Goal: Task Accomplishment & Management: Use online tool/utility

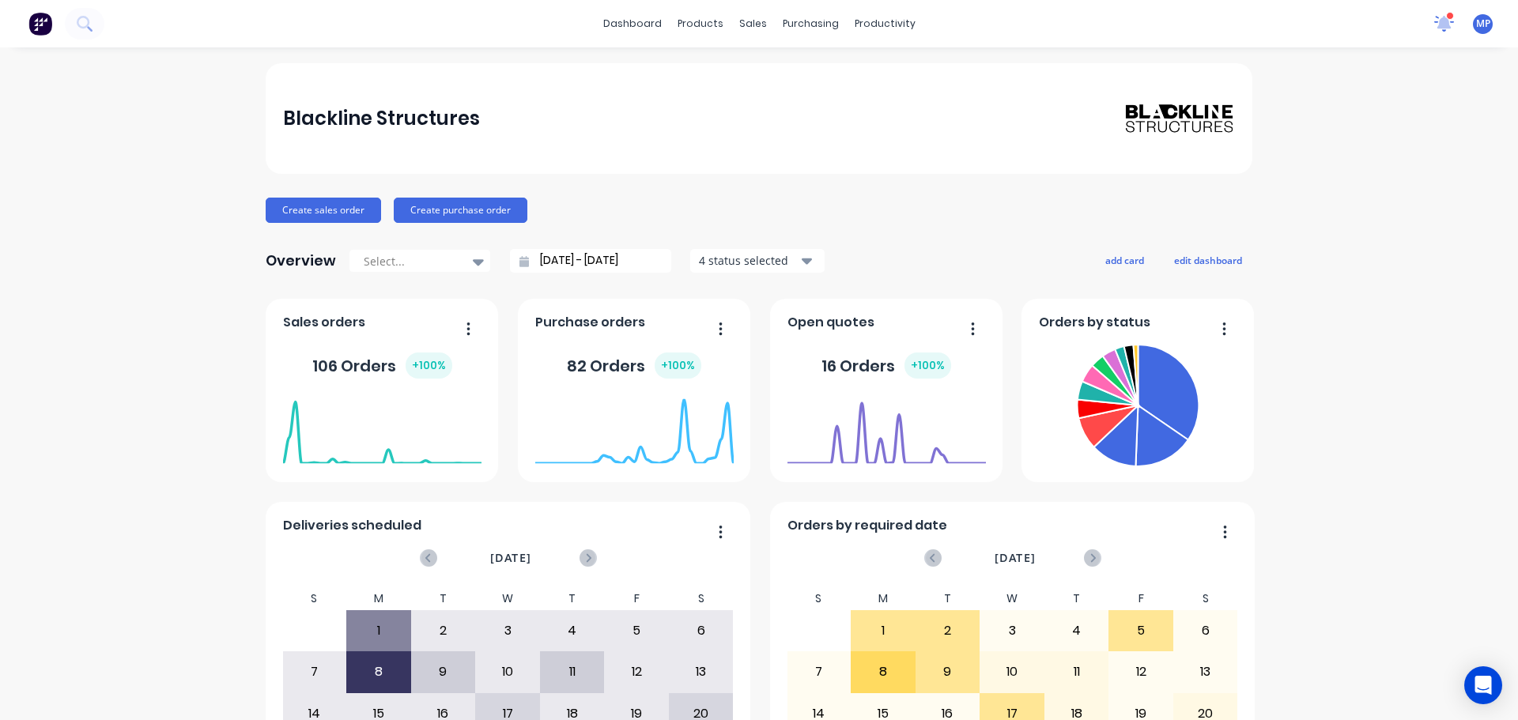
click at [1438, 25] on icon at bounding box center [1445, 21] width 14 height 13
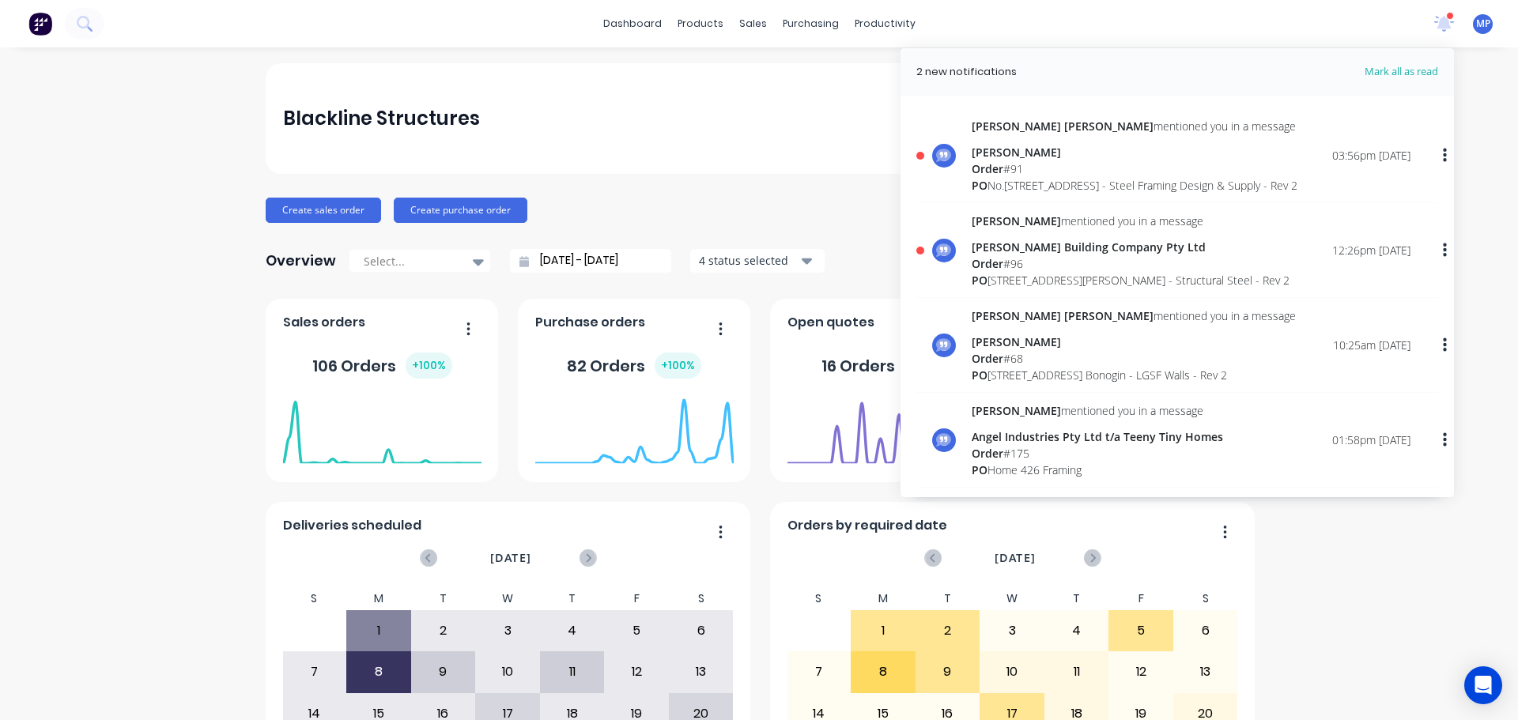
click at [998, 180] on div "PO No.446 Mundoolun Connection Rd - Steel Framing Design & Supply - Rev 2" at bounding box center [1135, 185] width 326 height 17
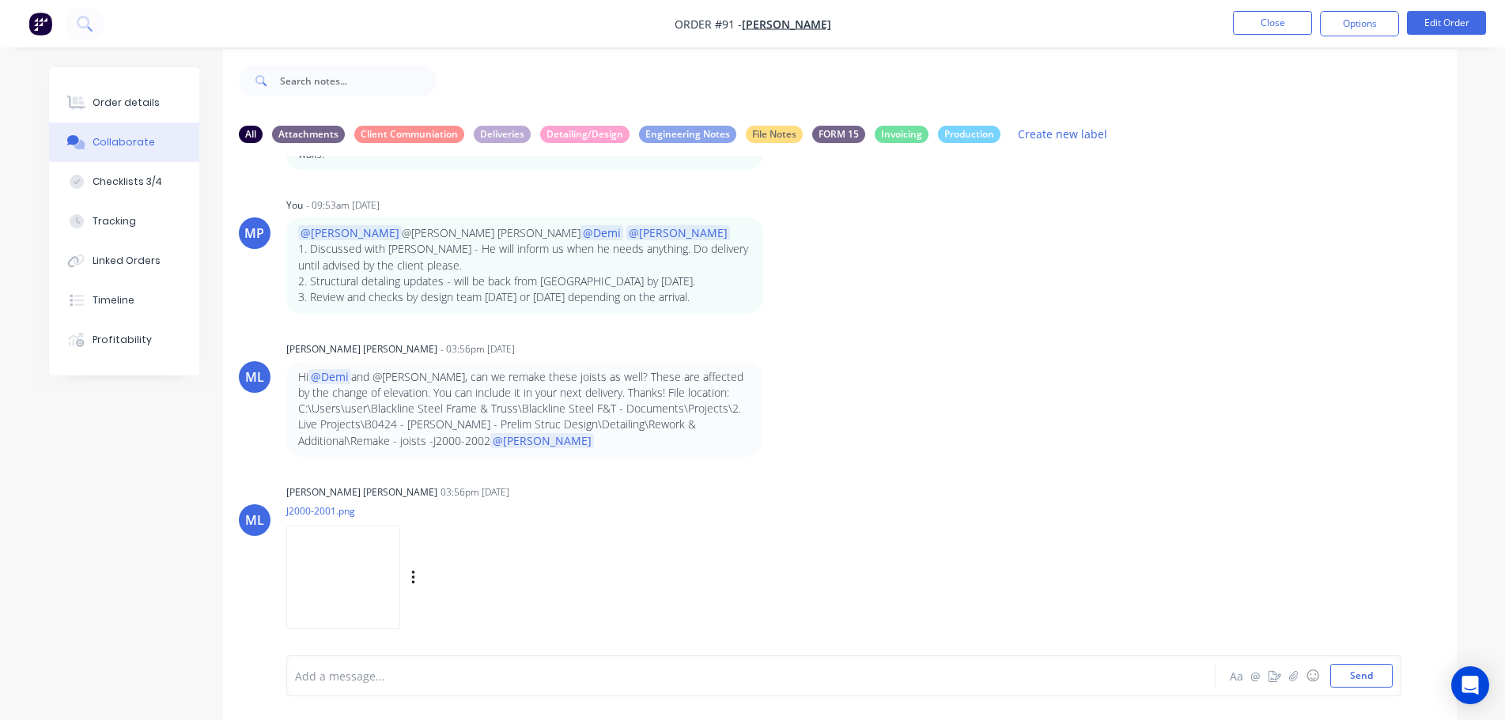
scroll to position [24, 0]
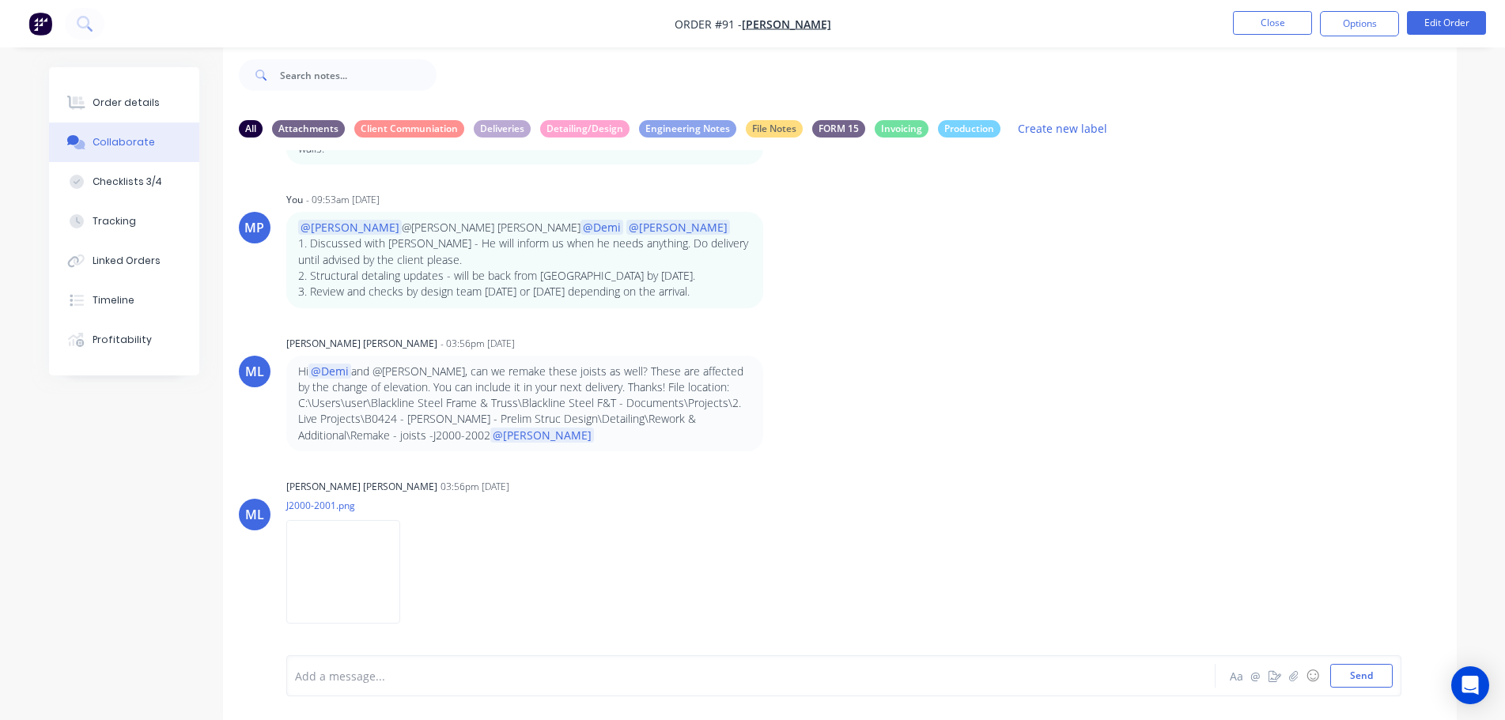
click at [475, 374] on p "Hi @Demi and @Bastian, can we remake these joists as well? These are affected b…" at bounding box center [524, 404] width 453 height 80
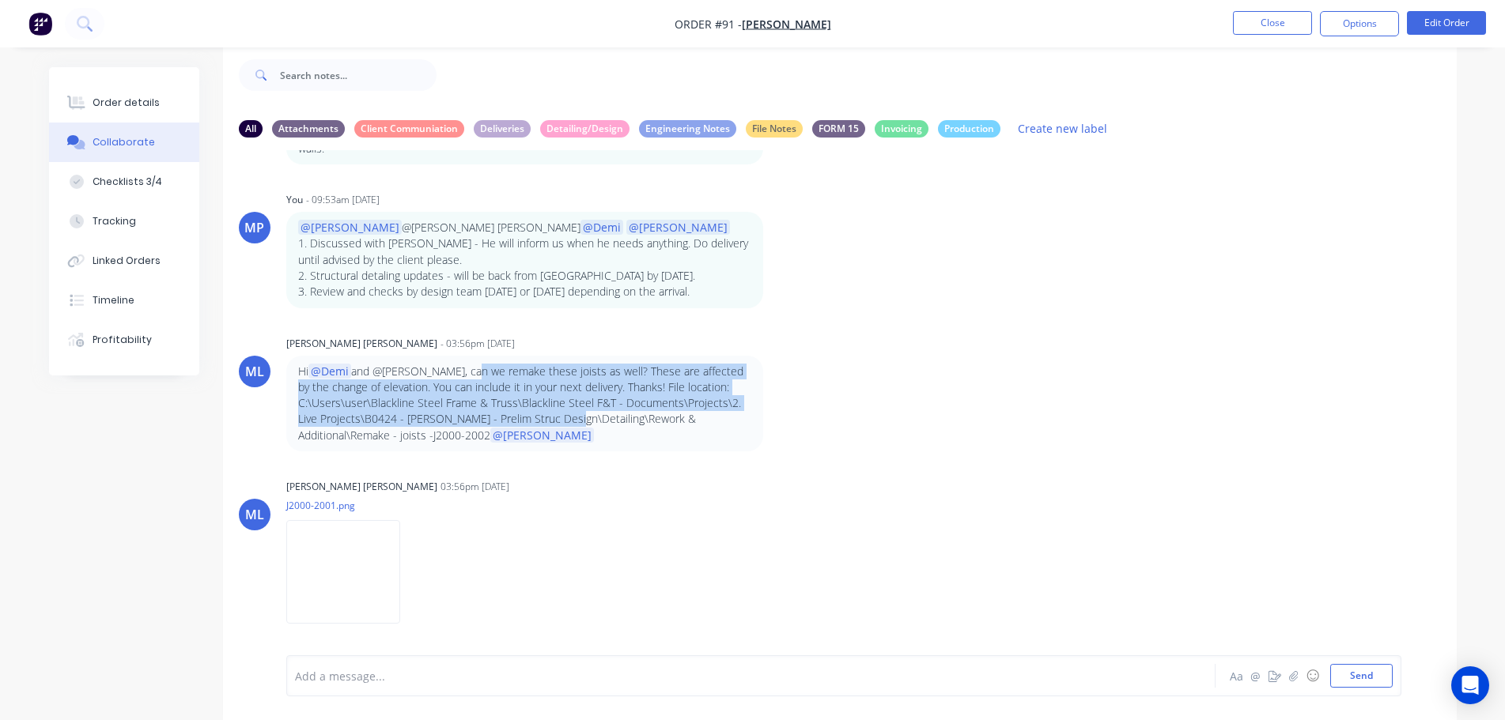
scroll to position [12805, 0]
drag, startPoint x: 469, startPoint y: 371, endPoint x: 597, endPoint y: 413, distance: 134.8
click at [597, 413] on p "Hi @Demi and @Bastian, can we remake these joists as well? These are affected b…" at bounding box center [524, 404] width 453 height 80
click at [1049, 379] on div "ML Micah Liezel Cabrera - 03:56pm 03/09/25 Hi @Demi and @Bastian, can we remake…" at bounding box center [840, 391] width 1234 height 119
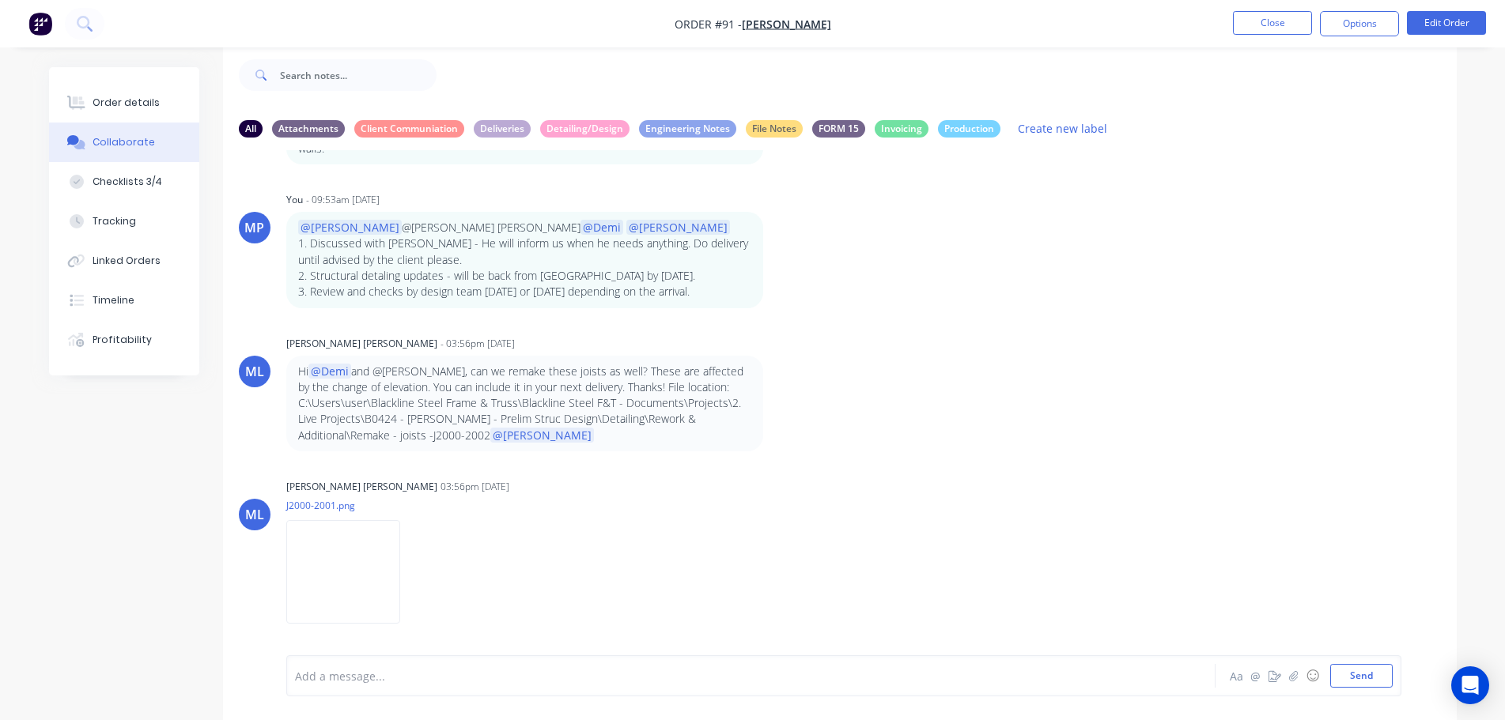
click at [1122, 360] on div "ML Micah Liezel Cabrera - 03:56pm 03/09/25 Hi @Demi and @Bastian, can we remake…" at bounding box center [840, 391] width 1234 height 119
click at [1060, 321] on div "DN Demi Nguyen - 01:43pm 06/08/25 @Paul @bastian alexis Nathan has requested hi…" at bounding box center [840, 391] width 1234 height 482
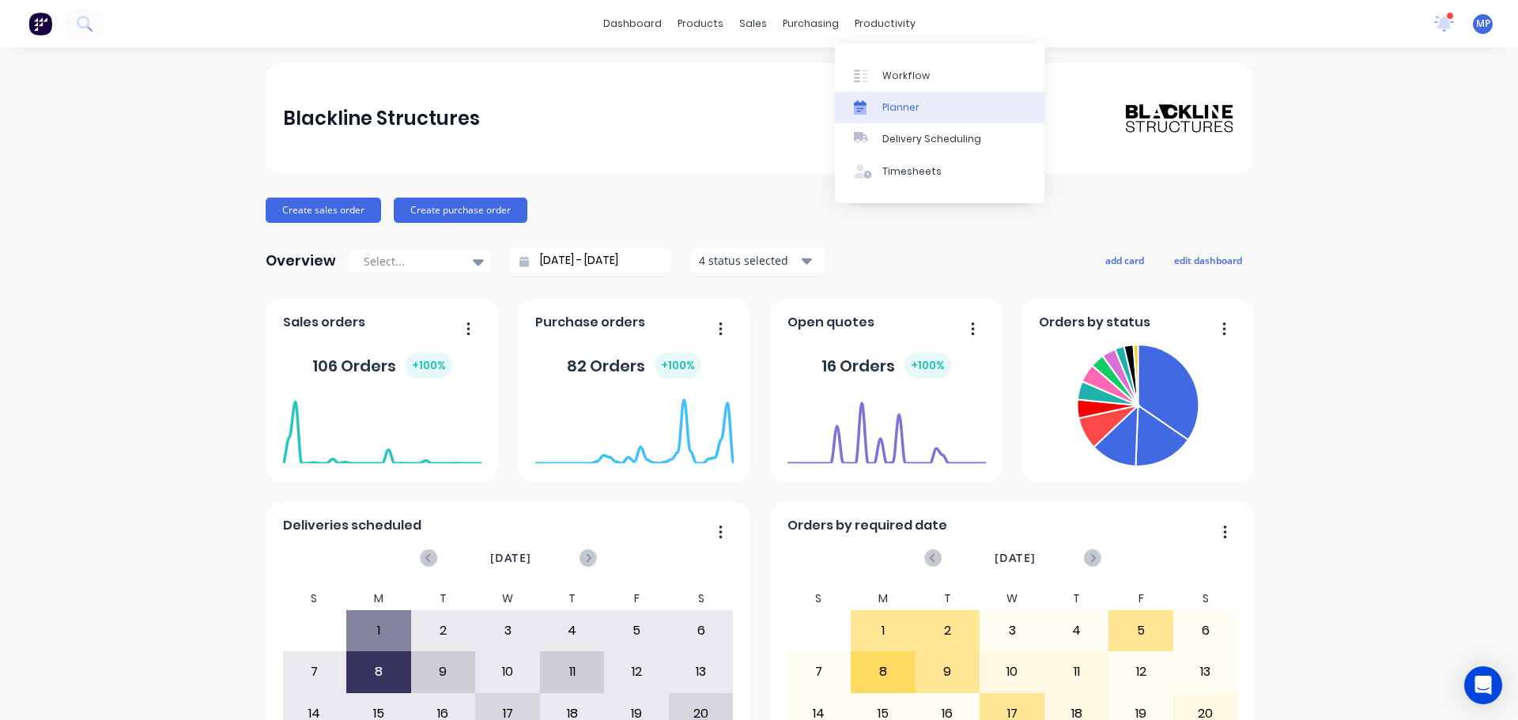
click at [913, 100] on div "Planner" at bounding box center [901, 107] width 37 height 14
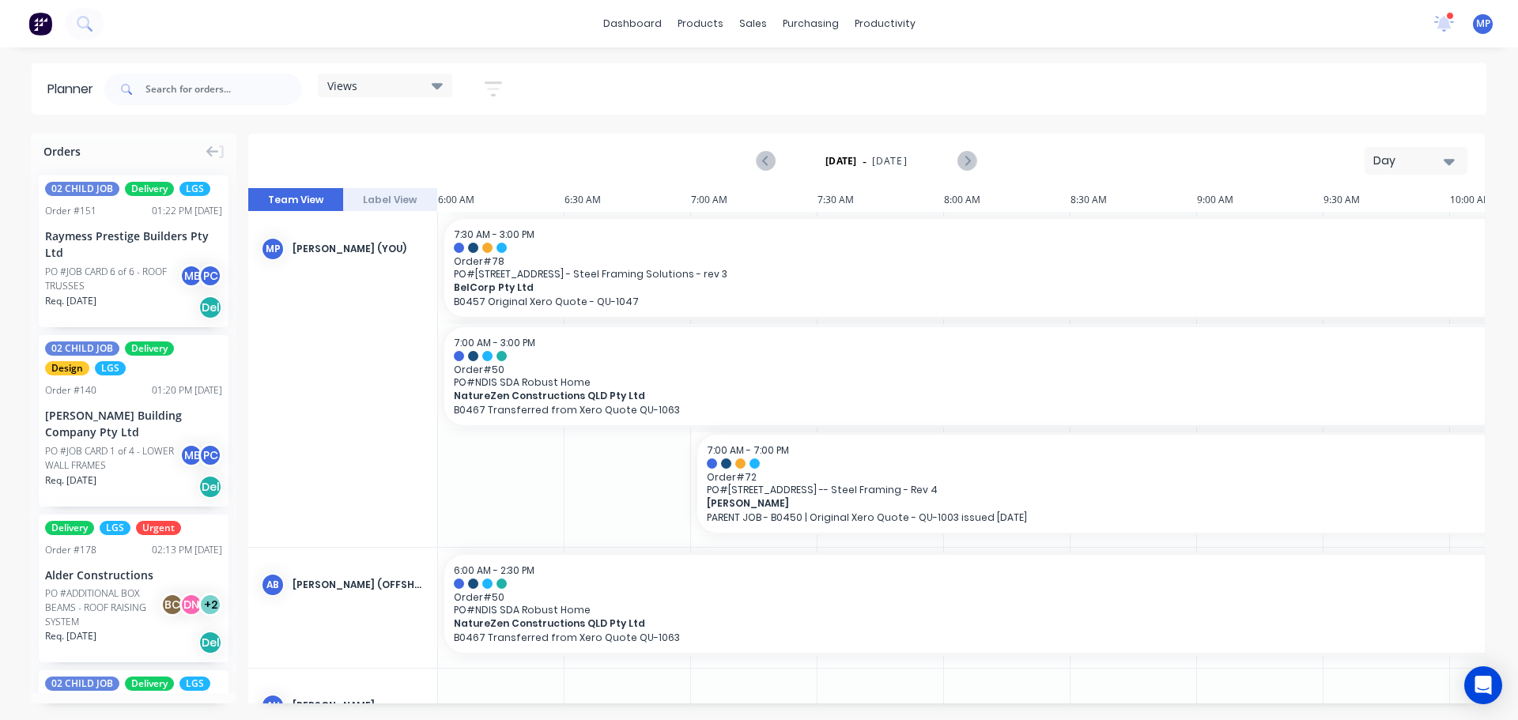
scroll to position [0, 254]
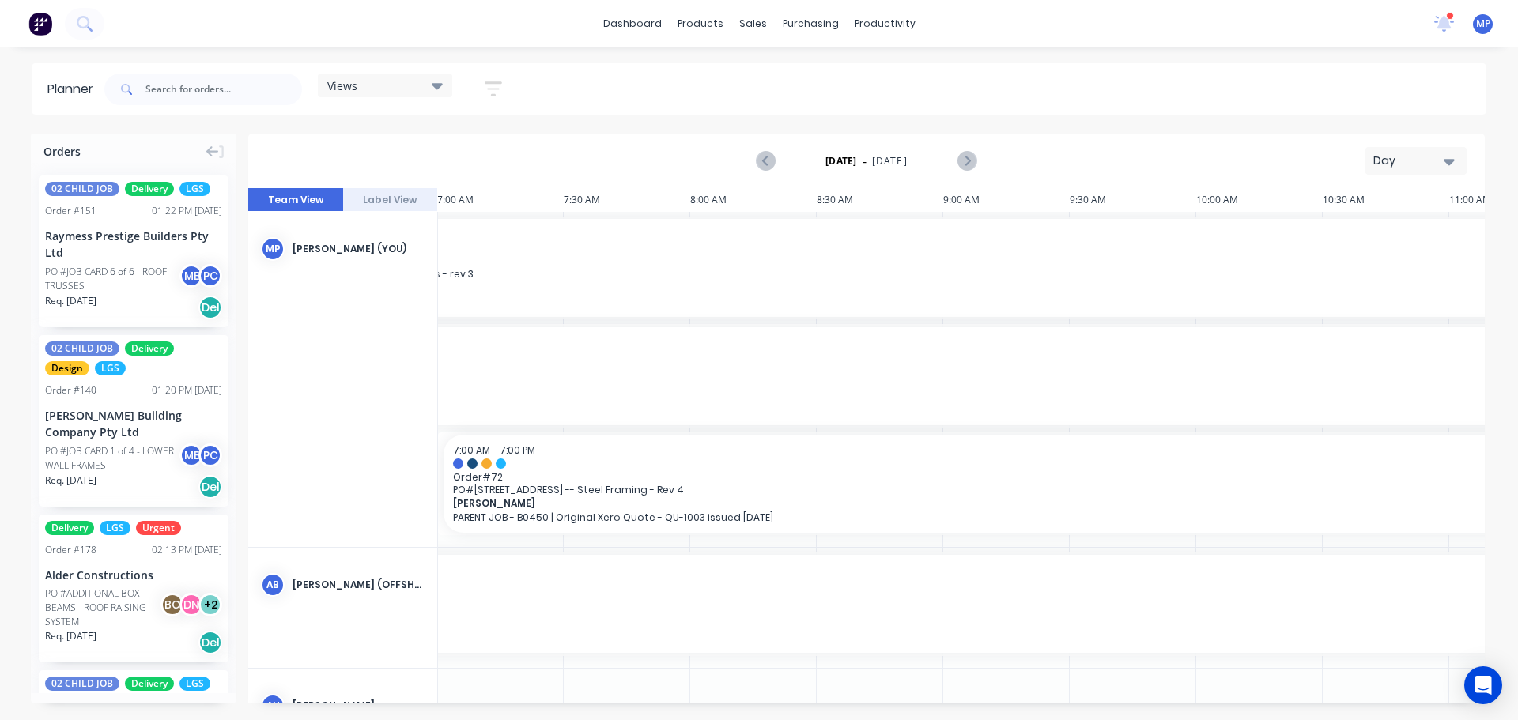
click at [1455, 161] on button "Day" at bounding box center [1416, 161] width 103 height 28
click at [1382, 234] on div "Week" at bounding box center [1388, 235] width 157 height 32
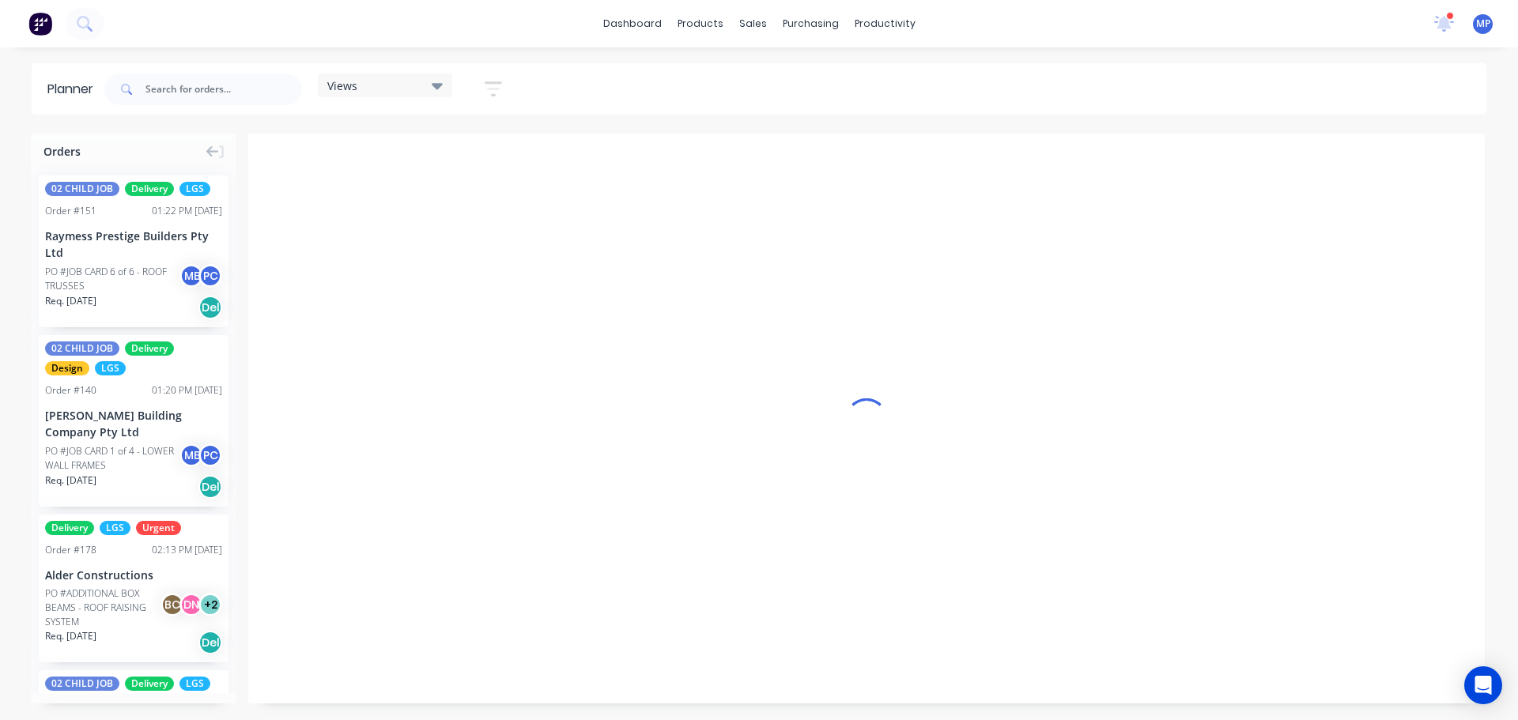
scroll to position [0, 1]
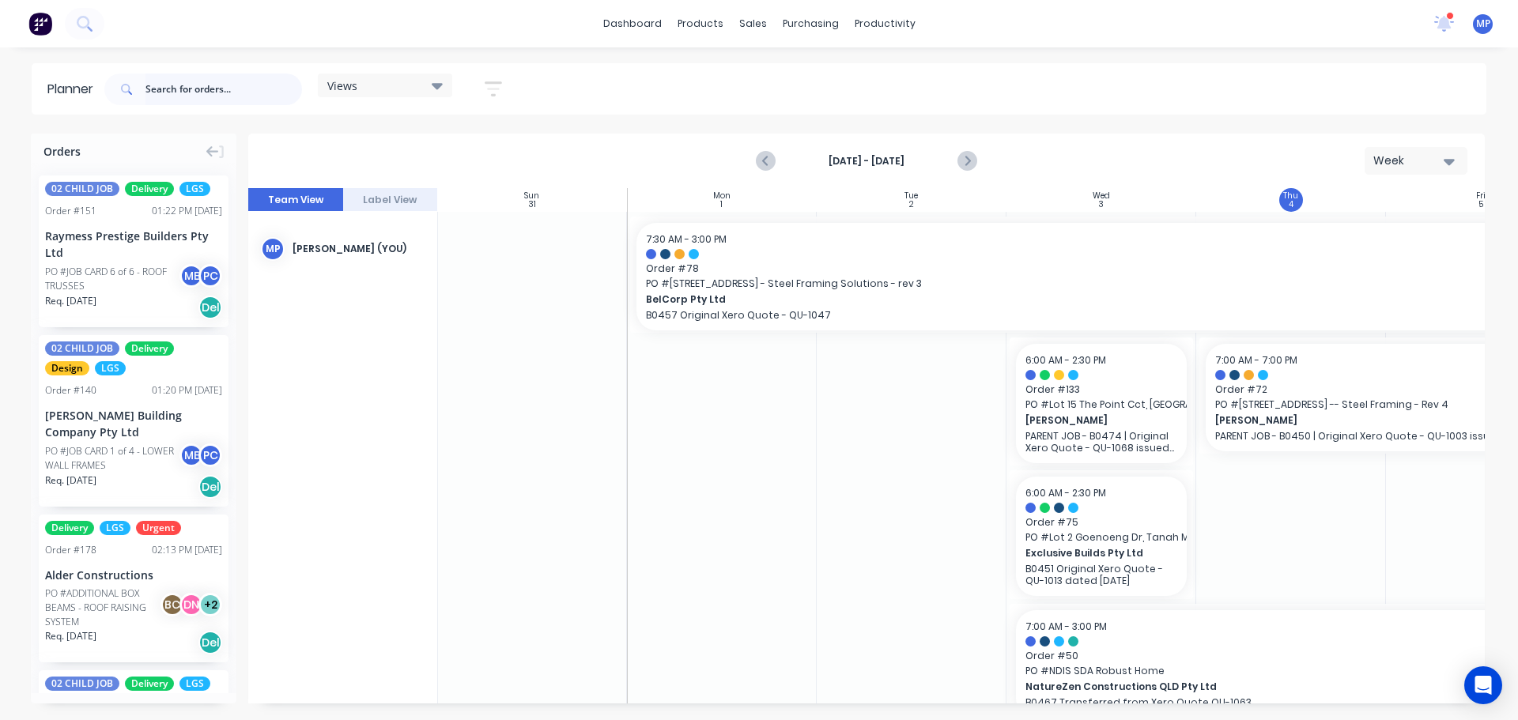
click at [173, 96] on input "text" at bounding box center [224, 90] width 157 height 32
type input "T"
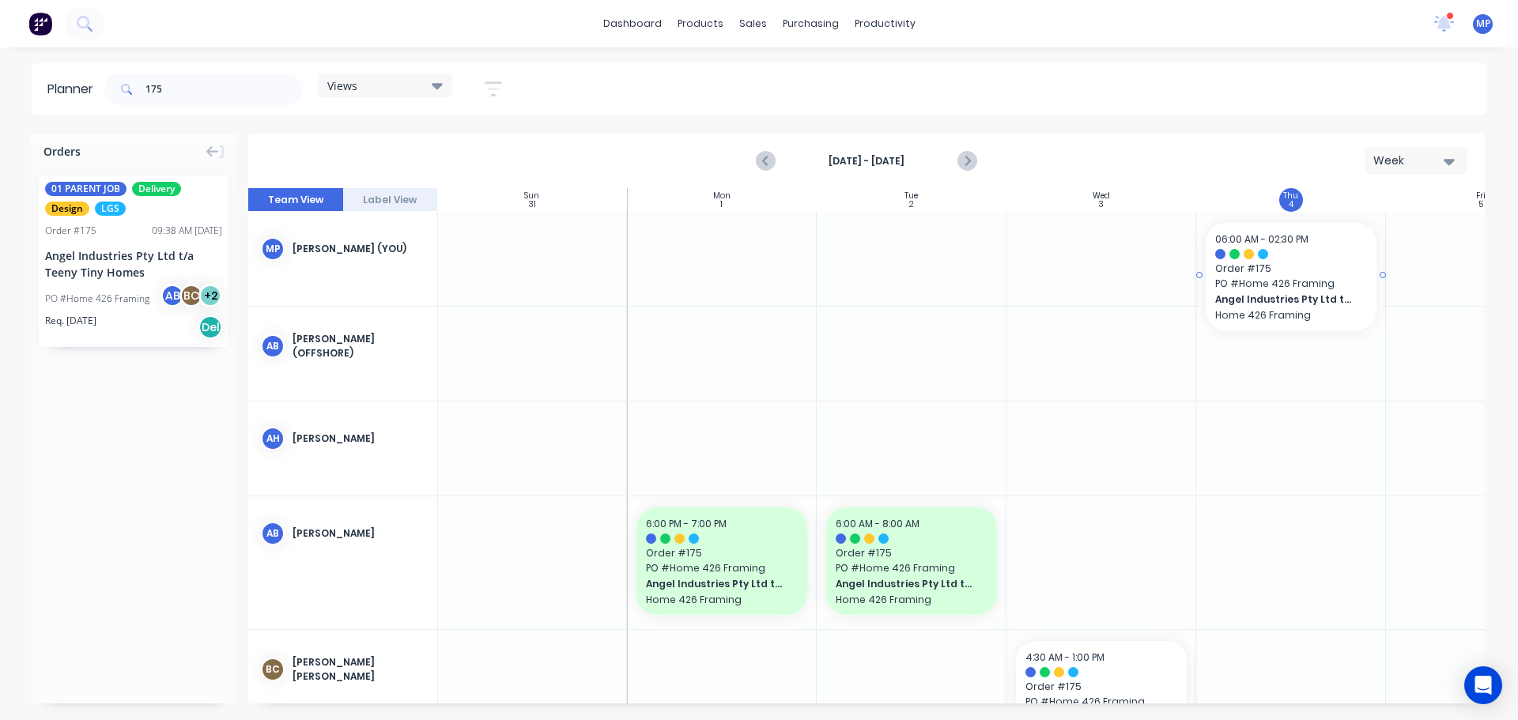
drag, startPoint x: 88, startPoint y: 255, endPoint x: 1279, endPoint y: 194, distance: 1192.5
click at [1279, 194] on div "Orders 01 PARENT JOB Delivery Design LGS Order # 175 09:38 AM [DATE] Angel Indu…" at bounding box center [759, 427] width 1518 height 586
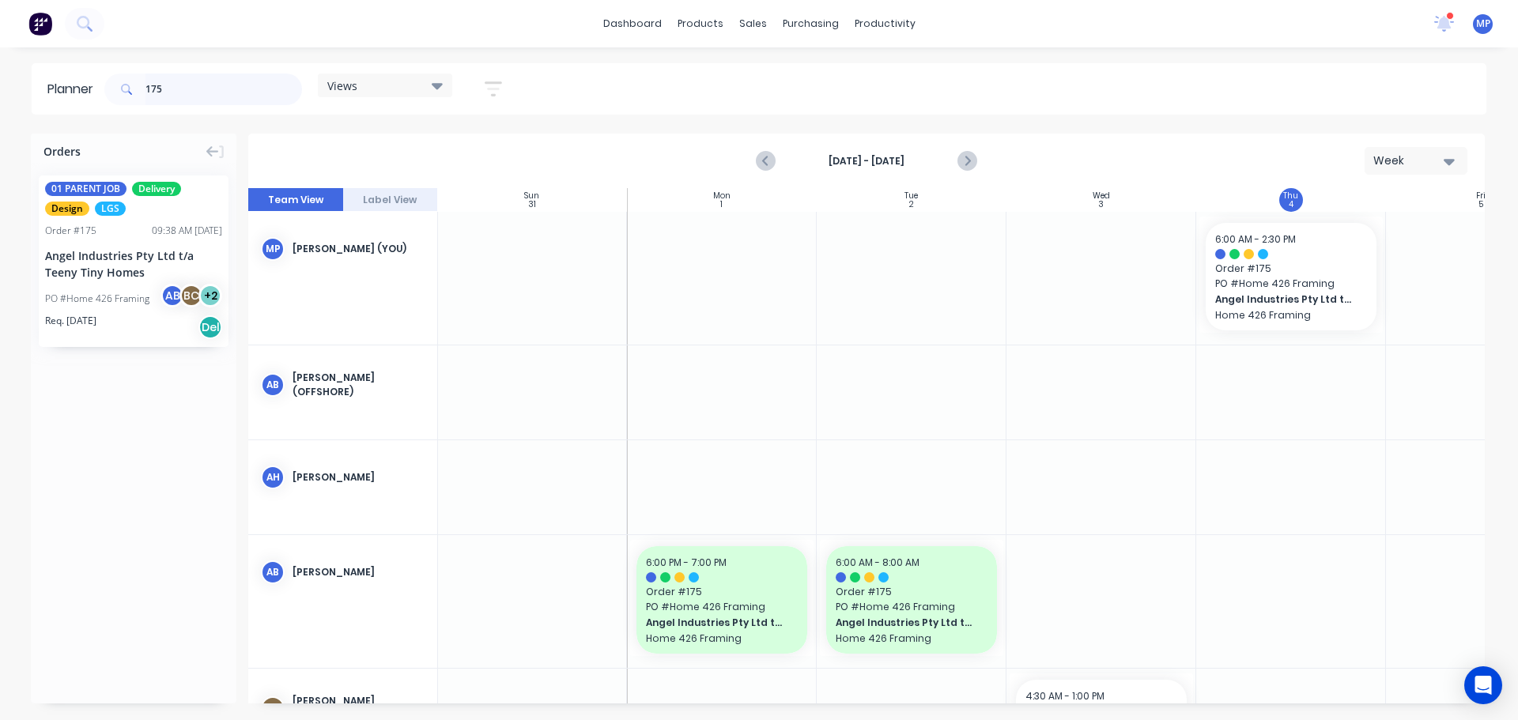
click at [175, 91] on input "175" at bounding box center [224, 90] width 157 height 32
drag, startPoint x: 208, startPoint y: 85, endPoint x: 139, endPoint y: 83, distance: 68.8
click at [139, 83] on div "175" at bounding box center [203, 90] width 198 height 32
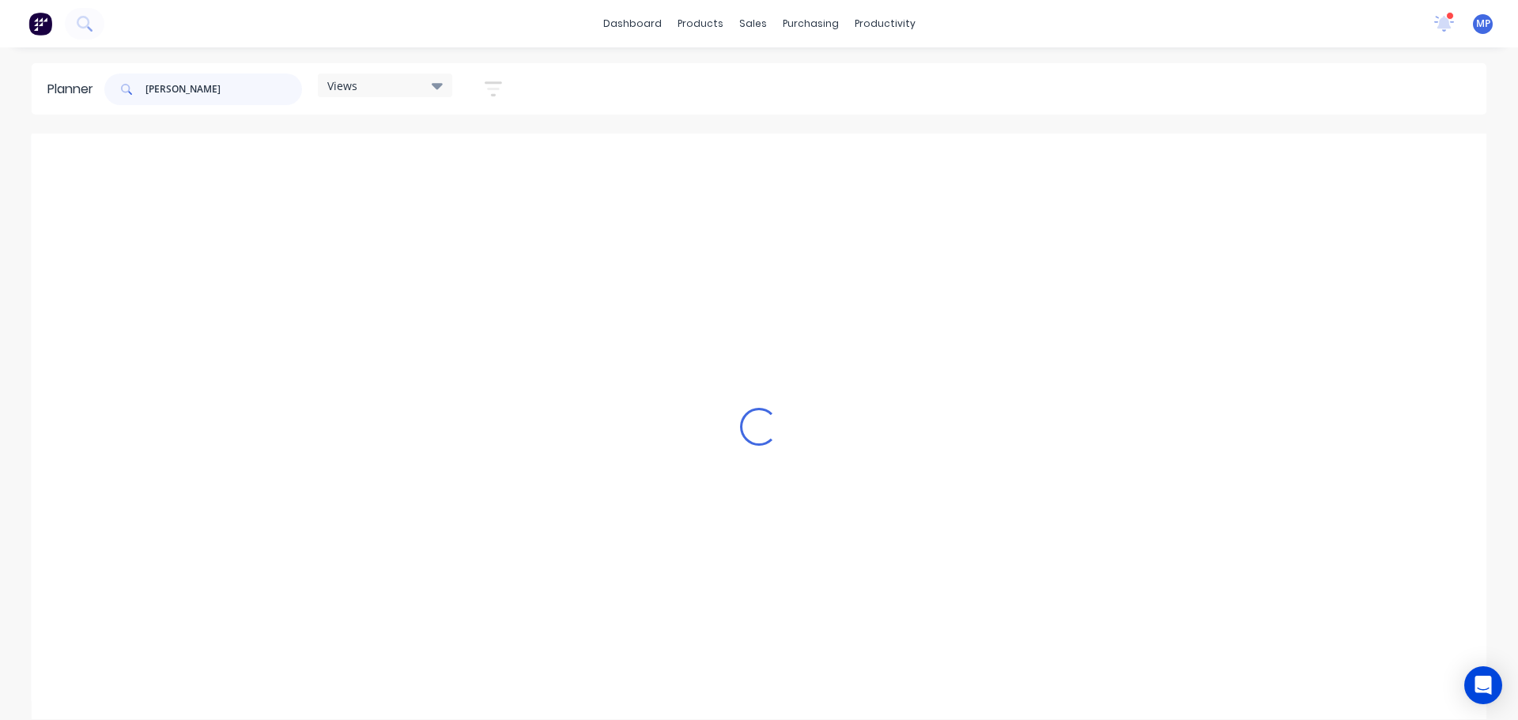
scroll to position [0, 0]
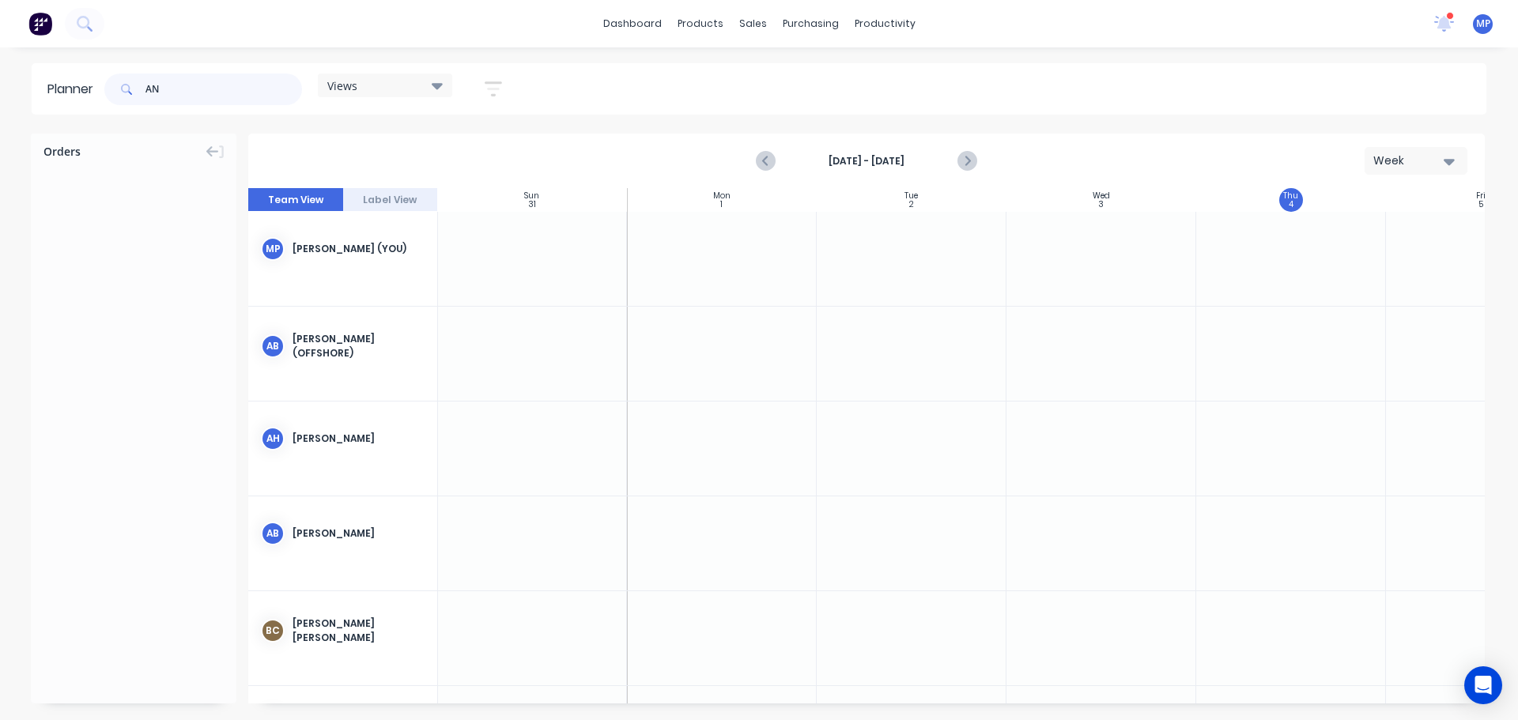
type input "A"
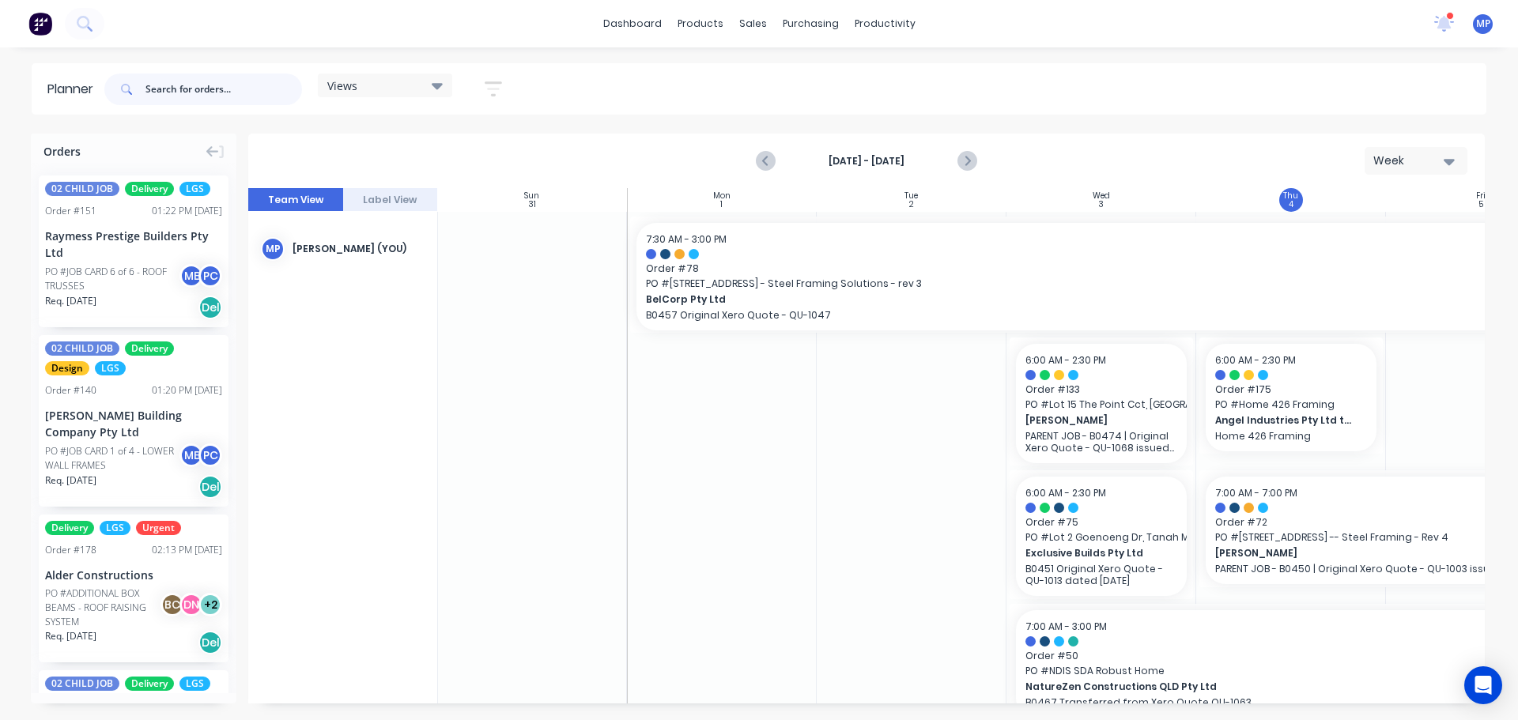
click at [254, 77] on input "text" at bounding box center [224, 90] width 157 height 32
click at [177, 79] on input "text" at bounding box center [224, 90] width 157 height 32
paste input "B0444 - [PERSON_NAME] - 110 [GEOGRAPHIC_DATA]"
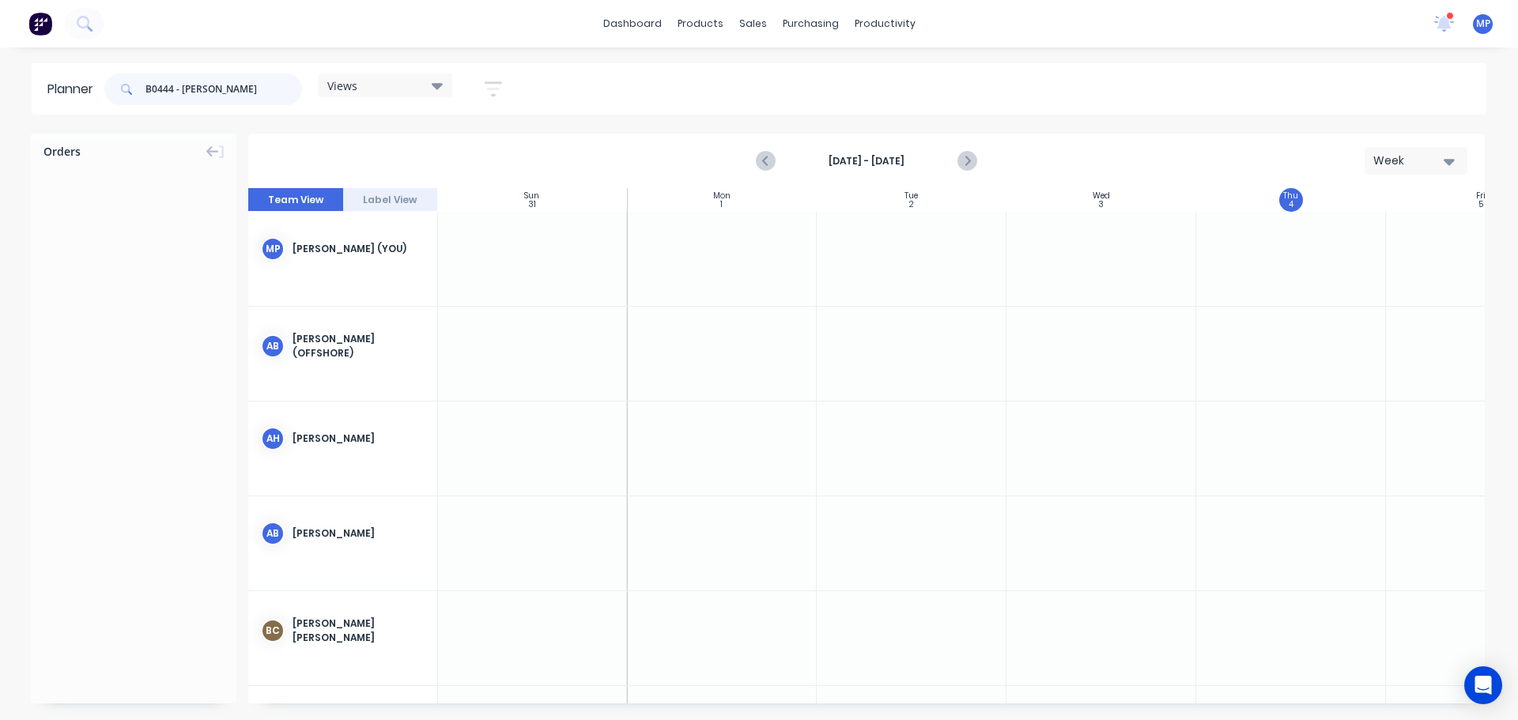
drag, startPoint x: 184, startPoint y: 90, endPoint x: 116, endPoint y: 93, distance: 68.1
click at [116, 93] on div "B0444 - [PERSON_NAME]" at bounding box center [203, 90] width 198 height 32
click at [266, 87] on input "[PERSON_NAME]" at bounding box center [224, 90] width 157 height 32
click at [255, 88] on input "[PERSON_NAME]" at bounding box center [224, 90] width 157 height 32
type input "[PERSON_NAME]"
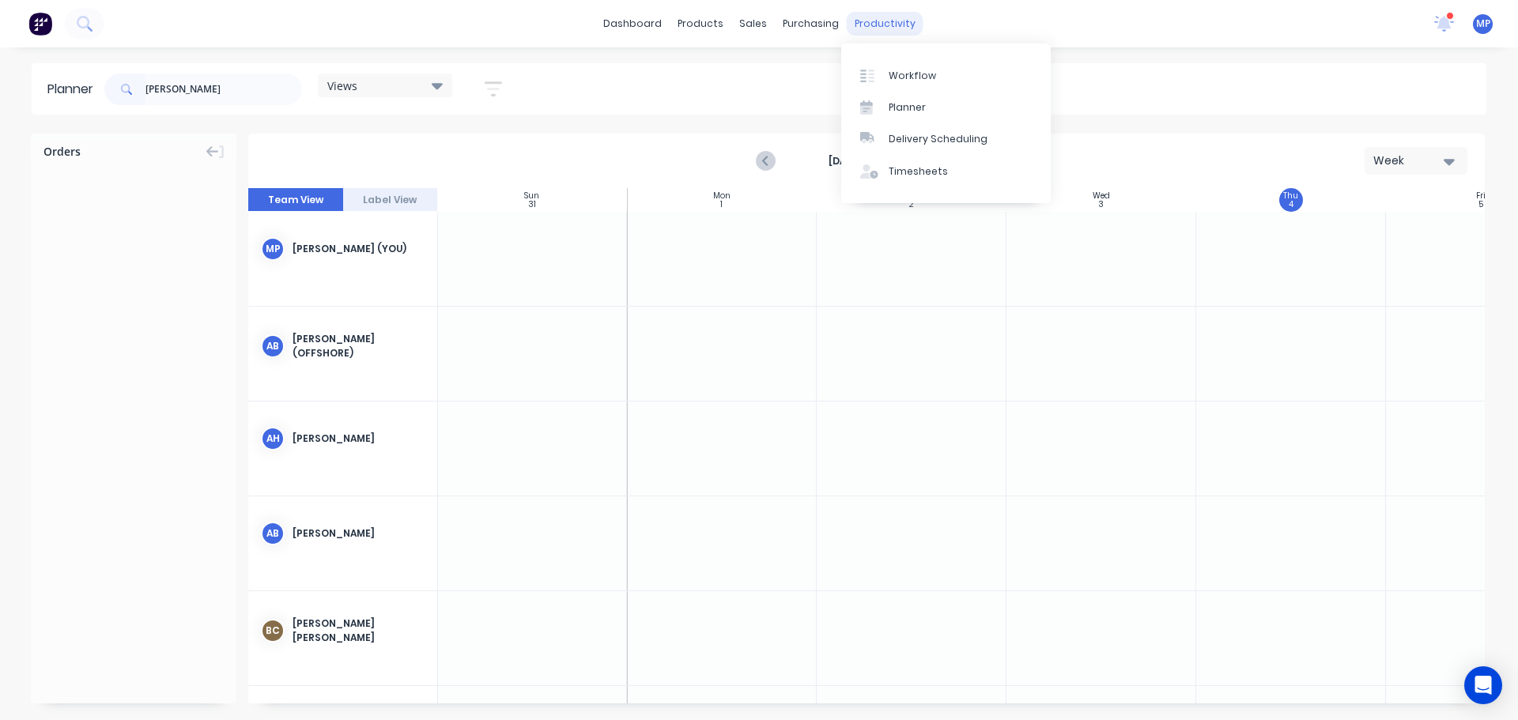
click at [886, 22] on div "productivity" at bounding box center [885, 24] width 77 height 24
click at [897, 72] on div "Workflow" at bounding box center [912, 76] width 47 height 14
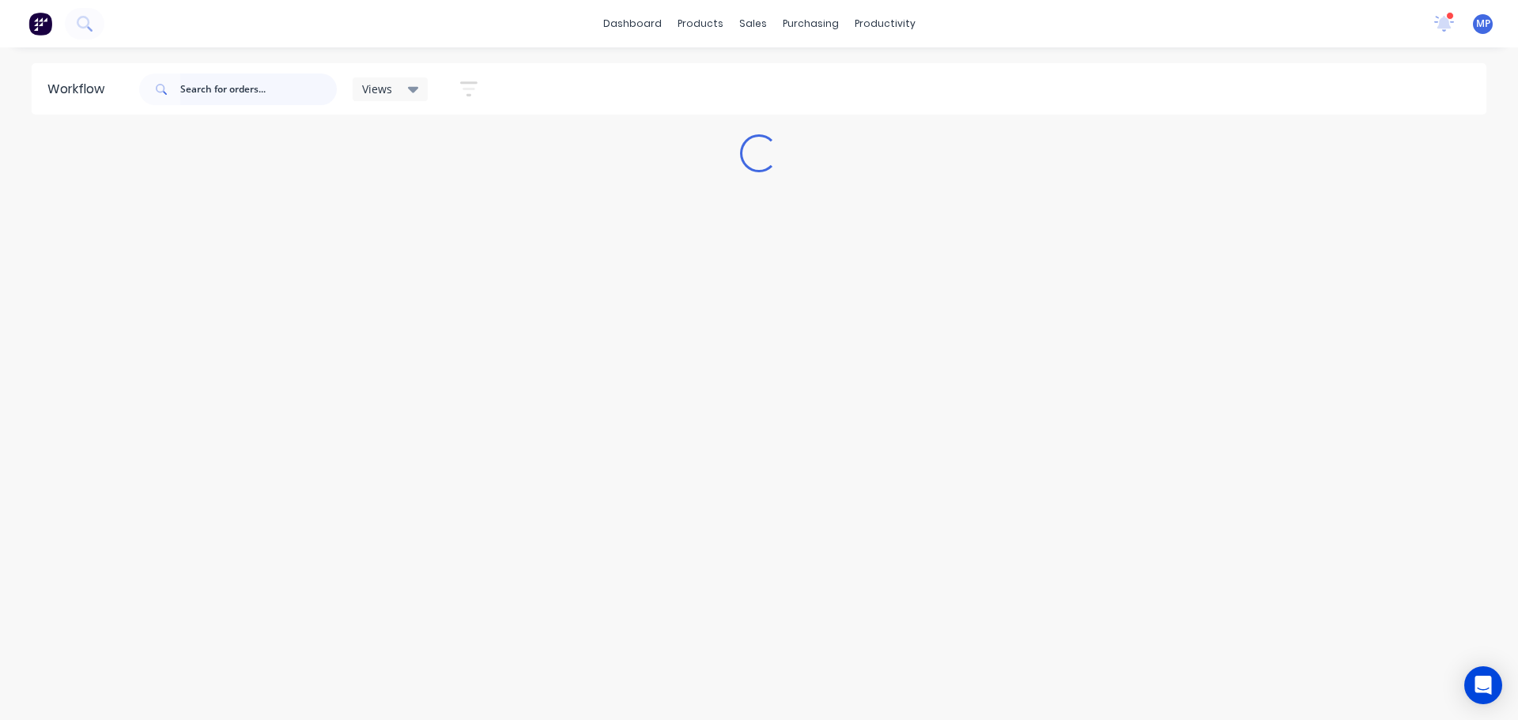
click at [211, 92] on input "text" at bounding box center [258, 90] width 157 height 32
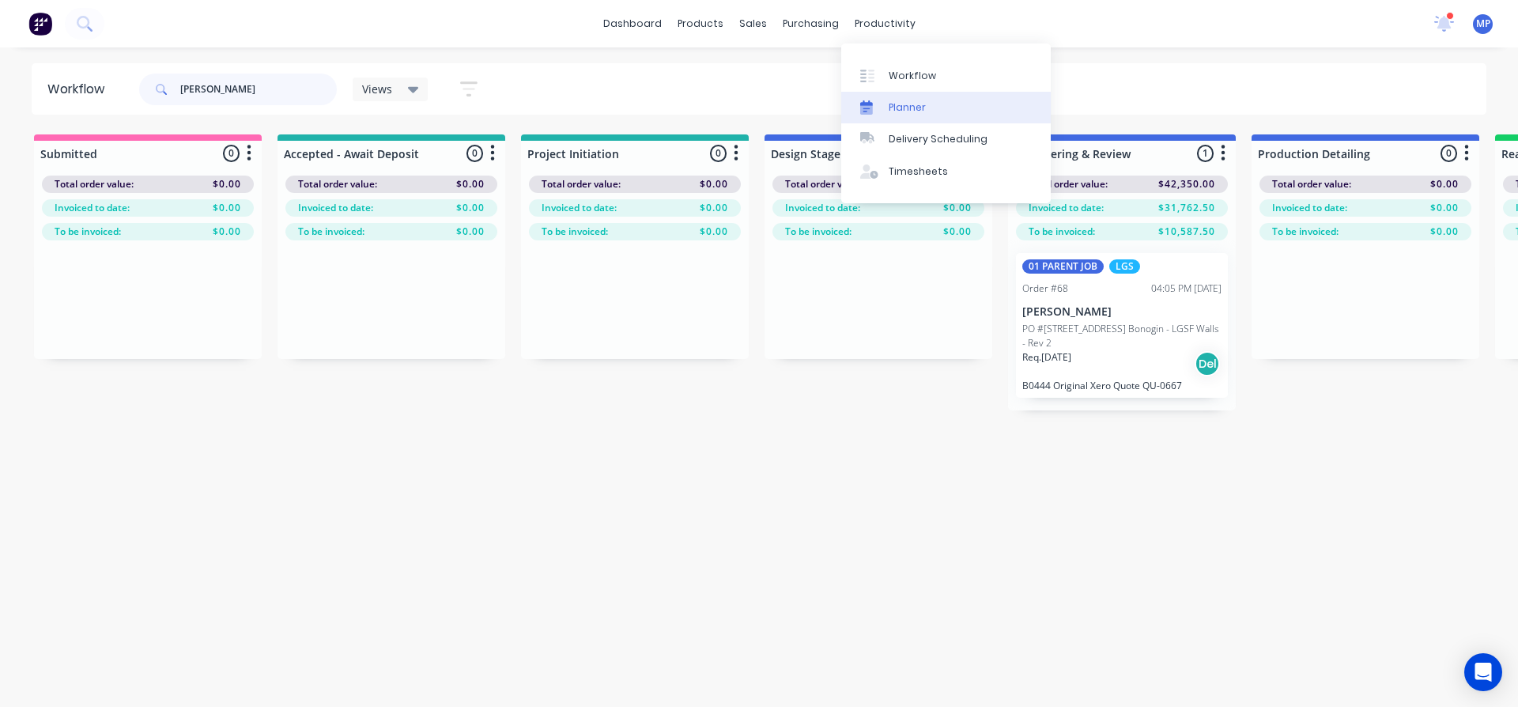
type input "[PERSON_NAME]"
click at [910, 105] on div "Planner" at bounding box center [907, 107] width 37 height 14
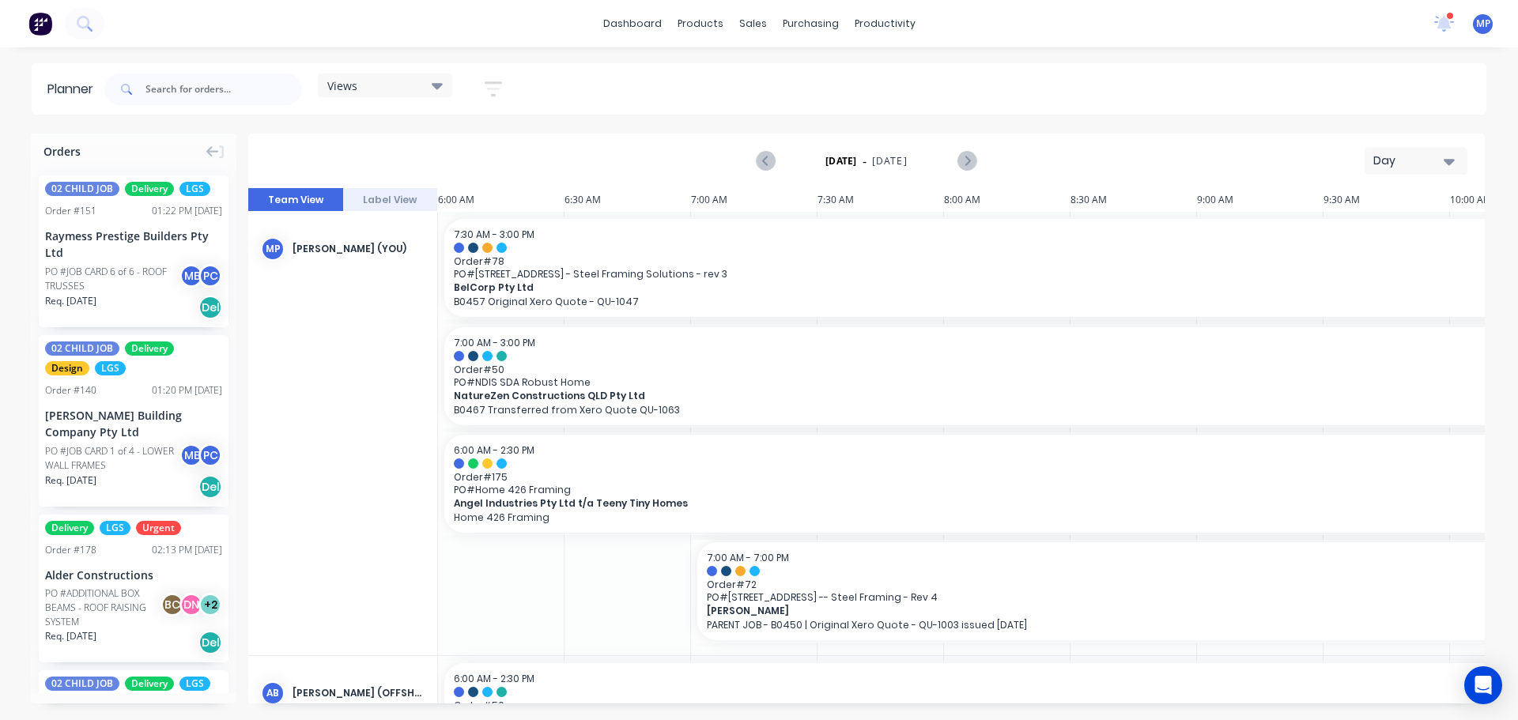
scroll to position [0, 254]
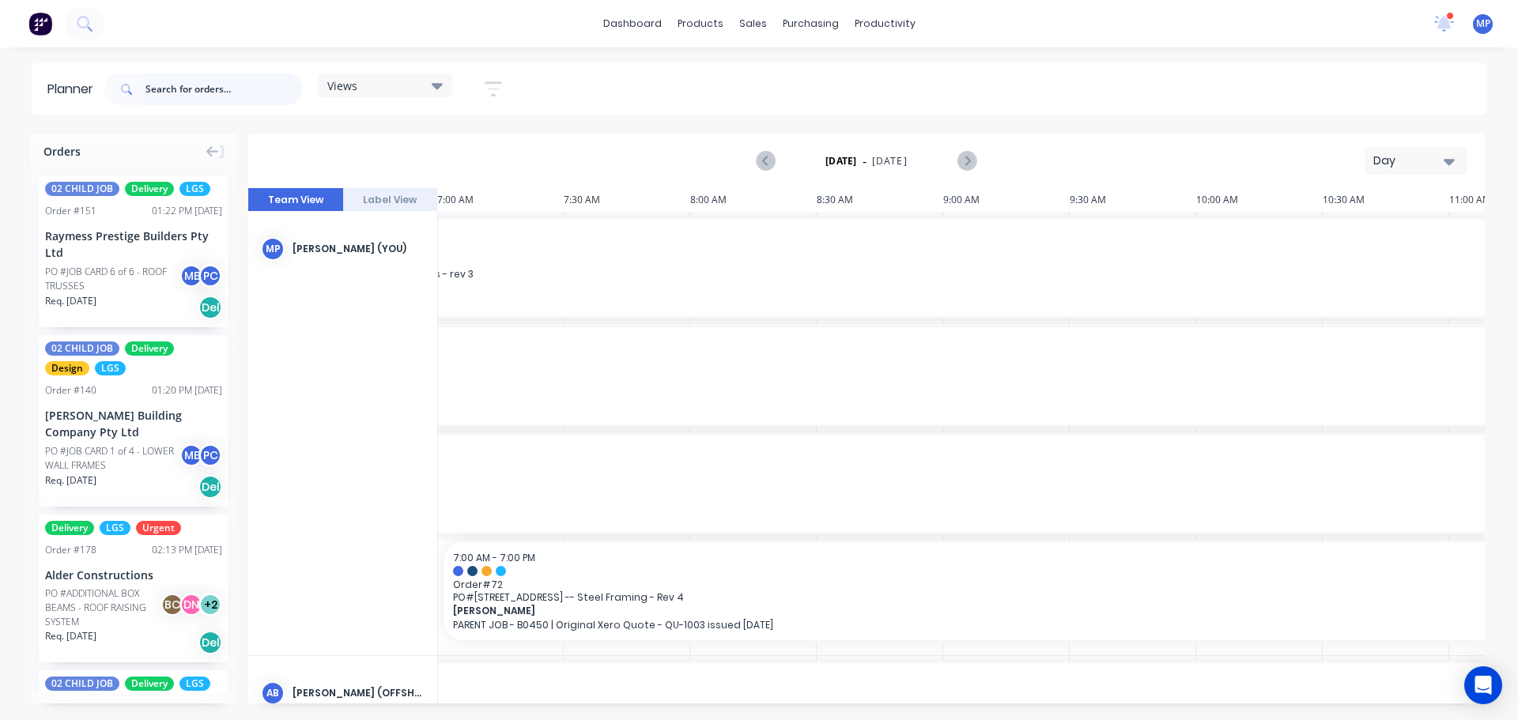
click at [225, 90] on input "text" at bounding box center [224, 90] width 157 height 32
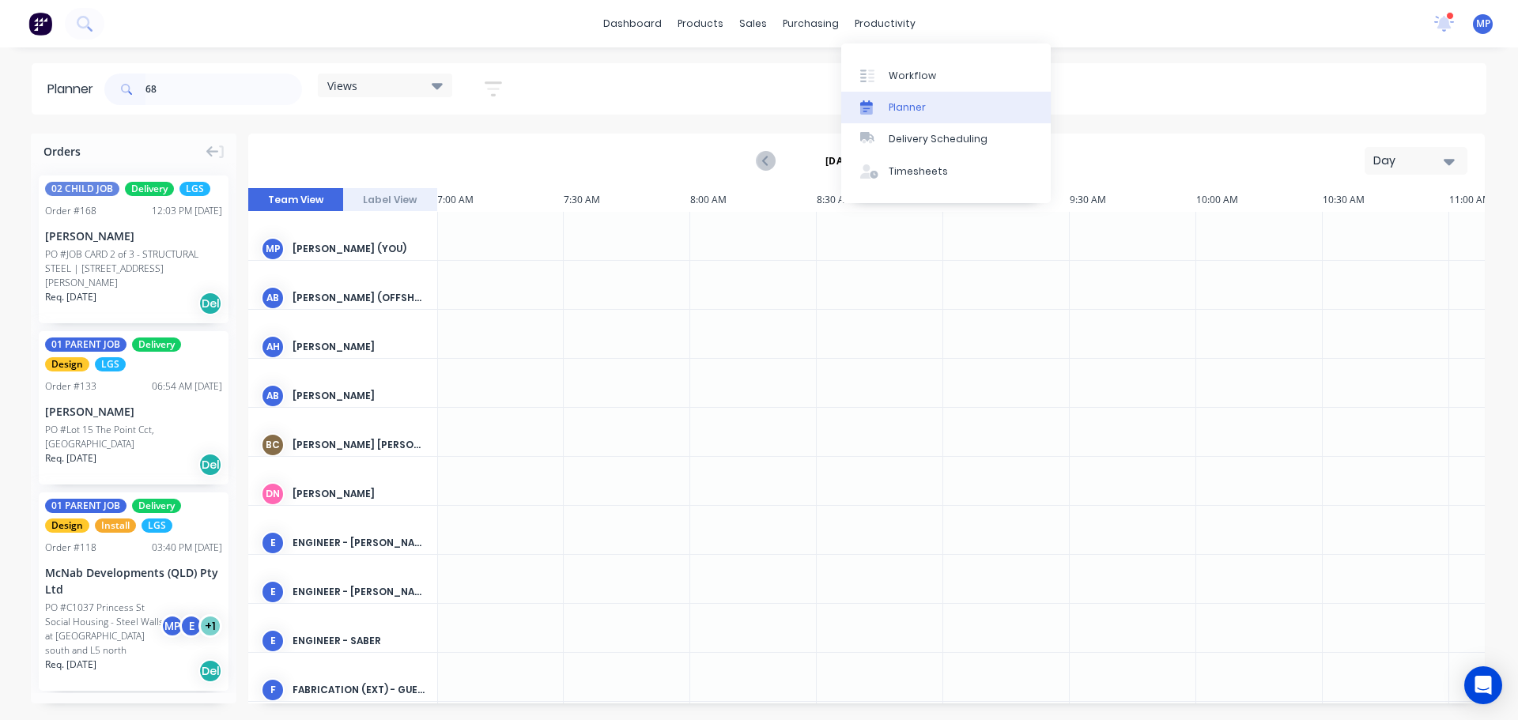
click at [920, 109] on div "Planner" at bounding box center [907, 107] width 37 height 14
click at [1449, 157] on icon "button" at bounding box center [1449, 161] width 11 height 17
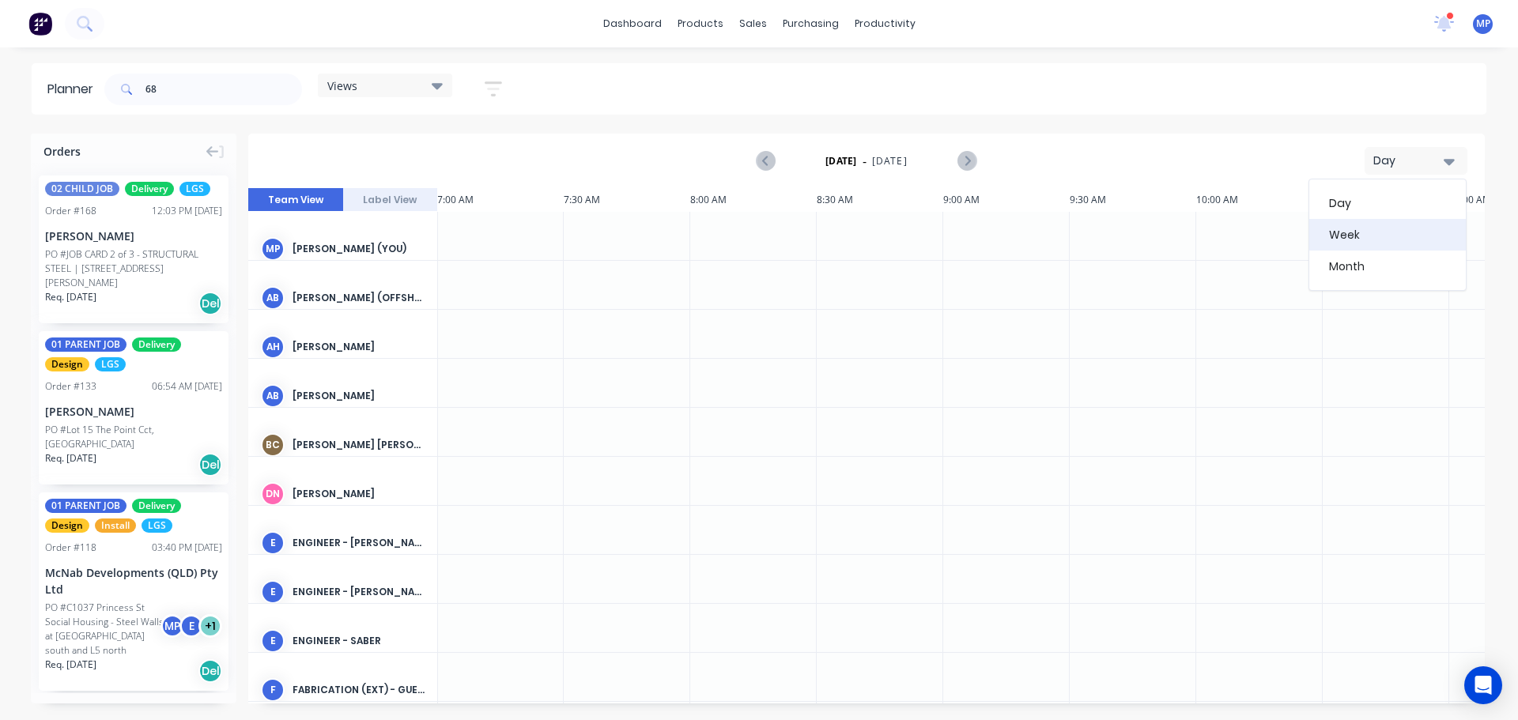
click at [1397, 220] on div "Week" at bounding box center [1388, 235] width 157 height 32
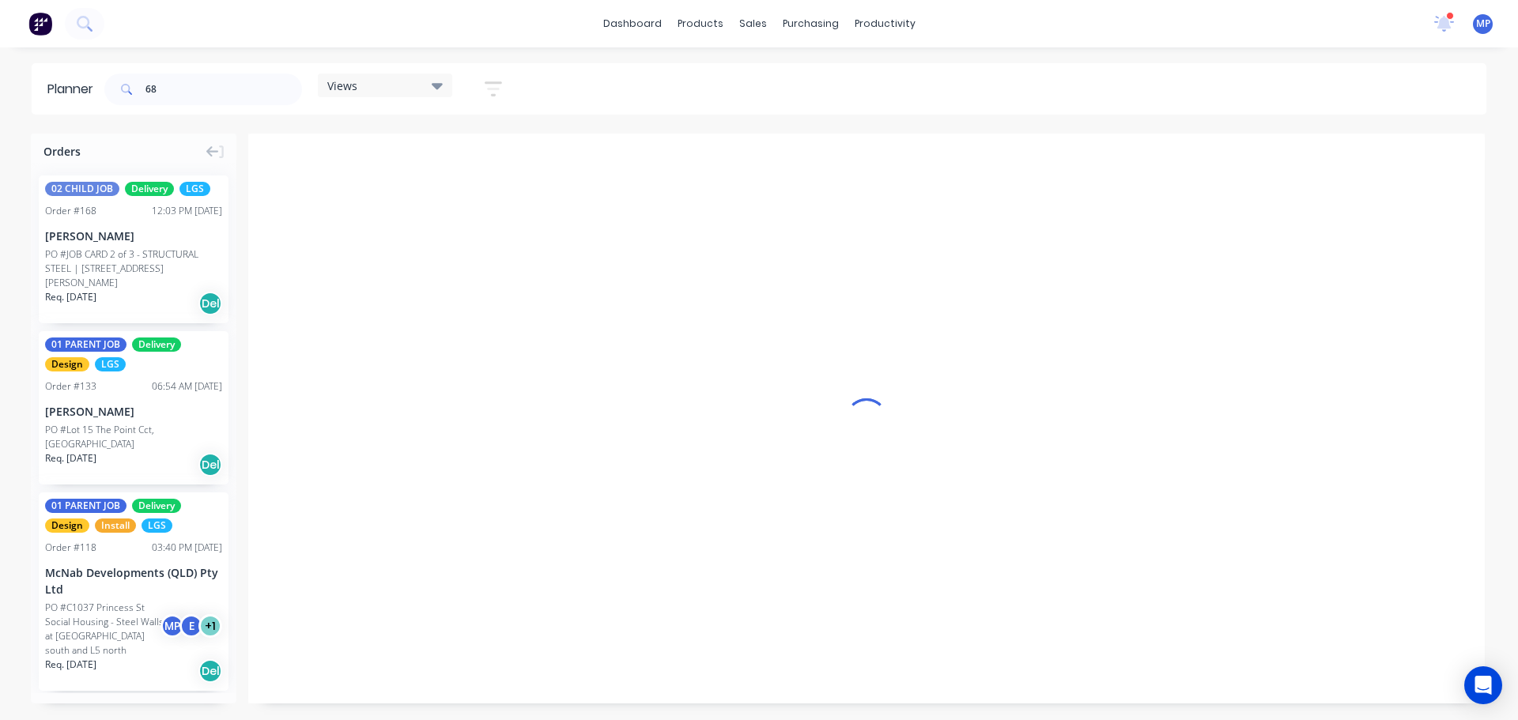
scroll to position [0, 1]
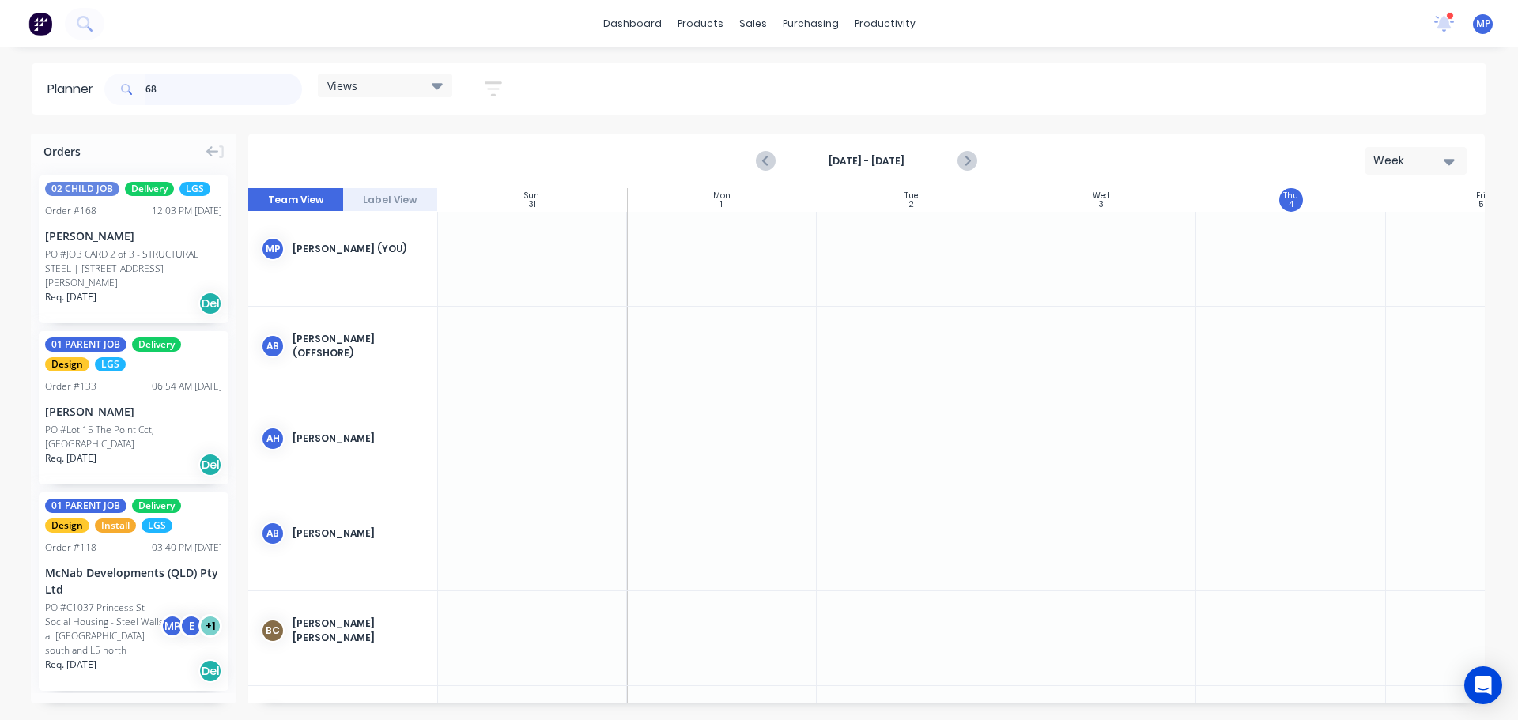
click at [176, 85] on input "68" at bounding box center [224, 90] width 157 height 32
click at [149, 89] on input "68" at bounding box center [224, 90] width 157 height 32
type input "#68"
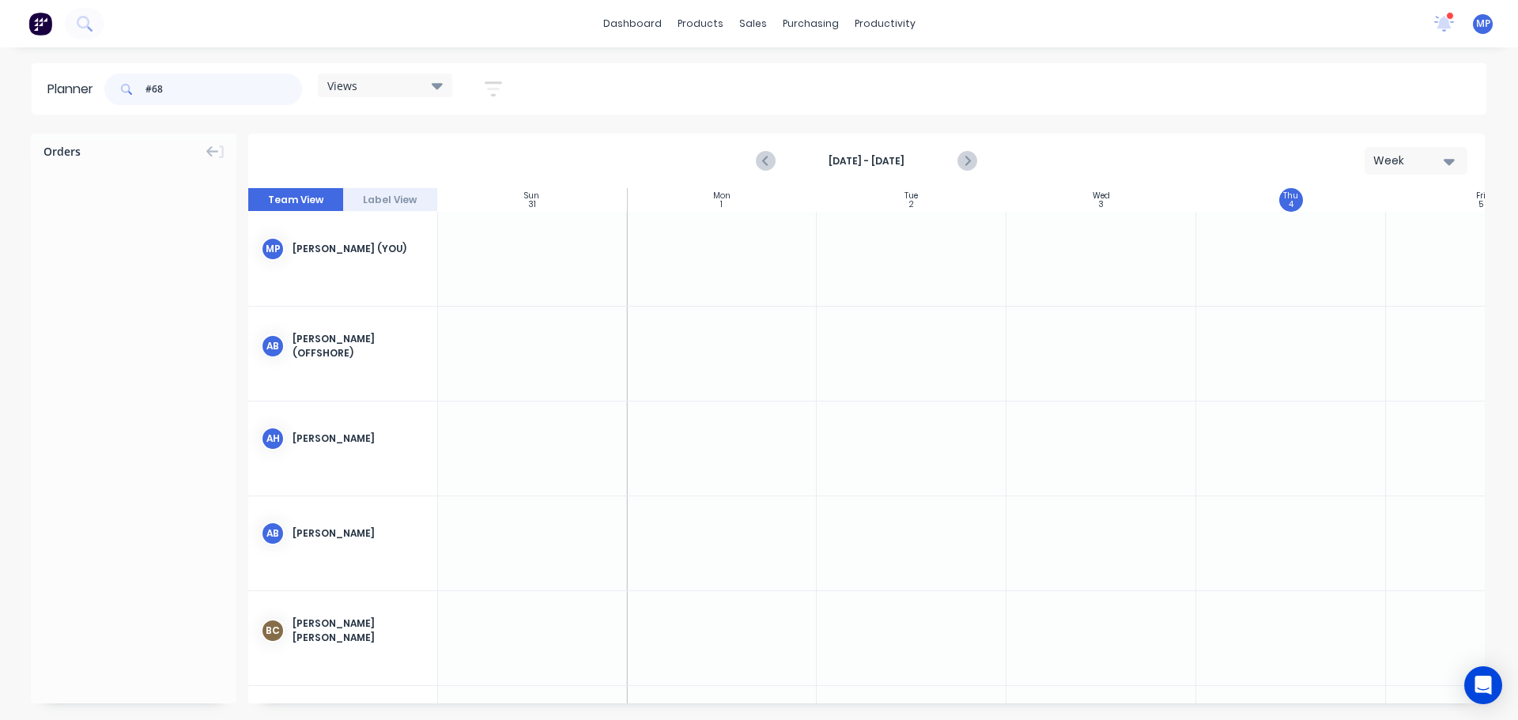
click at [250, 93] on input "#68" at bounding box center [224, 90] width 157 height 32
click at [901, 79] on div "Workflow" at bounding box center [912, 76] width 47 height 14
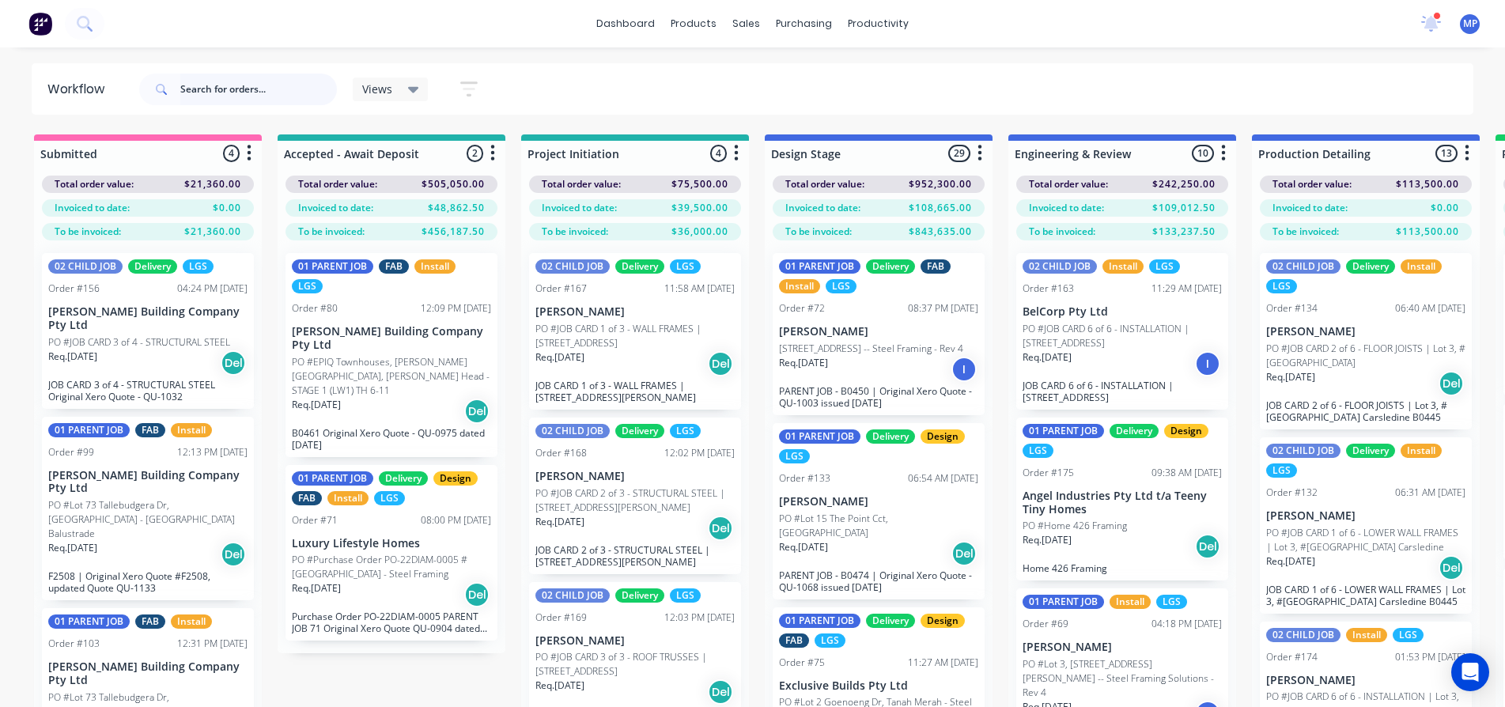
click at [237, 87] on input "text" at bounding box center [258, 90] width 157 height 32
type input "68"
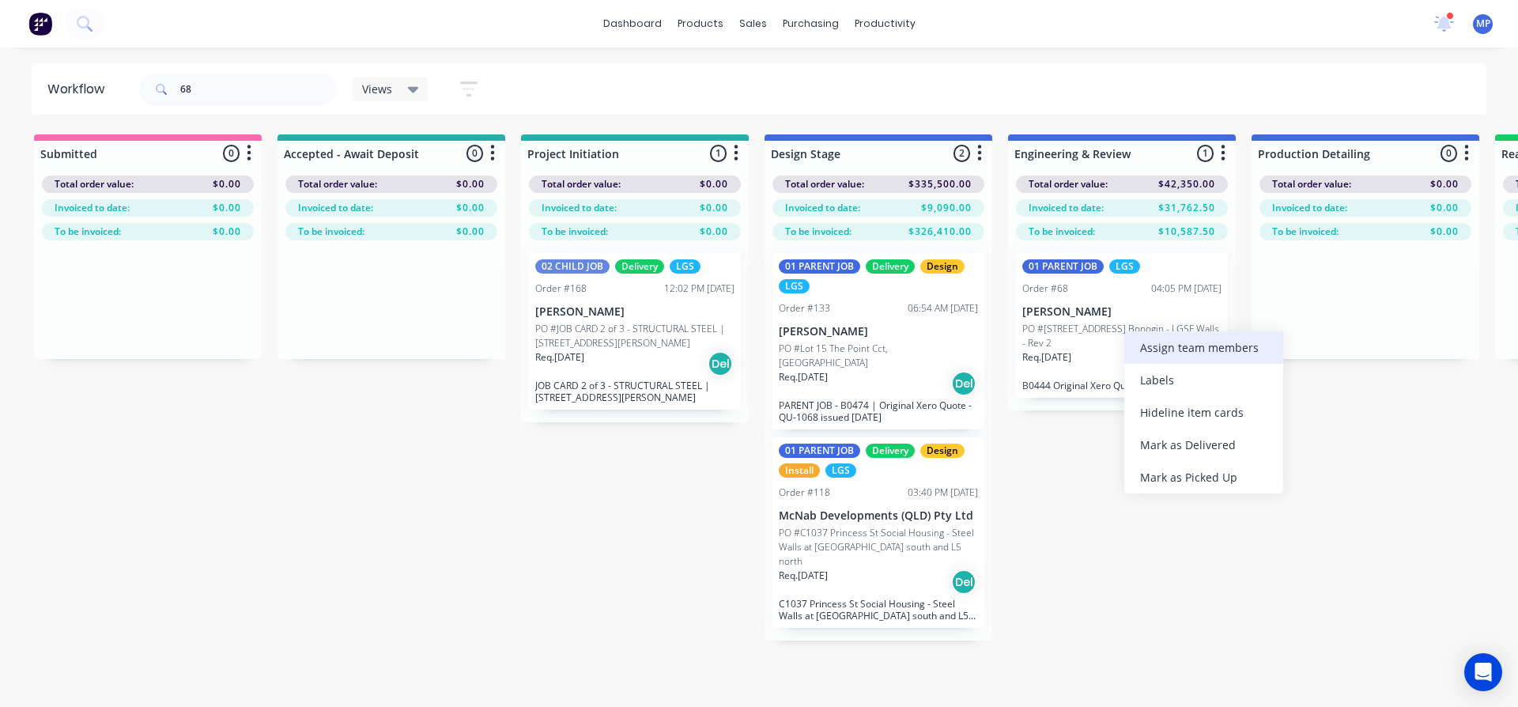
click at [1159, 349] on div "Assign team members" at bounding box center [1204, 347] width 159 height 32
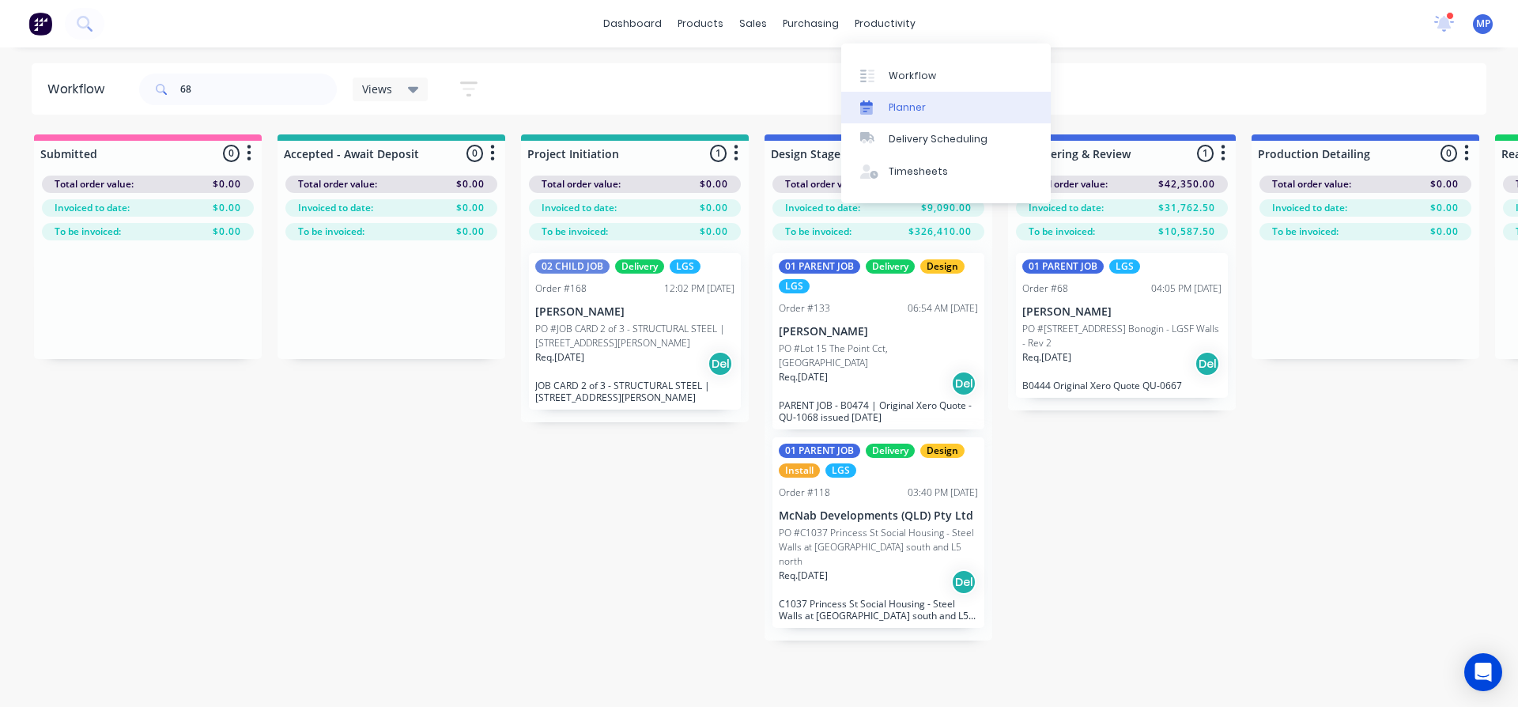
click at [911, 103] on div "Planner" at bounding box center [907, 107] width 37 height 14
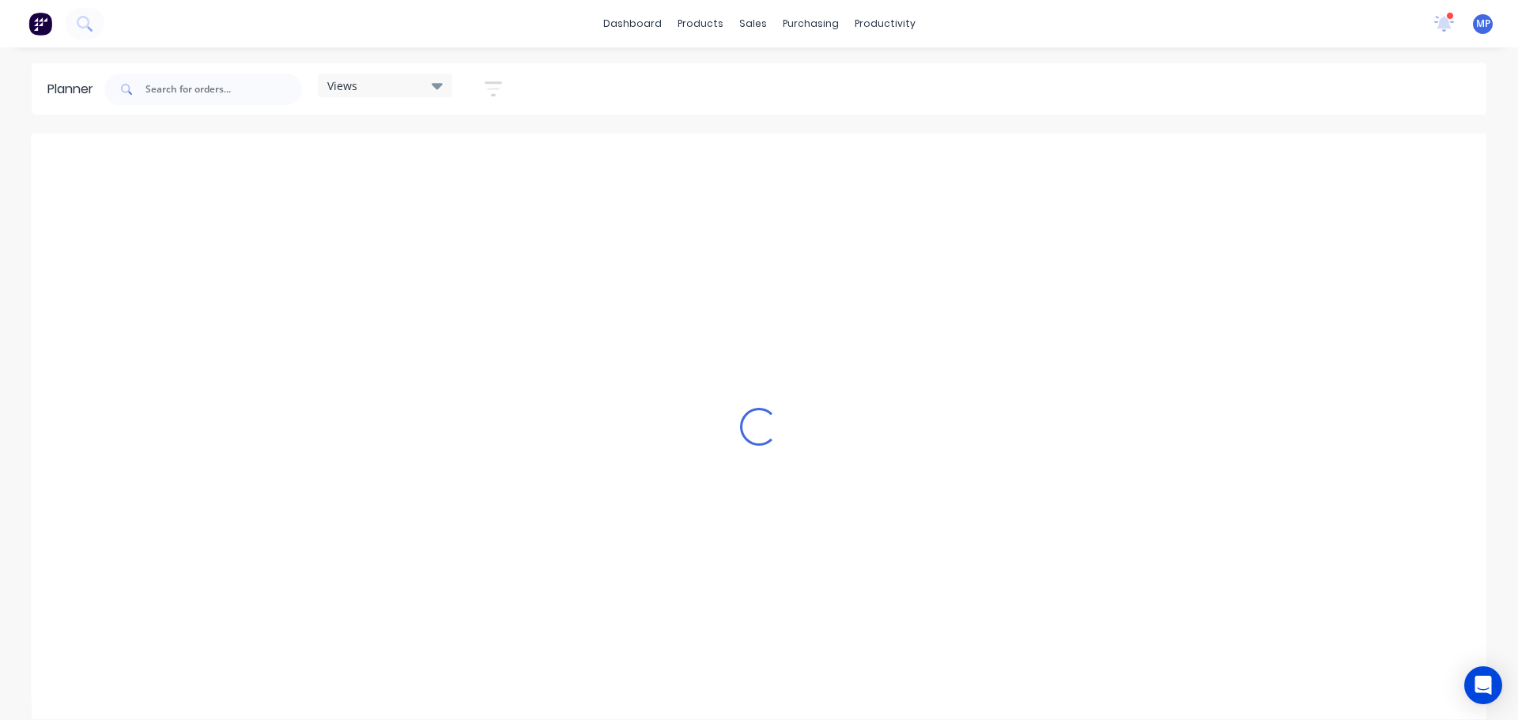
scroll to position [0, 254]
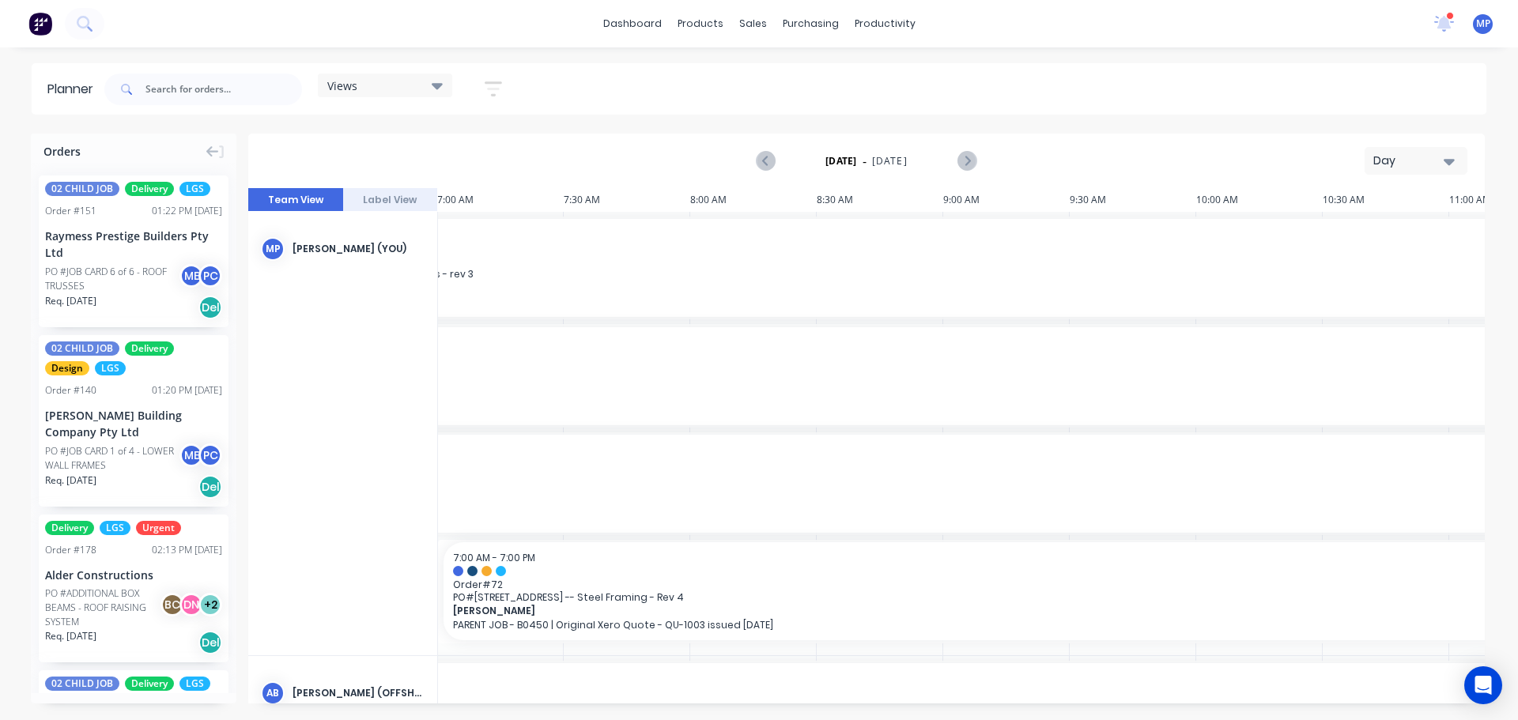
click at [1450, 164] on icon "button" at bounding box center [1449, 162] width 11 height 6
click at [1355, 238] on div "Week" at bounding box center [1388, 235] width 157 height 32
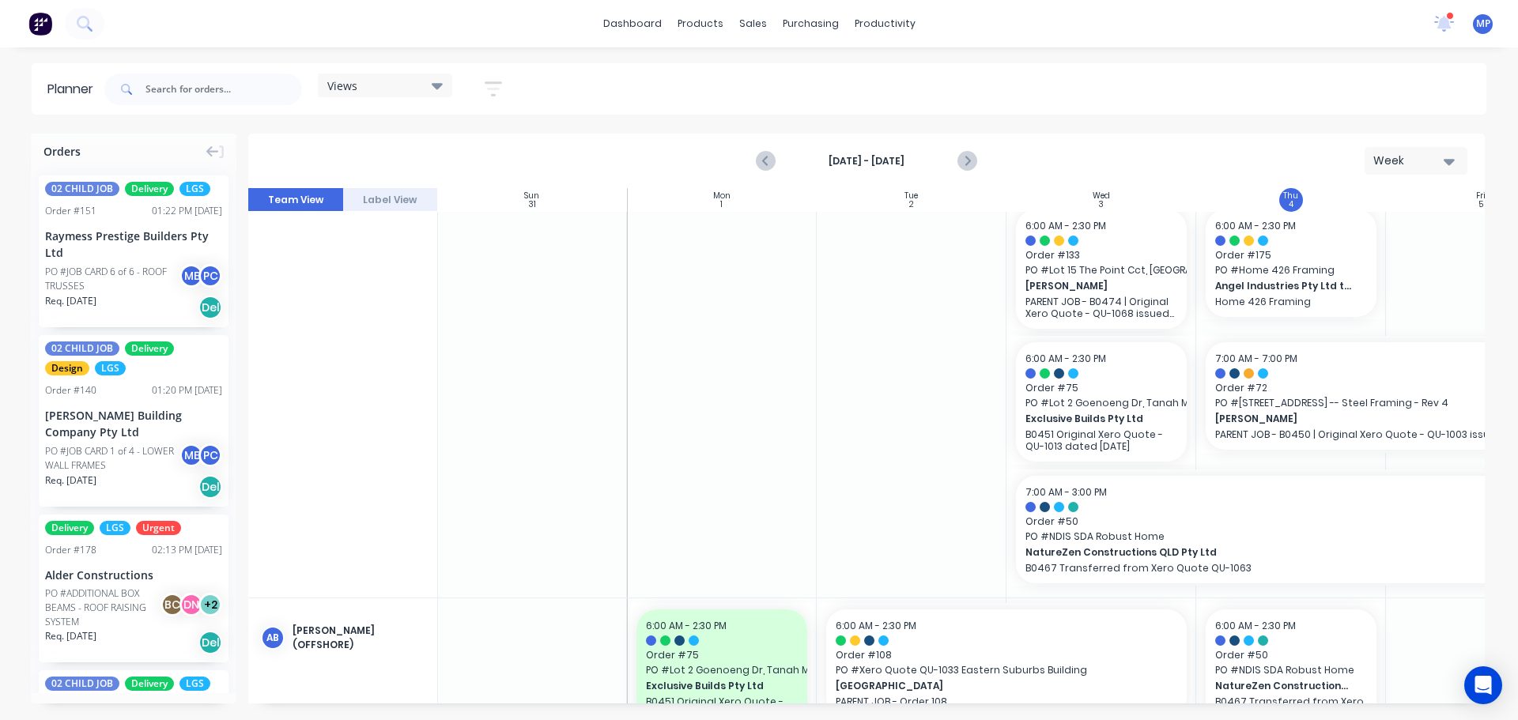
scroll to position [237, 1]
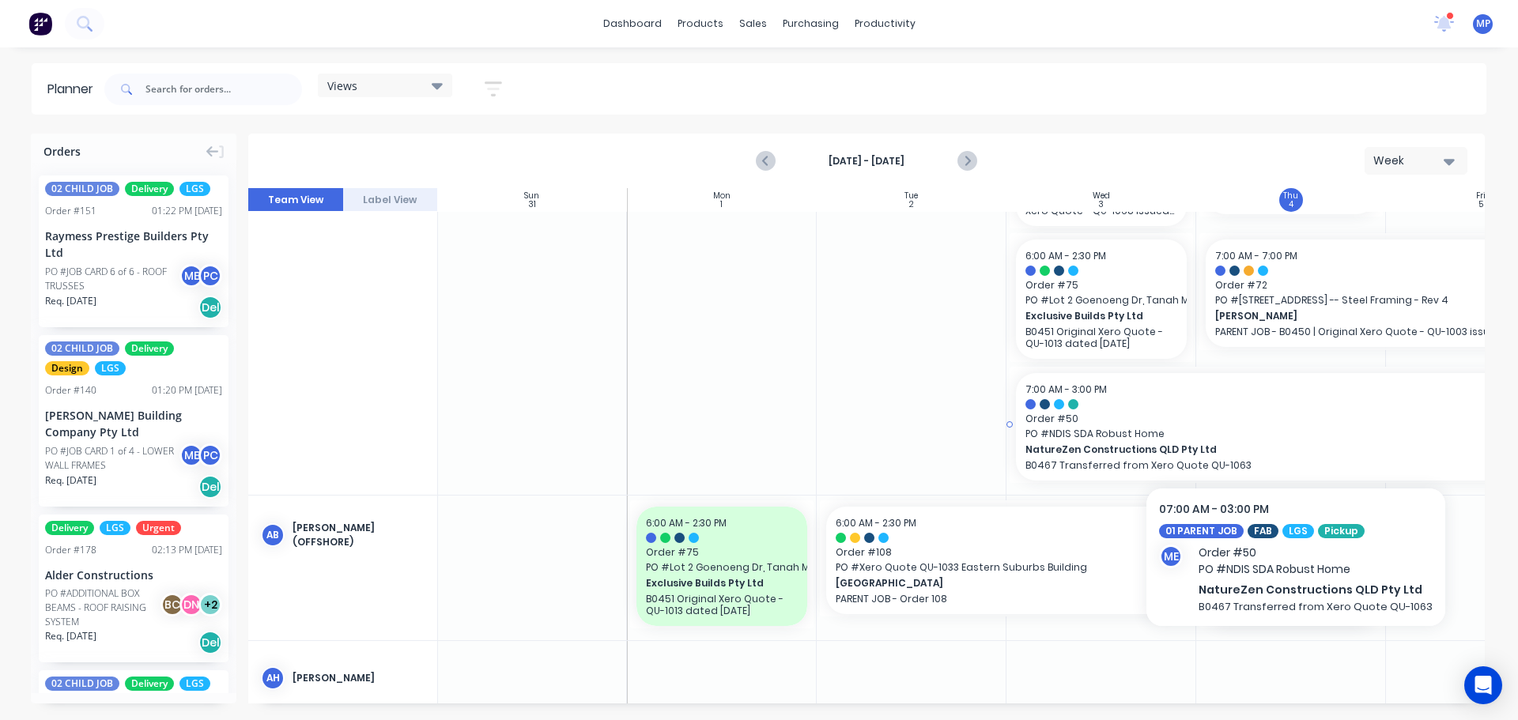
drag, startPoint x: 1062, startPoint y: 426, endPoint x: 1034, endPoint y: 384, distance: 50.2
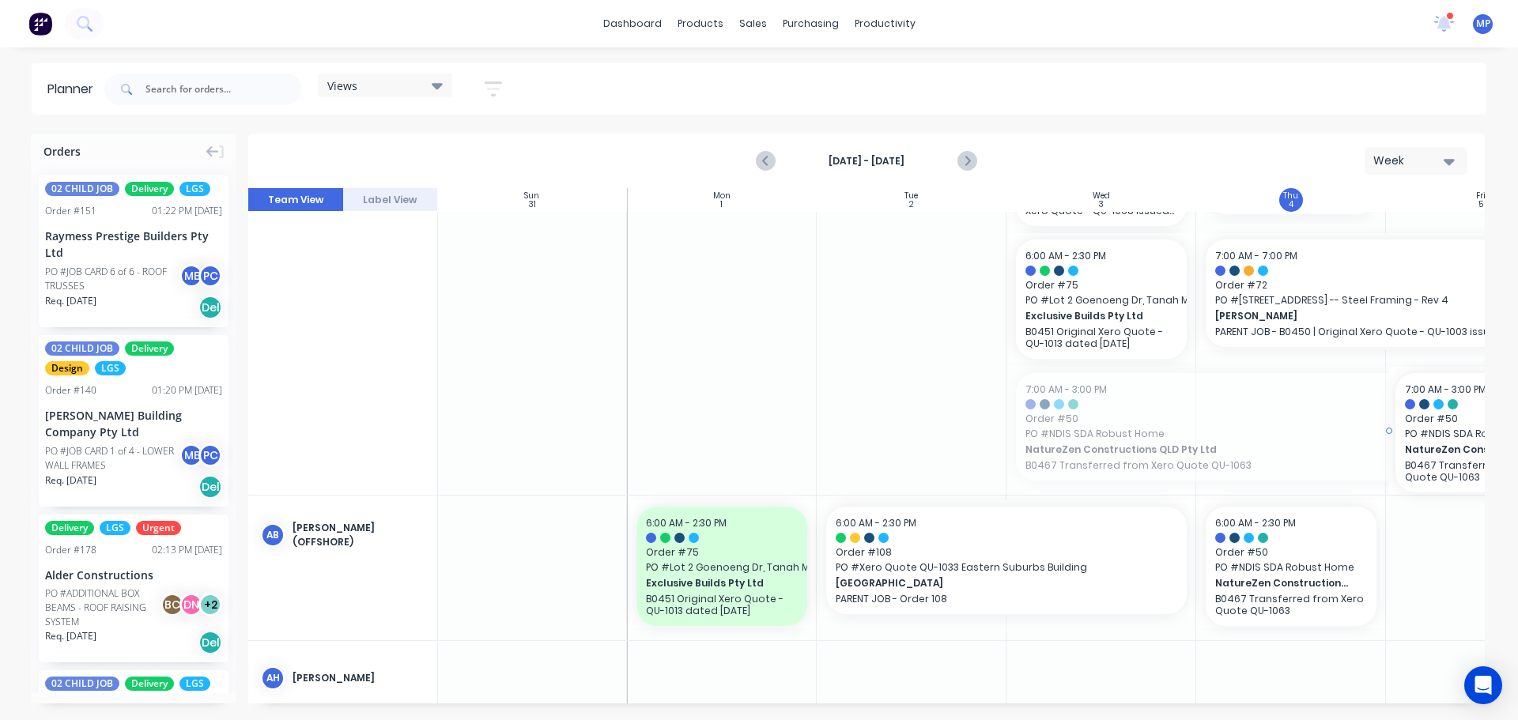
drag, startPoint x: 1009, startPoint y: 425, endPoint x: 1412, endPoint y: 426, distance: 403.3
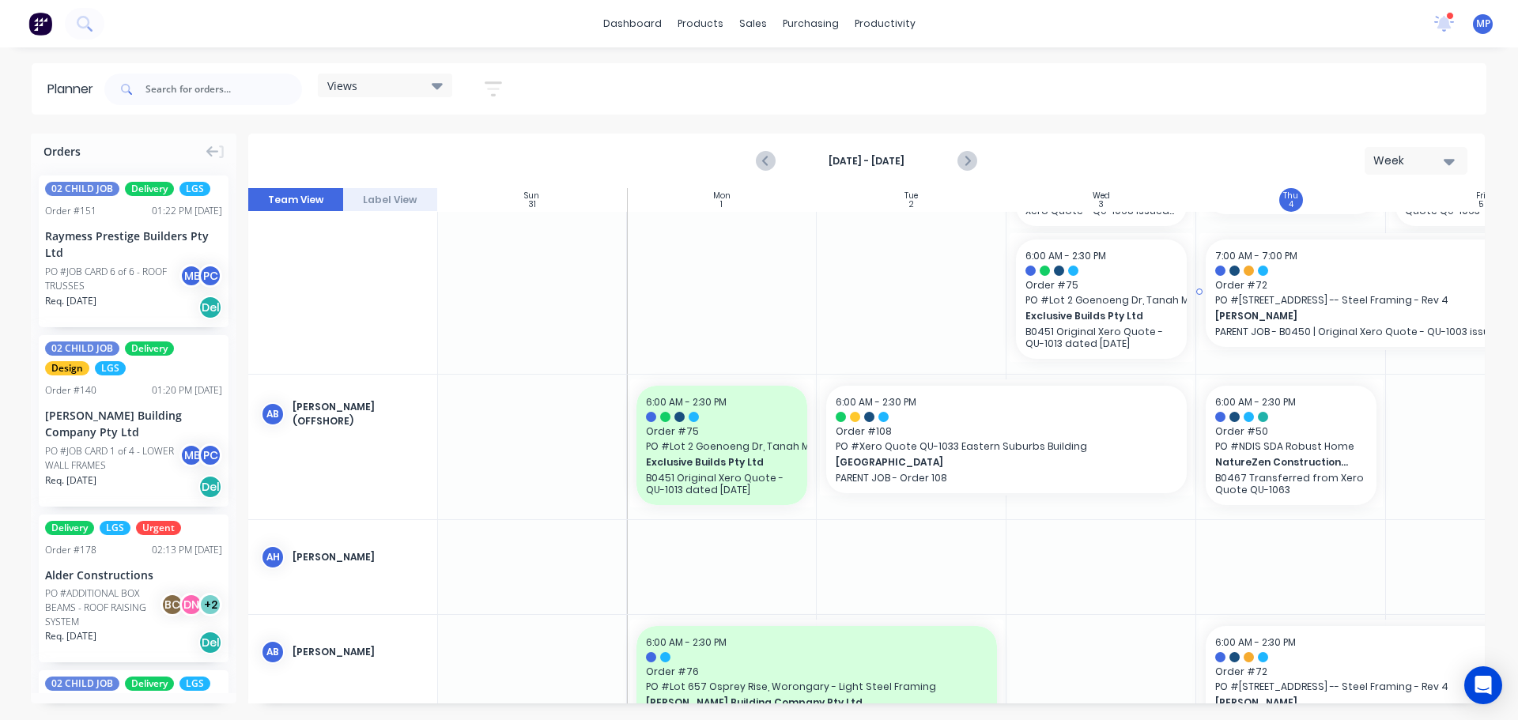
scroll to position [115, 1]
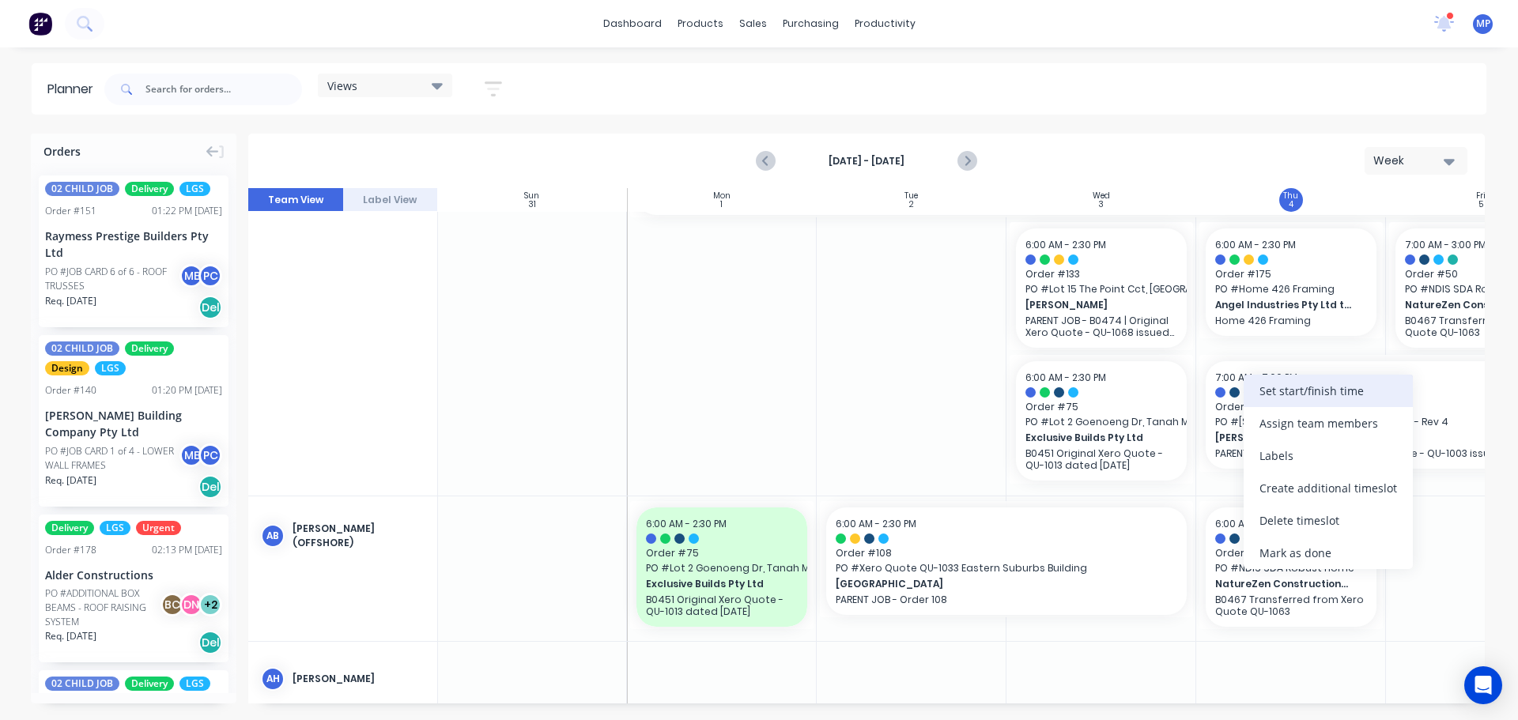
click at [1280, 387] on div "Set start/finish time" at bounding box center [1328, 391] width 169 height 32
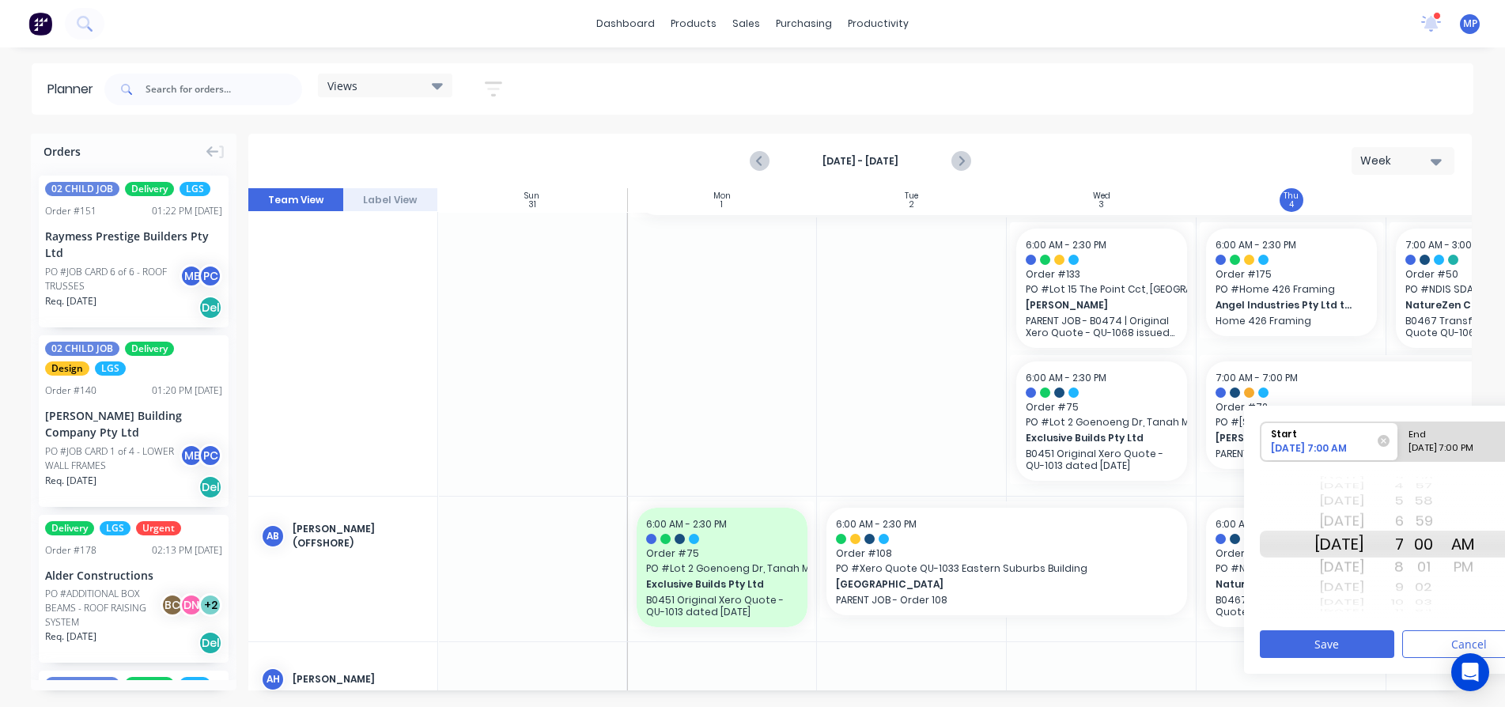
click at [1364, 567] on div "[DATE]" at bounding box center [1339, 566] width 50 height 25
click at [1361, 602] on div "[DATE]" at bounding box center [1339, 601] width 50 height 13
click at [1364, 570] on div "[DATE]" at bounding box center [1339, 566] width 50 height 25
click at [1480, 429] on div "End" at bounding box center [1467, 432] width 129 height 20
click at [1399, 429] on input "End Please select" at bounding box center [1398, 441] width 1 height 39
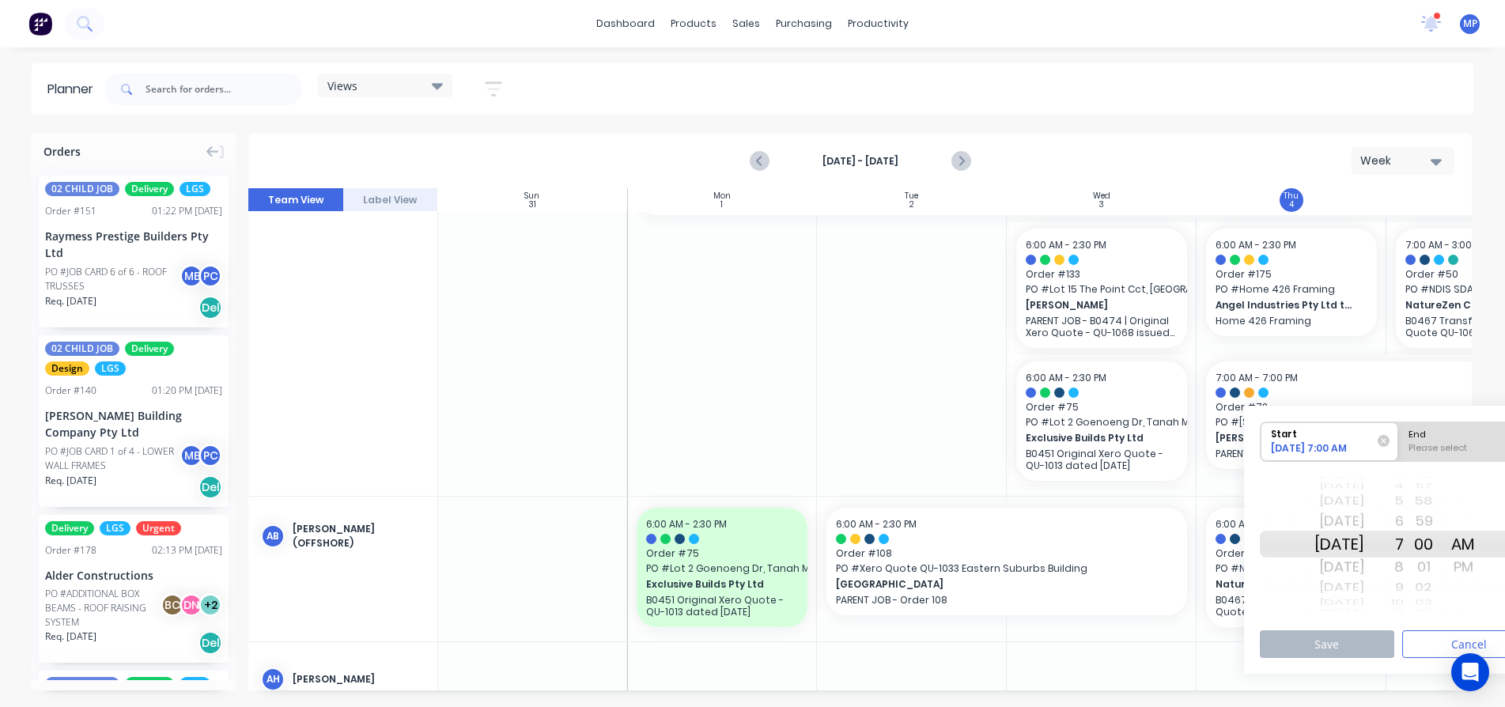
radio input "true"
click at [1480, 564] on div "PM" at bounding box center [1463, 566] width 40 height 25
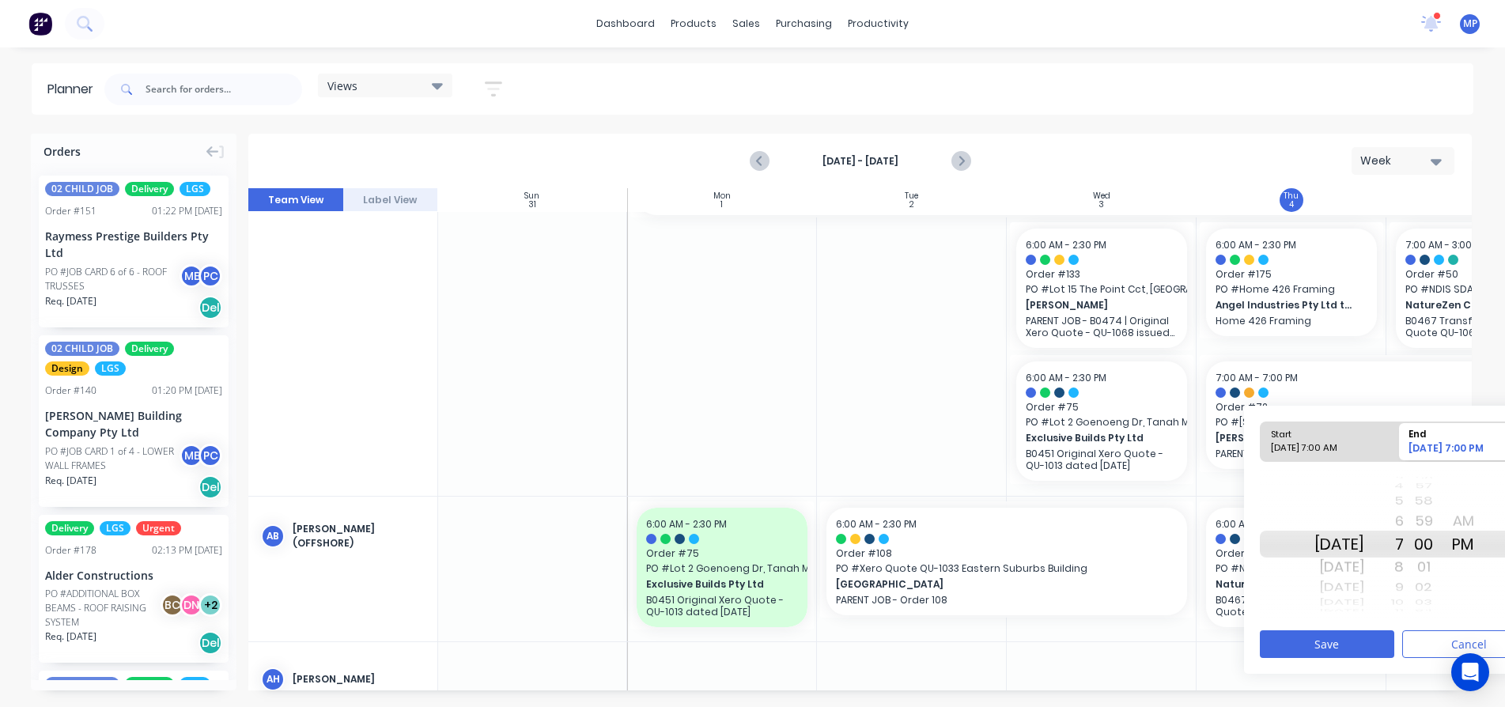
click at [1363, 571] on div "[DATE]" at bounding box center [1339, 566] width 50 height 25
click at [1404, 486] on div "4" at bounding box center [1384, 485] width 40 height 13
click at [1404, 524] on div "3" at bounding box center [1384, 520] width 40 height 25
click at [1344, 641] on button "Save" at bounding box center [1327, 644] width 134 height 28
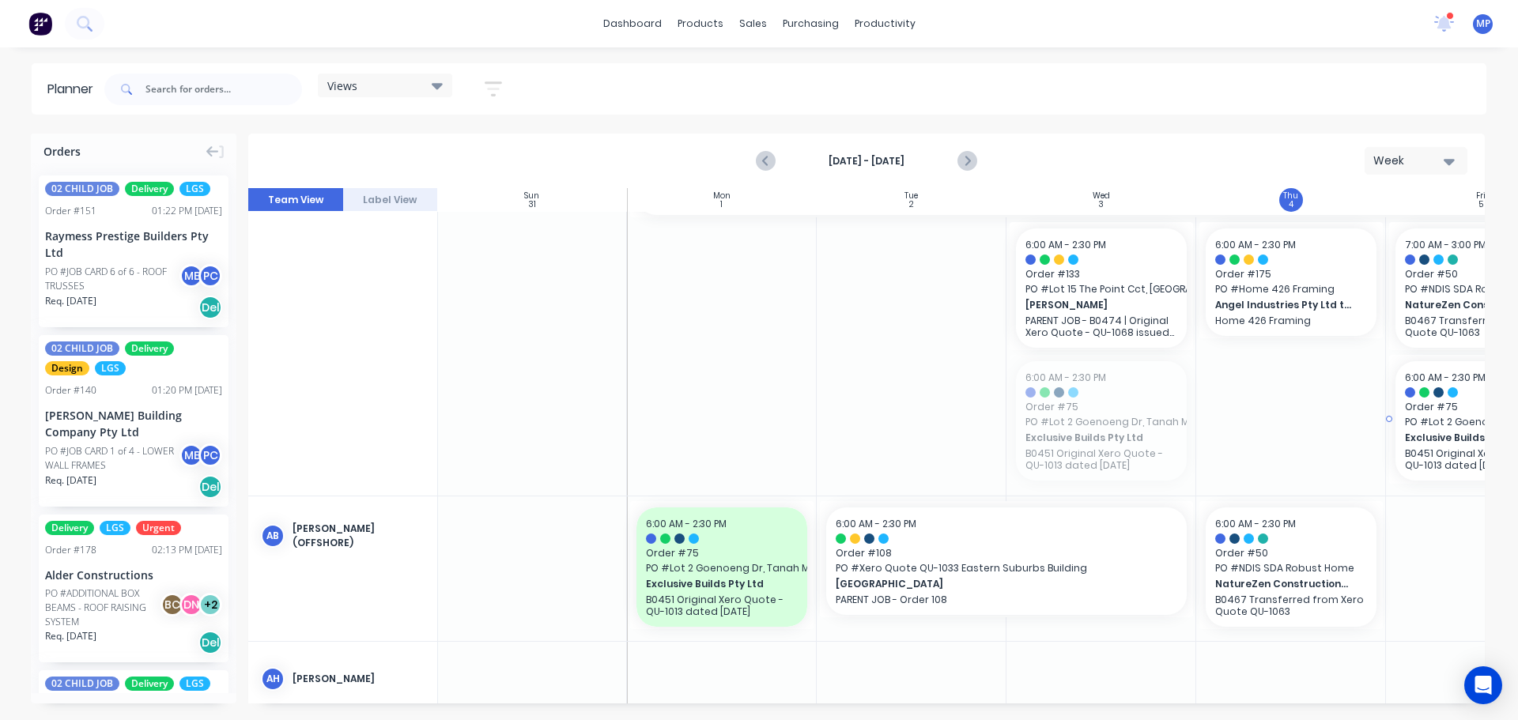
drag, startPoint x: 1091, startPoint y: 421, endPoint x: 1448, endPoint y: 434, distance: 357.7
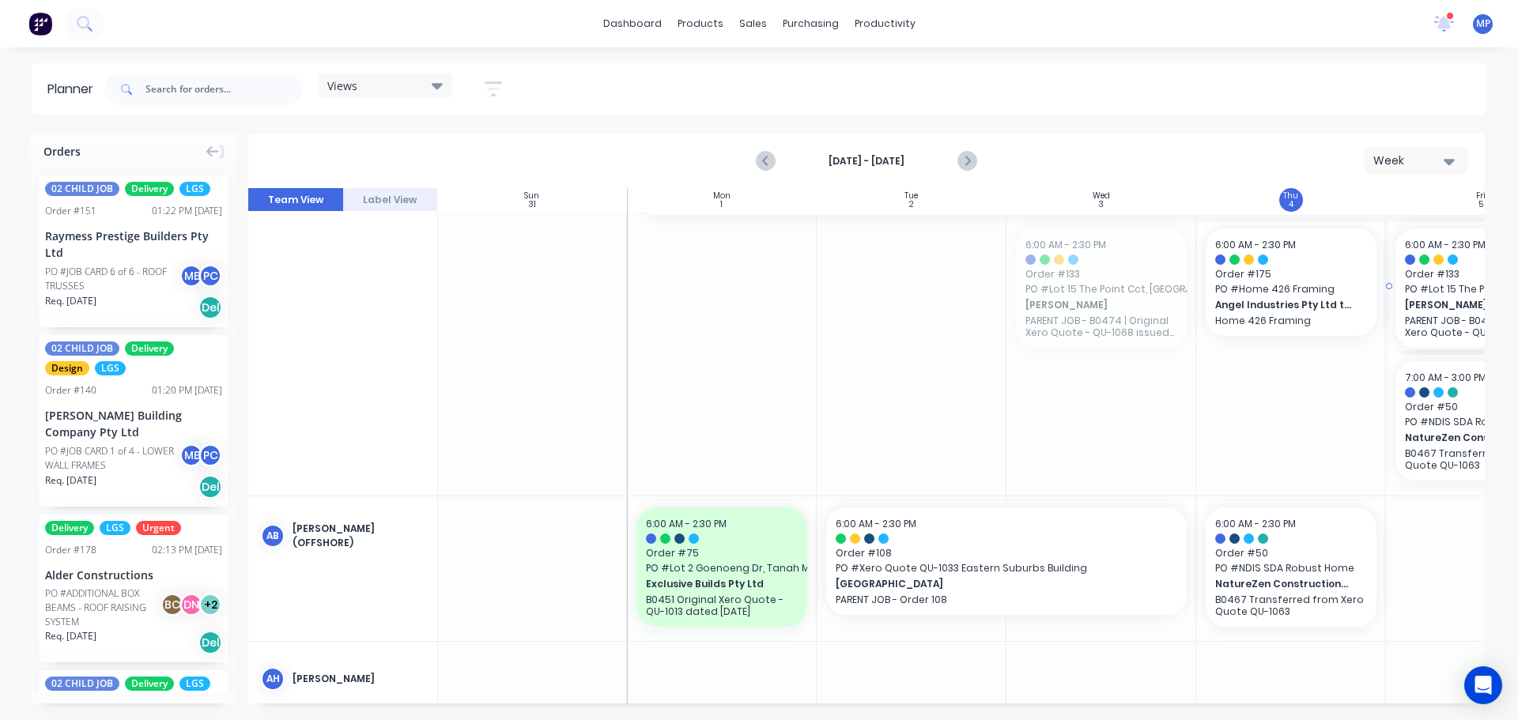
drag, startPoint x: 1075, startPoint y: 285, endPoint x: 1432, endPoint y: 368, distance: 366.8
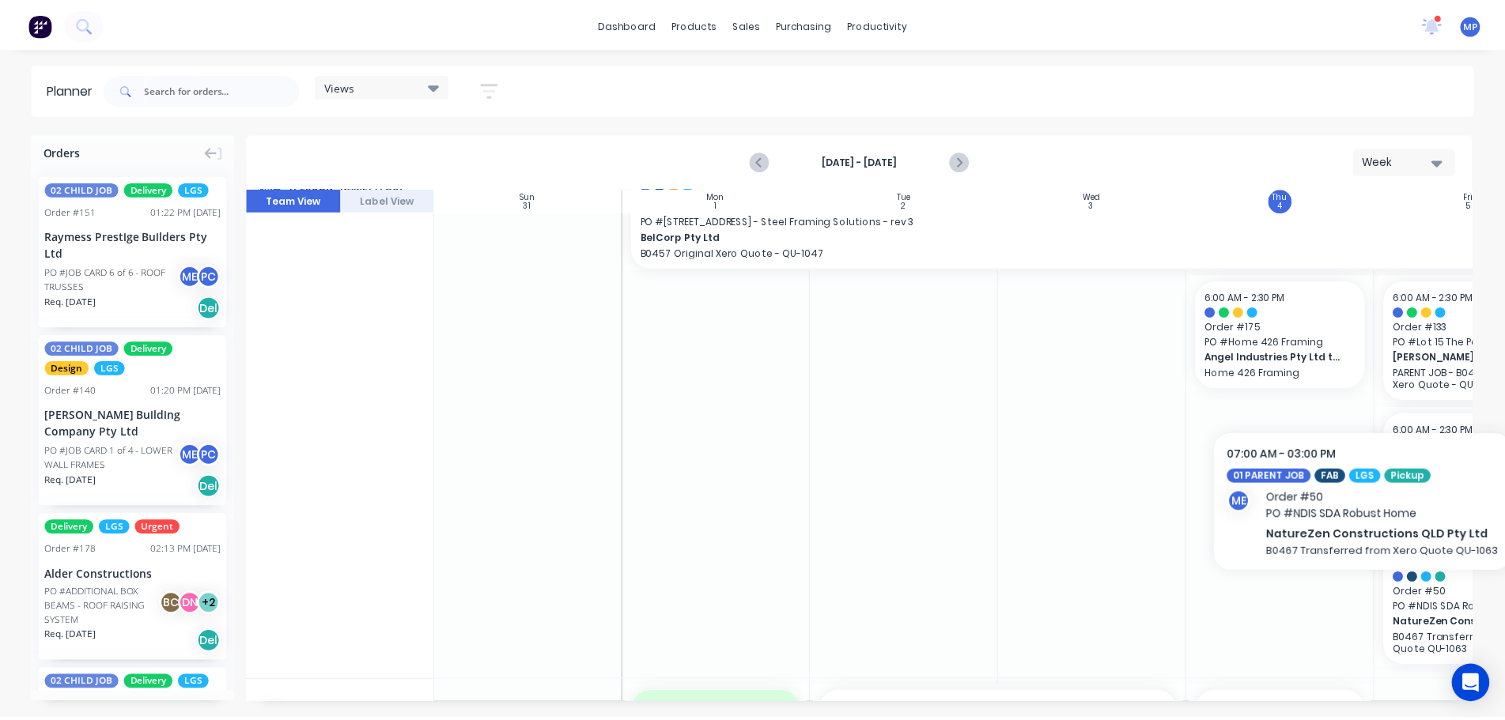
scroll to position [11, 1]
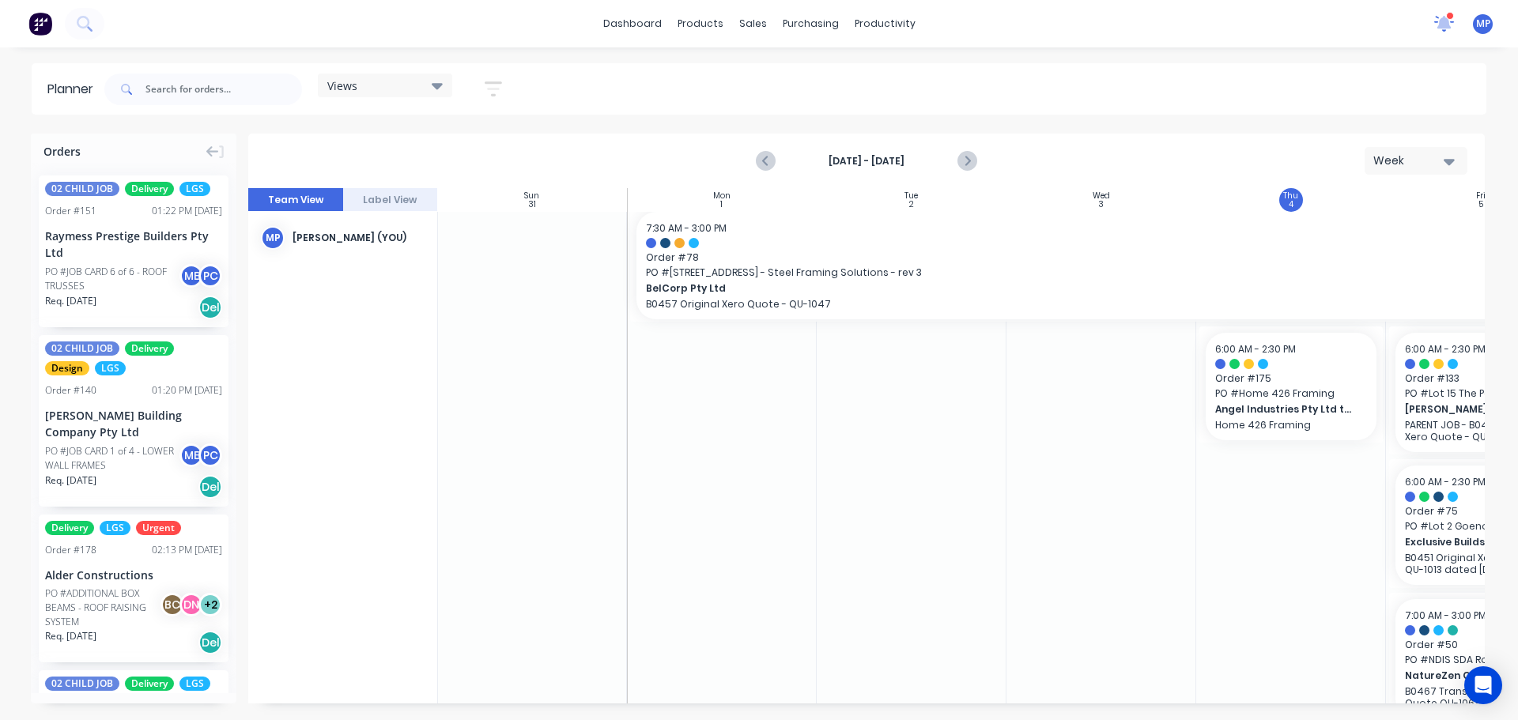
click at [1446, 21] on icon at bounding box center [1445, 22] width 14 height 13
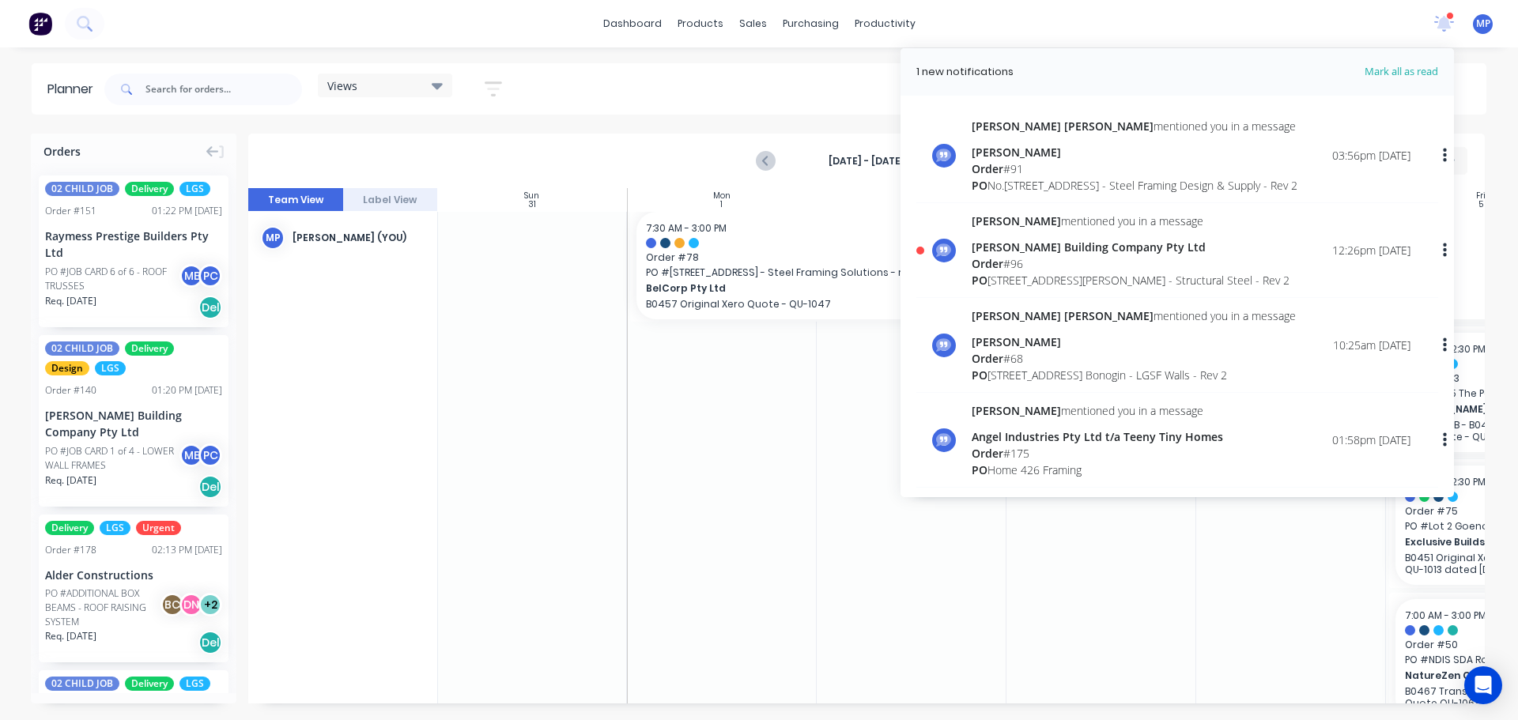
click at [1085, 255] on div "[PERSON_NAME] Building Company Pty Ltd" at bounding box center [1131, 247] width 318 height 17
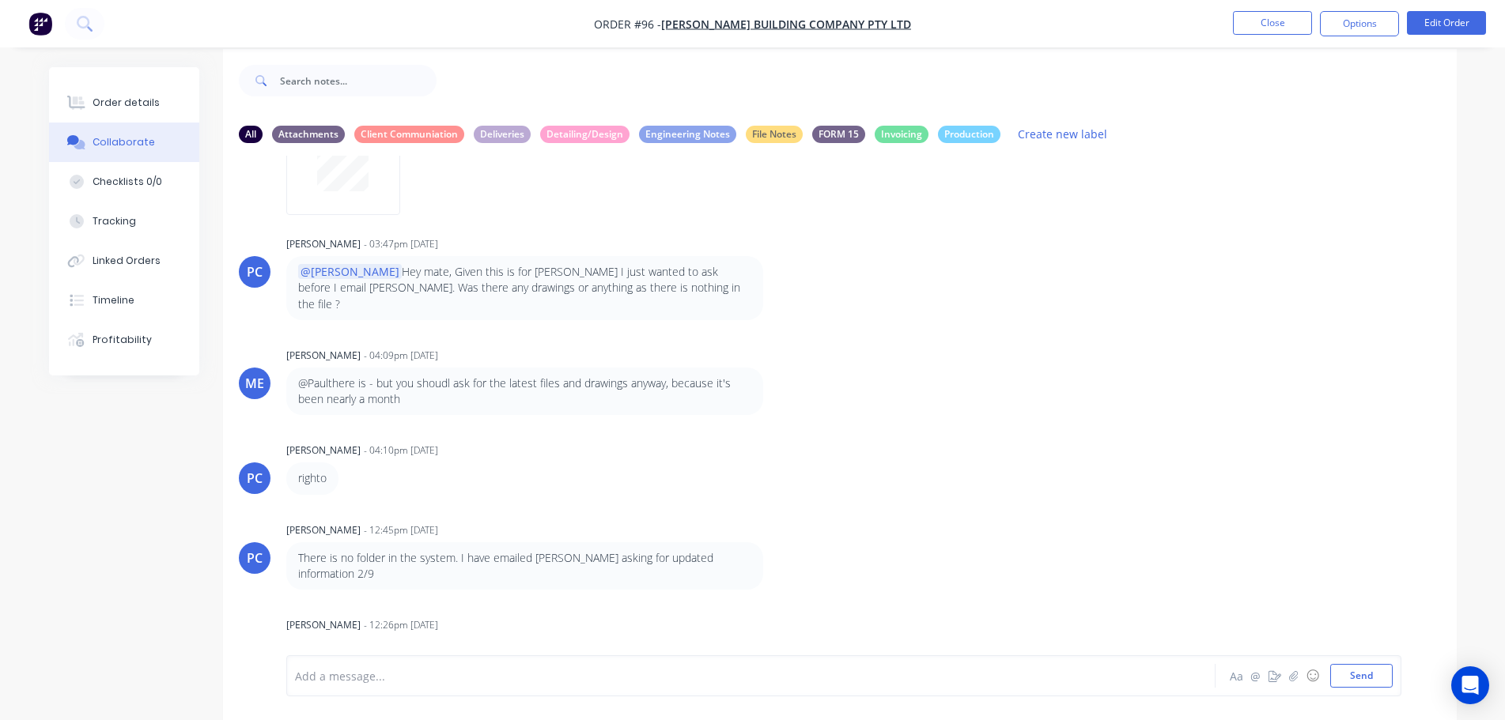
scroll to position [24, 0]
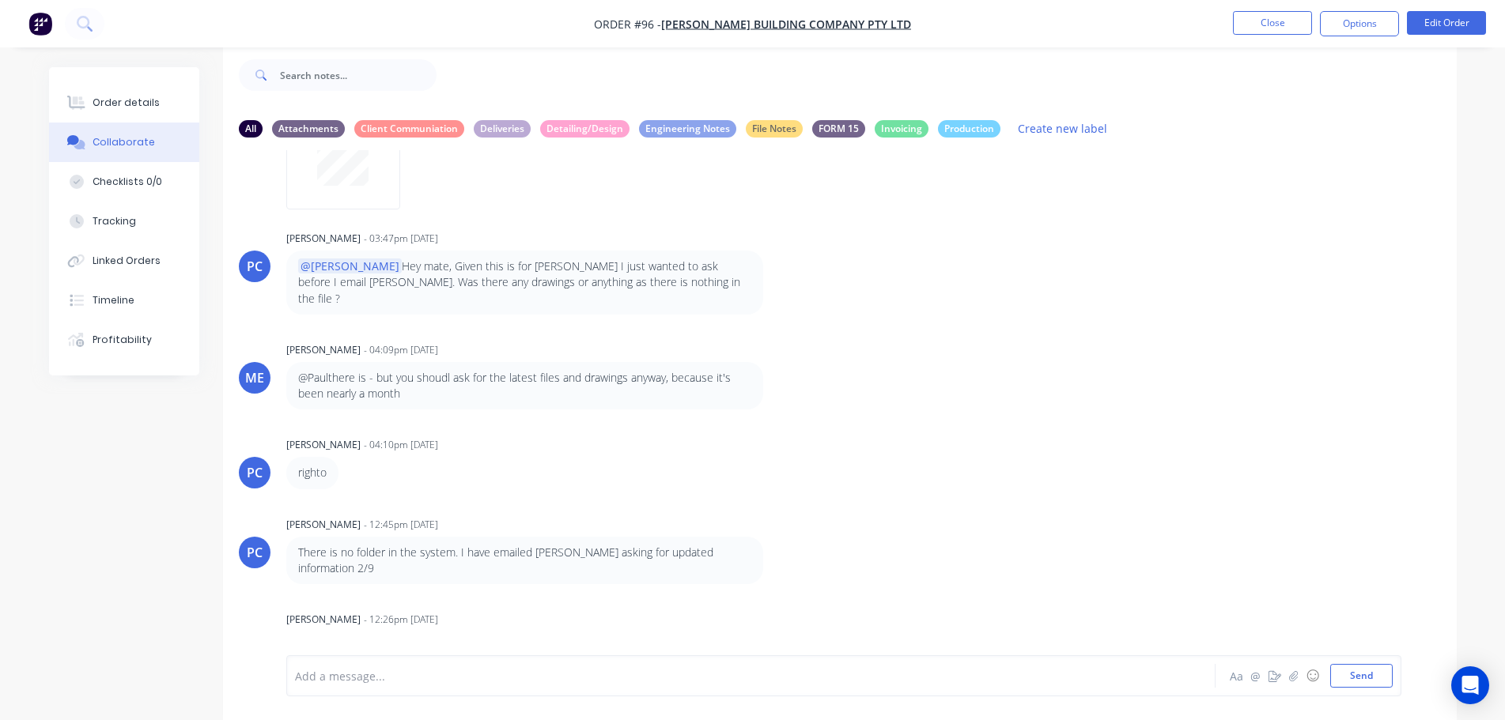
click at [633, 545] on p "There is no folder in the system. I have emailed [PERSON_NAME] asking for updat…" at bounding box center [524, 561] width 453 height 32
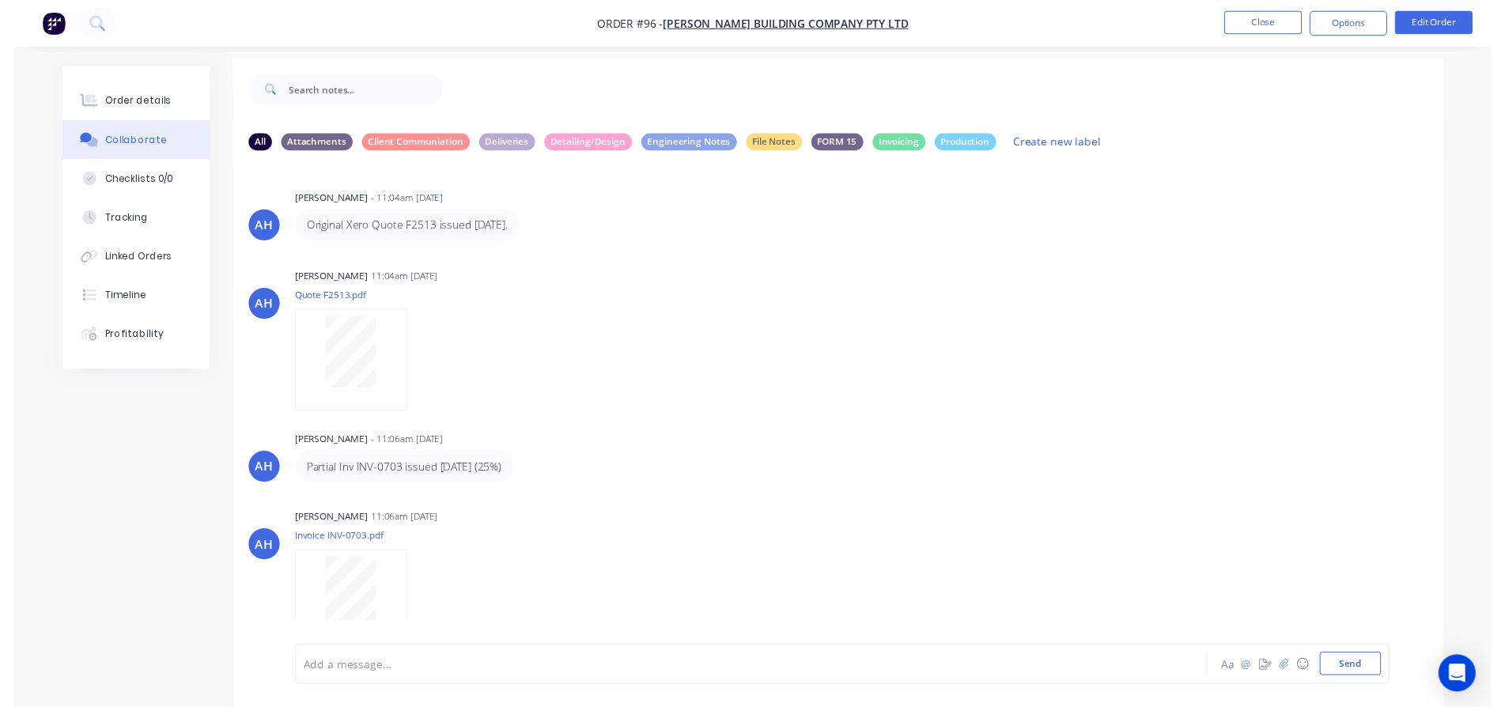
scroll to position [0, 0]
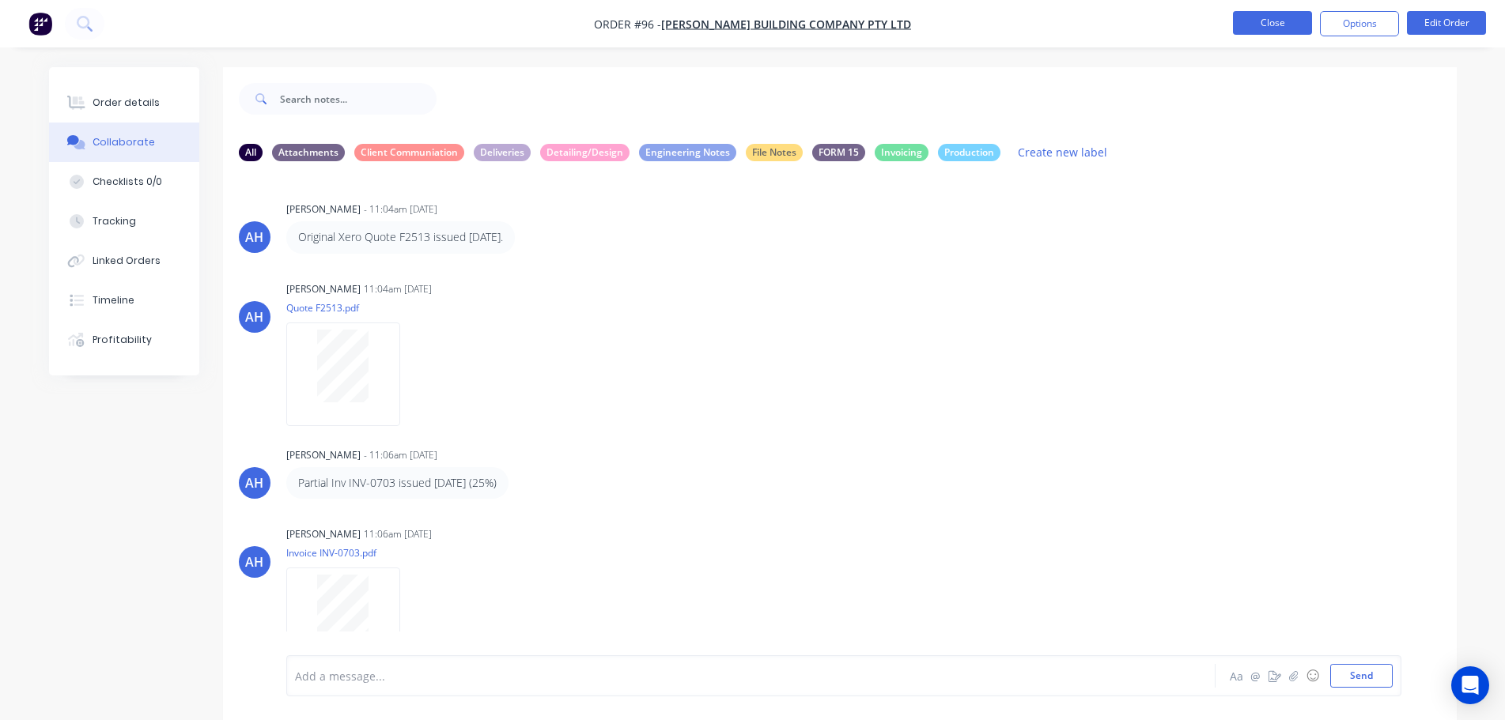
click at [1263, 20] on button "Close" at bounding box center [1272, 23] width 79 height 24
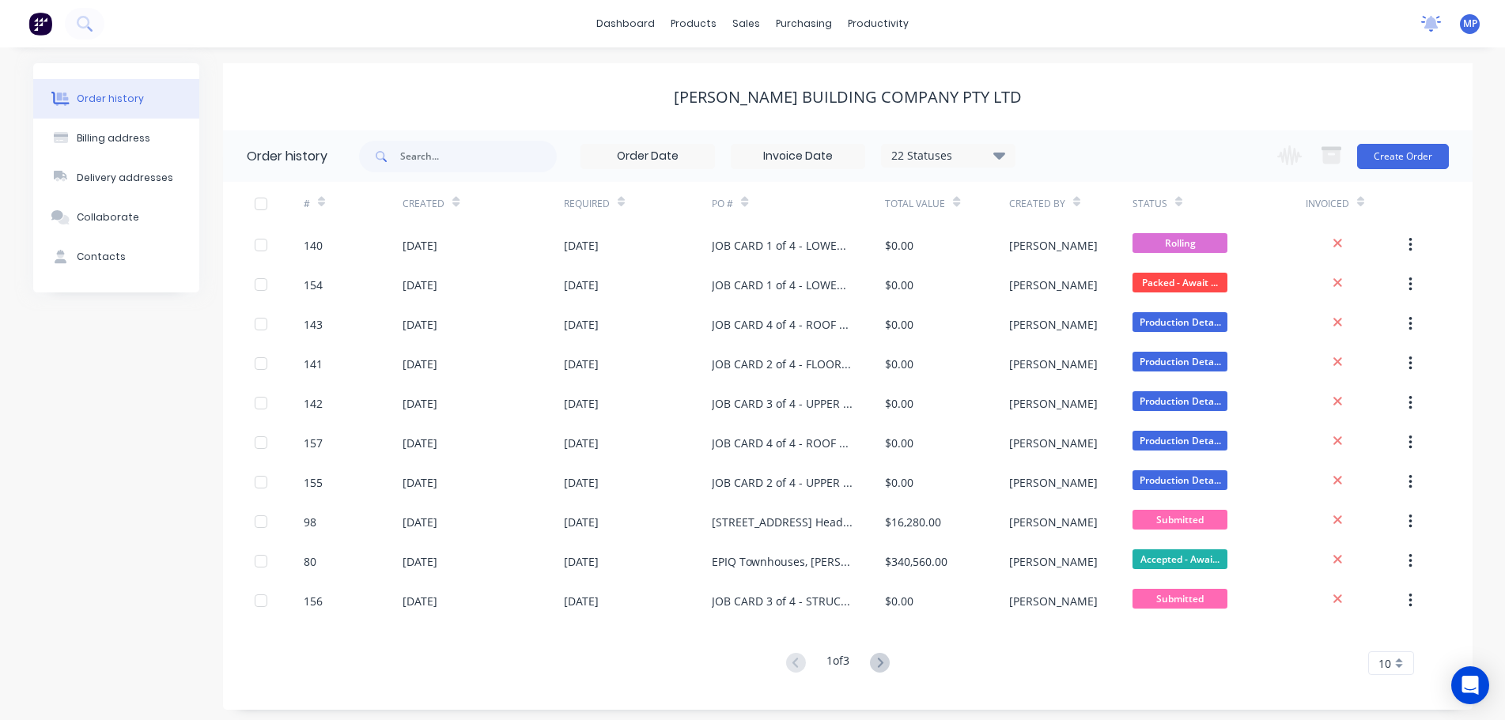
click at [1431, 28] on icon at bounding box center [1431, 22] width 14 height 13
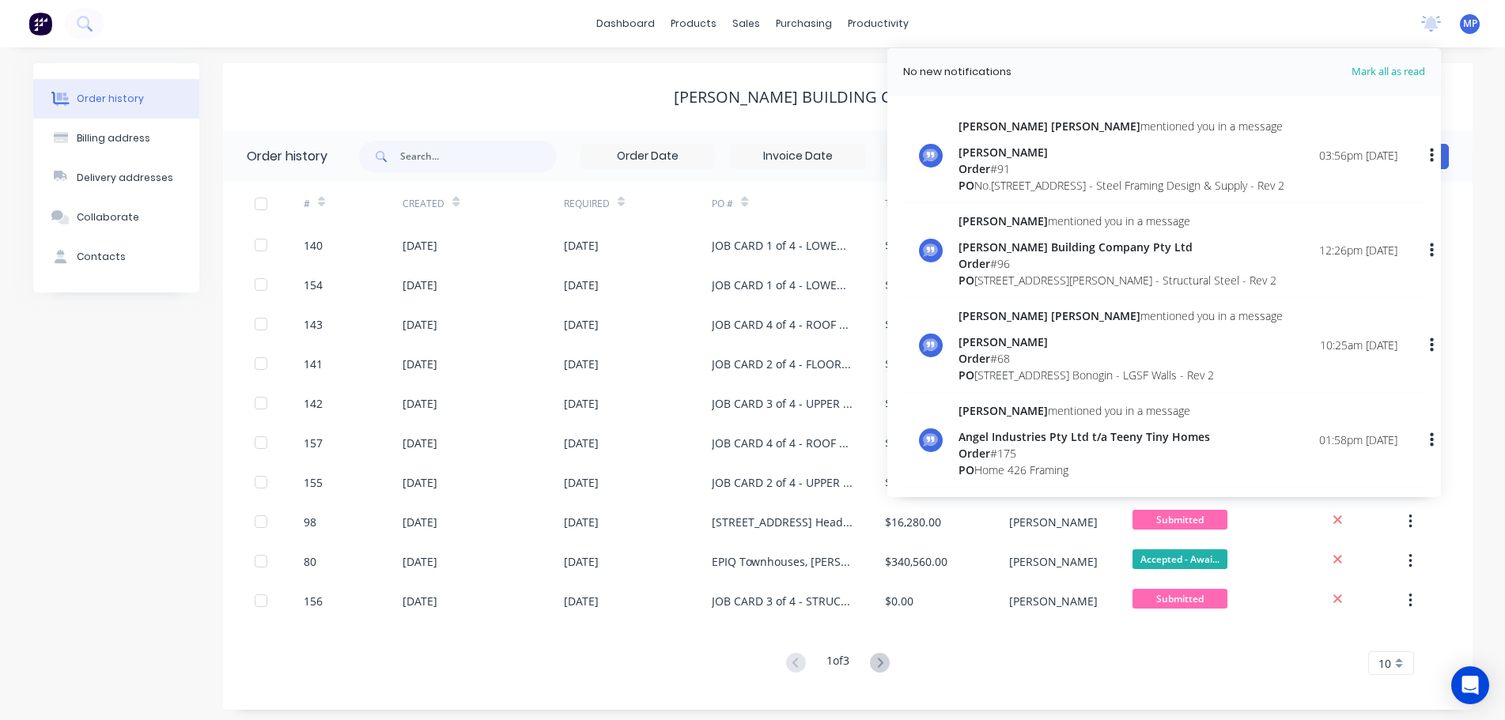
click at [1036, 255] on div "[PERSON_NAME] Building Company Pty Ltd" at bounding box center [1117, 247] width 318 height 17
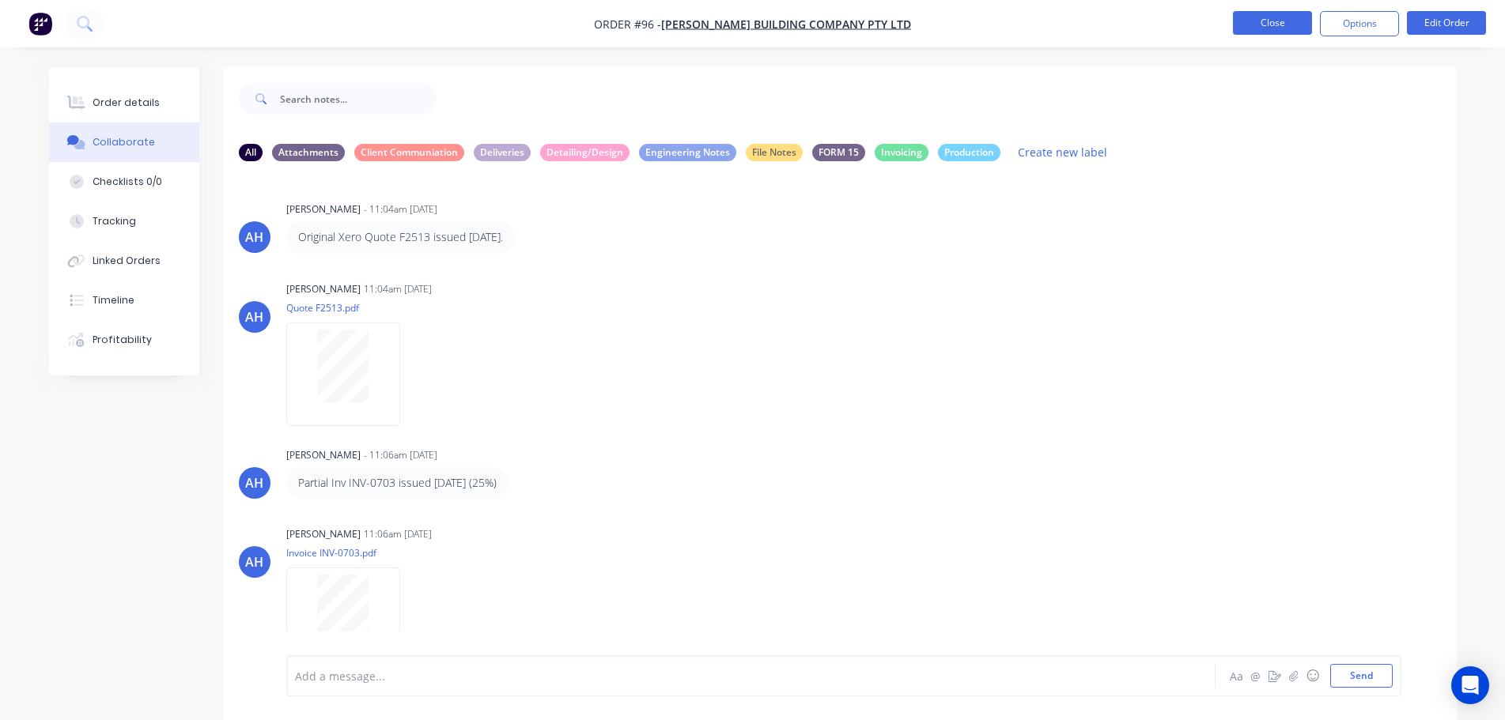
click at [1255, 17] on button "Close" at bounding box center [1272, 23] width 79 height 24
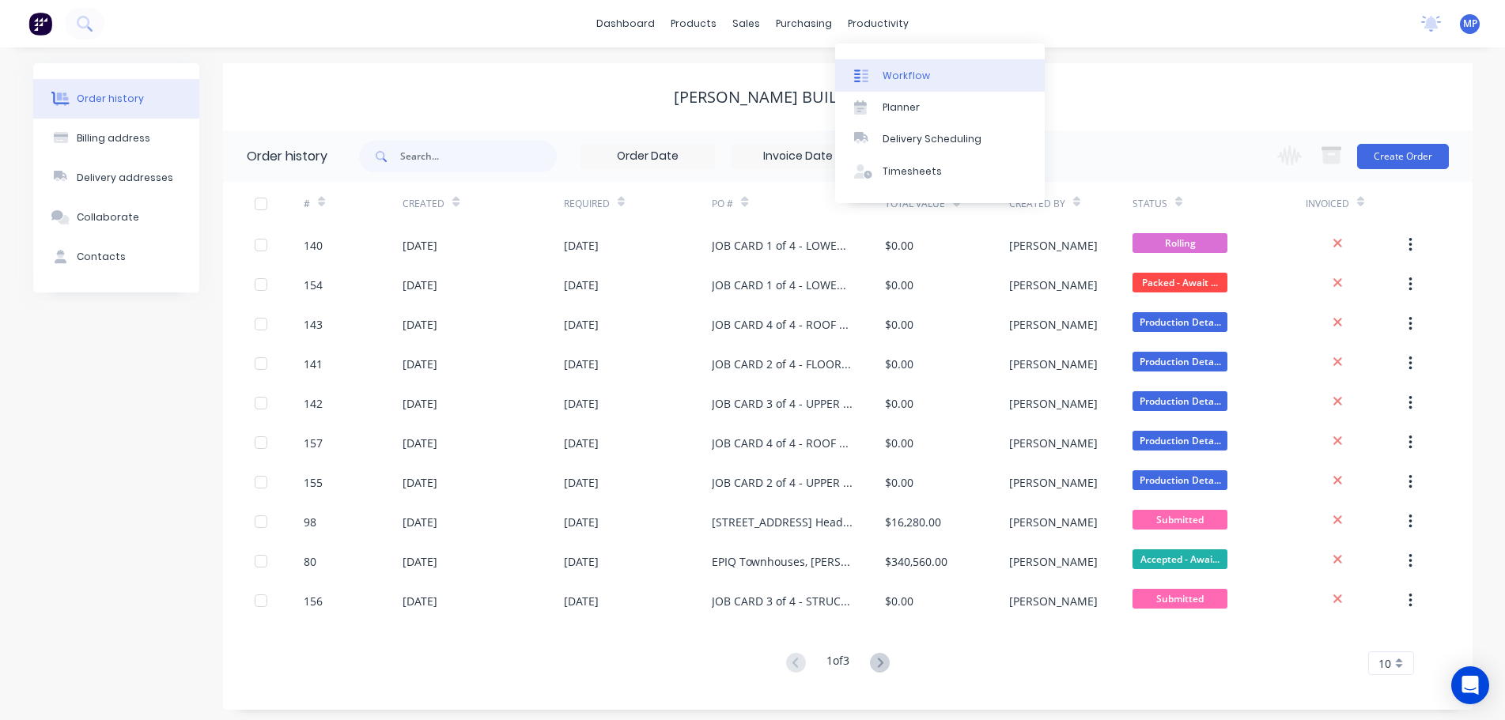
click at [913, 75] on div "Workflow" at bounding box center [906, 76] width 47 height 14
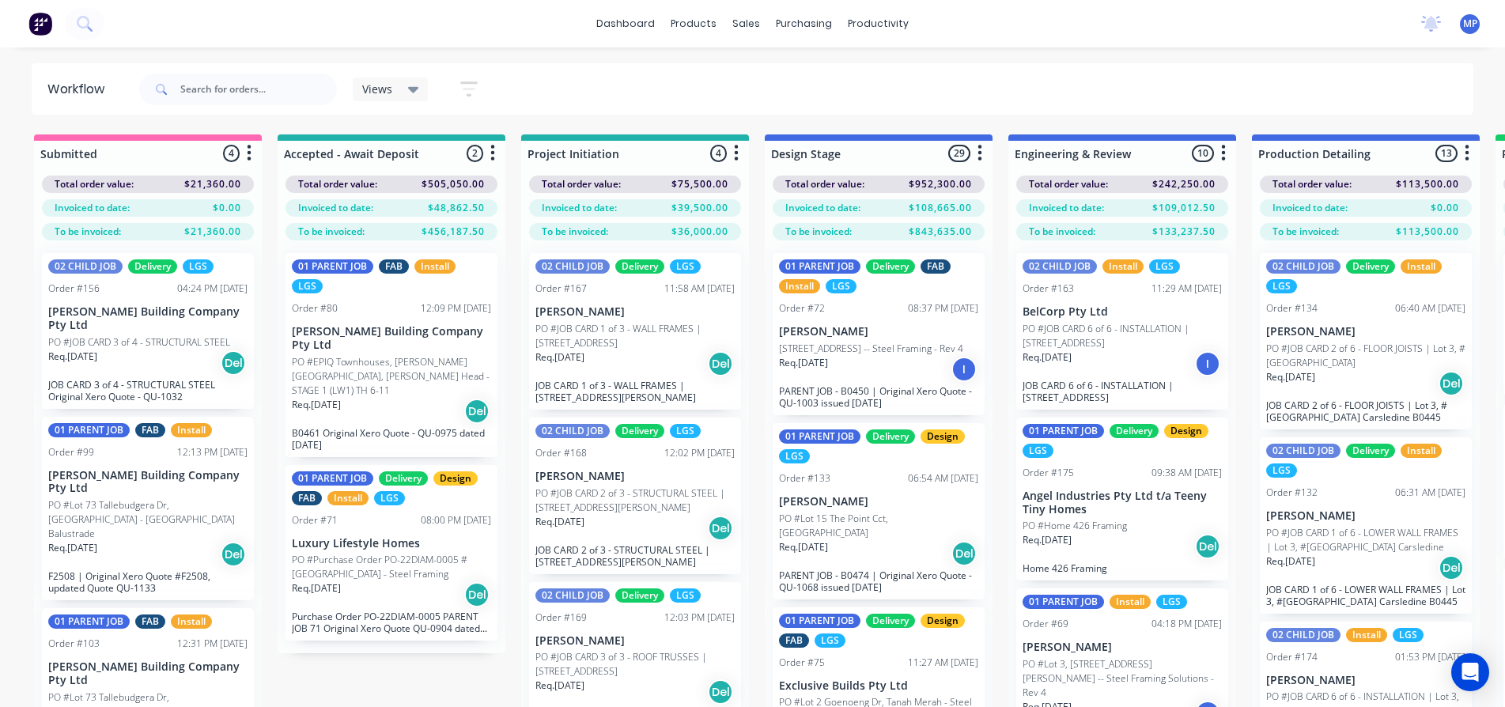
click at [974, 93] on div "Views Save new view None (Default) edit 01 - Master View - All Jobs edit 02 - M…" at bounding box center [805, 89] width 1338 height 47
click at [1340, 108] on div "Views Save new view None (Default) edit 01 - Master View - All Jobs edit 02 - M…" at bounding box center [805, 89] width 1338 height 47
click at [1356, 25] on div "dashboard products sales purchasing productivity dashboard products Product Cat…" at bounding box center [752, 23] width 1505 height 47
click at [1115, 86] on div "Views Save new view None (Default) edit 01 - Master View - All Jobs edit 02 - M…" at bounding box center [805, 89] width 1338 height 47
click at [1291, 23] on div "dashboard products sales purchasing productivity dashboard products Product Cat…" at bounding box center [752, 23] width 1505 height 47
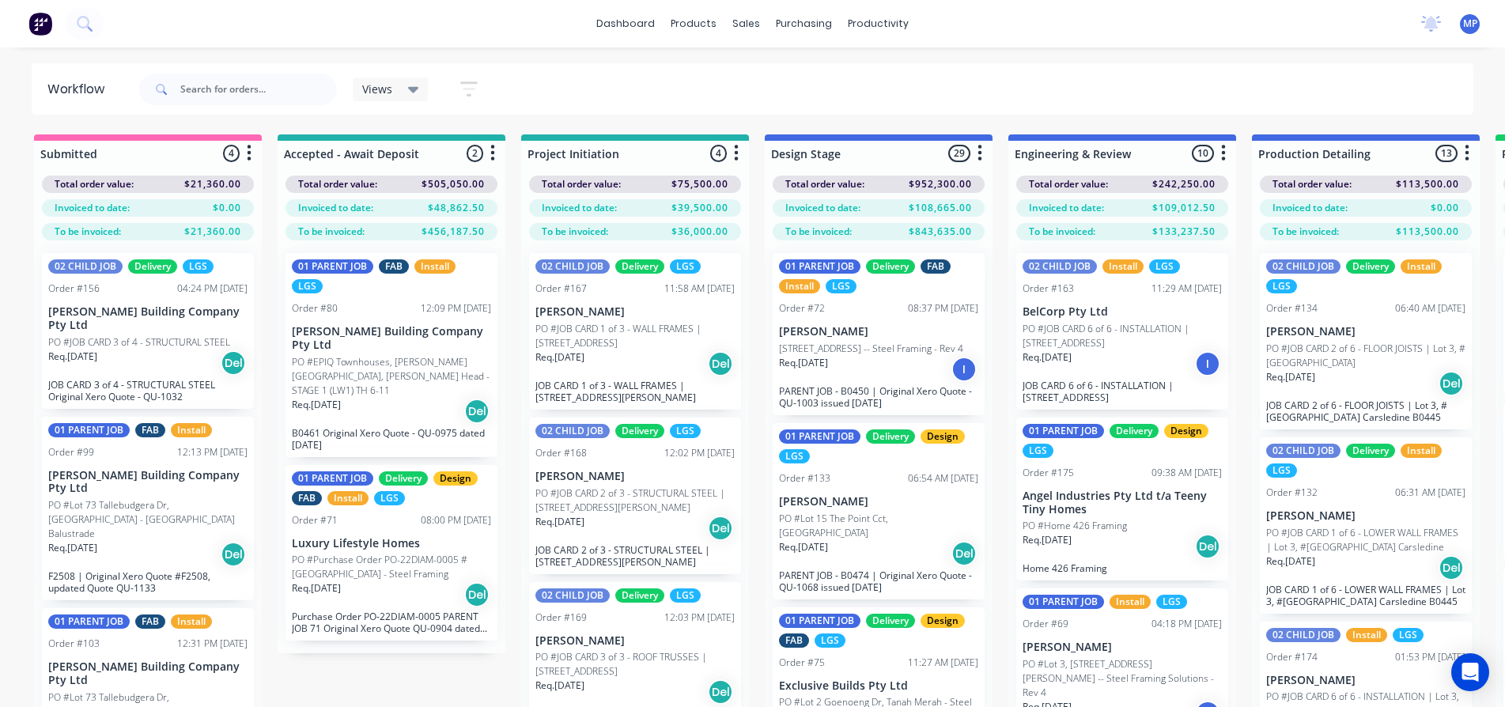
click at [411, 91] on icon at bounding box center [413, 90] width 11 height 6
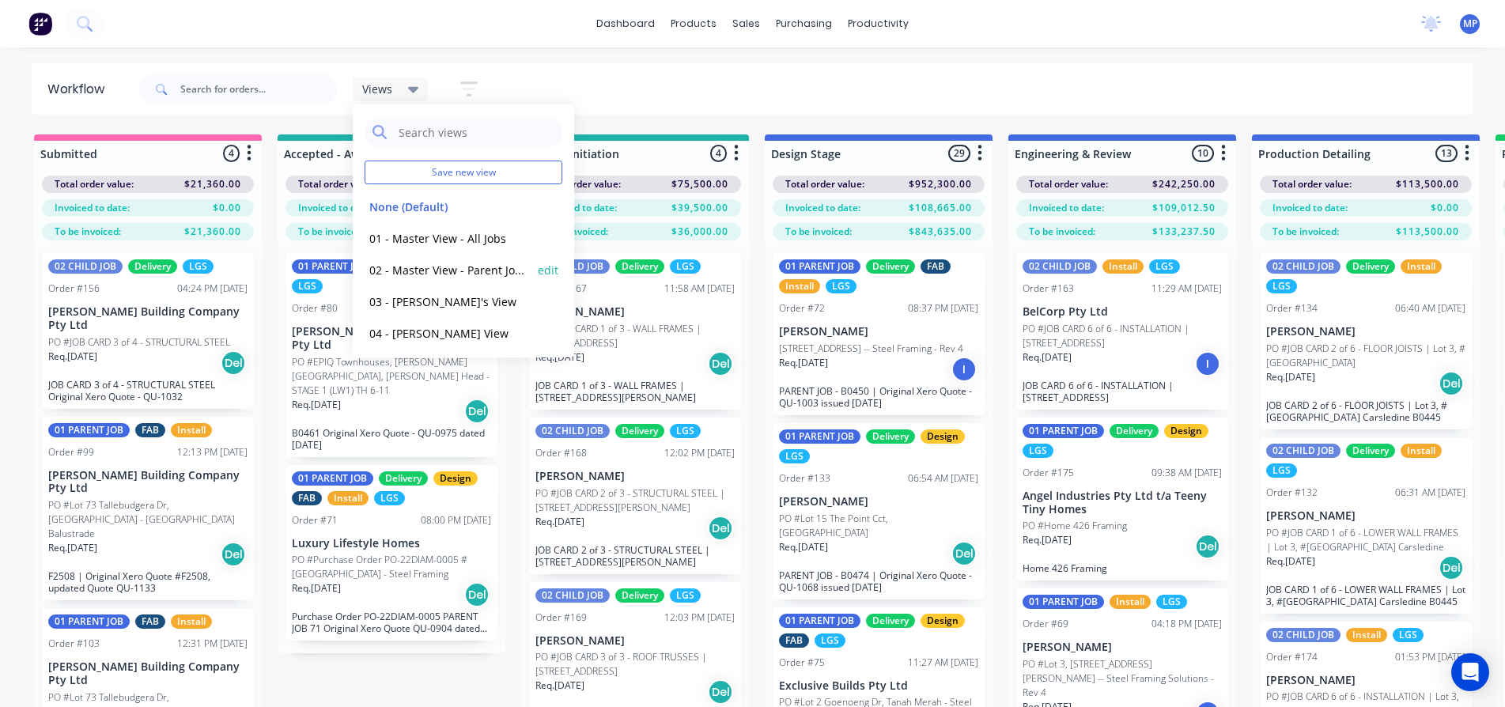
click at [437, 274] on button "02 - Master View - Parent Jobs Only" at bounding box center [449, 270] width 168 height 18
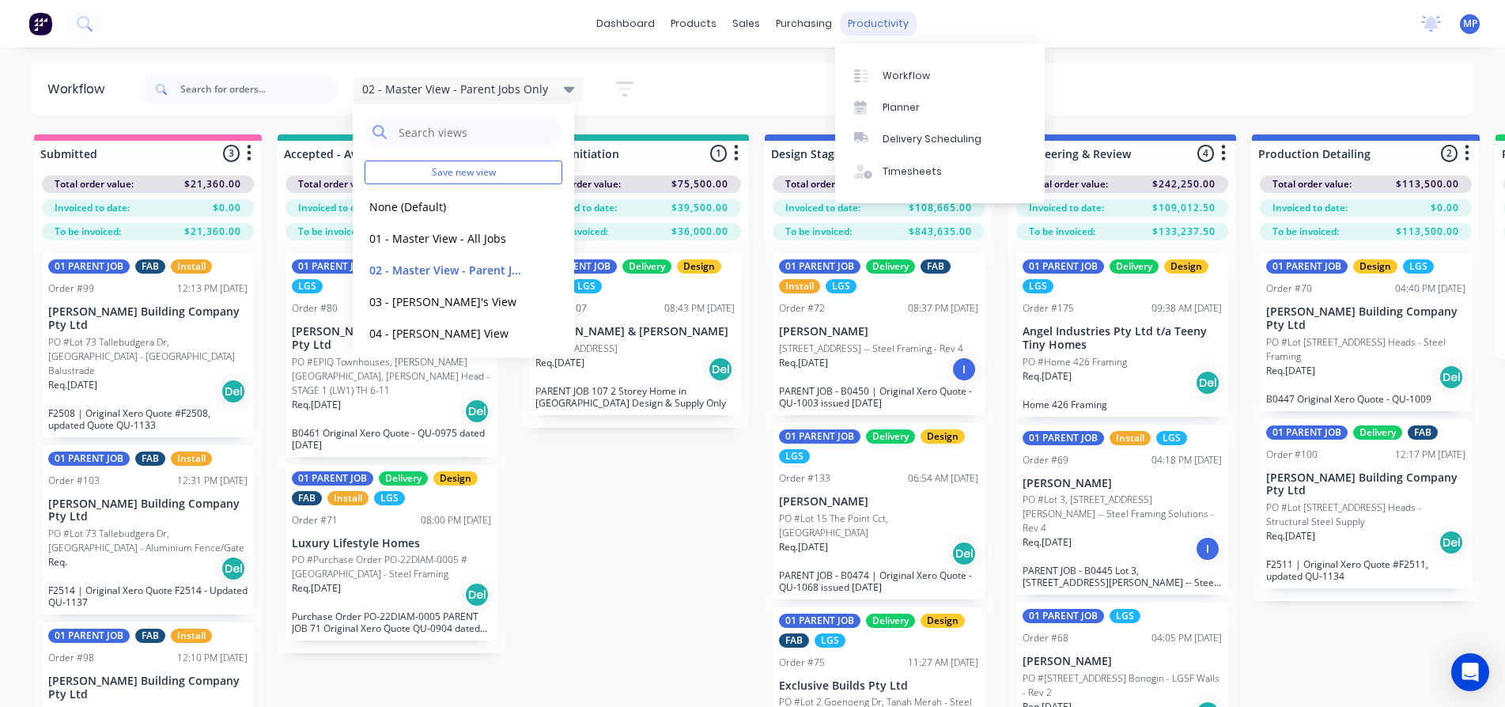
click at [881, 27] on div "productivity" at bounding box center [878, 24] width 77 height 24
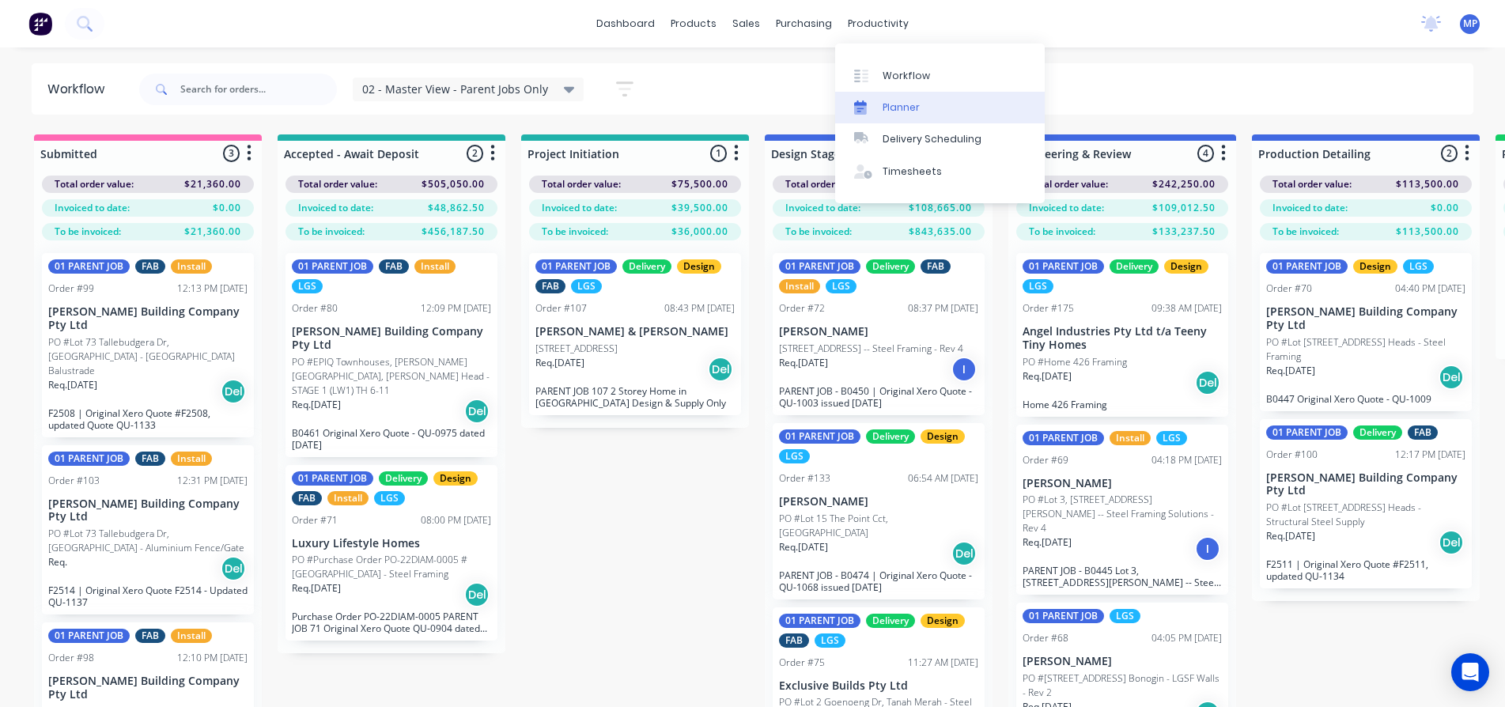
click at [897, 108] on div "Planner" at bounding box center [901, 107] width 37 height 14
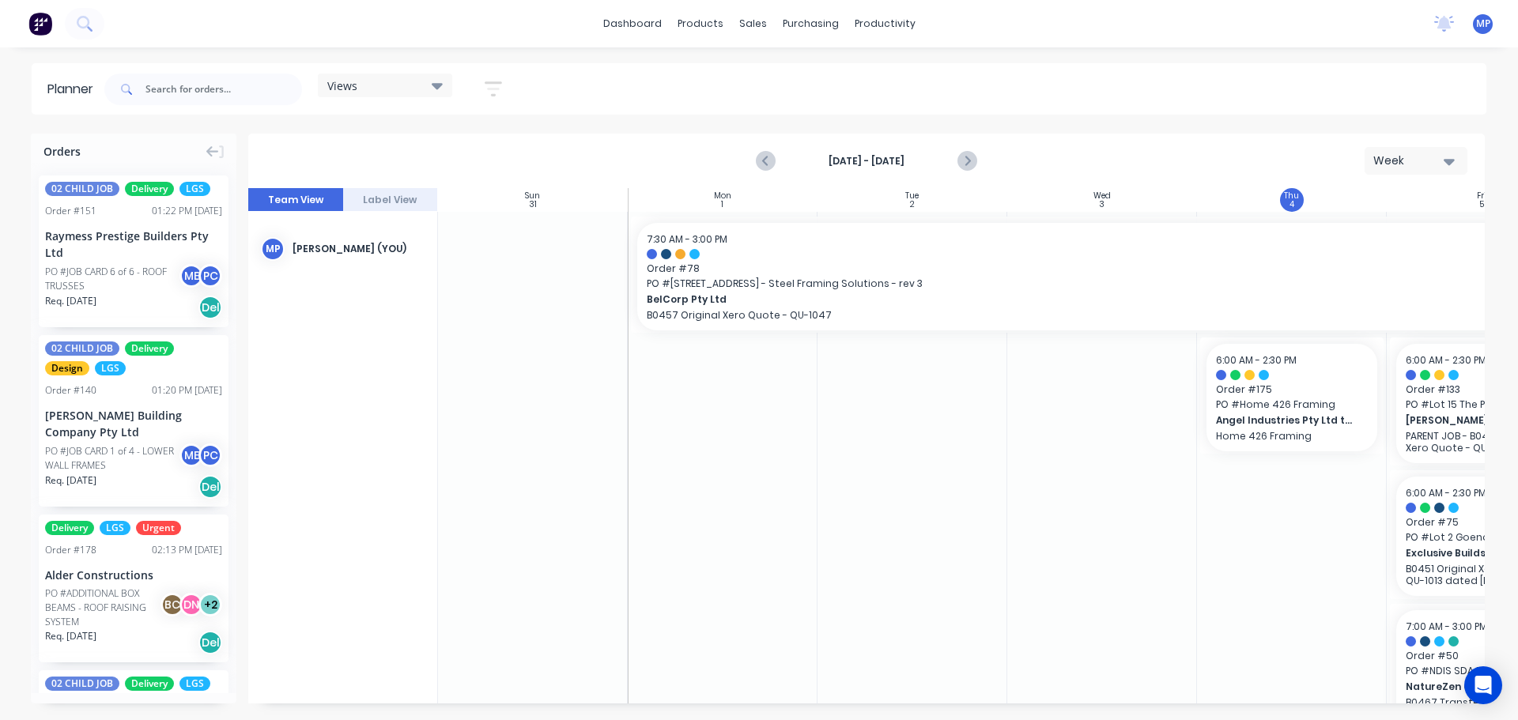
scroll to position [0, 1]
click at [437, 90] on icon at bounding box center [437, 85] width 11 height 17
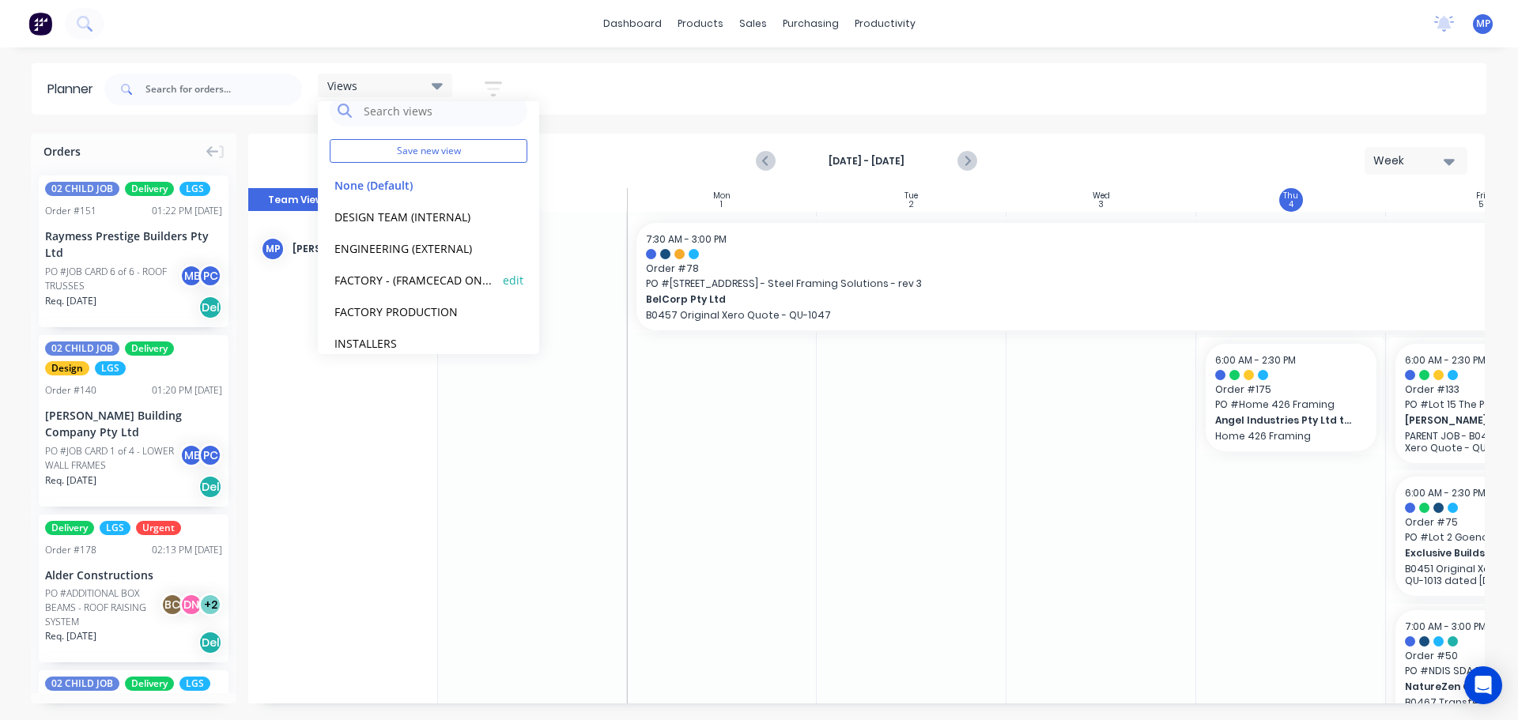
scroll to position [35, 0]
click at [978, 468] on div at bounding box center [912, 478] width 190 height 532
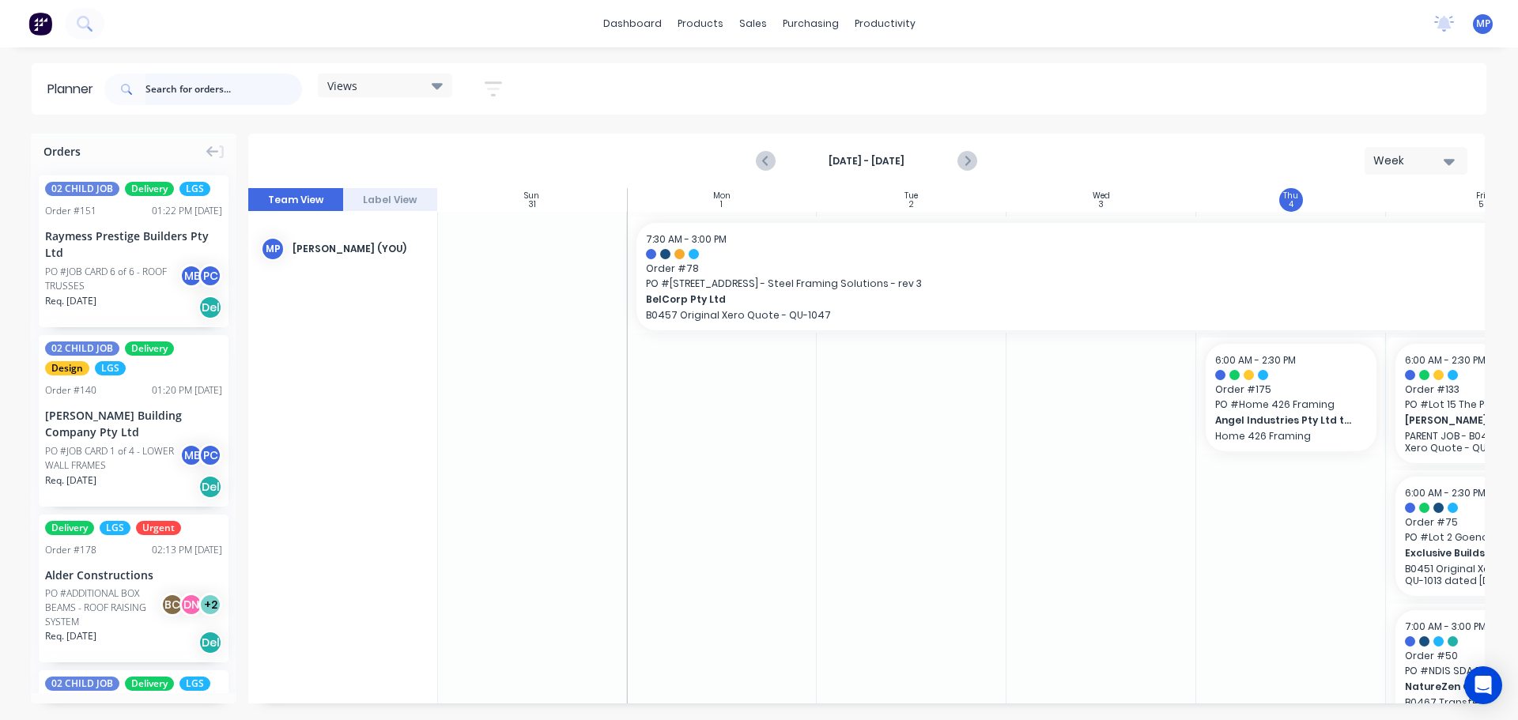
click at [183, 94] on input "text" at bounding box center [224, 90] width 157 height 32
click at [195, 89] on input "text" at bounding box center [224, 90] width 157 height 32
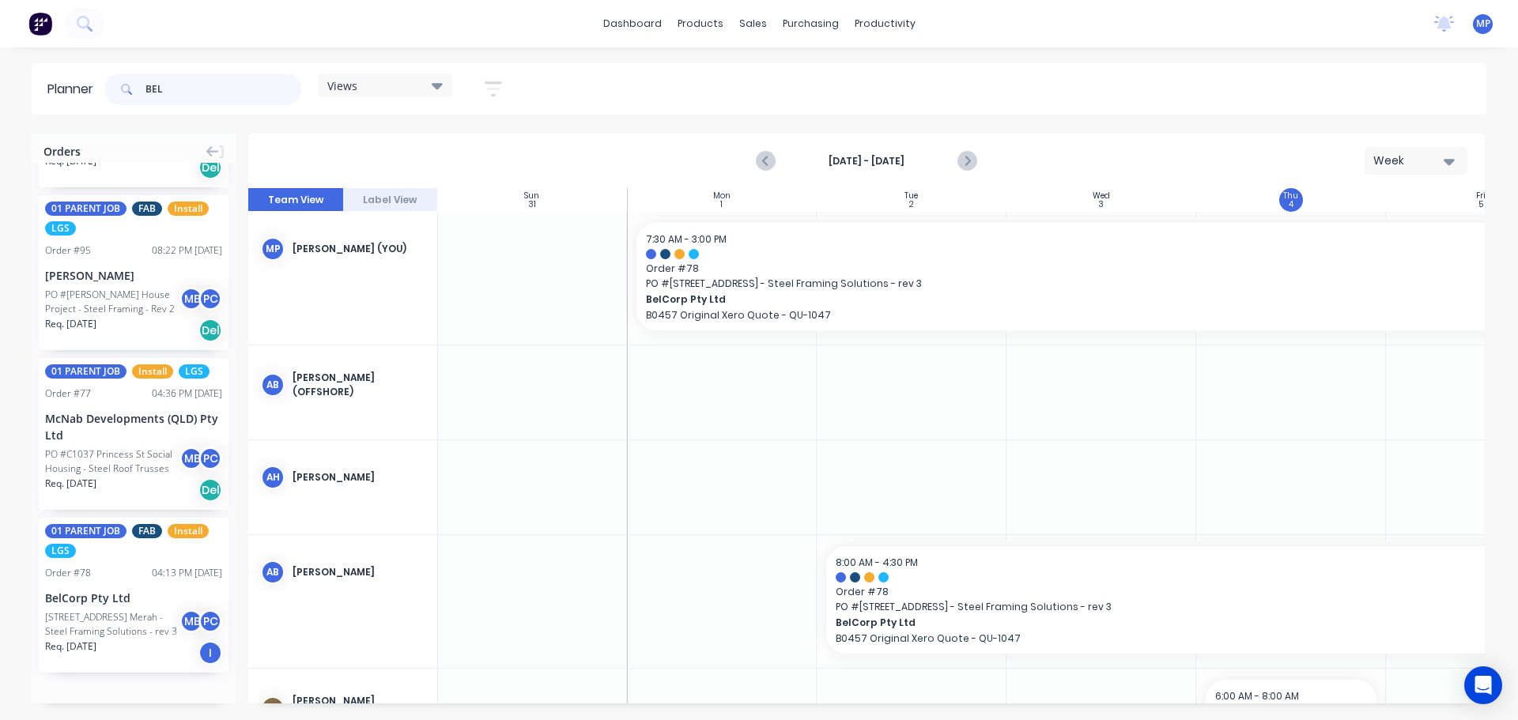
scroll to position [871, 0]
type input "BEL"
drag, startPoint x: 83, startPoint y: 585, endPoint x: 1320, endPoint y: 307, distance: 1267.8
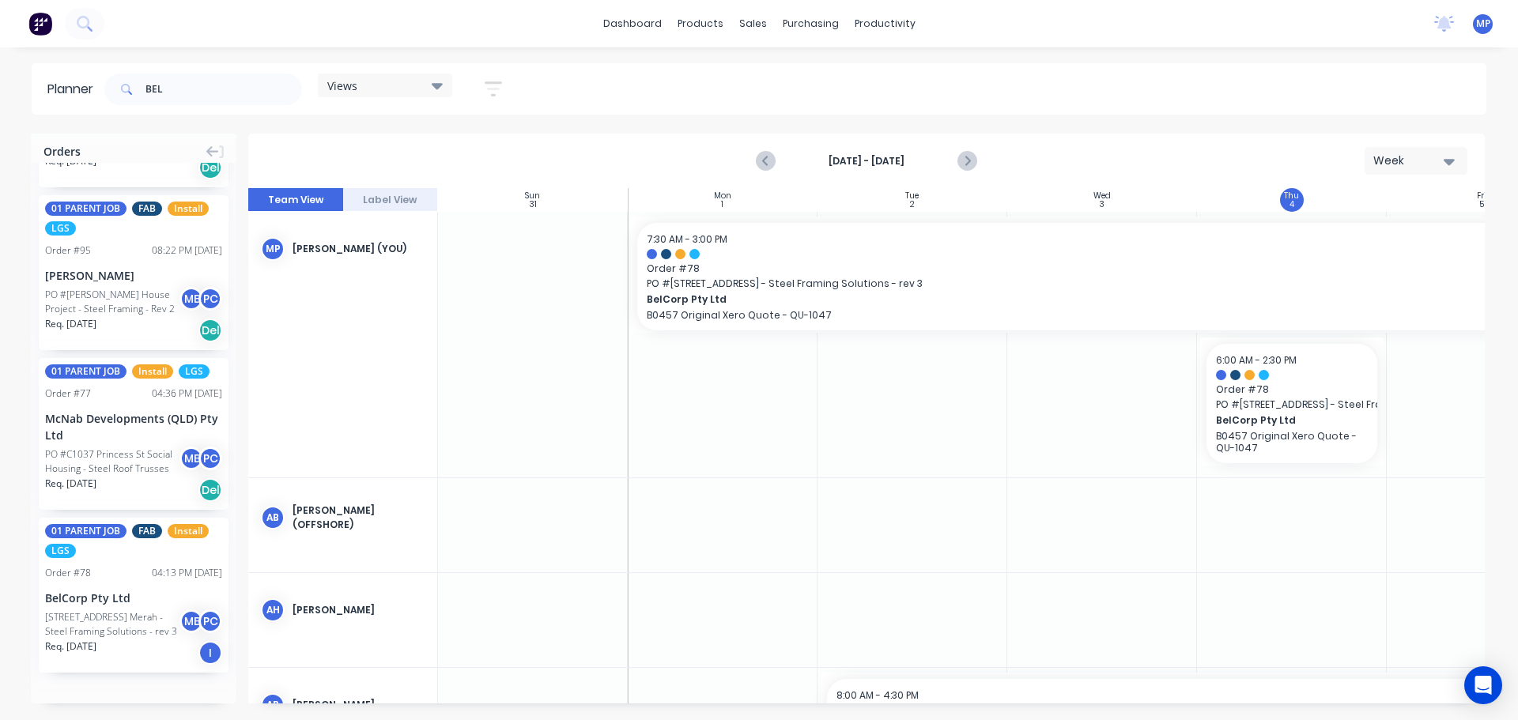
click at [1450, 162] on icon "button" at bounding box center [1449, 162] width 11 height 6
click at [1363, 239] on div "Week" at bounding box center [1388, 235] width 157 height 32
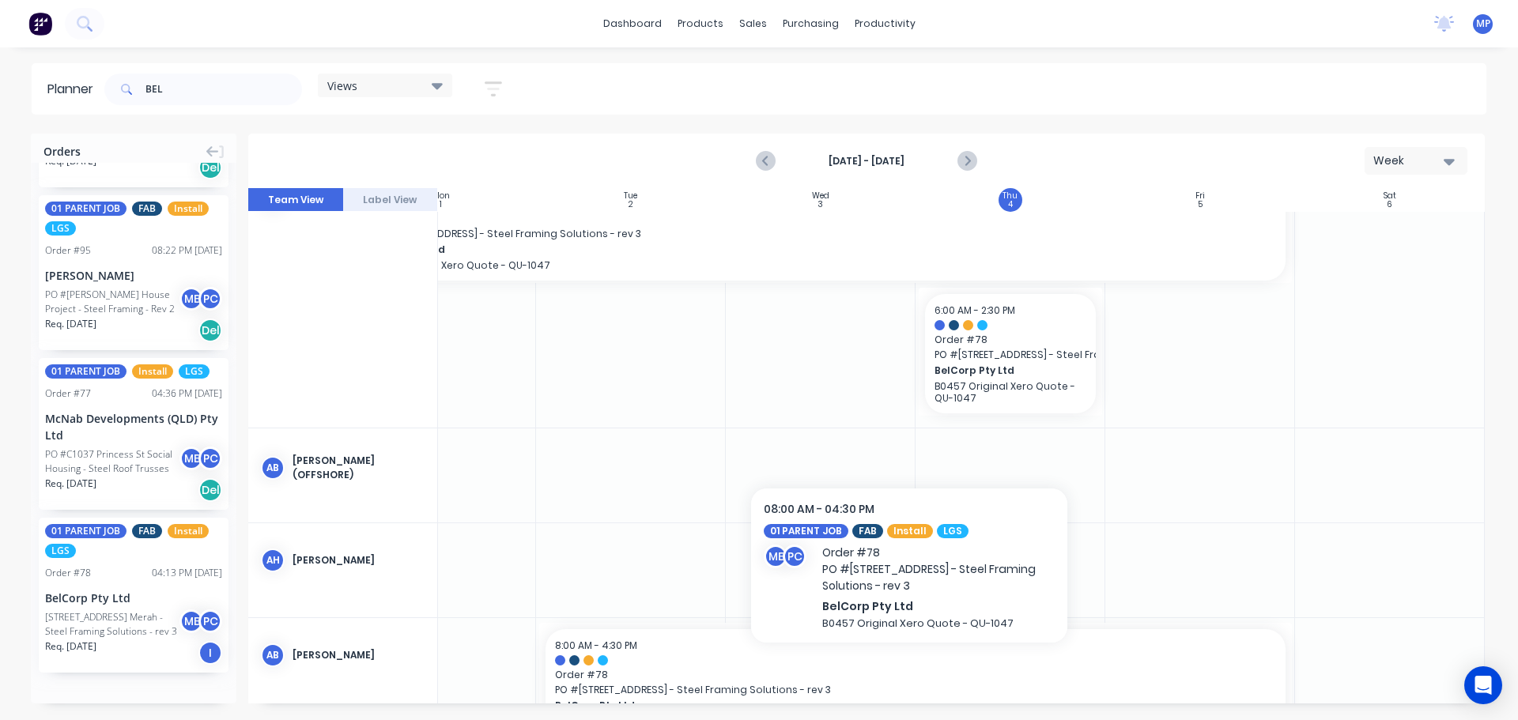
scroll to position [0, 288]
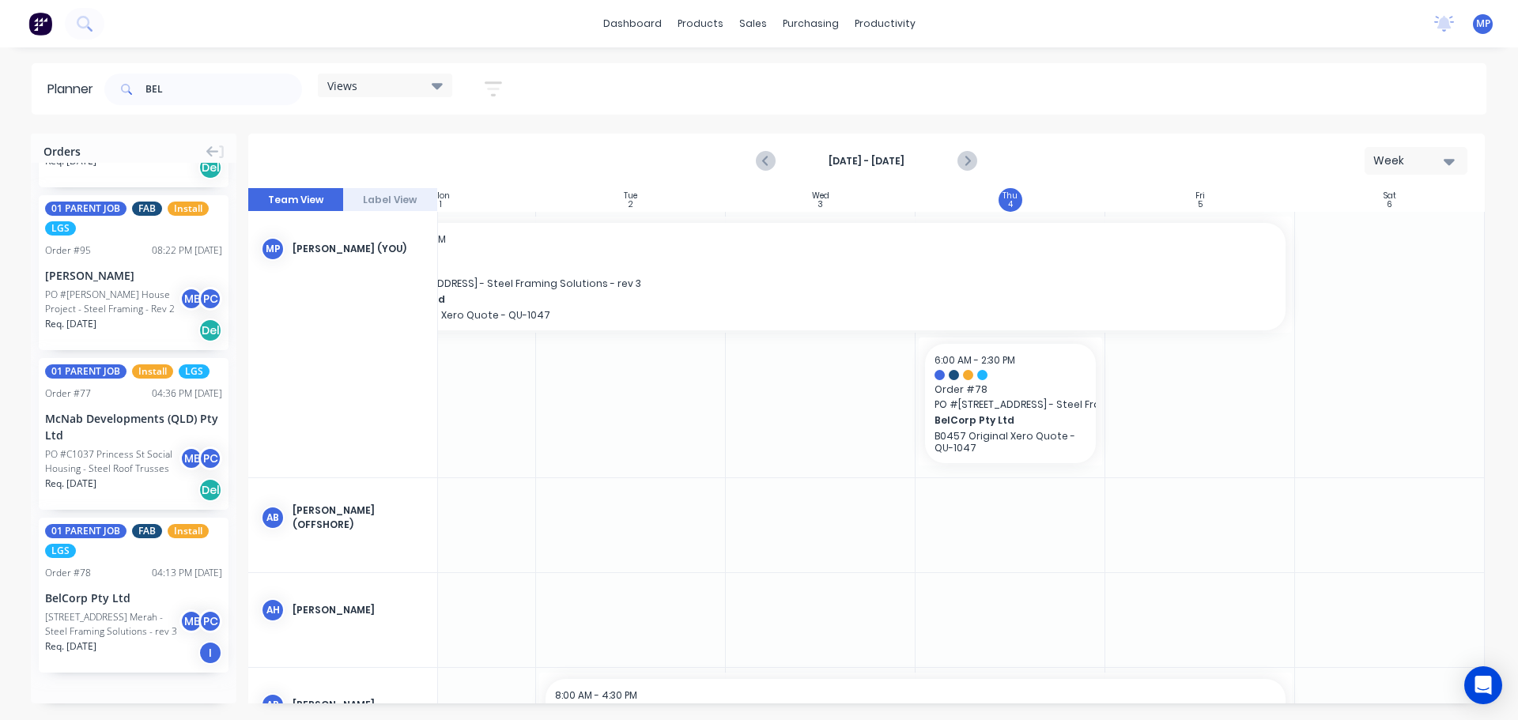
click at [443, 82] on icon at bounding box center [437, 85] width 11 height 17
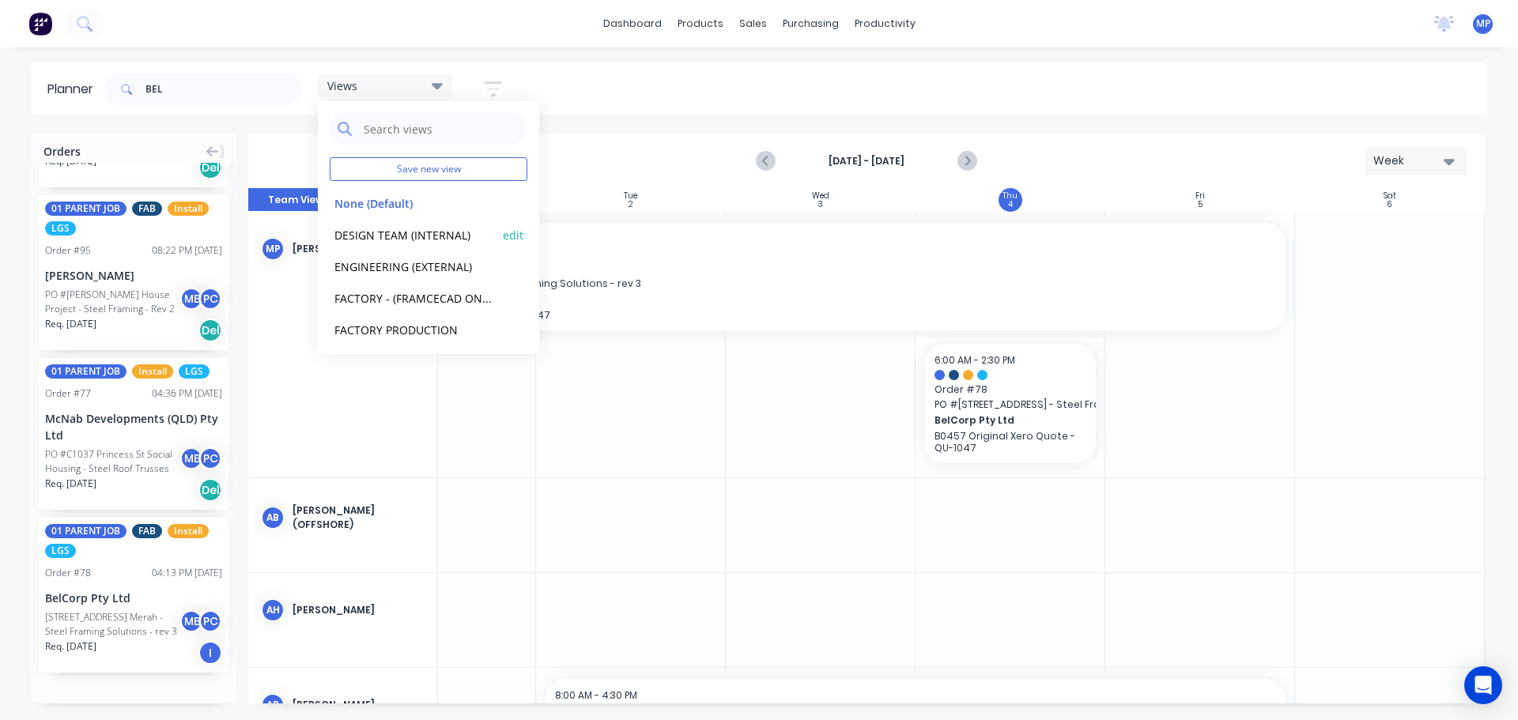
click at [403, 235] on button "DESIGN TEAM (INTERNAL)" at bounding box center [414, 234] width 168 height 18
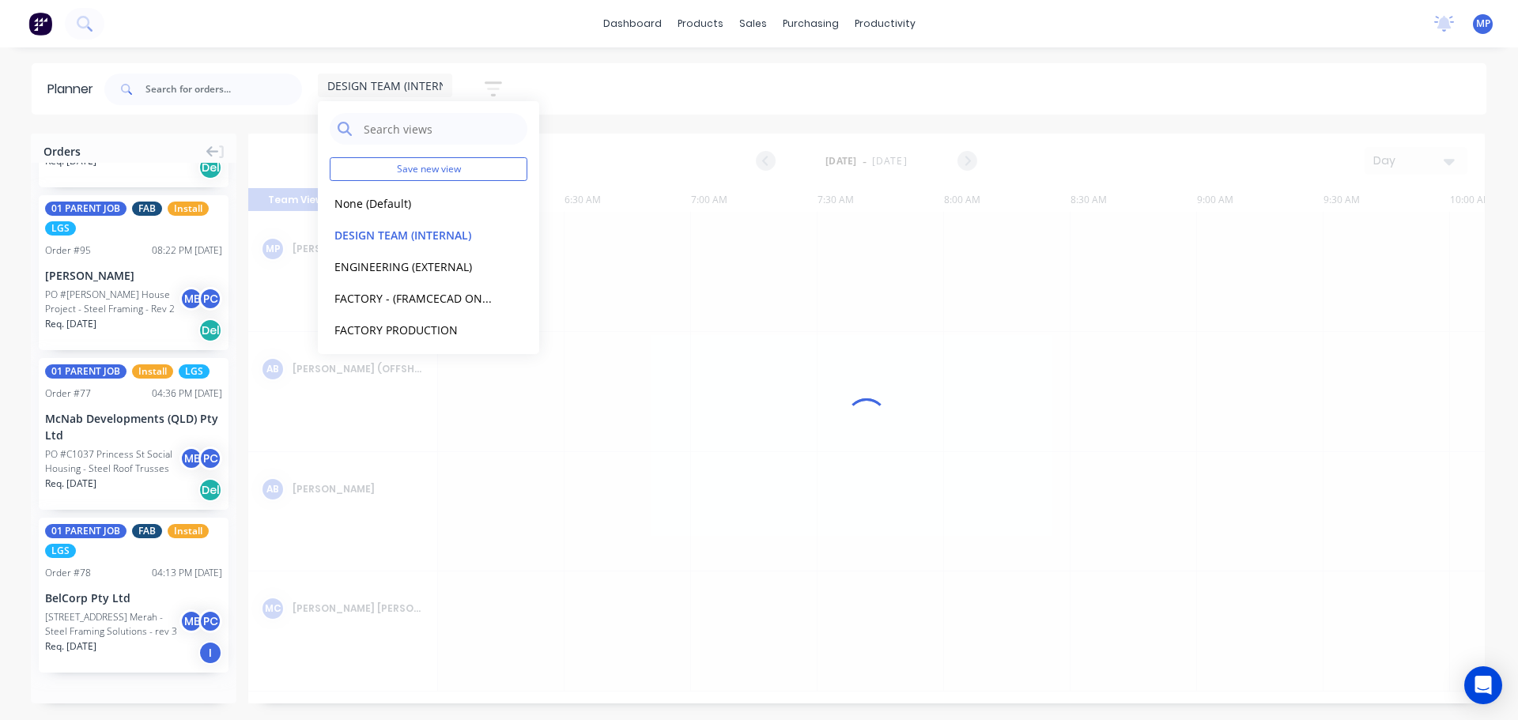
scroll to position [0, 254]
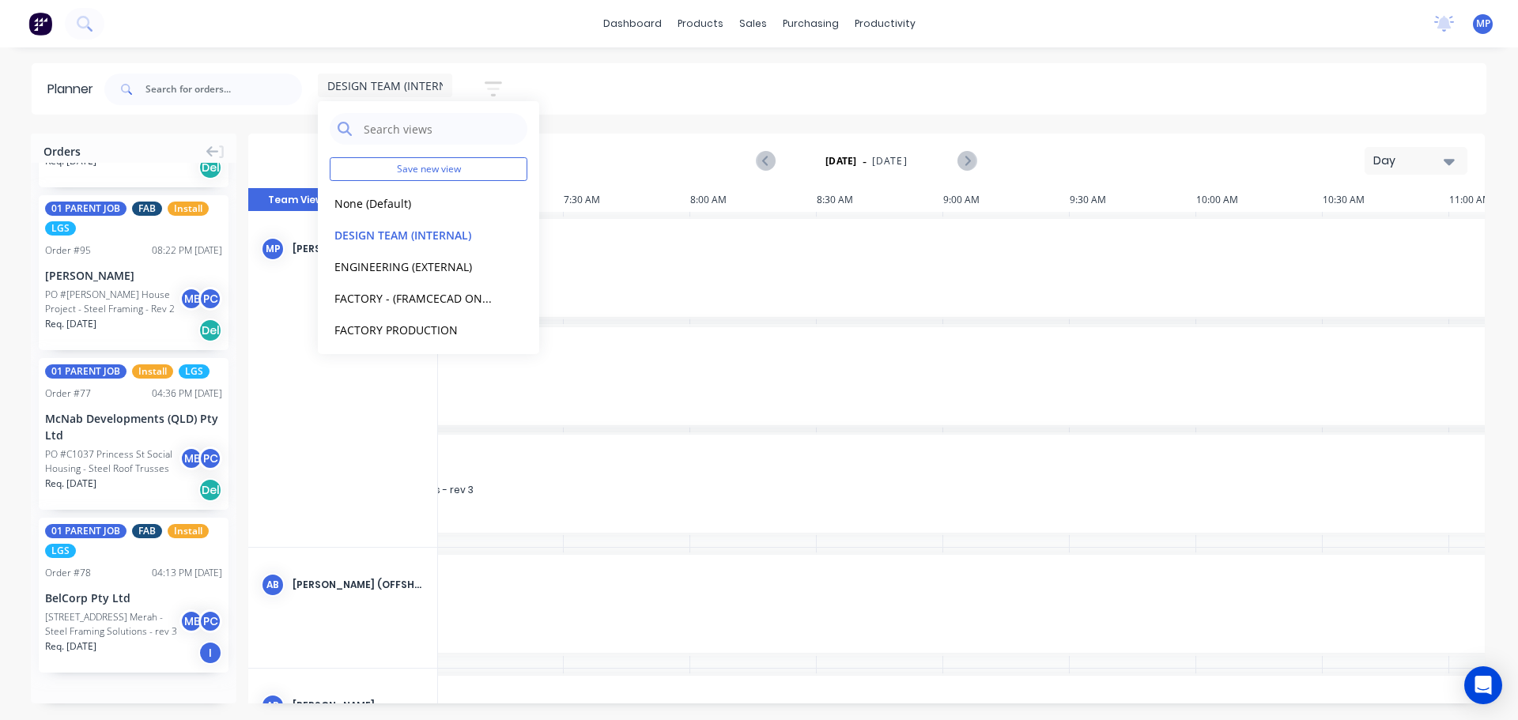
click at [1235, 81] on div "DESIGN TEAM (INTERNAL) Save new view None (Default) edit DESIGN TEAM (INTERNAL)…" at bounding box center [793, 89] width 1385 height 47
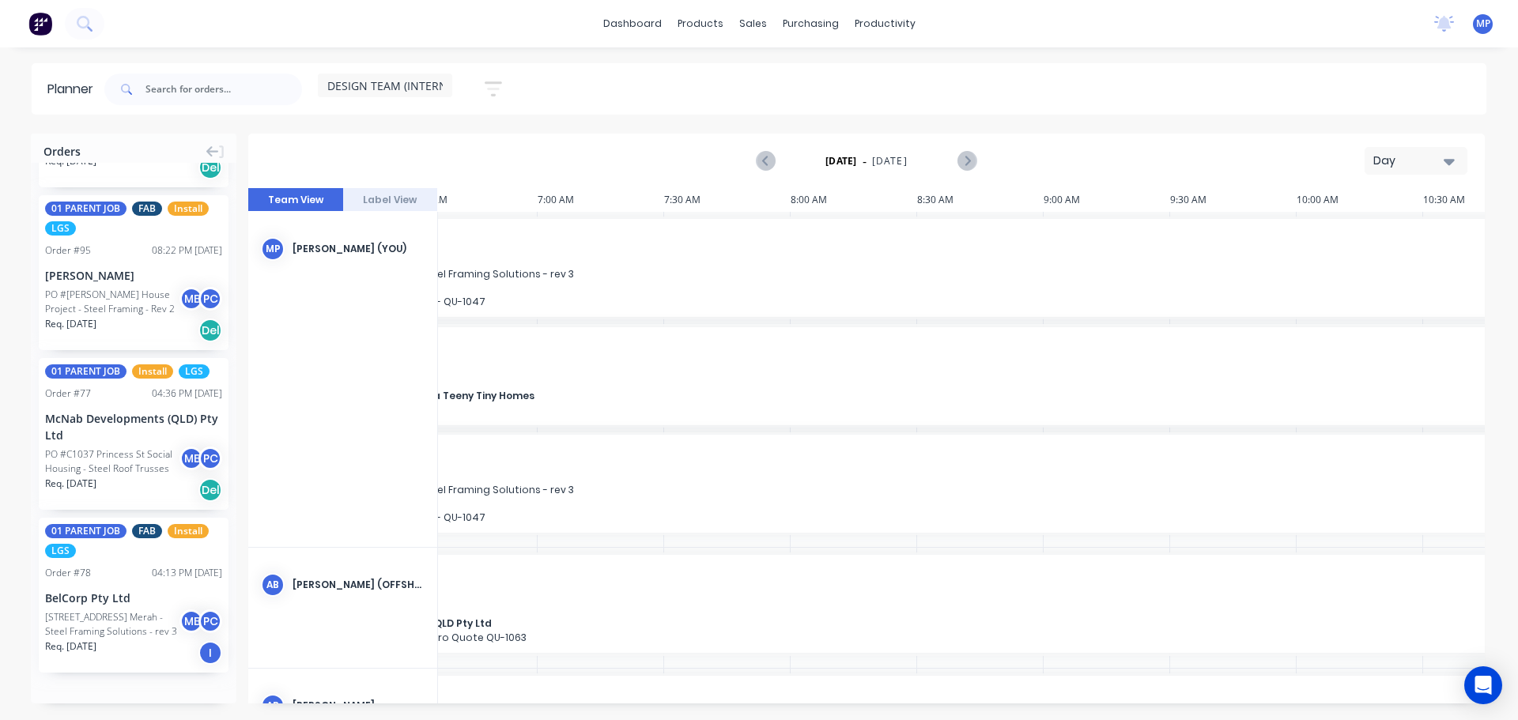
scroll to position [0, 0]
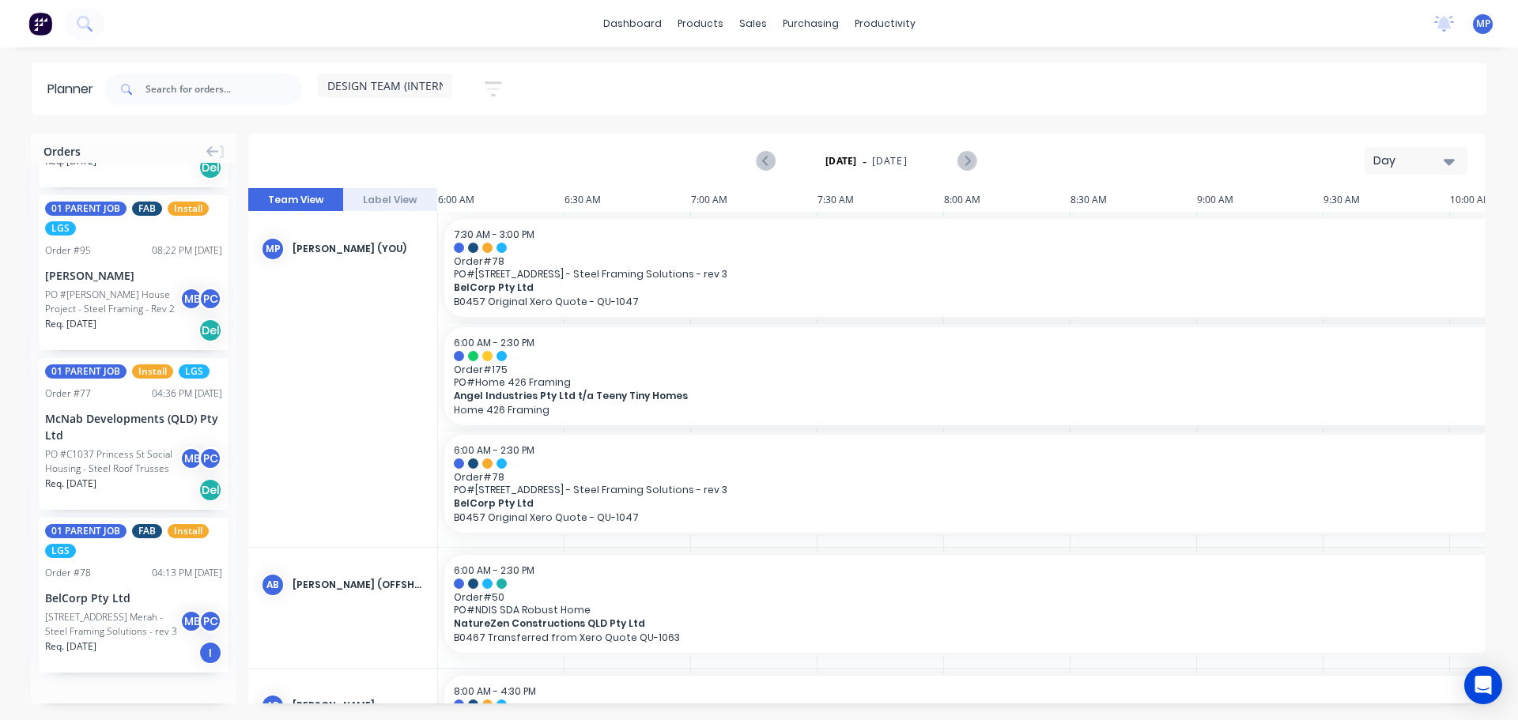
click at [1446, 161] on icon "button" at bounding box center [1449, 162] width 11 height 6
click at [1378, 225] on div "Week" at bounding box center [1388, 235] width 157 height 32
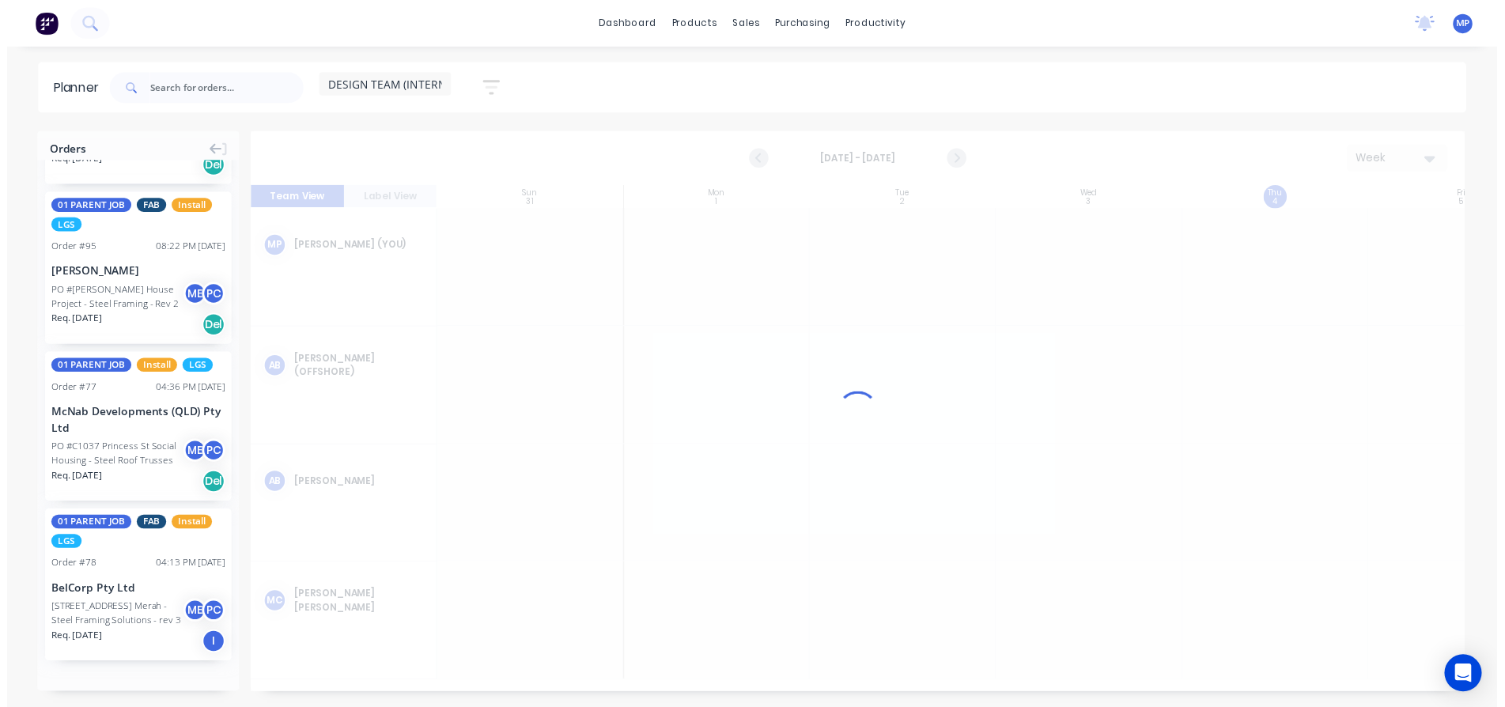
scroll to position [0, 1]
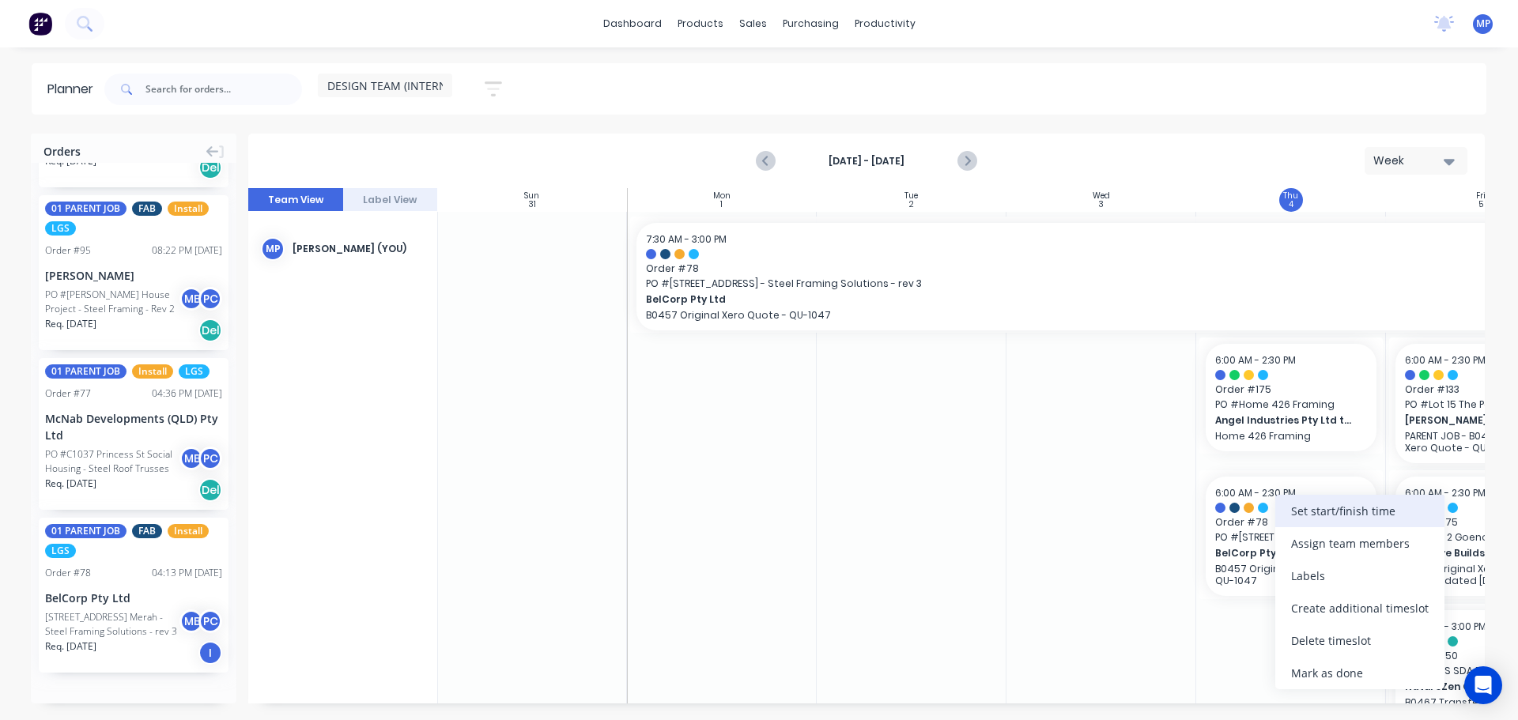
click at [1334, 512] on div "Set start/finish time" at bounding box center [1360, 511] width 169 height 32
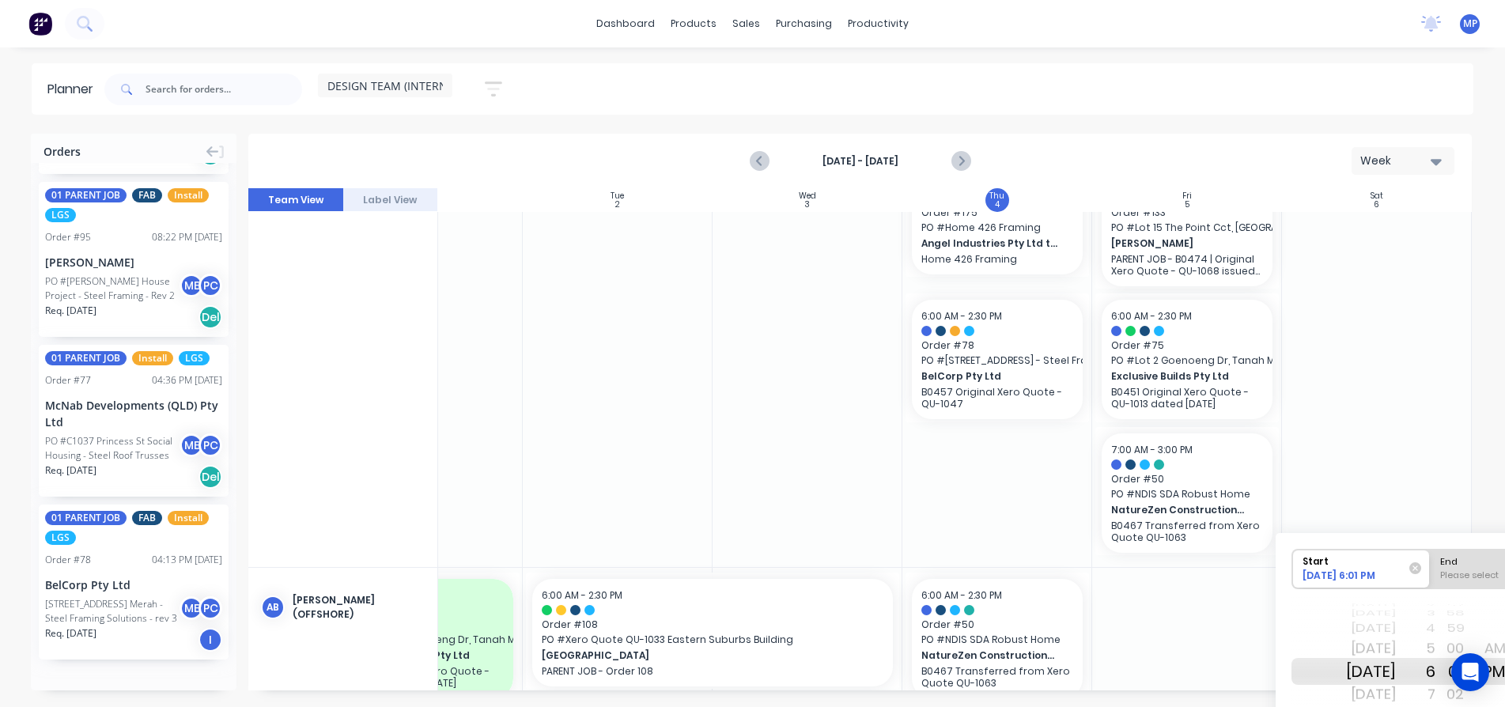
scroll to position [237, 301]
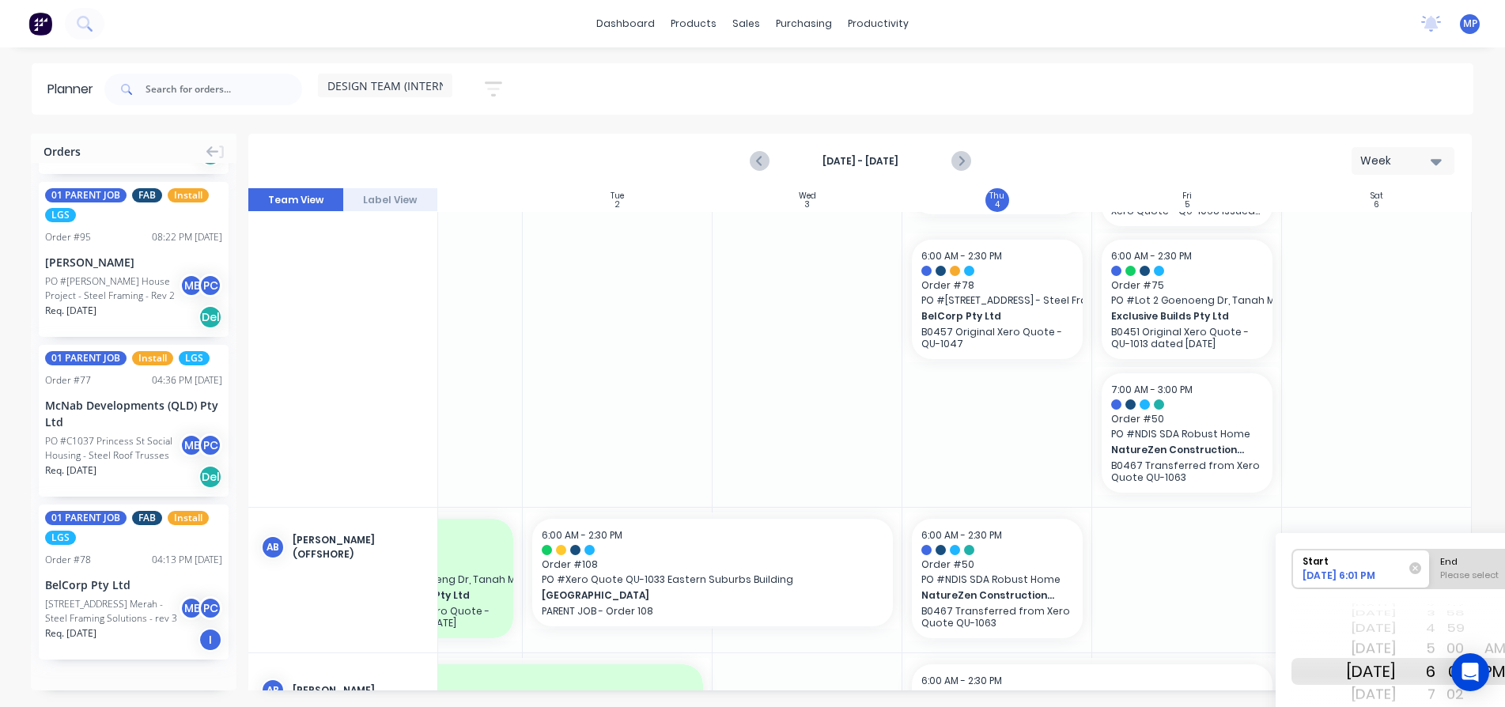
drag, startPoint x: 1473, startPoint y: 540, endPoint x: 1450, endPoint y: 530, distance: 25.9
click at [1450, 530] on div "Orders 02 CHILD JOB Install LGS Order # 163 11:31 AM [DATE] BelCorp Pty Ltd PO …" at bounding box center [752, 420] width 1505 height 573
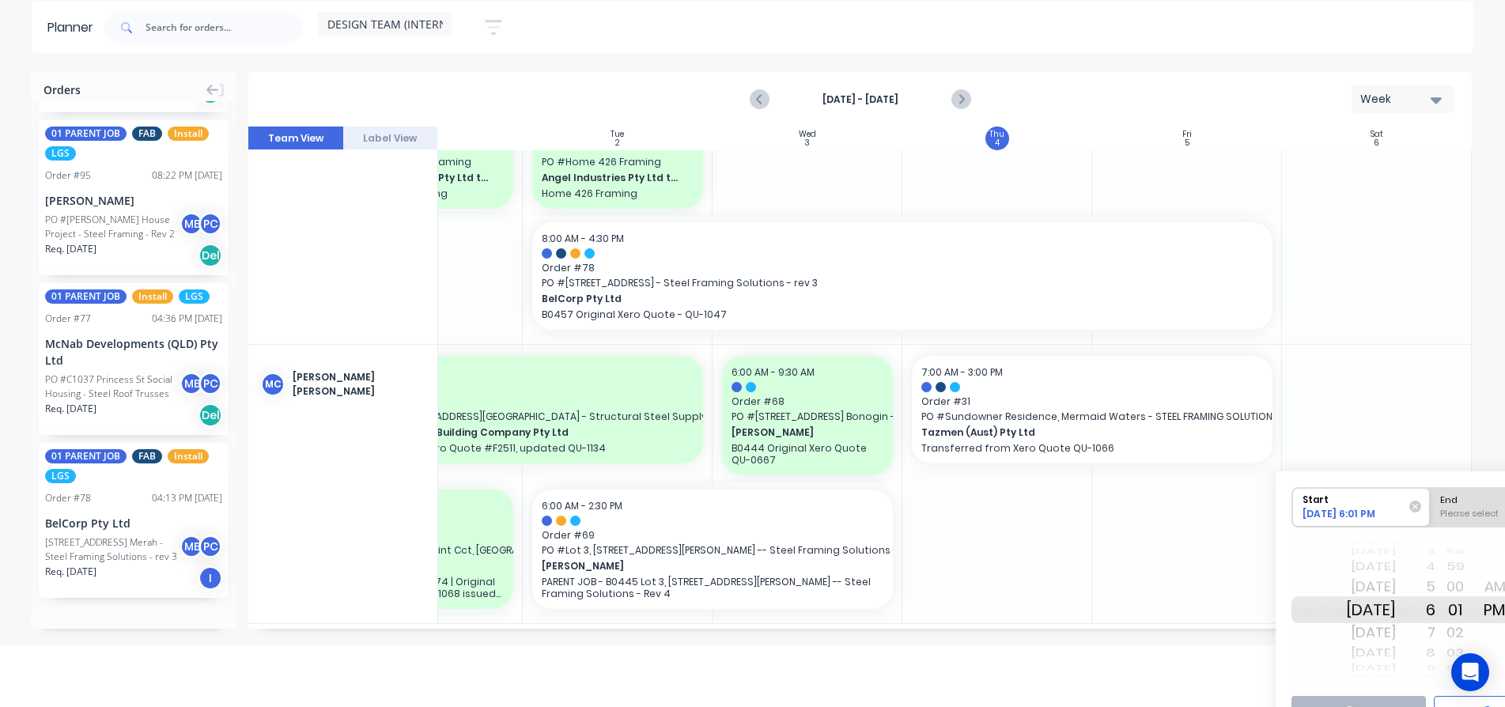
scroll to position [94, 0]
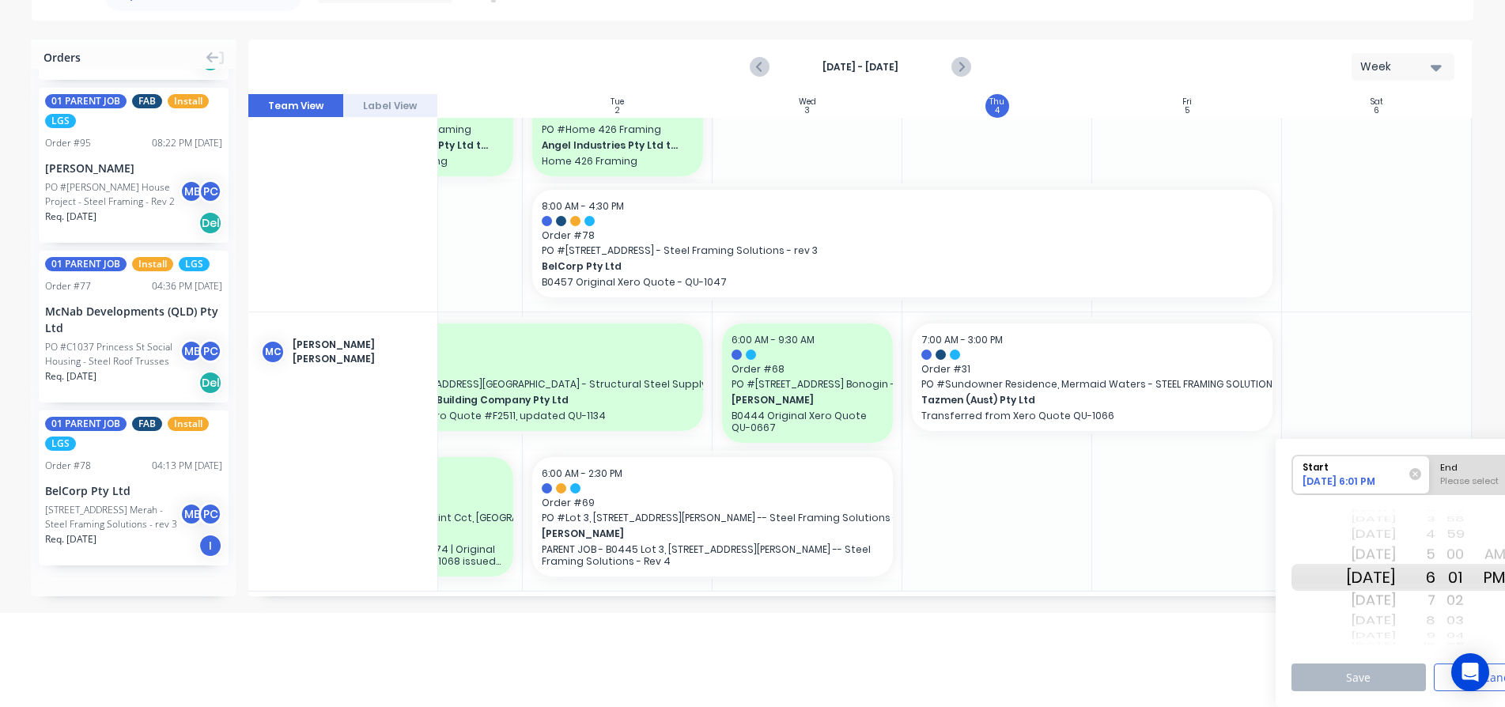
click at [1435, 599] on div "7" at bounding box center [1416, 600] width 40 height 25
click at [1435, 599] on div "8" at bounding box center [1416, 600] width 40 height 25
click at [1480, 484] on div "Please select" at bounding box center [1499, 484] width 129 height 20
click at [1431, 484] on input "End Please select" at bounding box center [1430, 475] width 1 height 39
radio input "true"
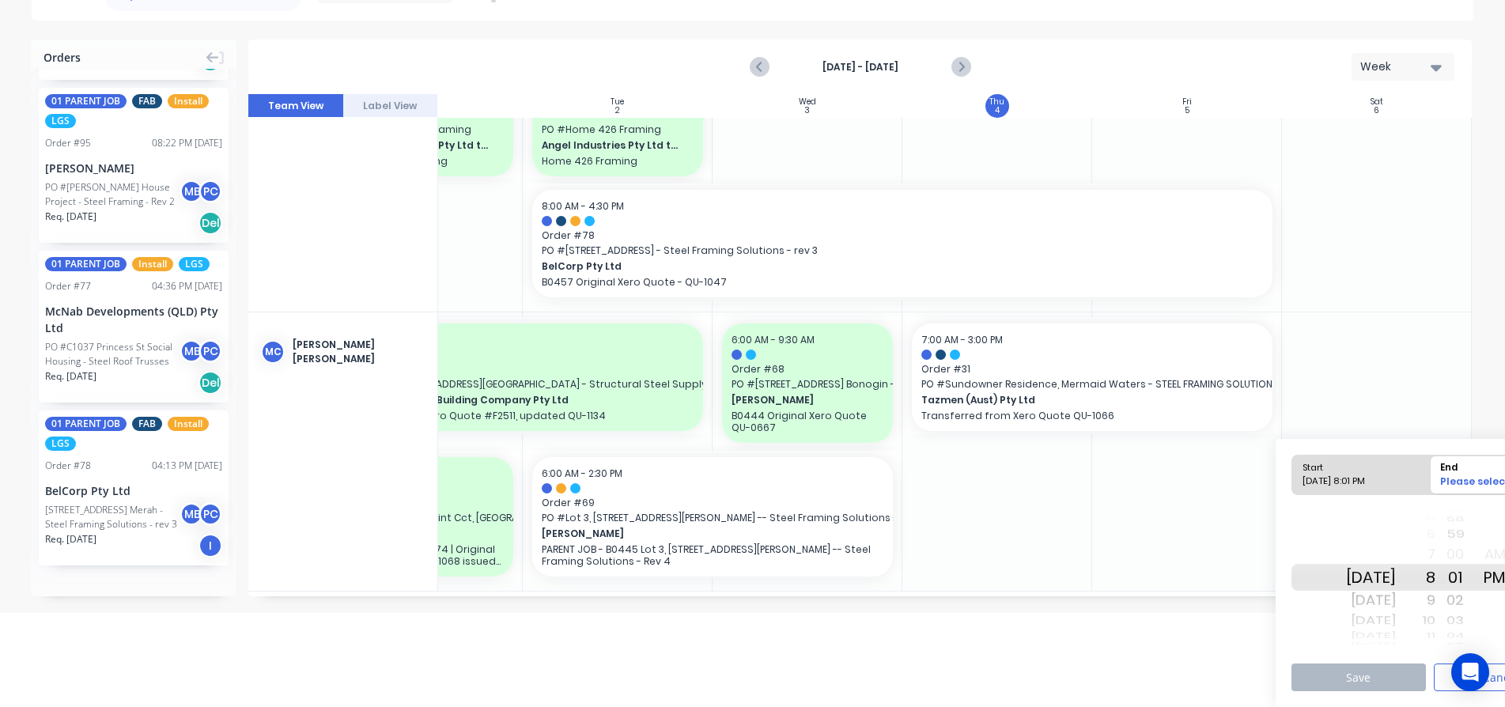
click at [1435, 619] on div "10" at bounding box center [1416, 620] width 40 height 21
click at [1384, 675] on button "Save" at bounding box center [1358, 677] width 134 height 28
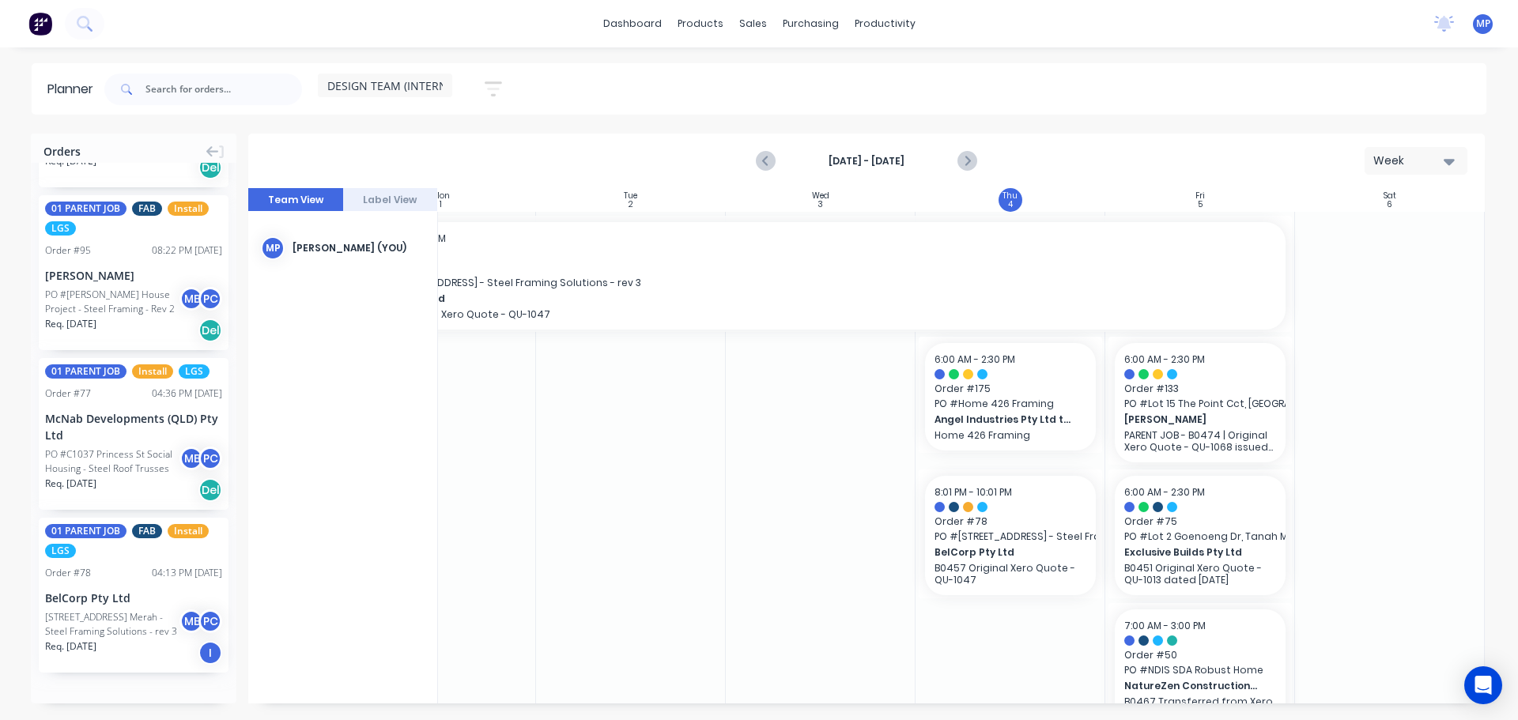
scroll to position [0, 288]
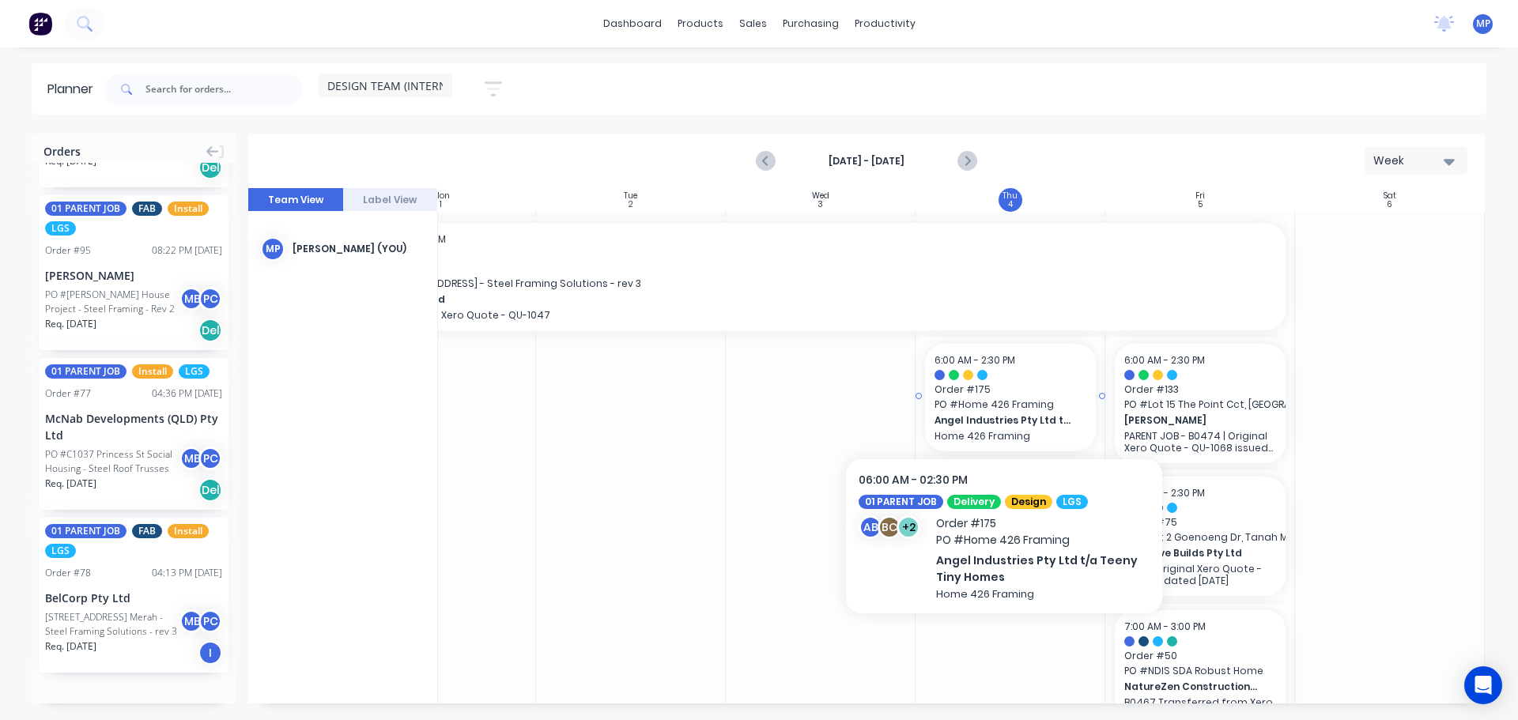
drag, startPoint x: 1004, startPoint y: 400, endPoint x: 965, endPoint y: 425, distance: 46.5
drag, startPoint x: 965, startPoint y: 425, endPoint x: 948, endPoint y: 418, distance: 17.8
drag, startPoint x: 948, startPoint y: 418, endPoint x: 973, endPoint y: 432, distance: 28.7
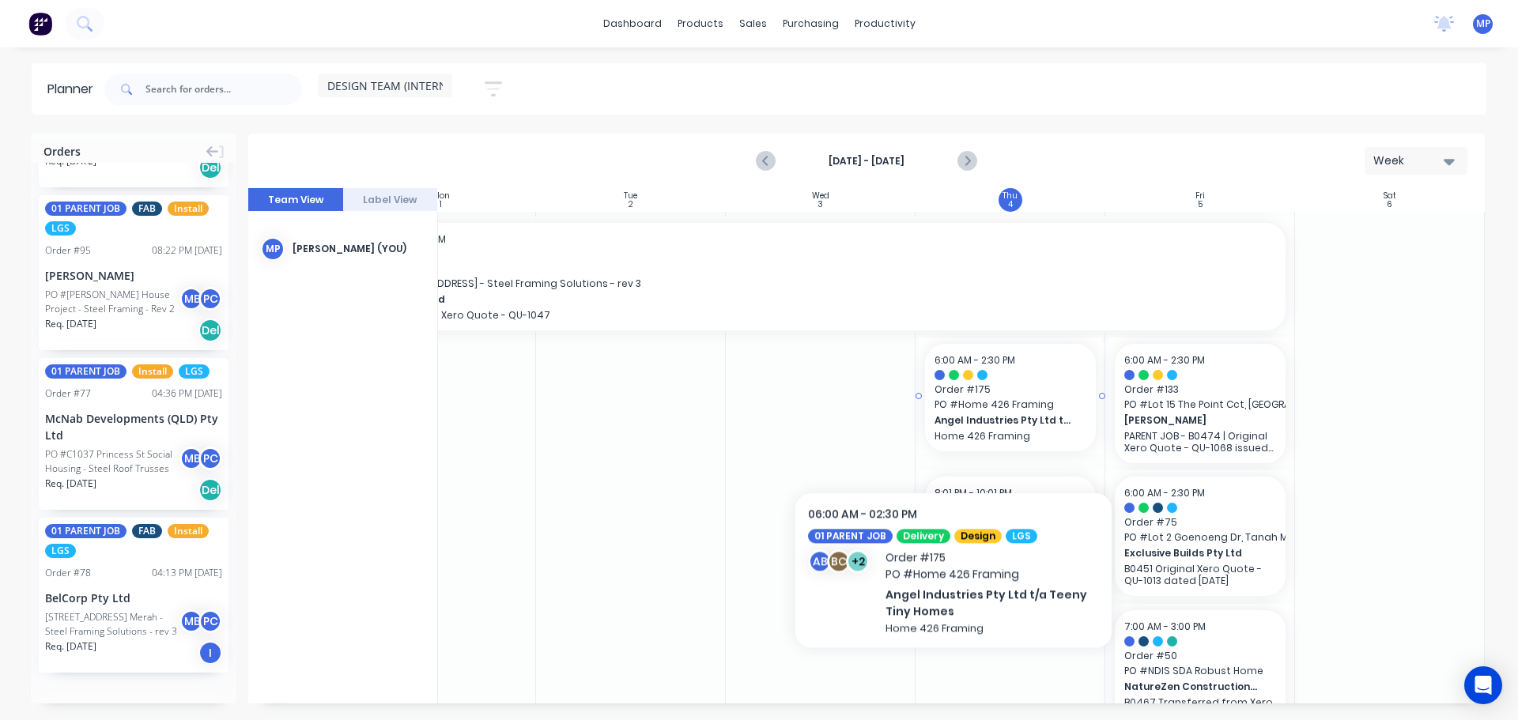
drag, startPoint x: 973, startPoint y: 432, endPoint x: 954, endPoint y: 434, distance: 19.9
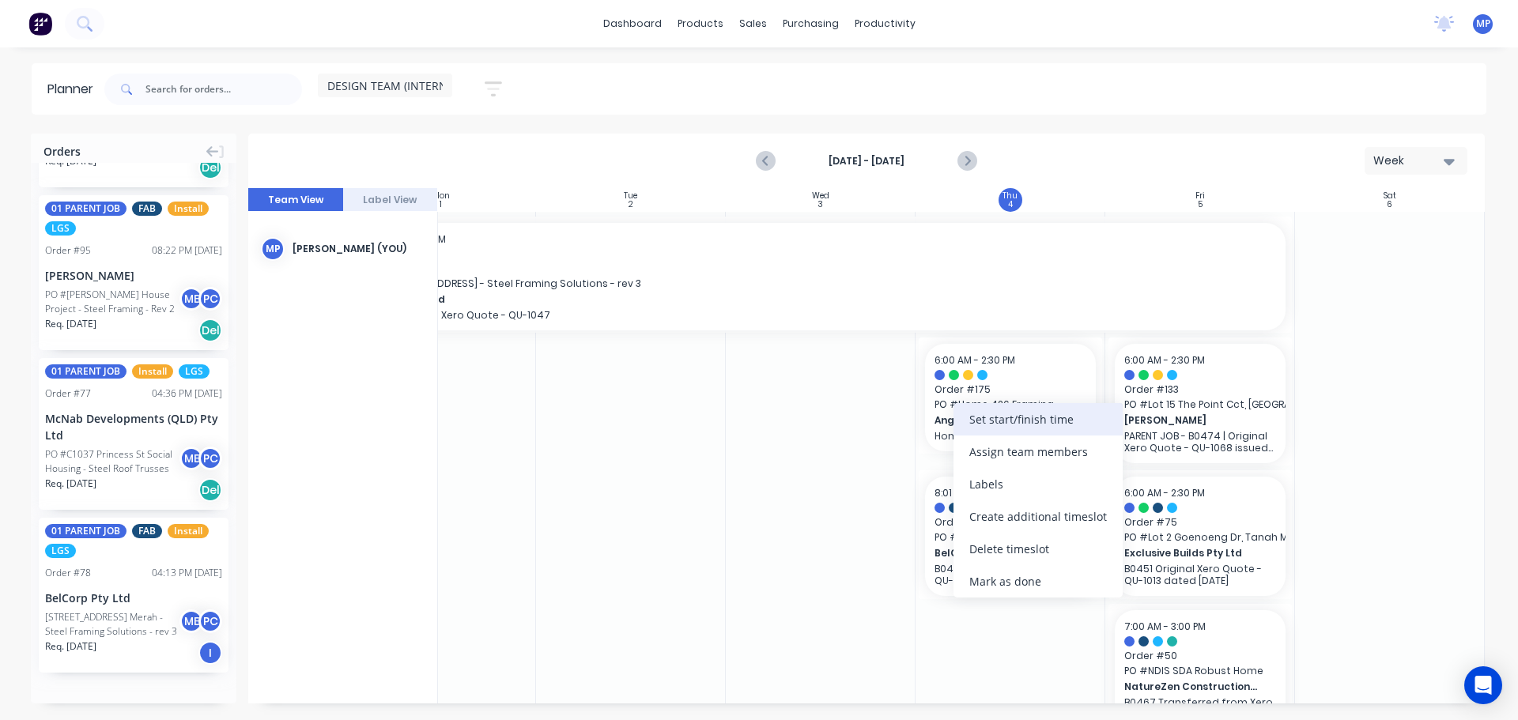
click at [994, 413] on div "Set start/finish time" at bounding box center [1038, 419] width 169 height 32
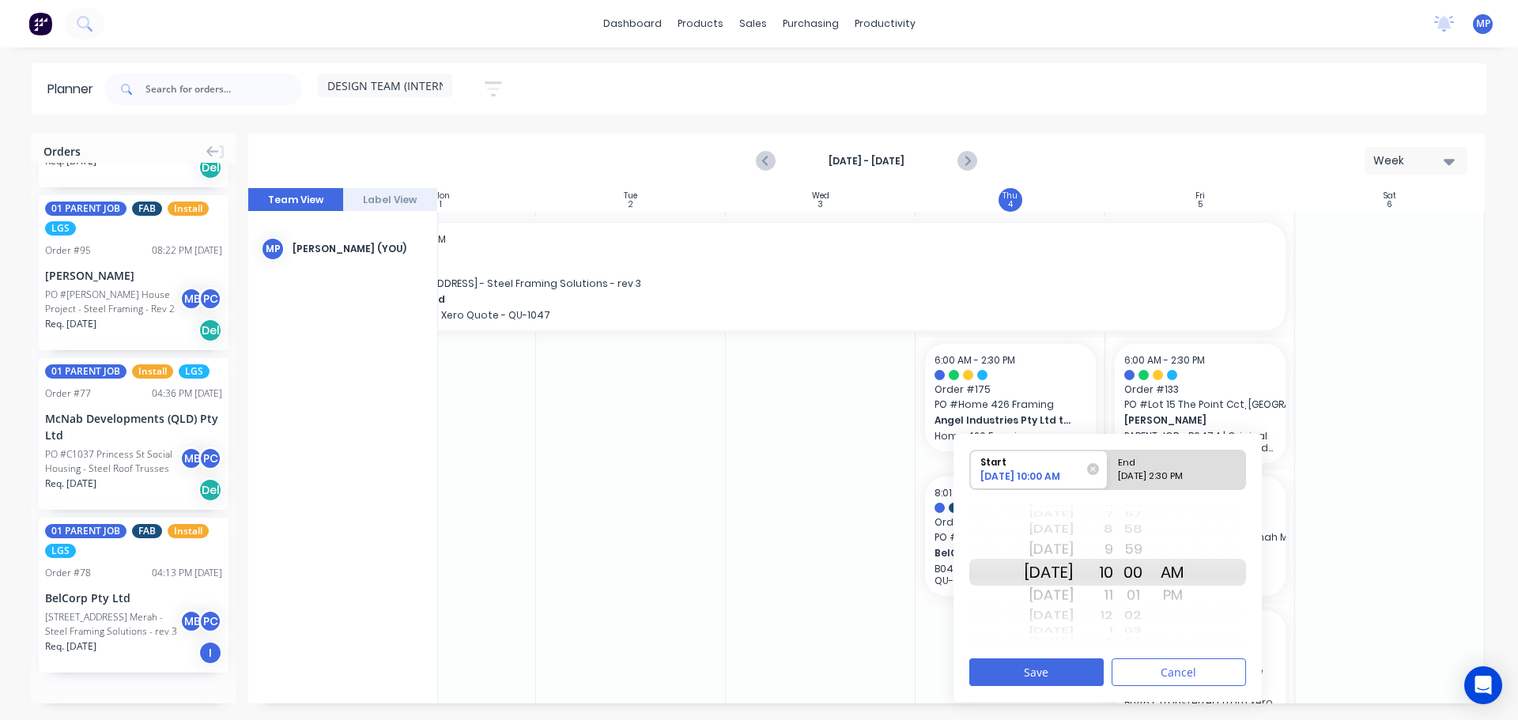
click at [1113, 573] on div "10" at bounding box center [1094, 572] width 40 height 27
click at [1177, 465] on div "End" at bounding box center [1170, 461] width 115 height 20
click at [1109, 465] on input "End [DATE] 2:30 PM" at bounding box center [1108, 470] width 1 height 39
radio input "true"
click at [1193, 550] on div "AM" at bounding box center [1173, 549] width 40 height 25
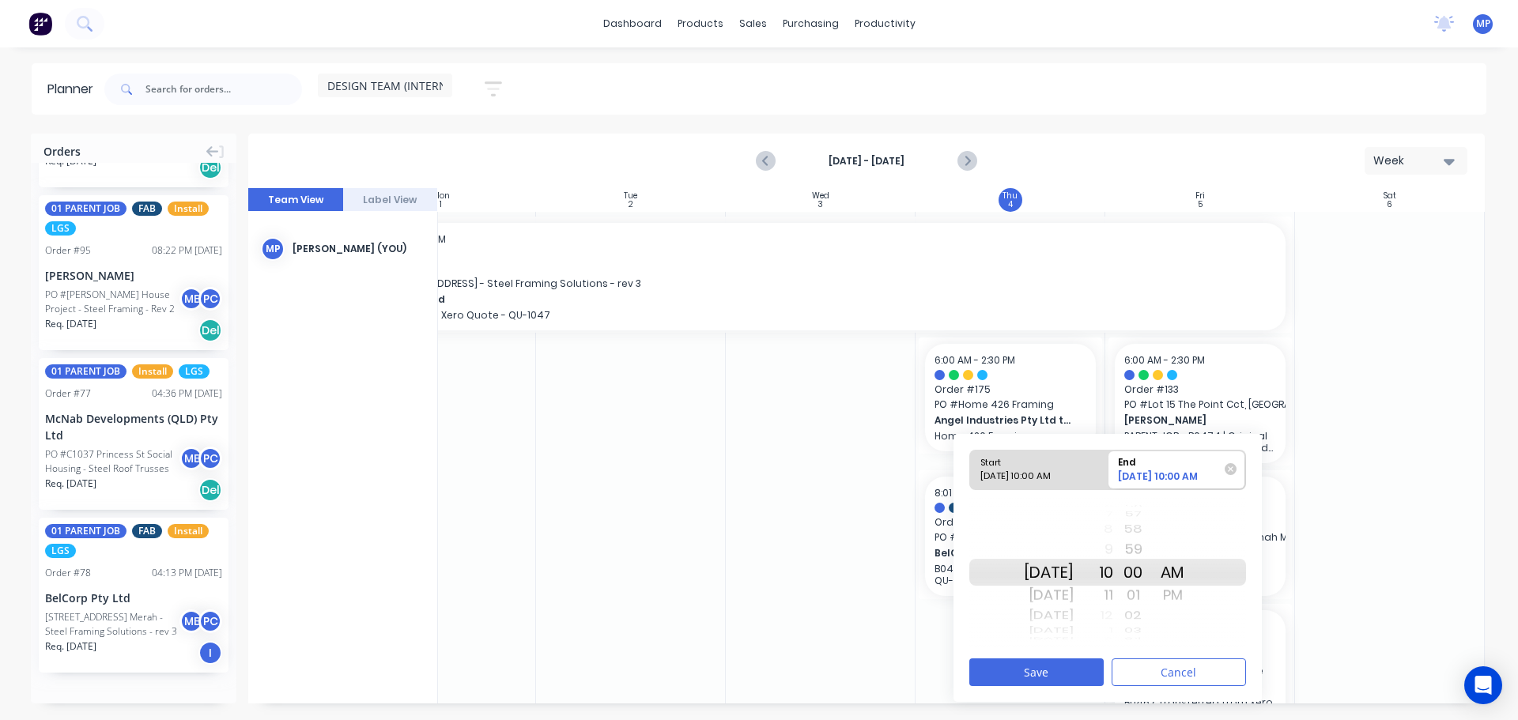
click at [1113, 593] on div "11" at bounding box center [1094, 595] width 40 height 25
click at [1113, 595] on div "12" at bounding box center [1094, 595] width 40 height 25
click at [1113, 595] on div "11" at bounding box center [1094, 595] width 40 height 25
click at [1066, 672] on button "Save" at bounding box center [1037, 673] width 134 height 28
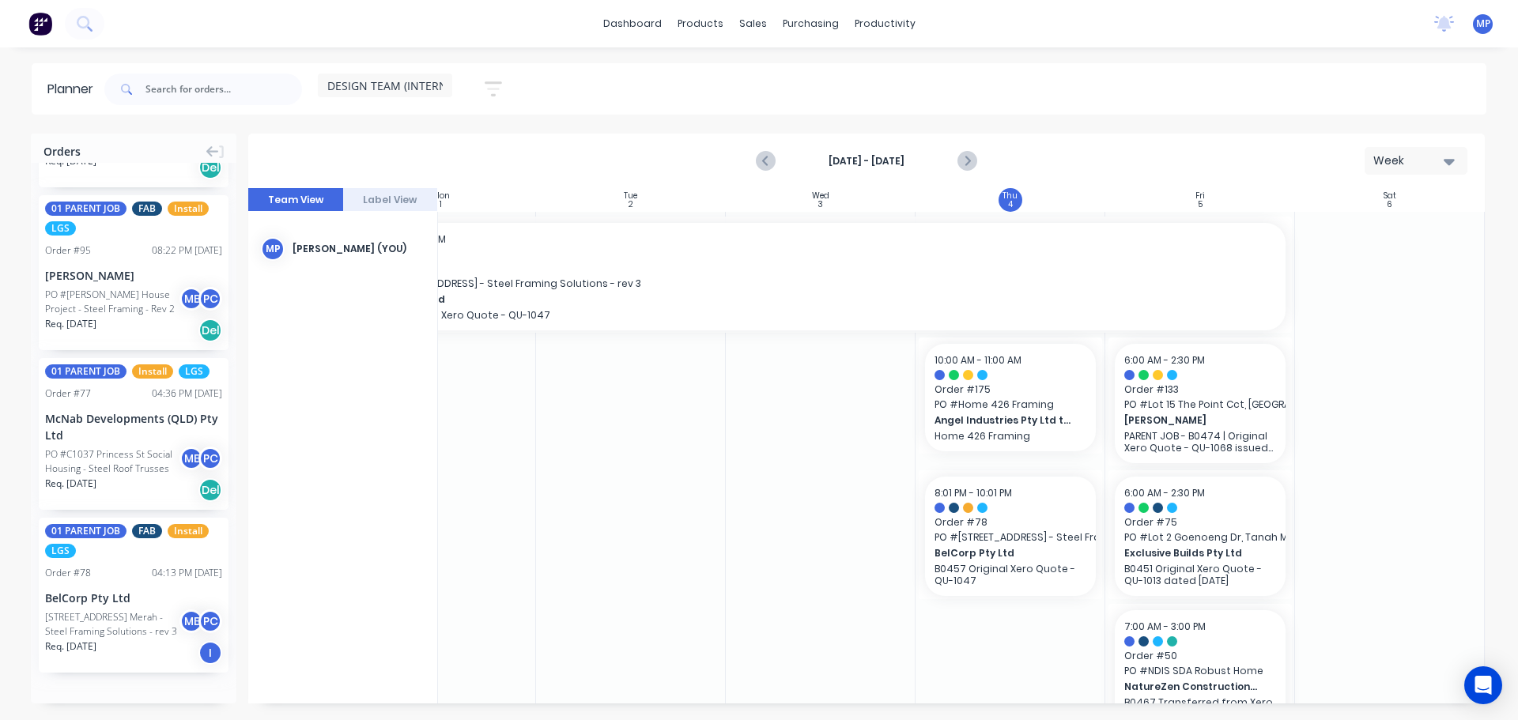
click at [608, 461] on div at bounding box center [631, 478] width 190 height 532
click at [186, 93] on input "text" at bounding box center [224, 90] width 157 height 32
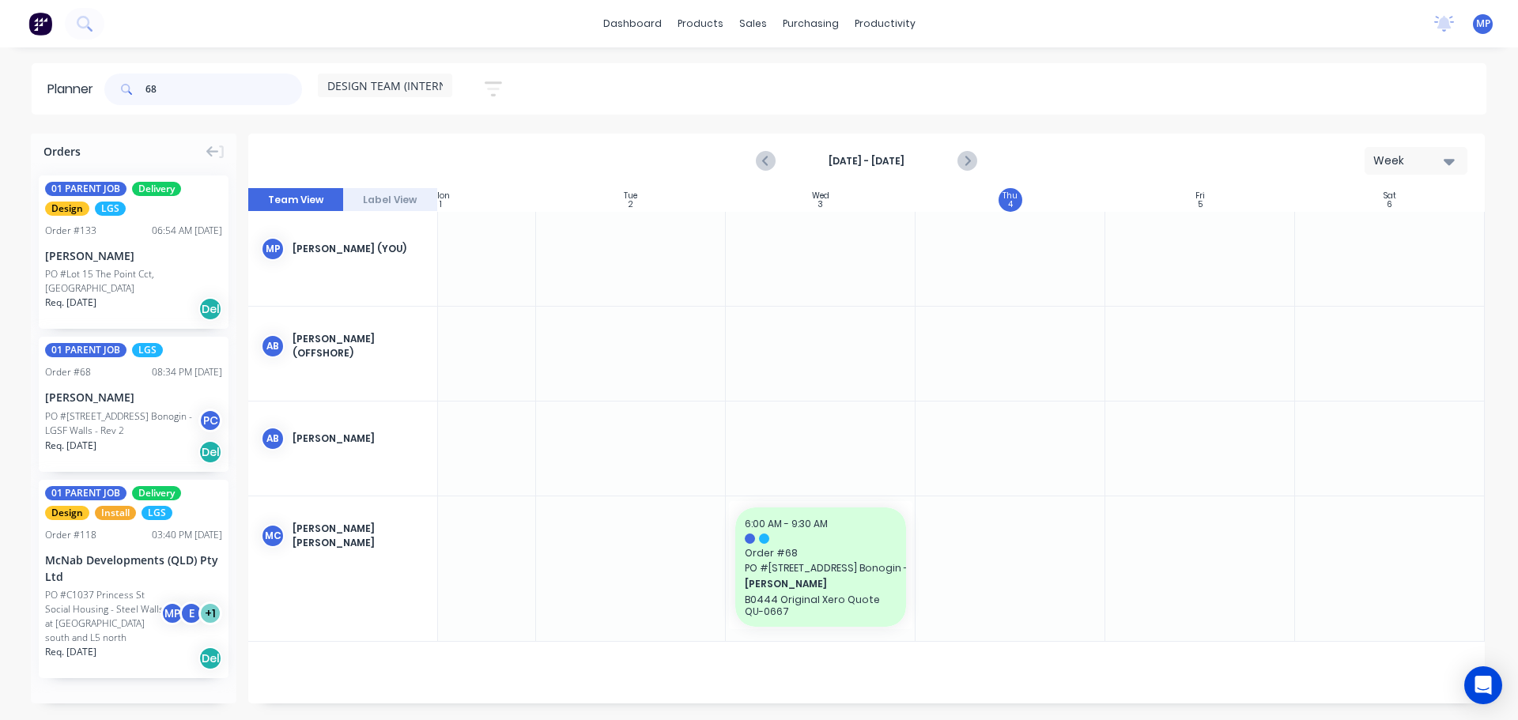
scroll to position [0, 282]
type input "68"
drag, startPoint x: 65, startPoint y: 390, endPoint x: 1057, endPoint y: 285, distance: 998.0
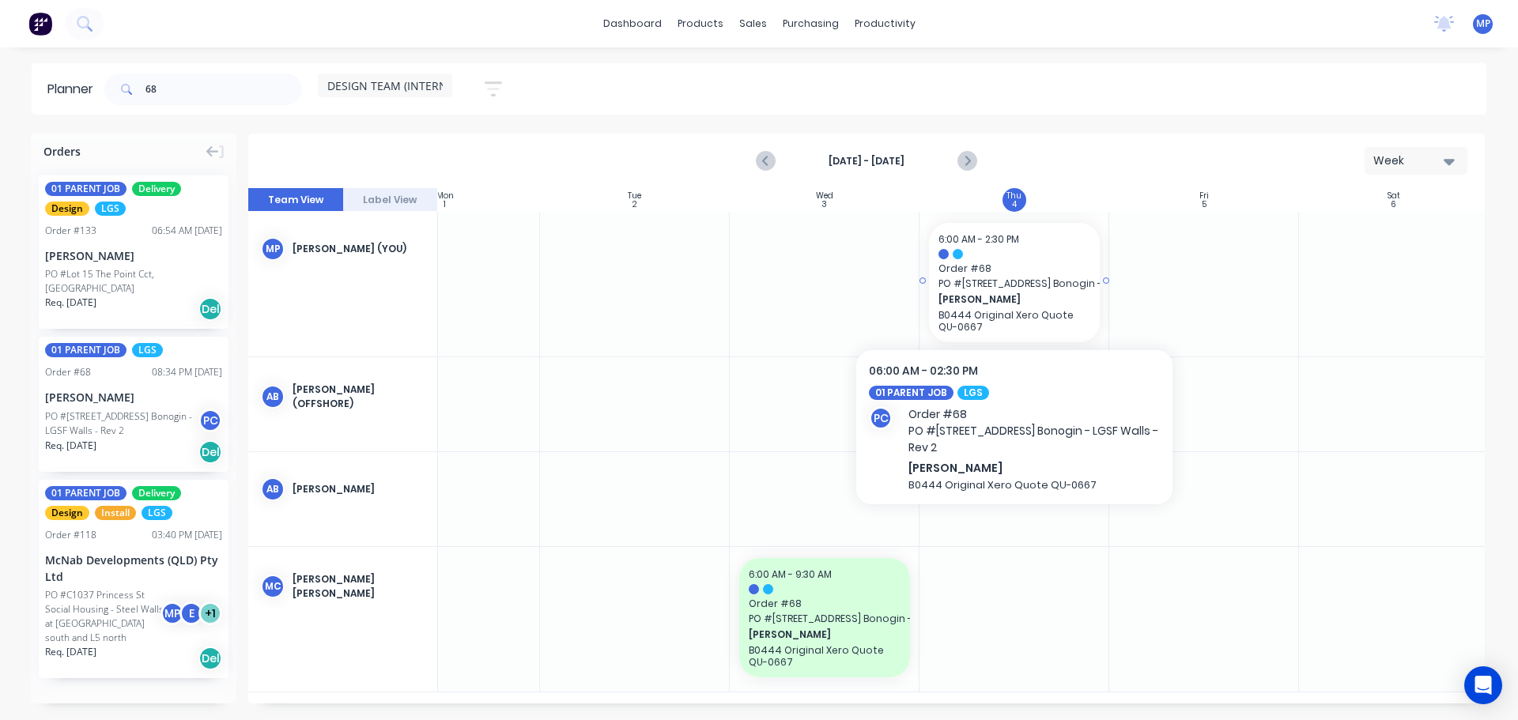
drag, startPoint x: 1014, startPoint y: 283, endPoint x: 976, endPoint y: 308, distance: 45.2
drag, startPoint x: 976, startPoint y: 308, endPoint x: 958, endPoint y: 319, distance: 20.6
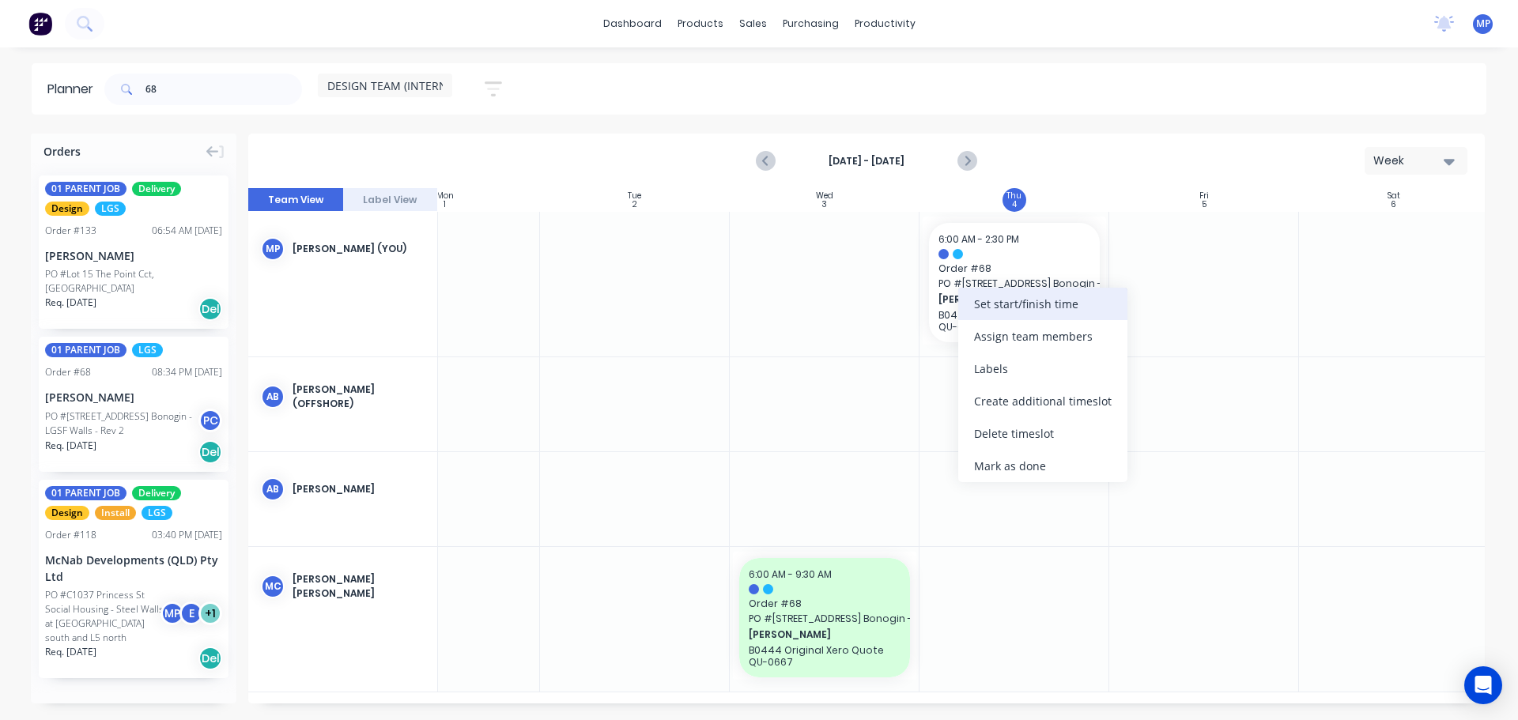
click at [987, 305] on div "Set start/finish time" at bounding box center [1042, 304] width 169 height 32
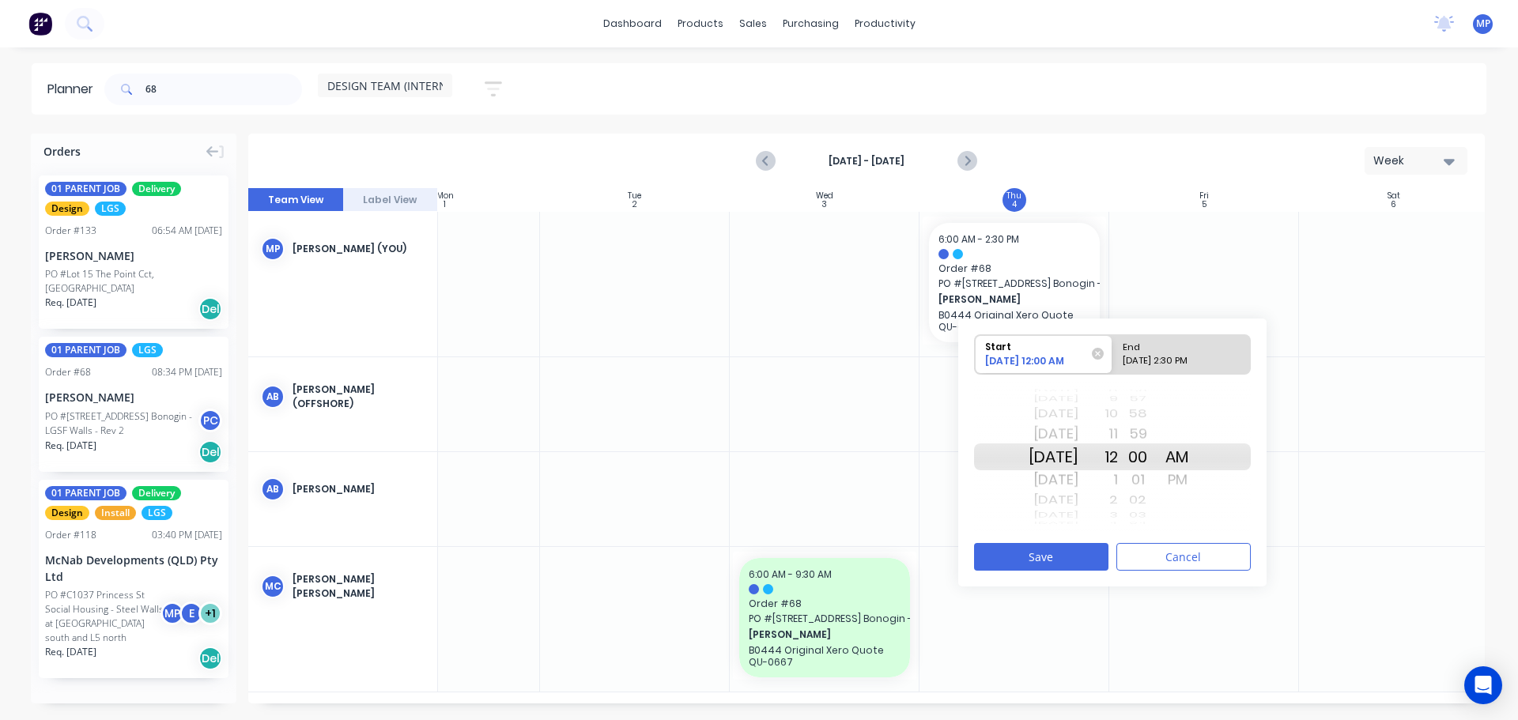
click at [1118, 479] on div "1" at bounding box center [1099, 479] width 40 height 25
click at [1189, 362] on div "[DATE] 2:30 PM" at bounding box center [1174, 364] width 115 height 20
click at [1113, 362] on input "End [DATE] 2:30 PM" at bounding box center [1113, 354] width 1 height 39
radio input "true"
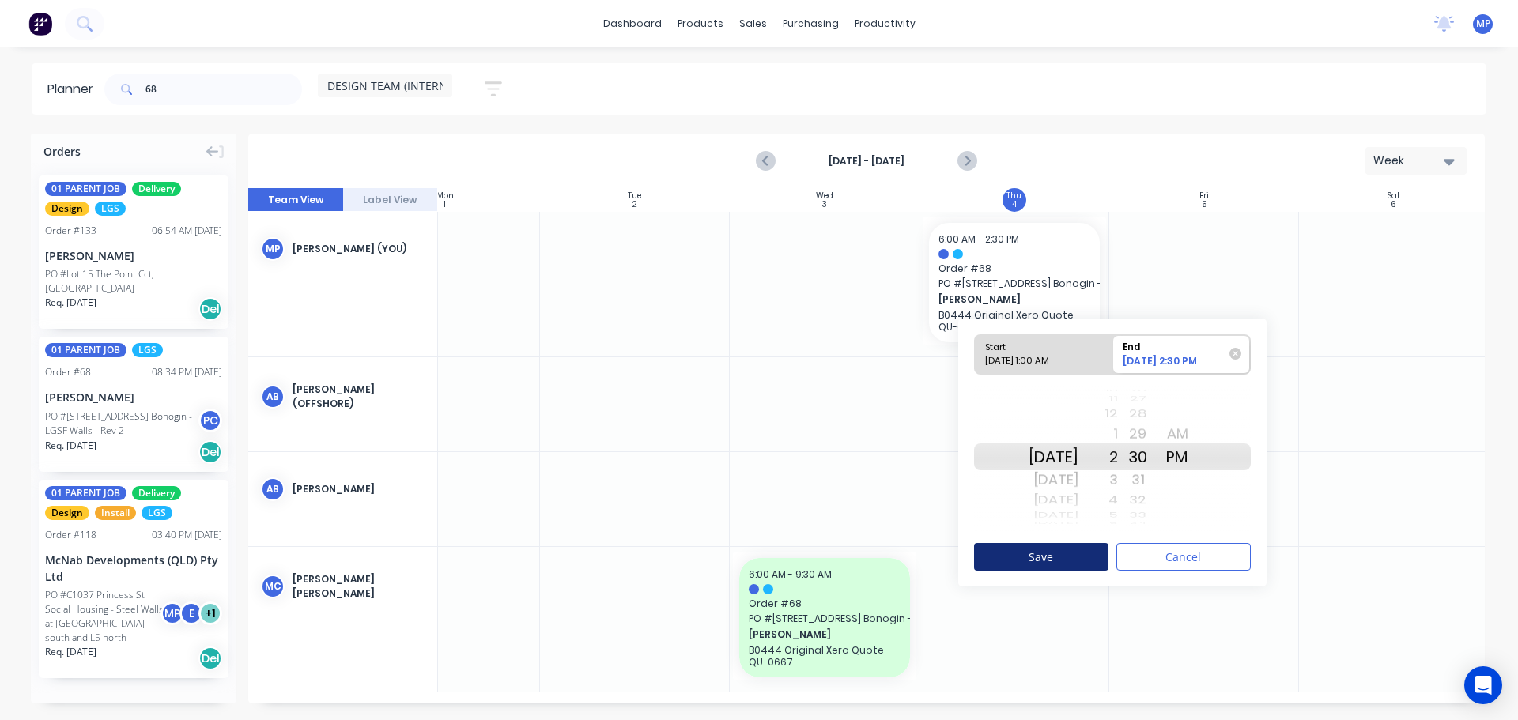
click at [1064, 556] on button "Save" at bounding box center [1041, 557] width 134 height 28
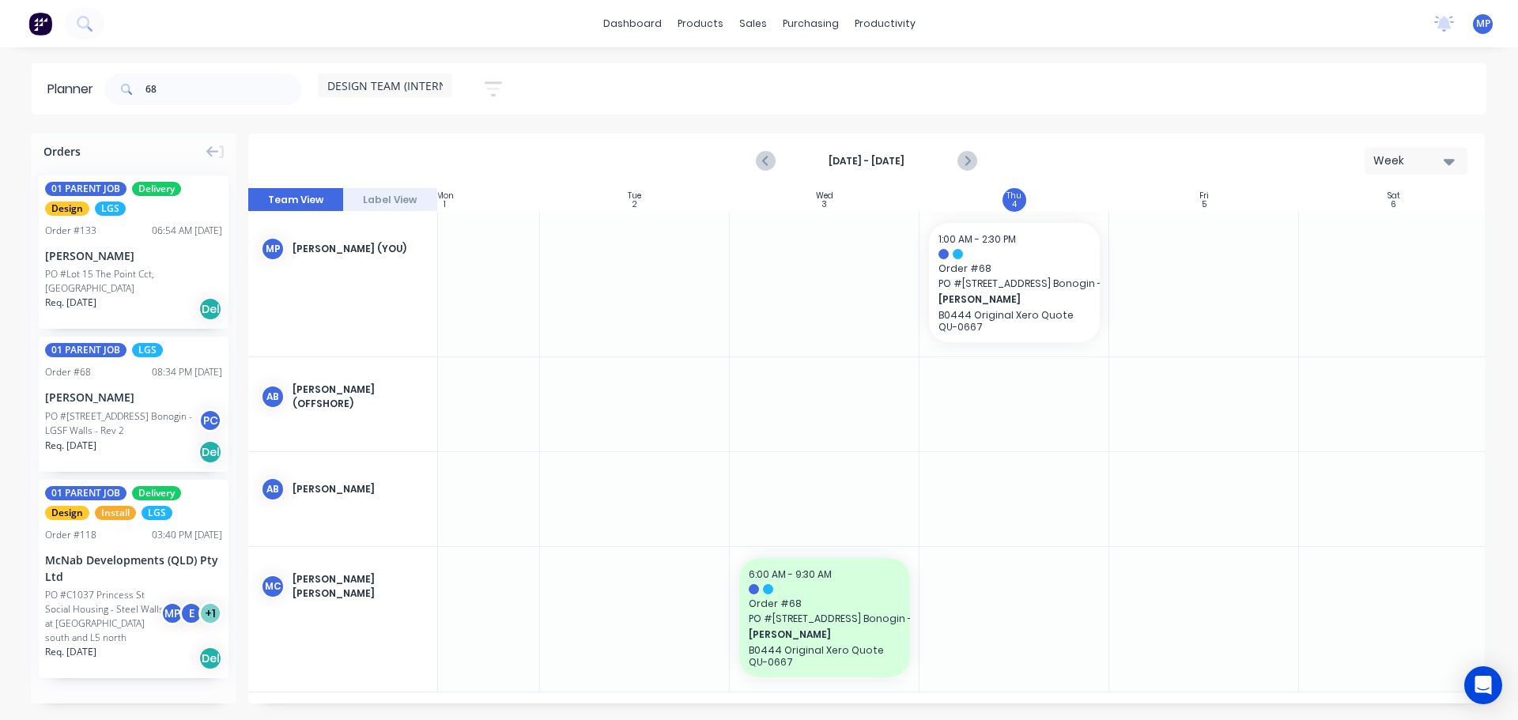
click at [1450, 163] on icon "button" at bounding box center [1449, 162] width 11 height 6
click at [1356, 242] on div "Week" at bounding box center [1388, 235] width 157 height 32
click at [183, 96] on input "68" at bounding box center [224, 90] width 157 height 32
type input "6"
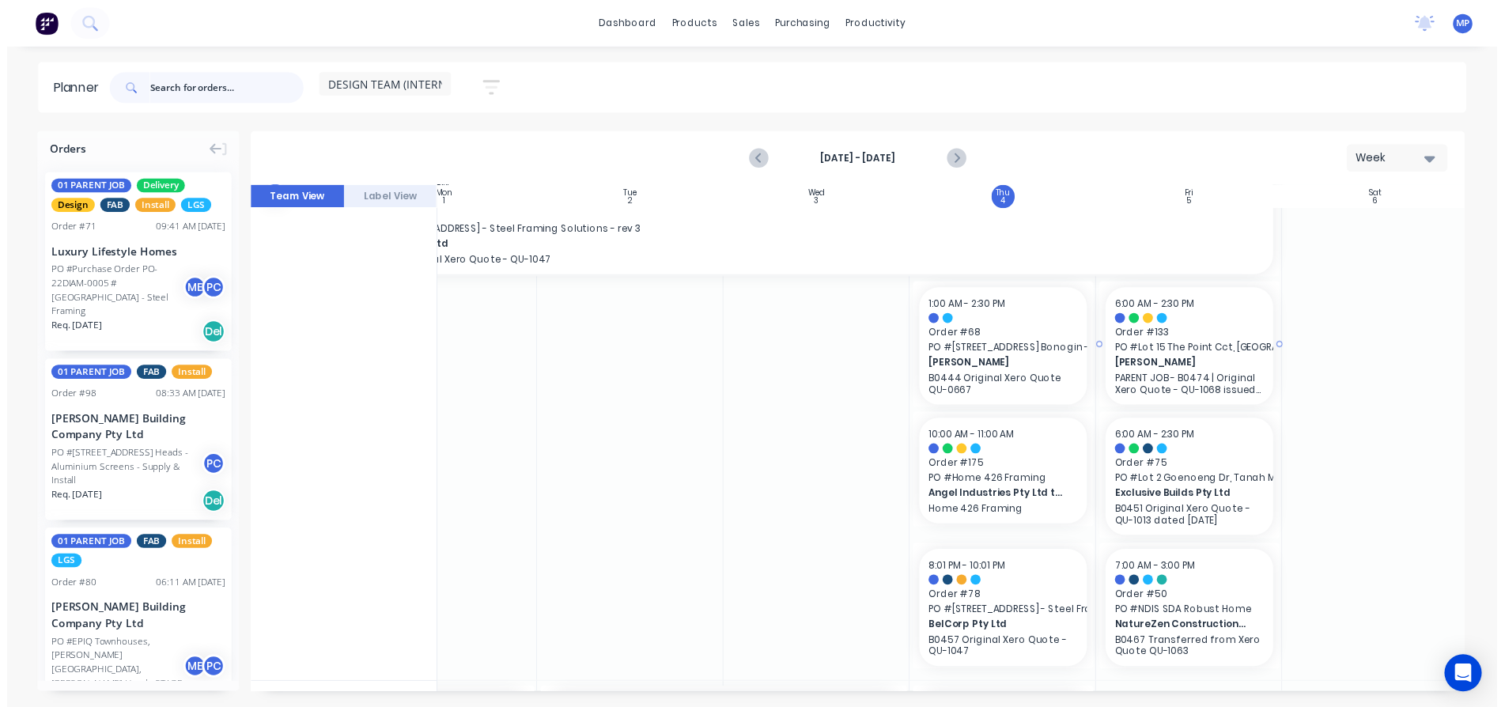
scroll to position [79, 278]
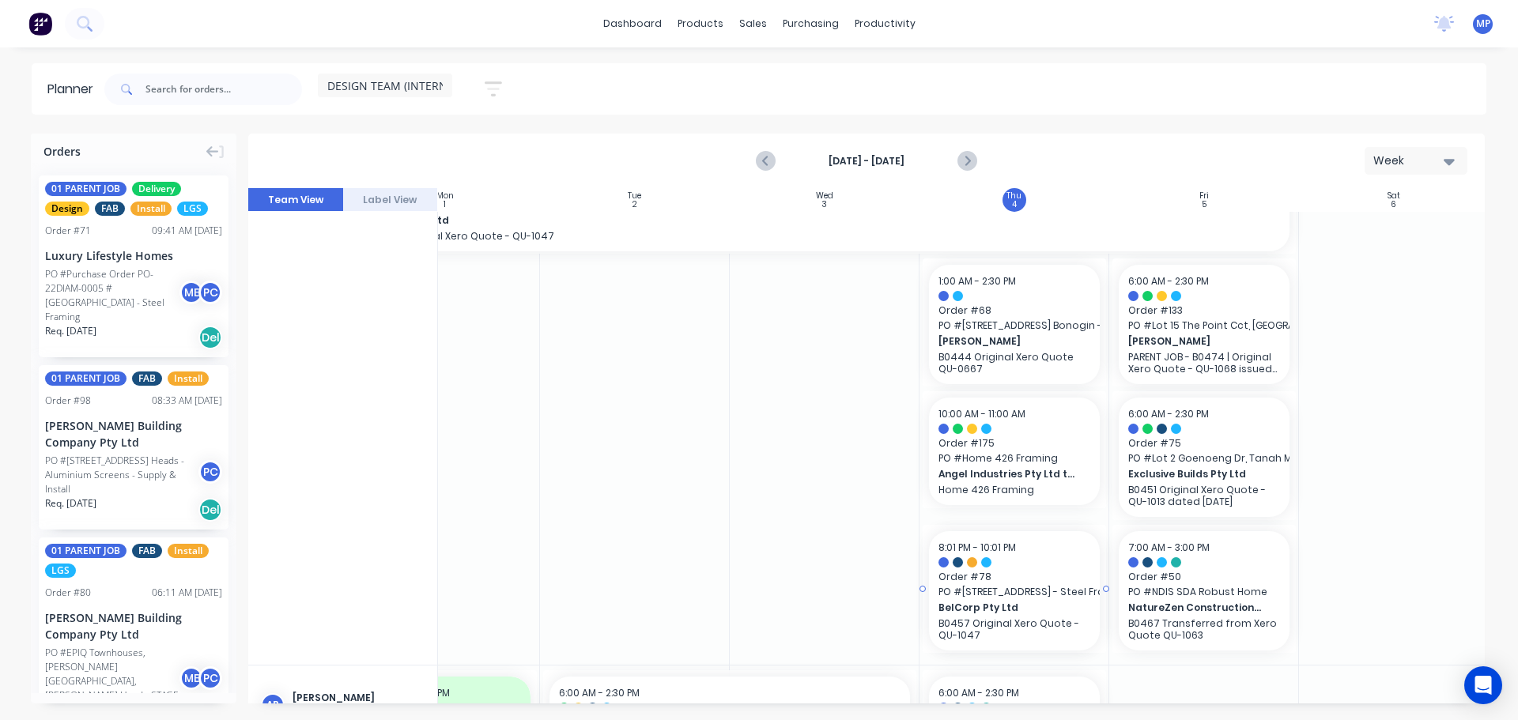
drag, startPoint x: 975, startPoint y: 593, endPoint x: 982, endPoint y: 273, distance: 320.4
click at [1442, 368] on div at bounding box center [1394, 399] width 190 height 532
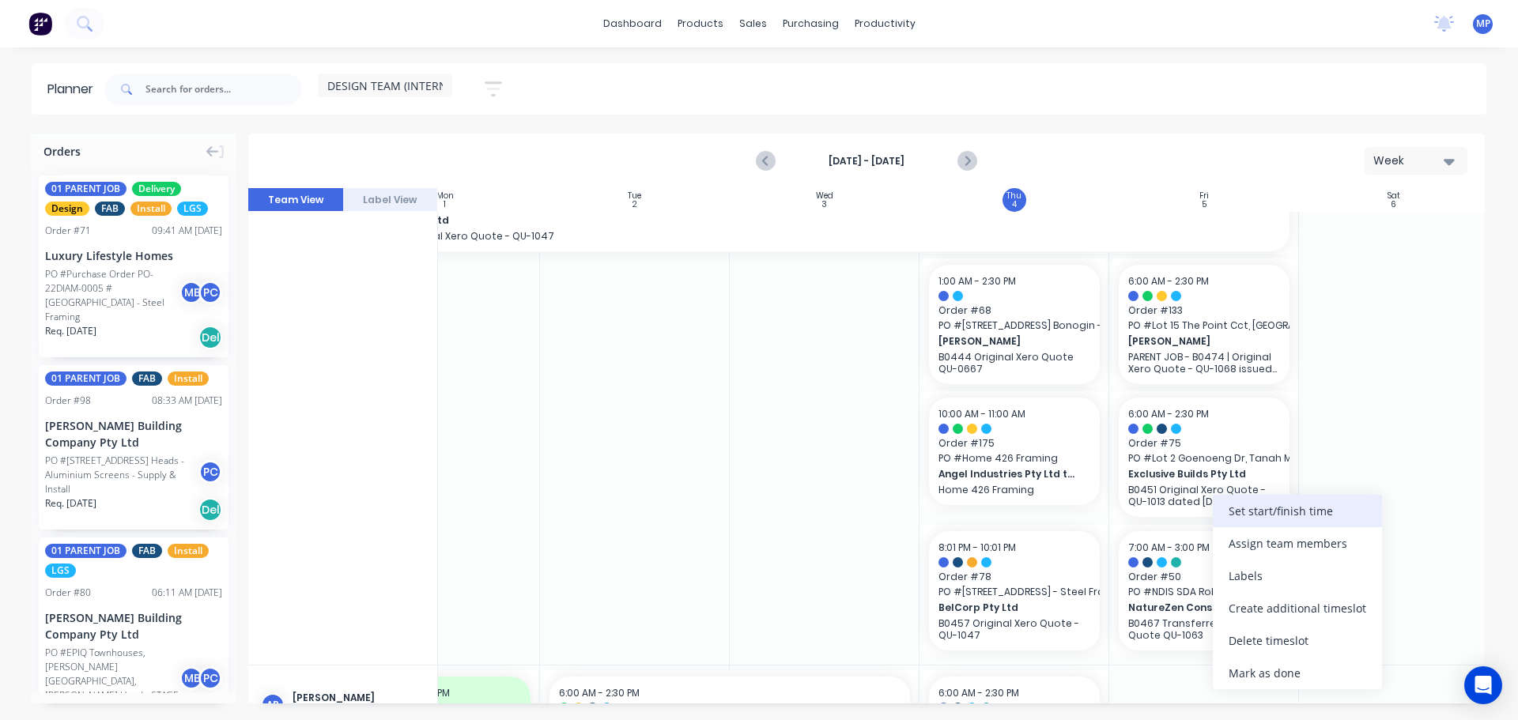
click at [1263, 514] on div "Set start/finish time" at bounding box center [1297, 511] width 169 height 32
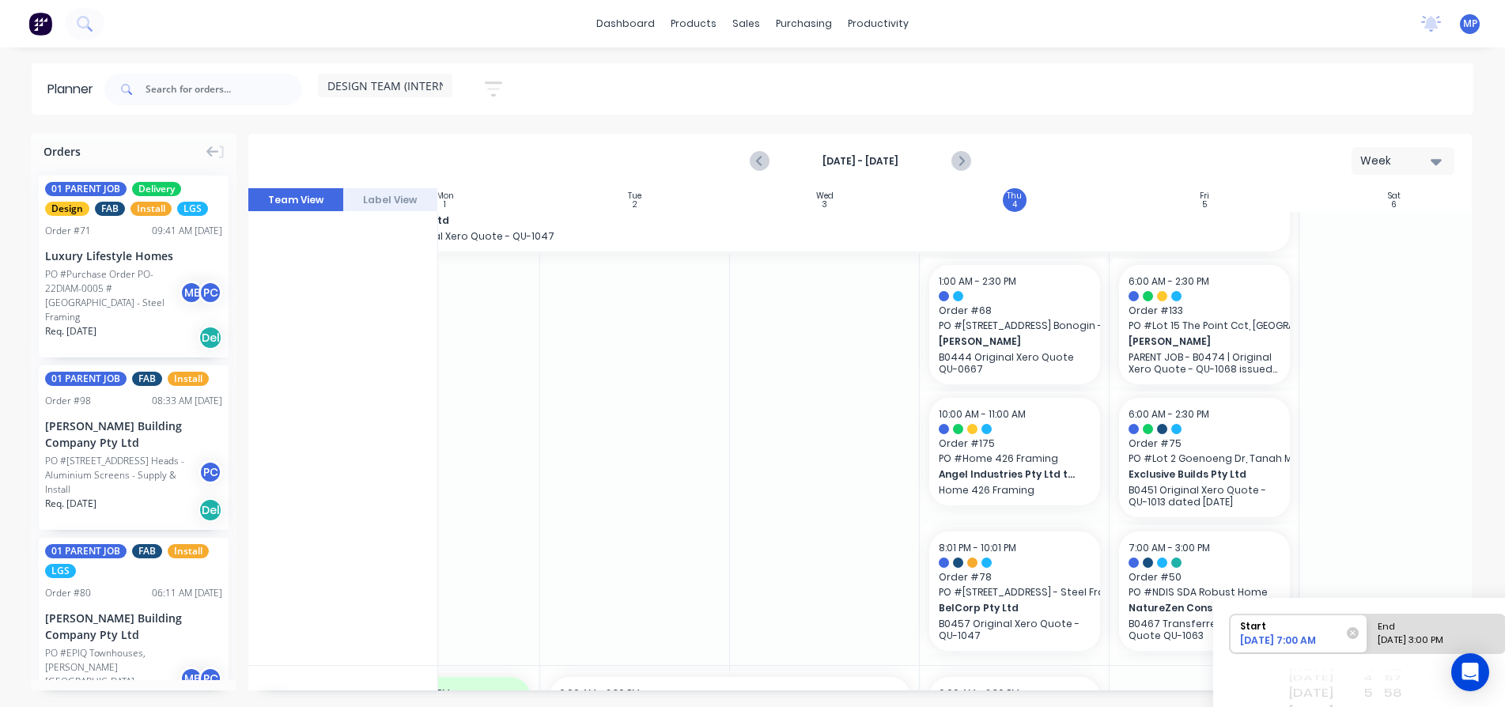
click at [1449, 633] on div "End" at bounding box center [1429, 624] width 115 height 20
click at [1368, 633] on input "End [DATE] 3:00 PM" at bounding box center [1367, 633] width 1 height 39
radio input "true"
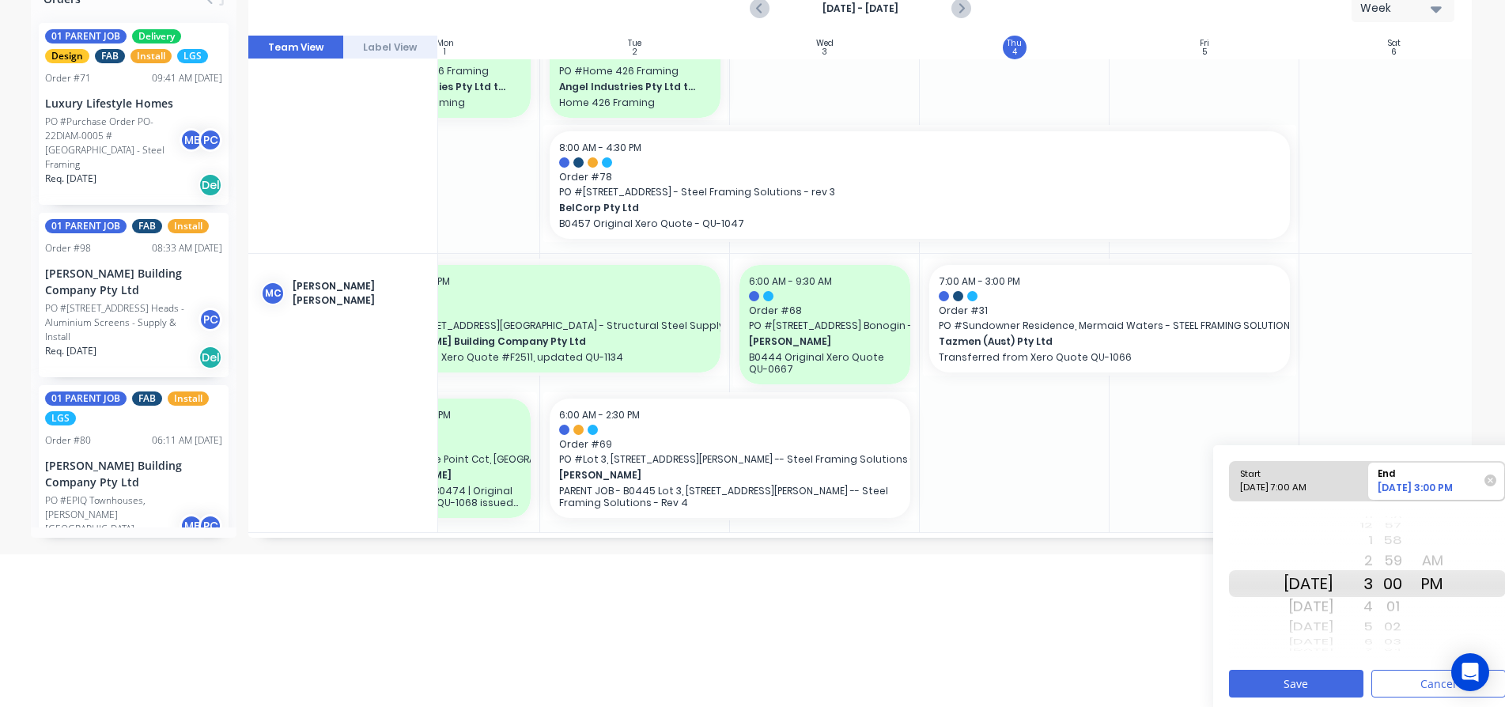
scroll to position [159, 0]
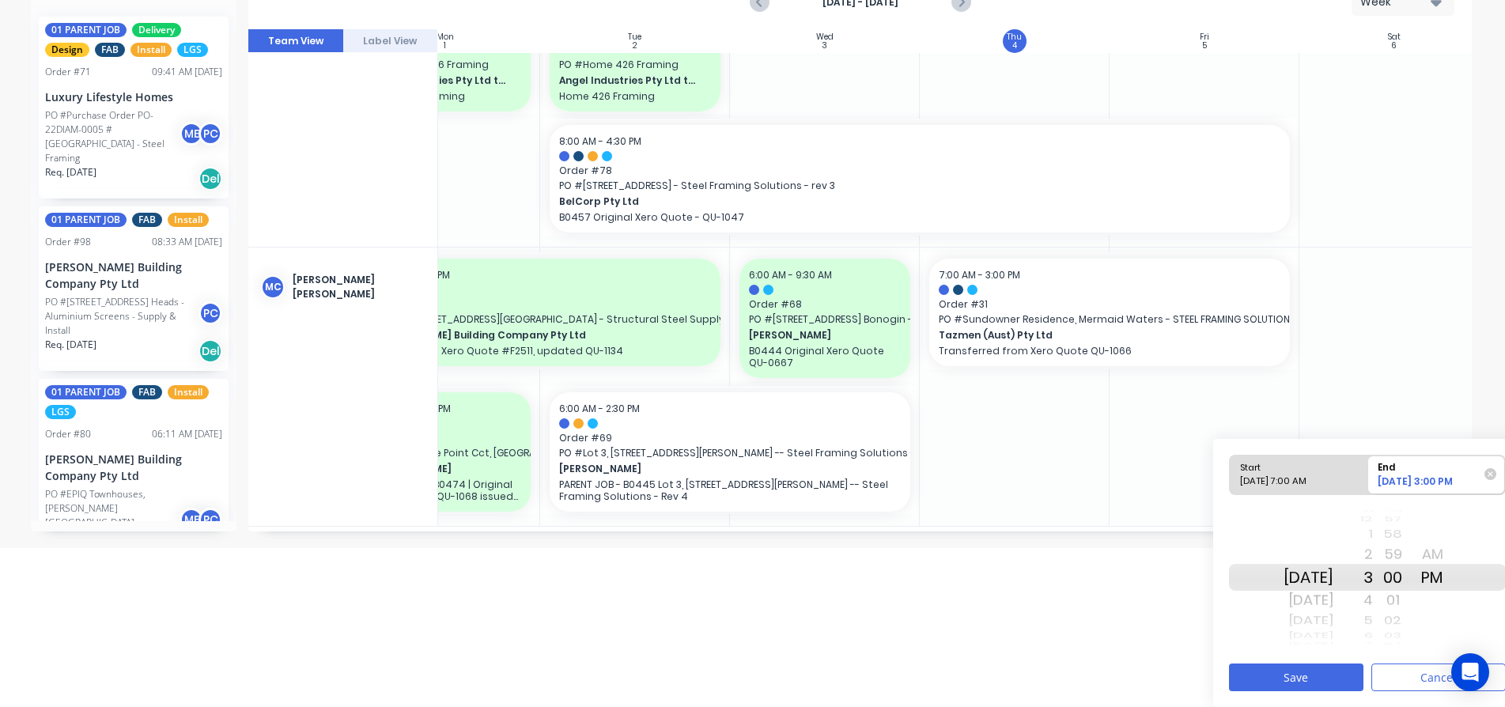
click at [1373, 536] on div "1" at bounding box center [1353, 534] width 40 height 21
click at [1332, 679] on button "Save" at bounding box center [1296, 677] width 134 height 28
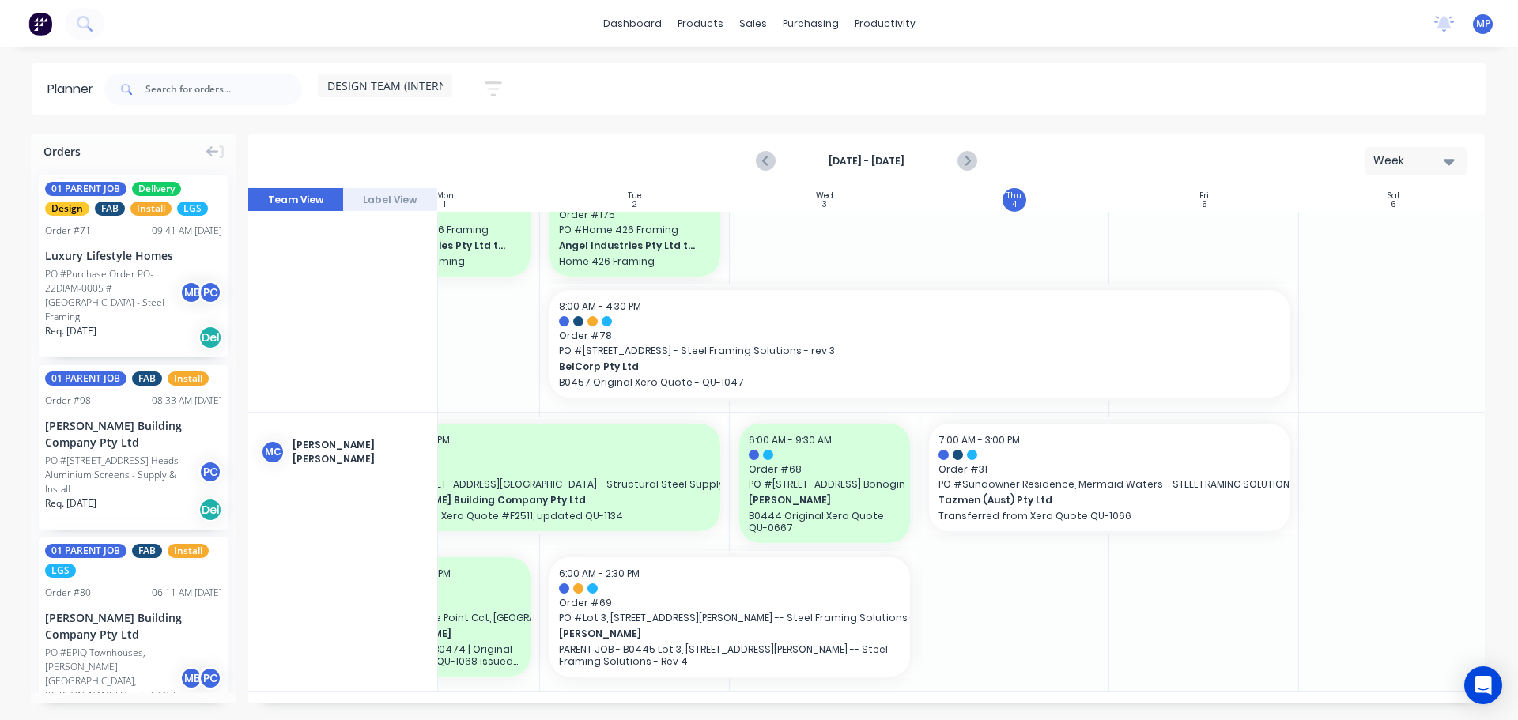
scroll to position [847, 278]
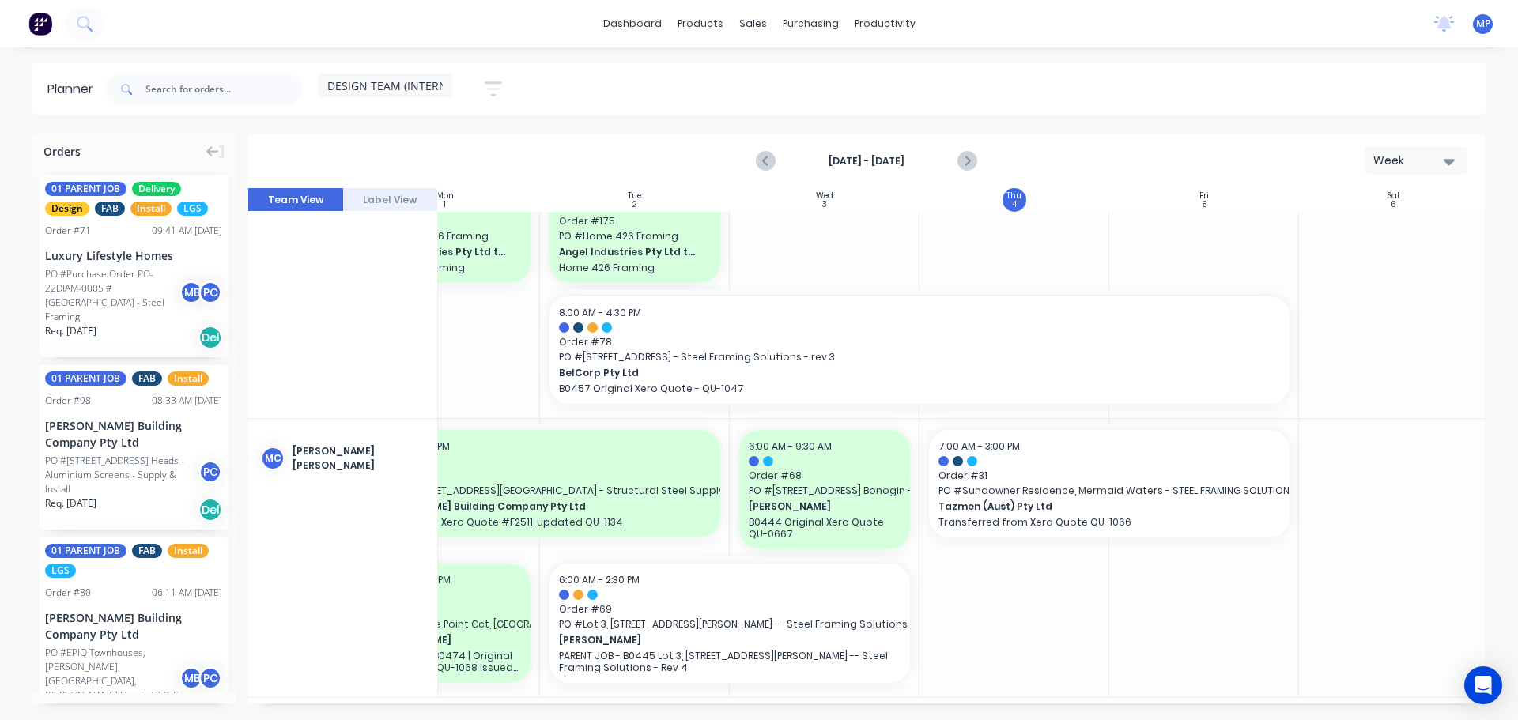
click at [1449, 165] on icon "button" at bounding box center [1449, 161] width 11 height 17
click at [1374, 231] on div "Week" at bounding box center [1388, 235] width 157 height 32
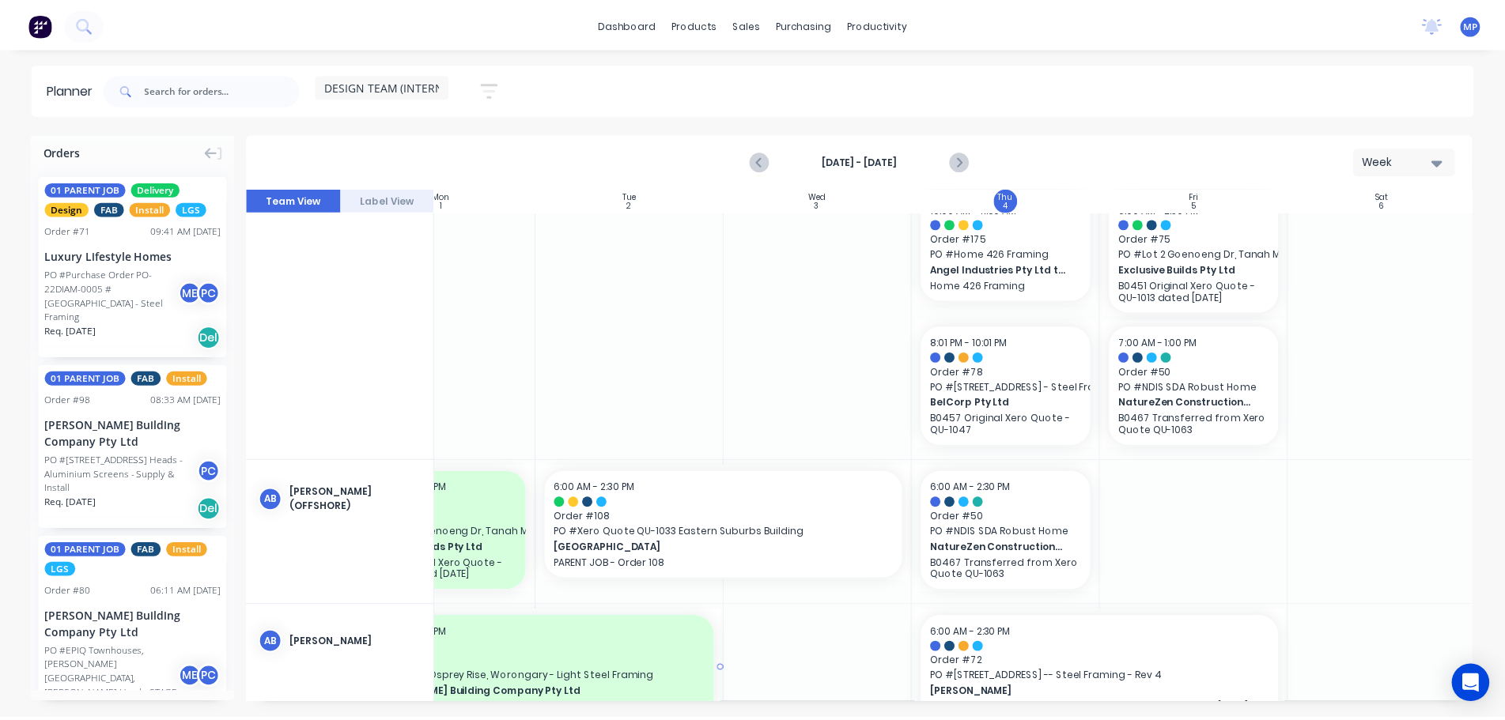
scroll to position [0, 278]
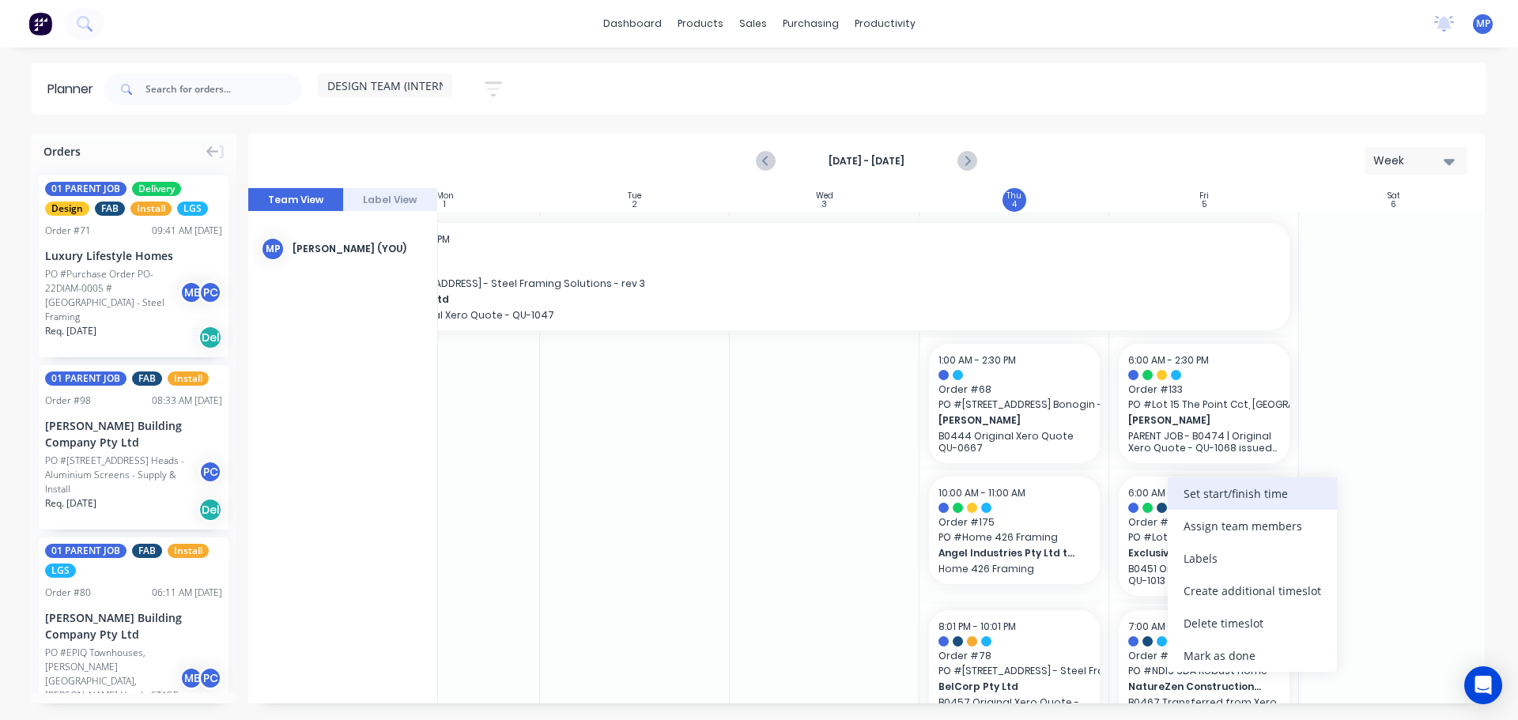
click at [1204, 493] on div "Set start/finish time" at bounding box center [1252, 494] width 169 height 32
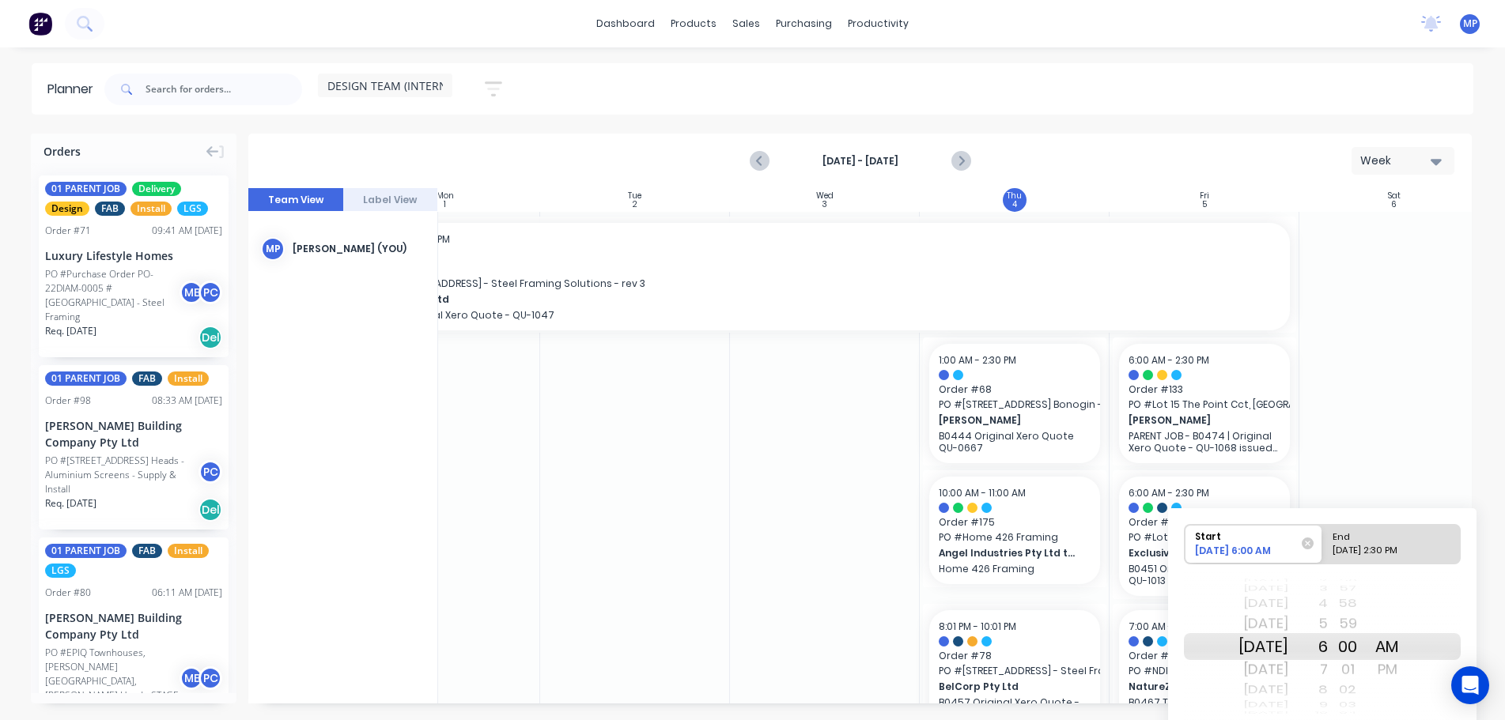
click at [1328, 672] on div "7" at bounding box center [1308, 669] width 40 height 25
click at [1401, 540] on div "End" at bounding box center [1384, 535] width 115 height 20
click at [1323, 540] on input "End [DATE] 2:30 PM" at bounding box center [1322, 544] width 1 height 39
radio input "true"
click at [1328, 621] on div "1" at bounding box center [1308, 623] width 40 height 25
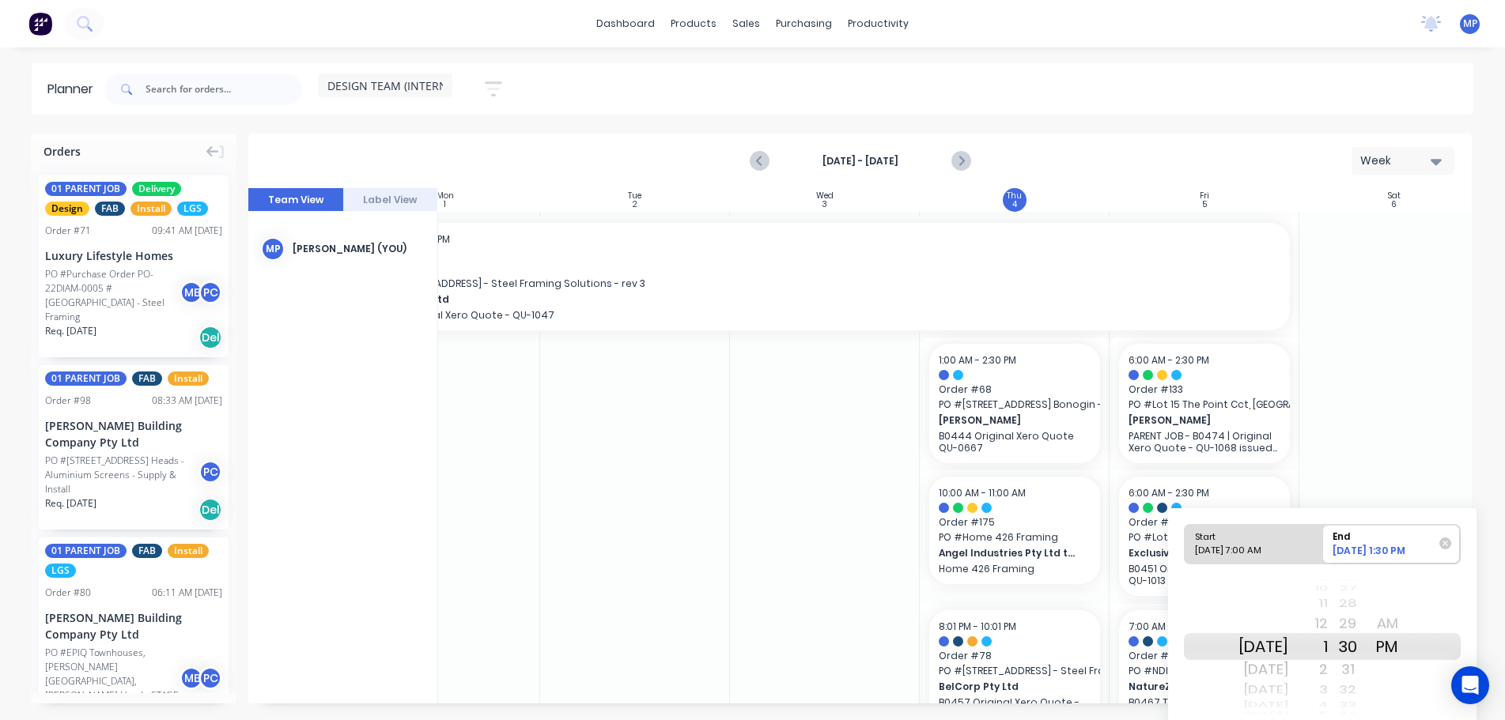
click at [1367, 594] on div "28" at bounding box center [1348, 604] width 40 height 21
click at [1367, 594] on div "26" at bounding box center [1348, 604] width 40 height 21
click at [1367, 594] on div "24" at bounding box center [1348, 604] width 40 height 21
click at [1367, 584] on div "22" at bounding box center [1348, 581] width 40 height 5
click at [1367, 594] on div "20" at bounding box center [1348, 604] width 40 height 21
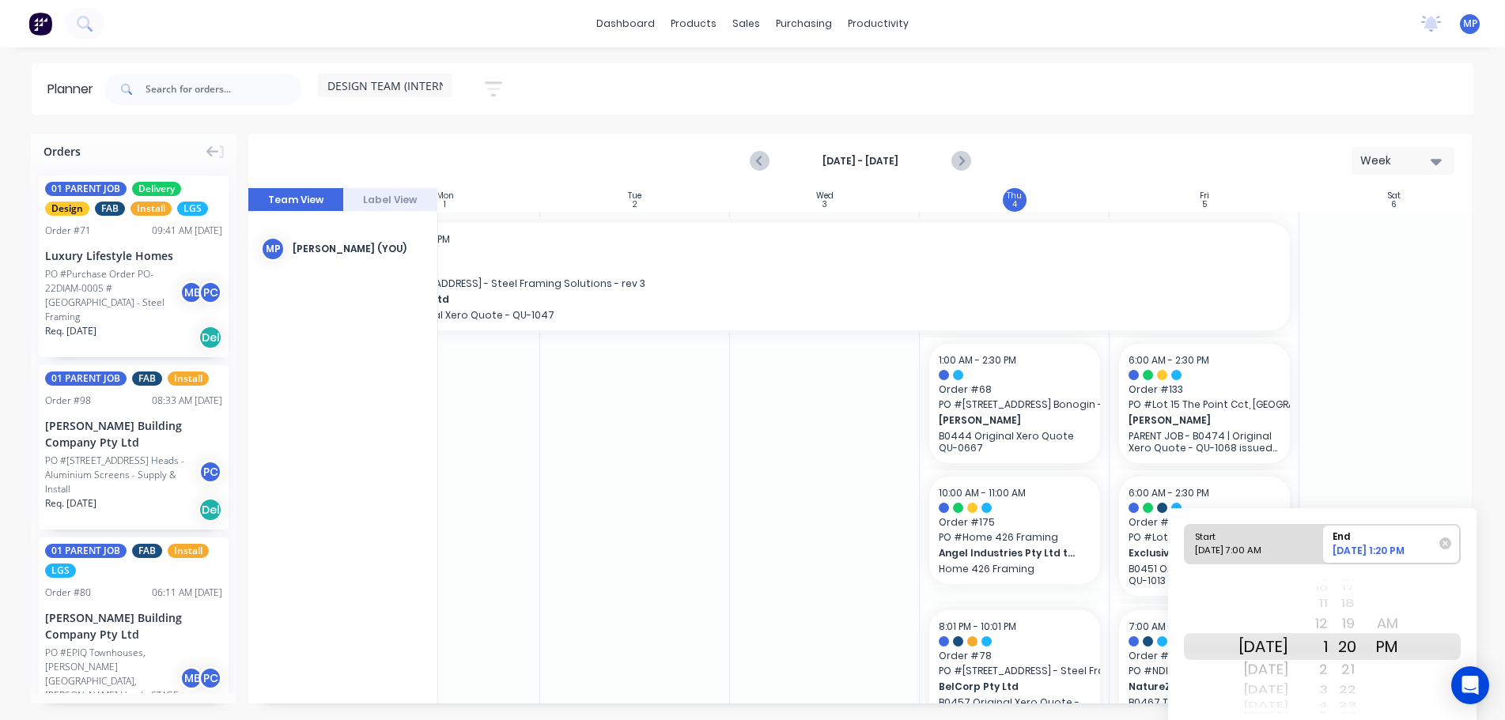
click at [1367, 637] on div "11 12 13 14 15 16 17 18 19 20 21 22 23 24 25 26 27 28 29" at bounding box center [1348, 647] width 40 height 21
click at [1367, 594] on div "18" at bounding box center [1348, 604] width 40 height 21
click at [1367, 594] on div "16" at bounding box center [1348, 604] width 40 height 21
click at [1367, 594] on div "14" at bounding box center [1348, 604] width 40 height 21
click at [1367, 594] on div "12" at bounding box center [1348, 604] width 40 height 21
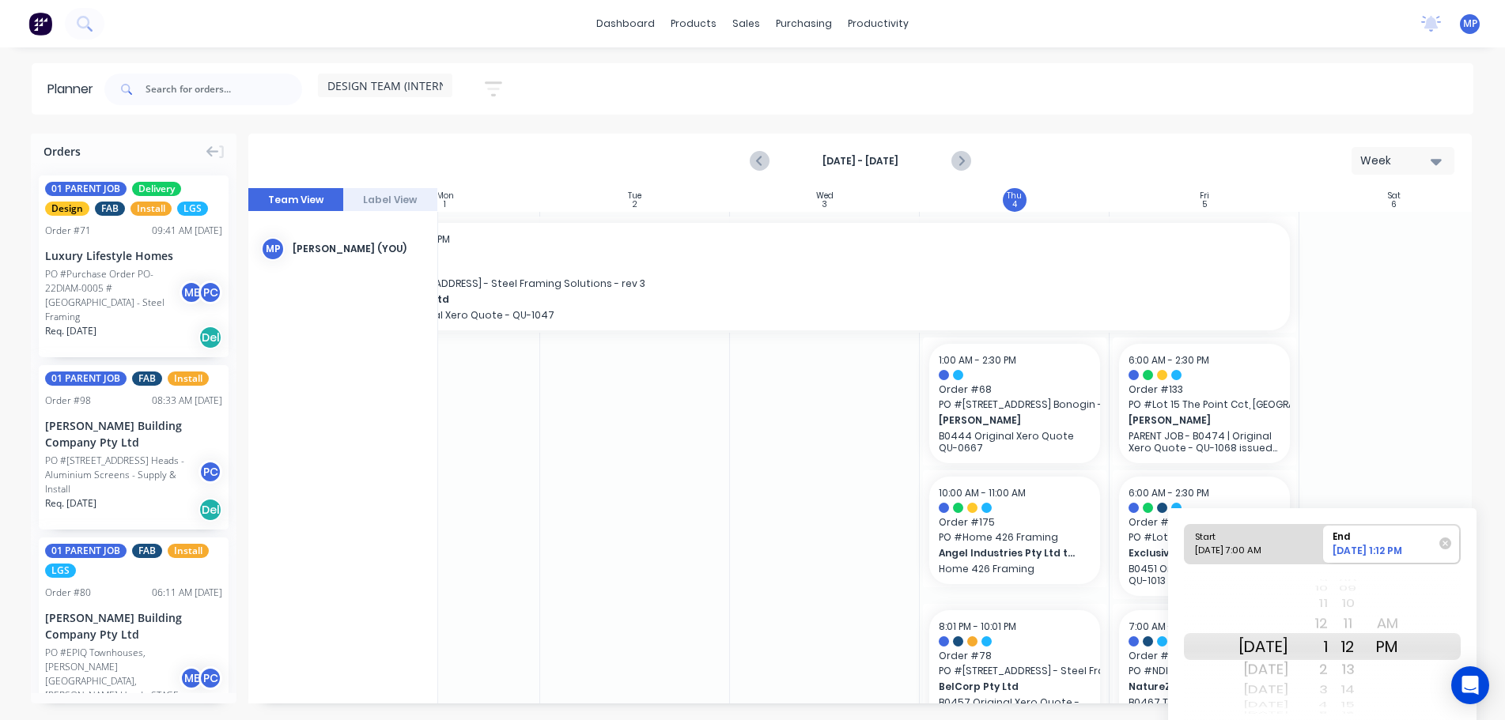
click at [1367, 594] on div "10" at bounding box center [1348, 604] width 40 height 21
click at [1367, 594] on div "08" at bounding box center [1348, 604] width 40 height 21
click at [1367, 594] on div "06" at bounding box center [1348, 604] width 40 height 21
click at [1367, 594] on div "04" at bounding box center [1348, 604] width 40 height 21
click at [1367, 594] on div "02" at bounding box center [1348, 604] width 40 height 21
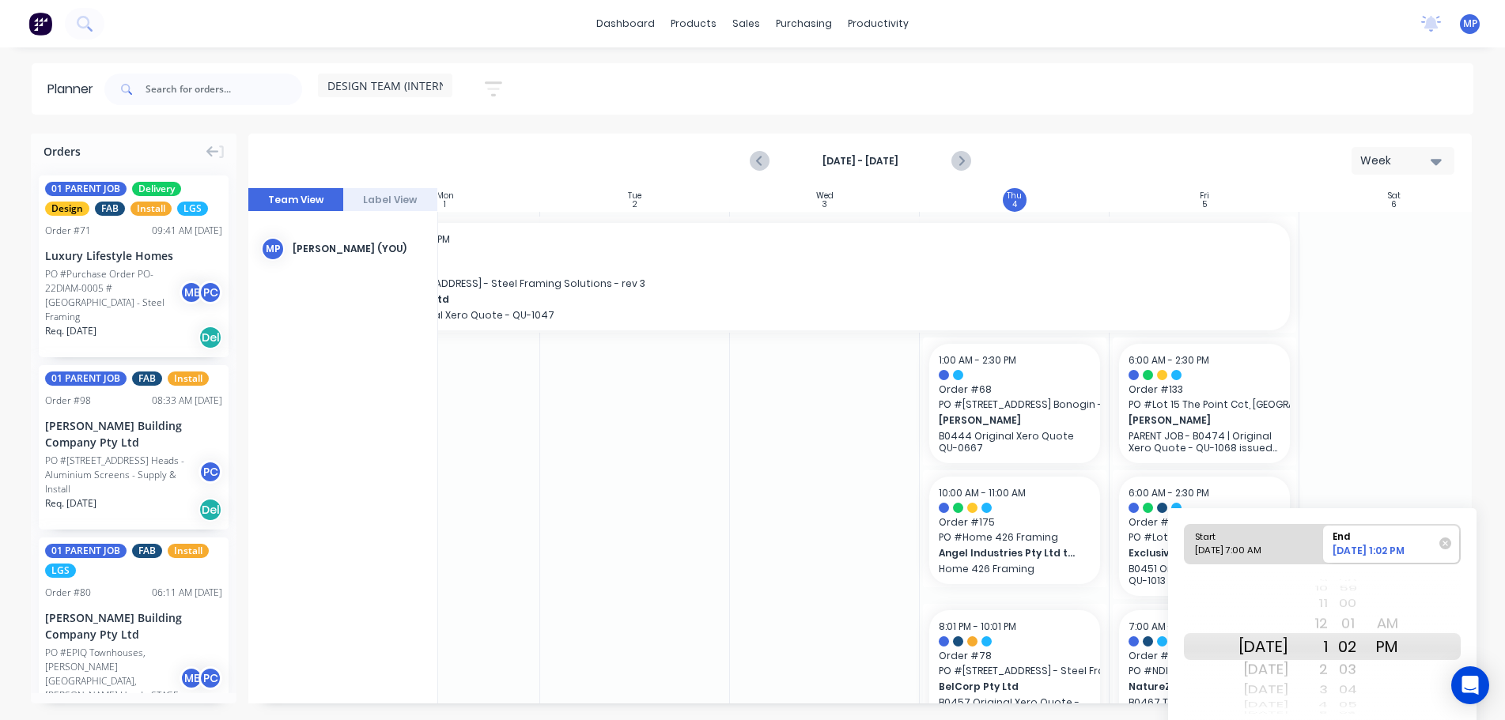
click at [1367, 594] on div "00" at bounding box center [1348, 604] width 40 height 21
click at [1367, 594] on div "58" at bounding box center [1348, 604] width 40 height 21
click at [1366, 685] on div "00" at bounding box center [1348, 690] width 40 height 21
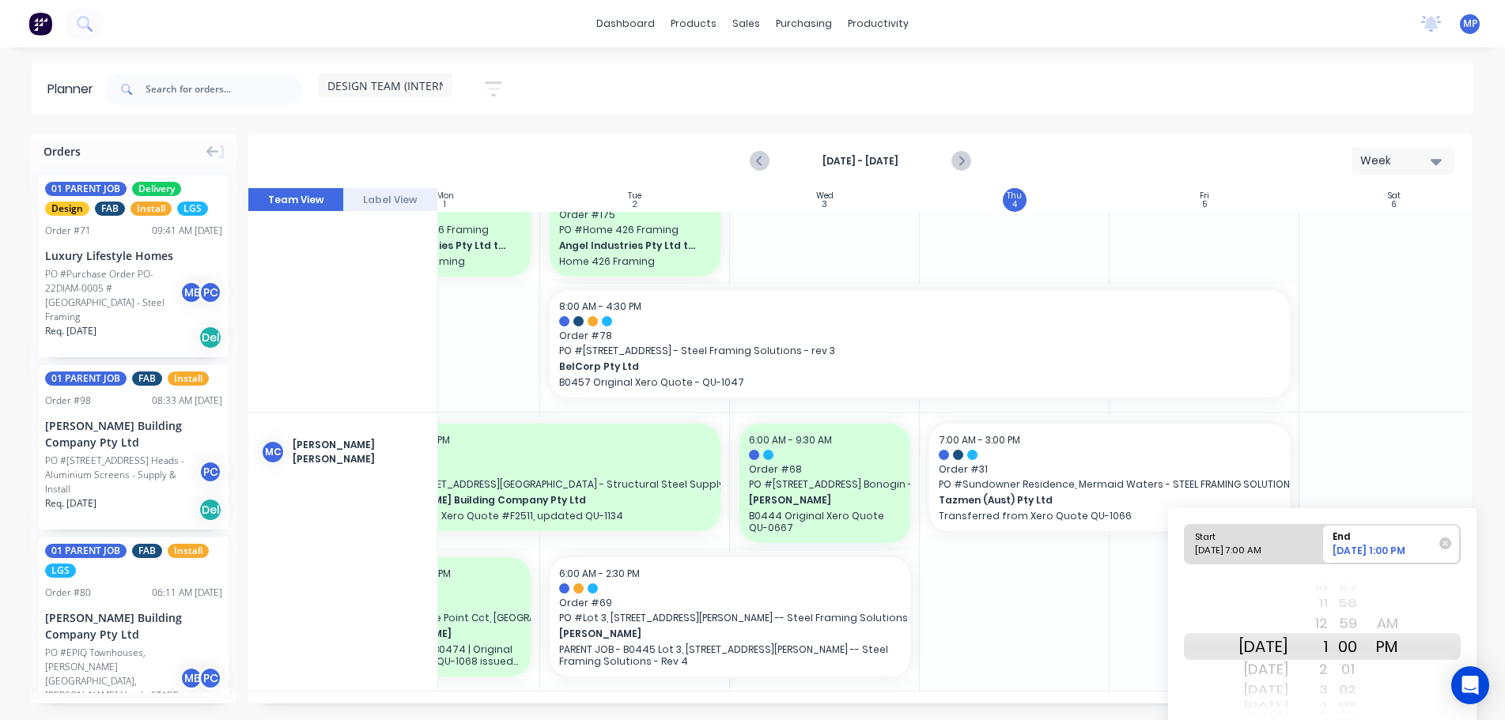
scroll to position [56, 0]
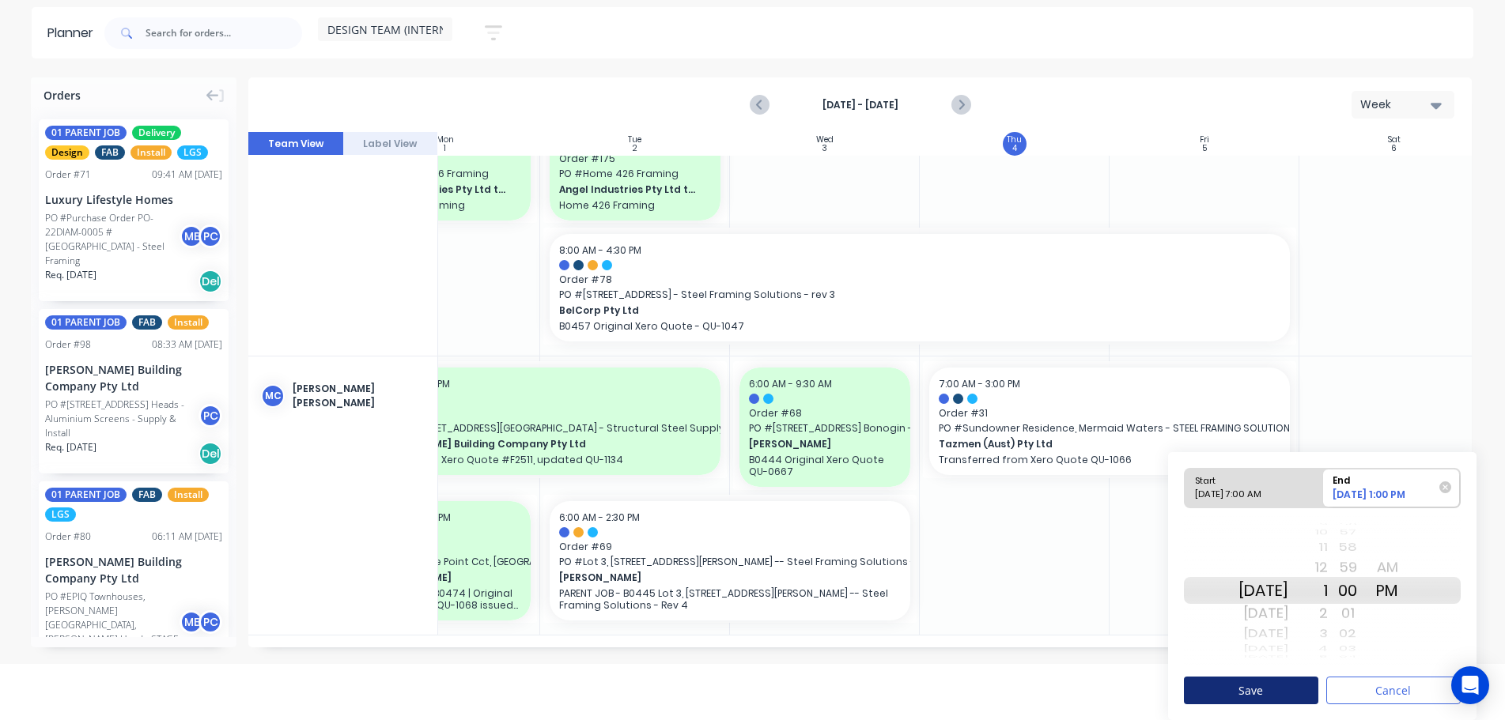
click at [1277, 696] on button "Save" at bounding box center [1251, 691] width 134 height 28
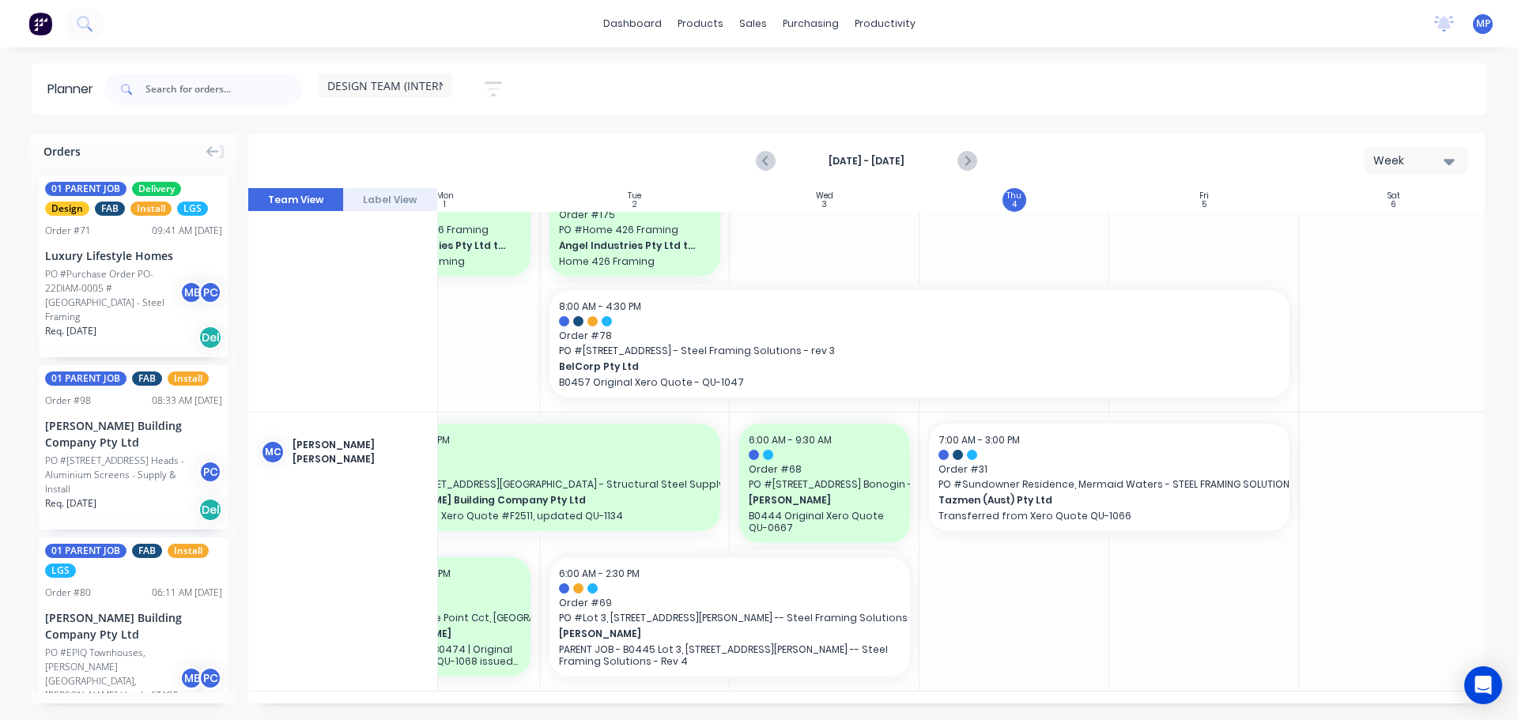
scroll to position [847, 278]
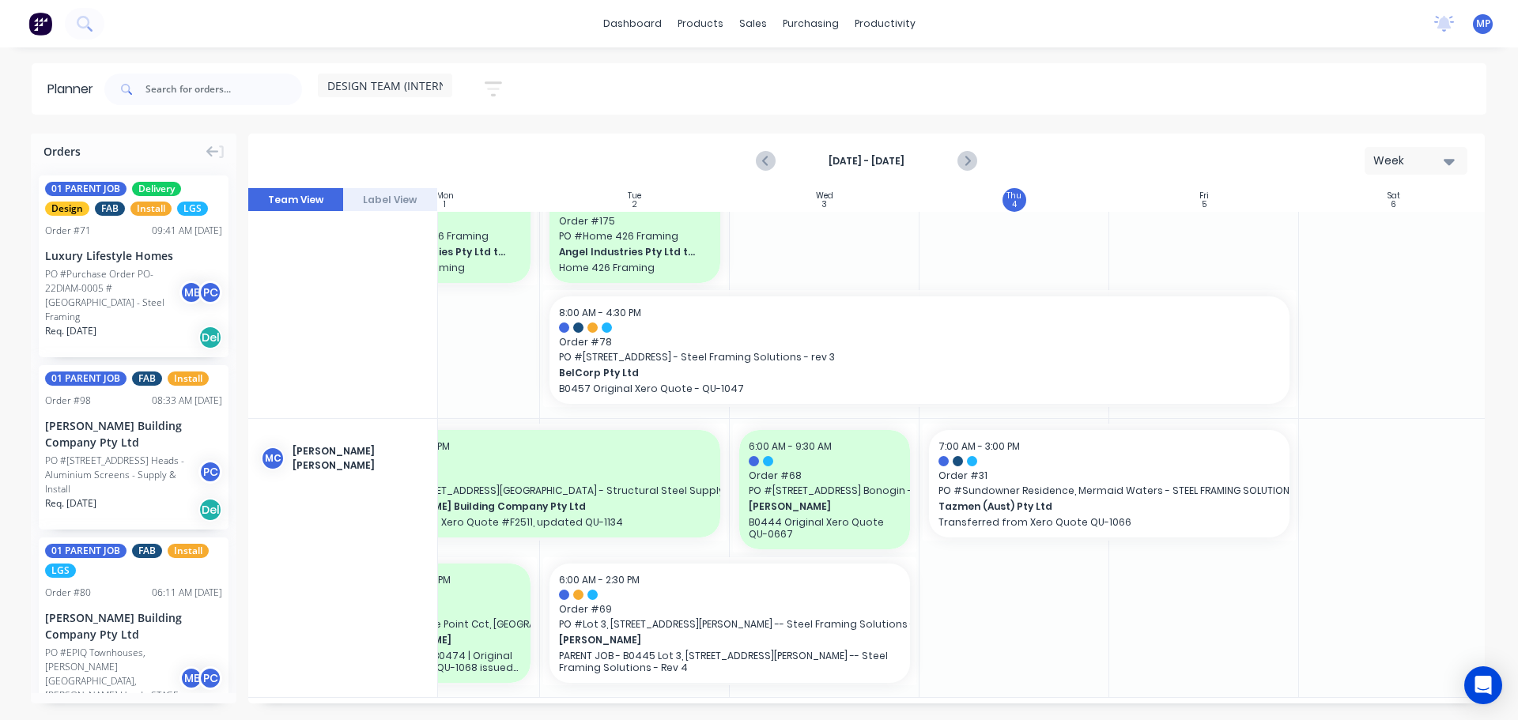
click at [1447, 157] on icon "button" at bounding box center [1449, 161] width 11 height 17
click at [1404, 241] on div "Week" at bounding box center [1388, 235] width 157 height 32
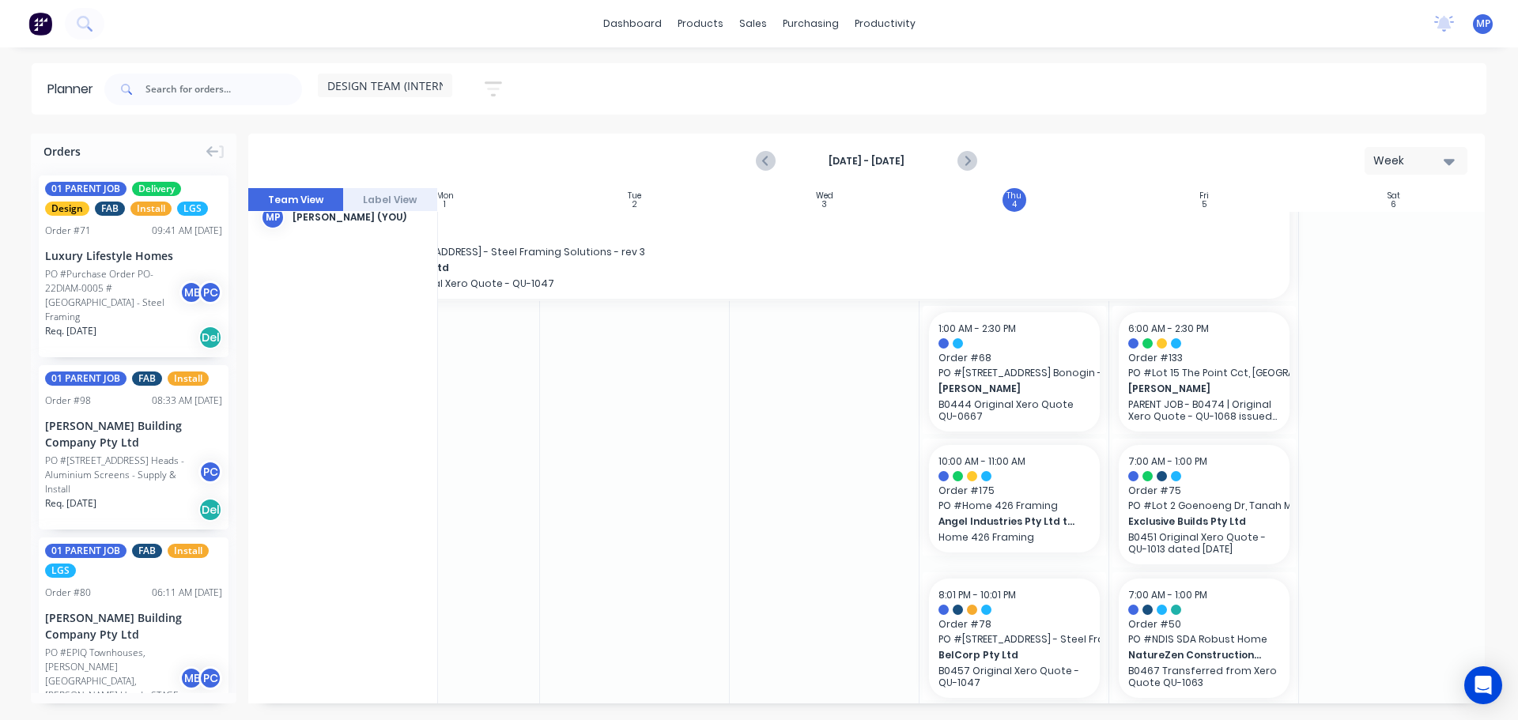
scroll to position [0, 278]
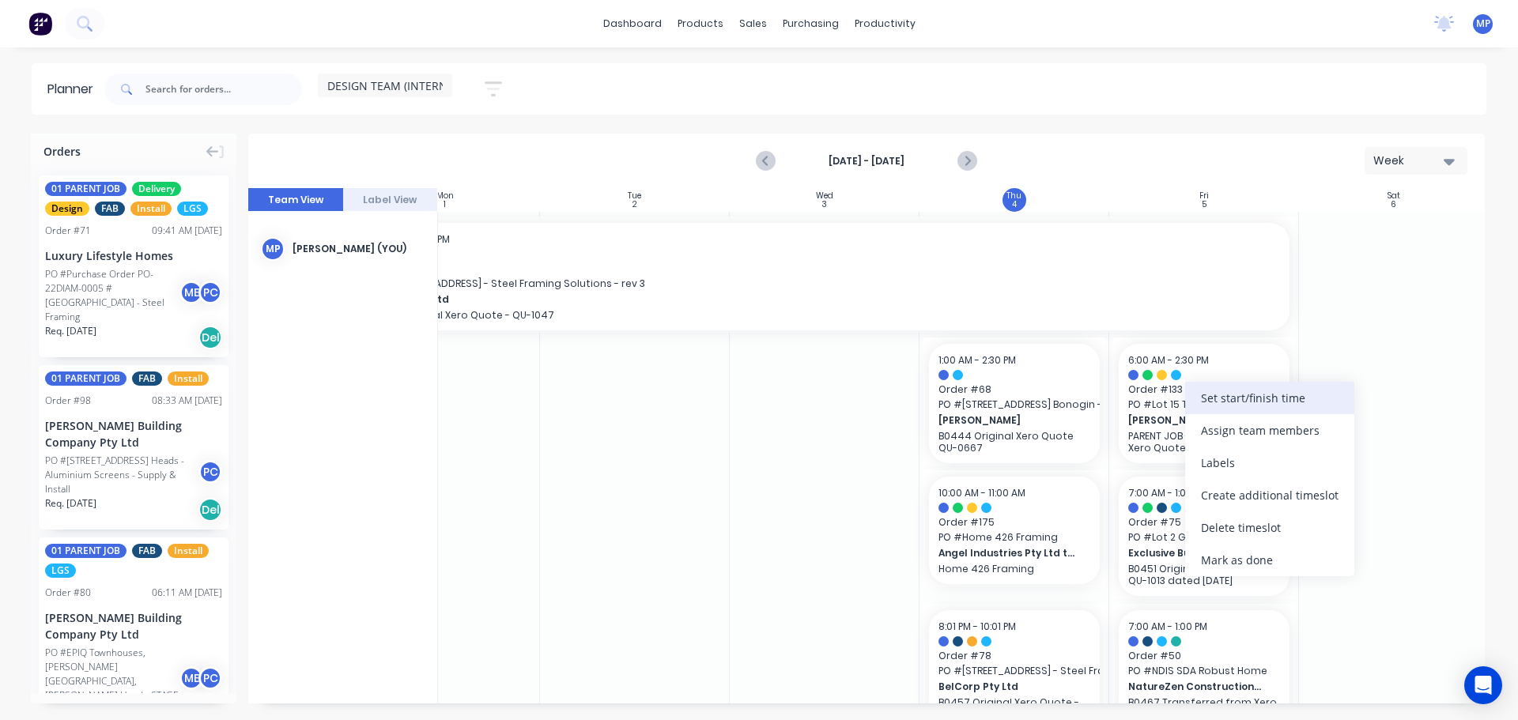
click at [1219, 399] on div "Set start/finish time" at bounding box center [1269, 398] width 169 height 32
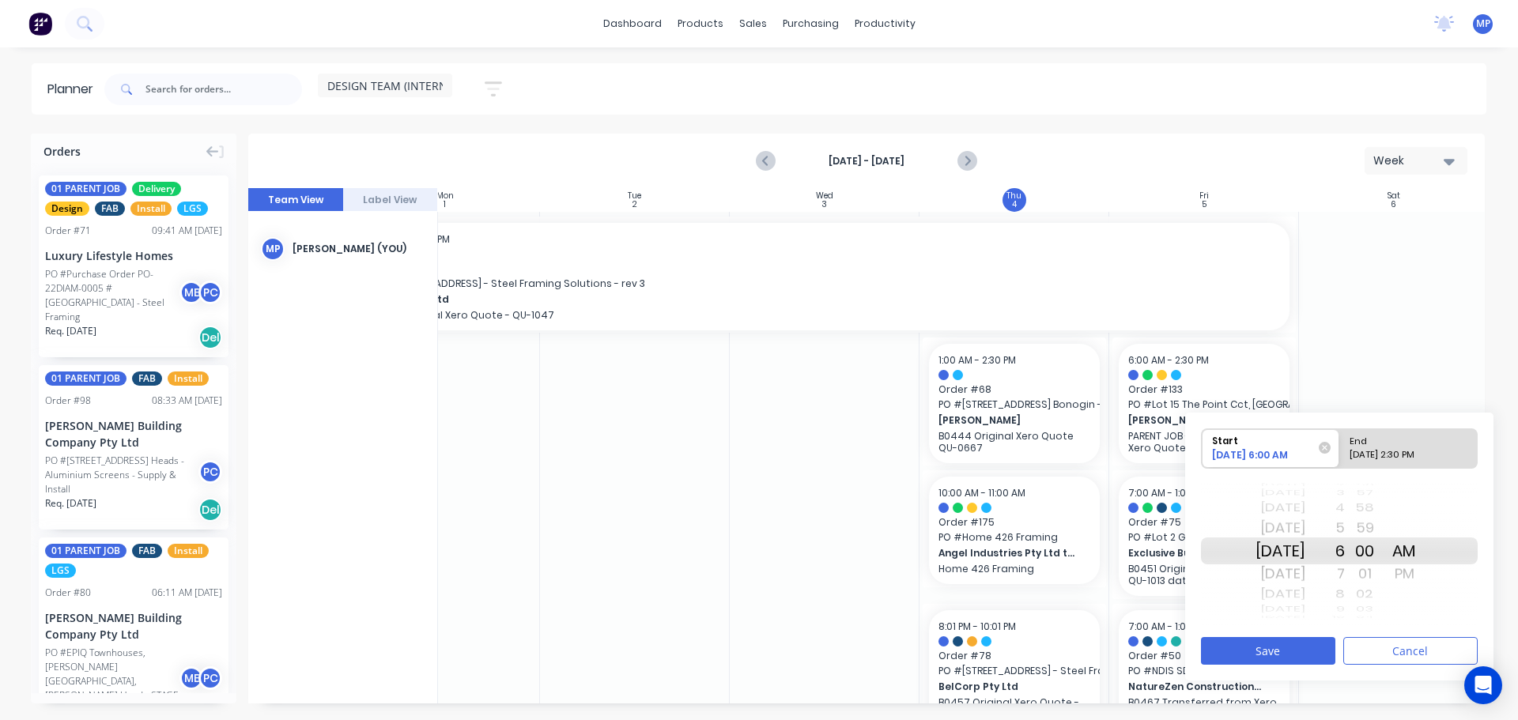
click at [1345, 572] on div "7" at bounding box center [1326, 573] width 40 height 25
click at [1403, 442] on div "End" at bounding box center [1401, 439] width 115 height 20
click at [1340, 442] on input "End [DATE] 2:30 PM" at bounding box center [1340, 448] width 1 height 39
radio input "true"
click at [1345, 527] on div "1" at bounding box center [1326, 528] width 40 height 25
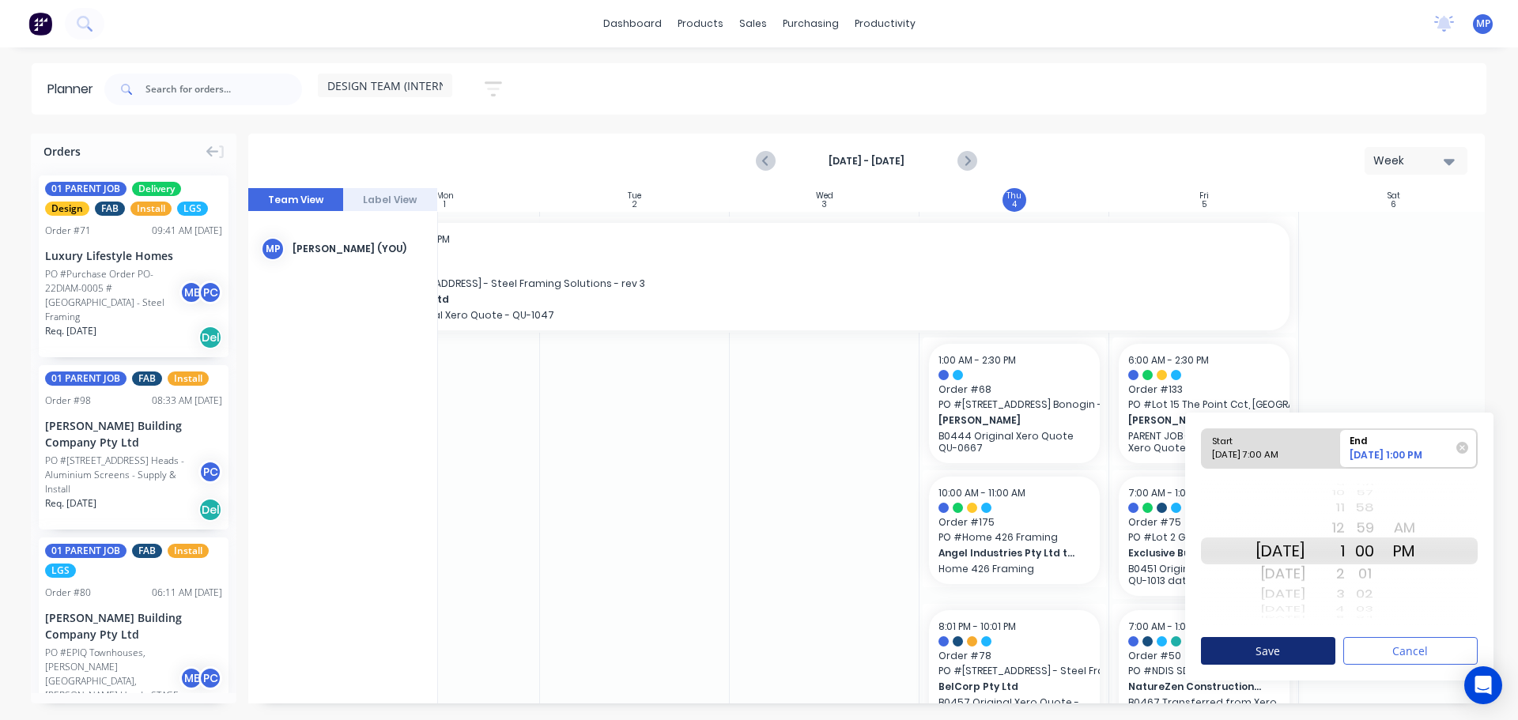
click at [1276, 642] on button "Save" at bounding box center [1268, 651] width 134 height 28
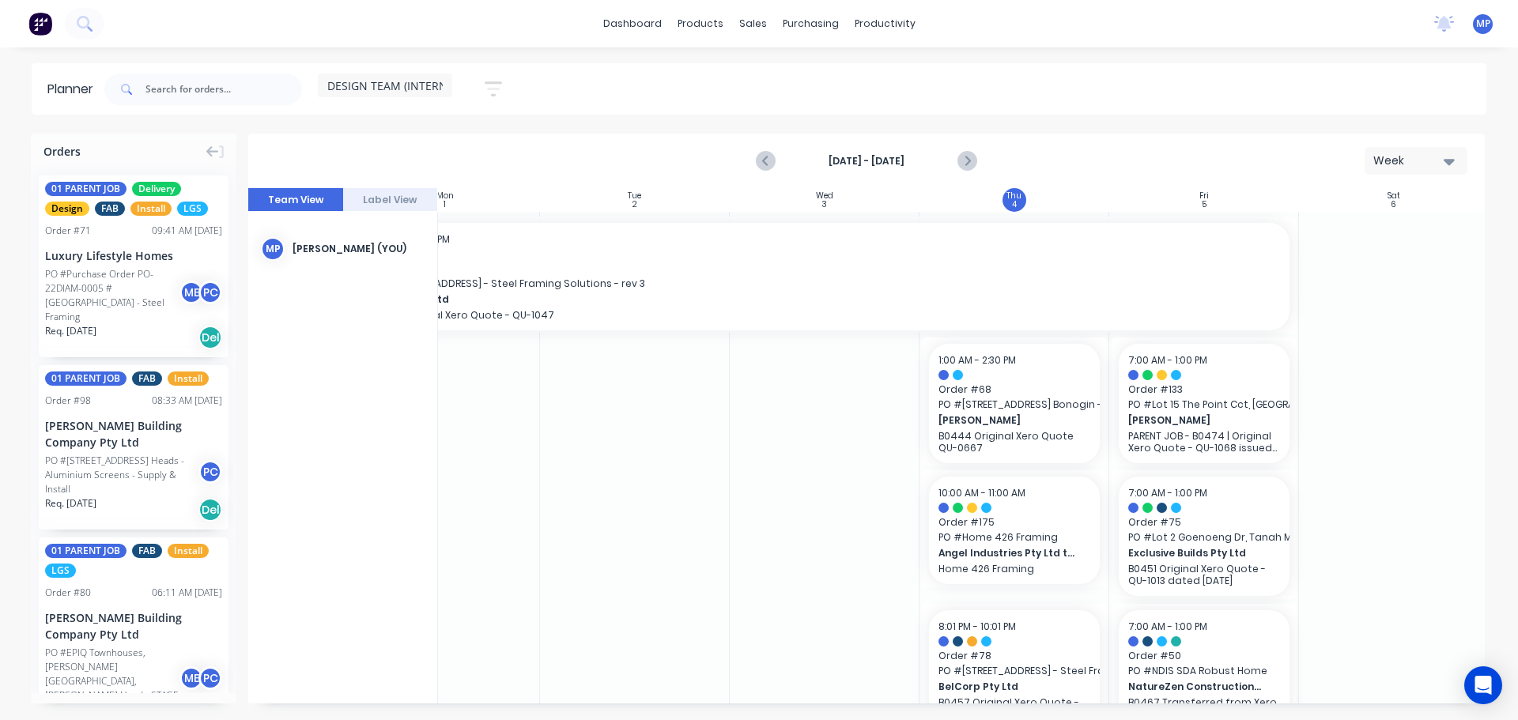
click at [1255, 36] on div "dashboard products sales purchasing productivity dashboard products Product Cat…" at bounding box center [759, 23] width 1518 height 47
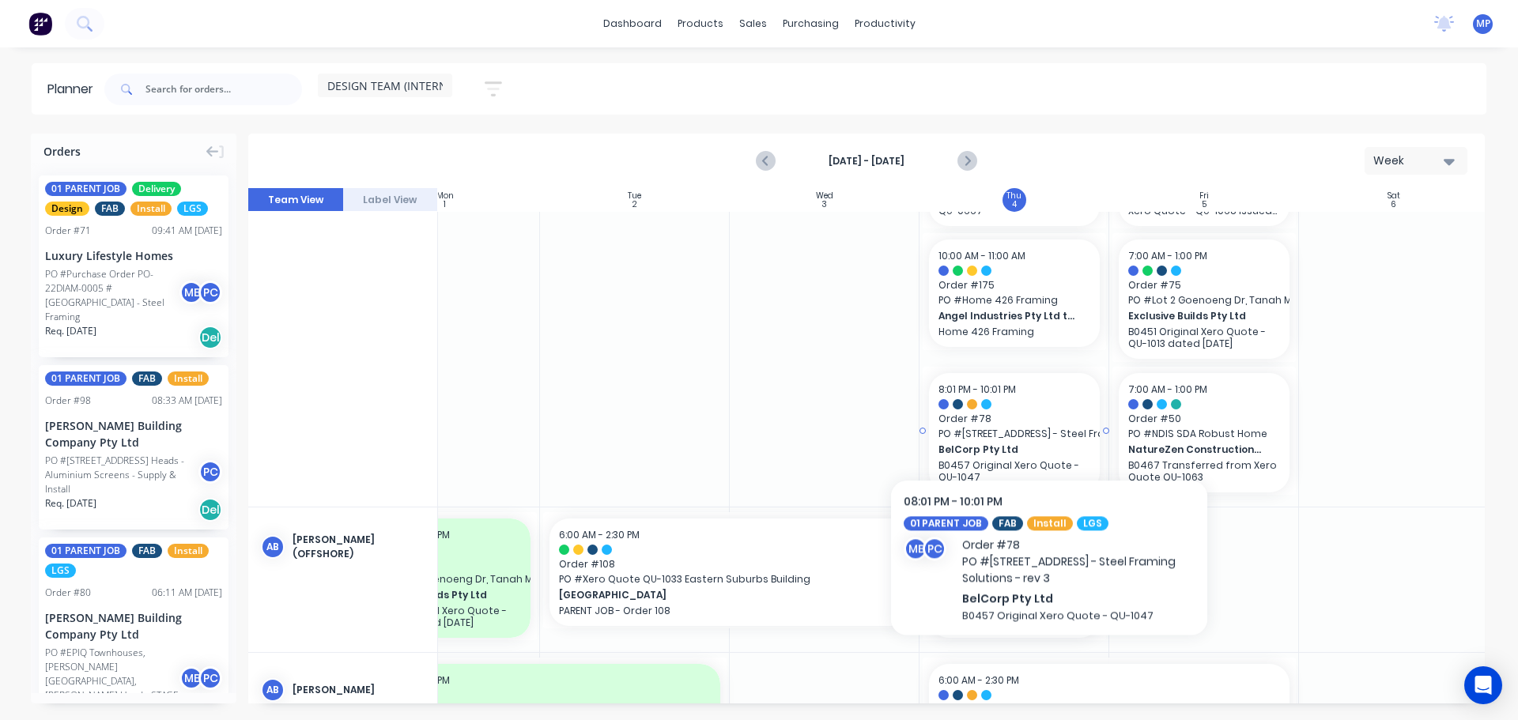
scroll to position [158, 278]
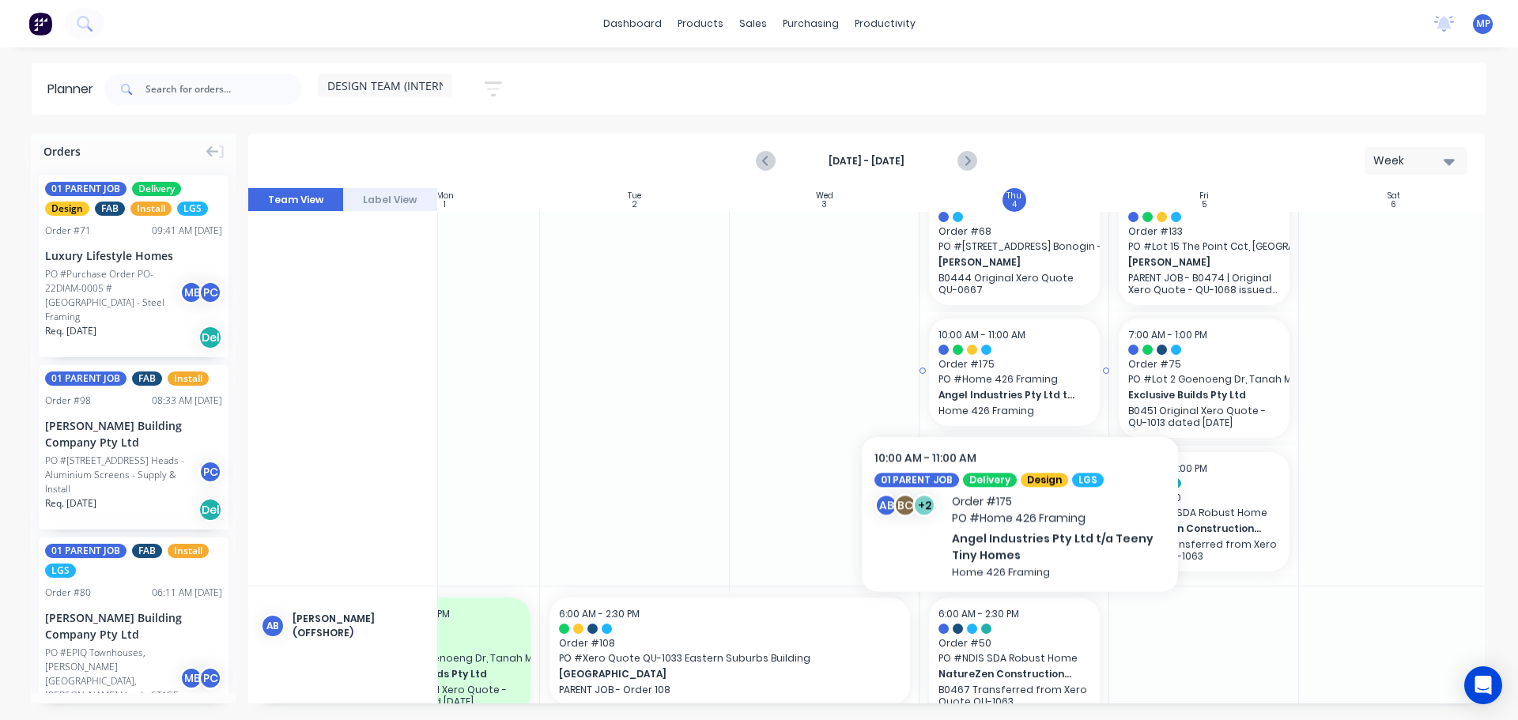
click at [1020, 378] on span "PO # Home 426 Framing" at bounding box center [1015, 379] width 152 height 14
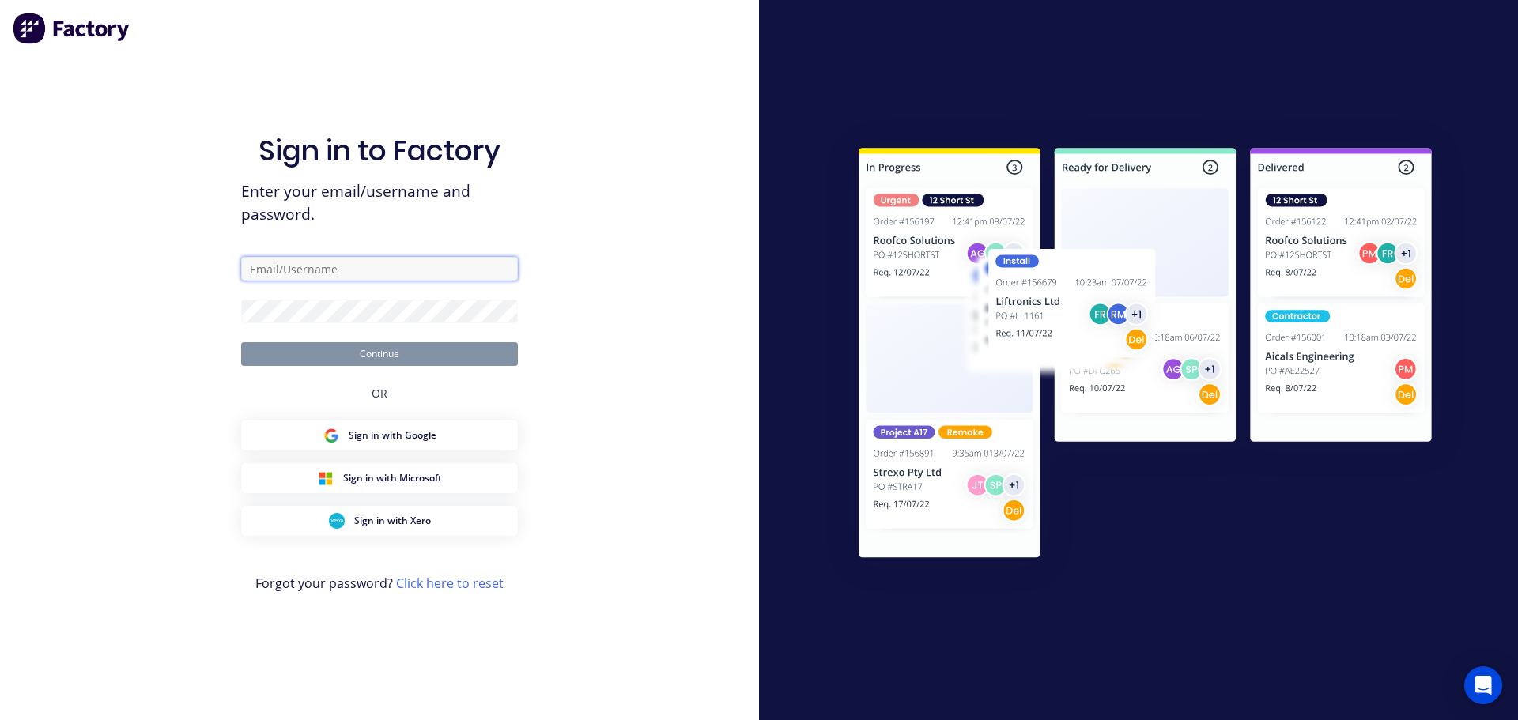
type input "[EMAIL_ADDRESS][DOMAIN_NAME]"
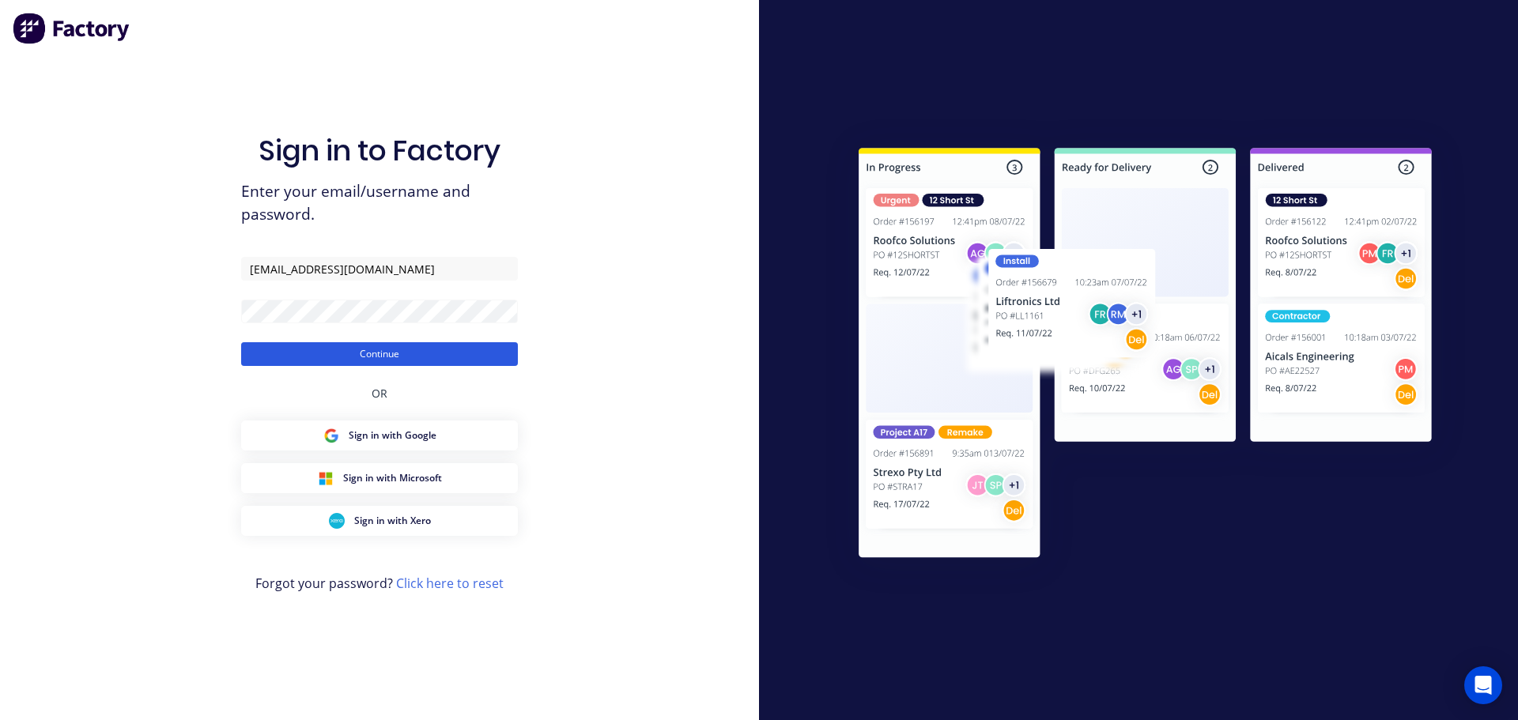
click at [408, 349] on button "Continue" at bounding box center [379, 354] width 277 height 24
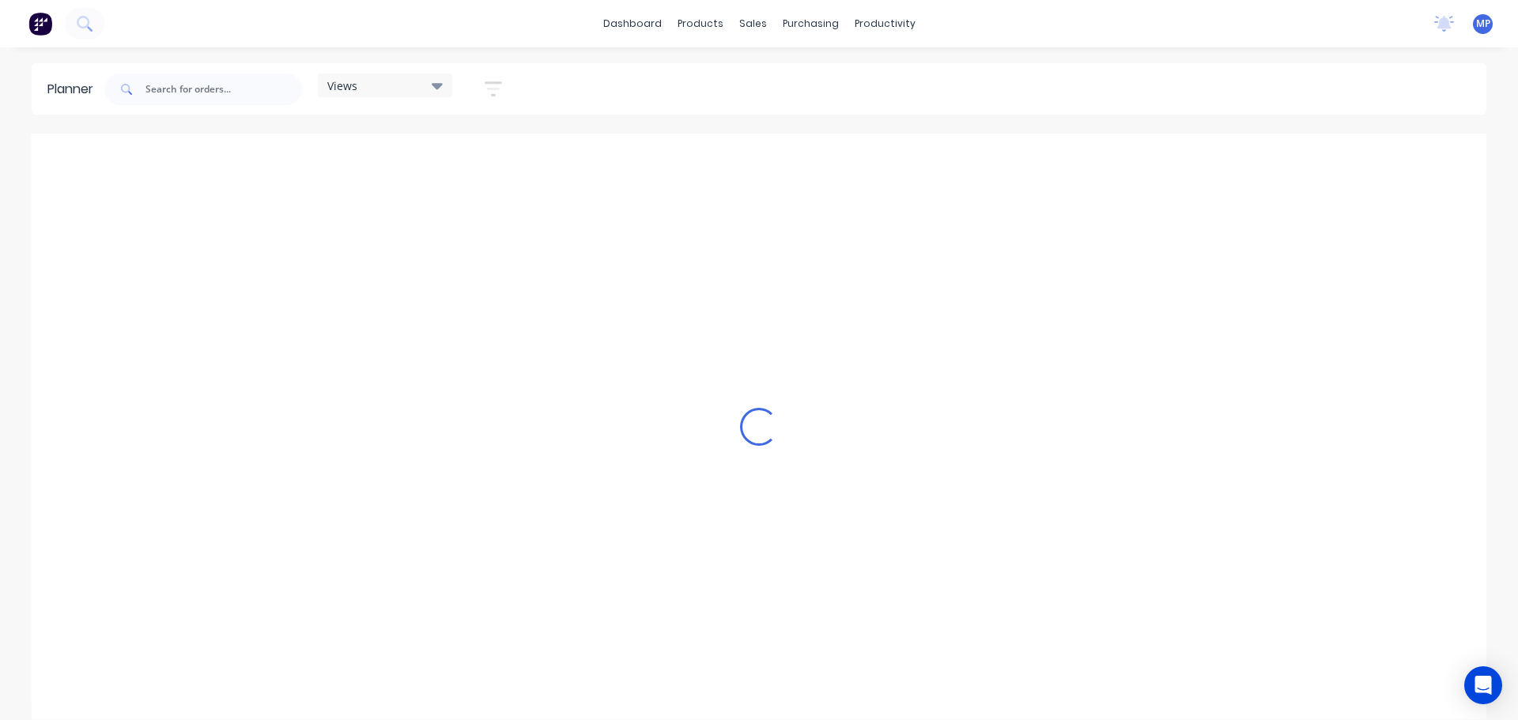
scroll to position [0, 507]
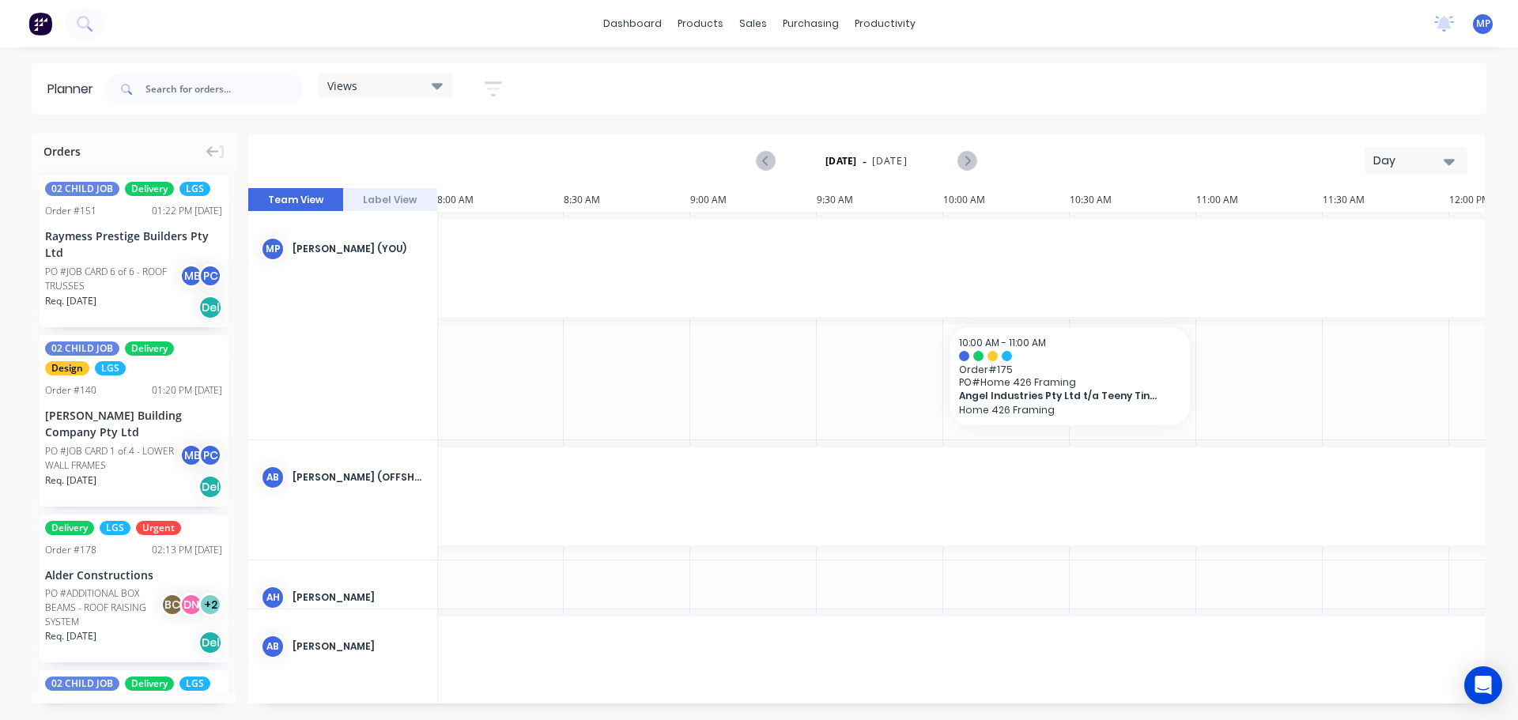
click at [1448, 161] on icon "button" at bounding box center [1449, 162] width 11 height 6
click at [1369, 229] on div "Week" at bounding box center [1388, 235] width 157 height 32
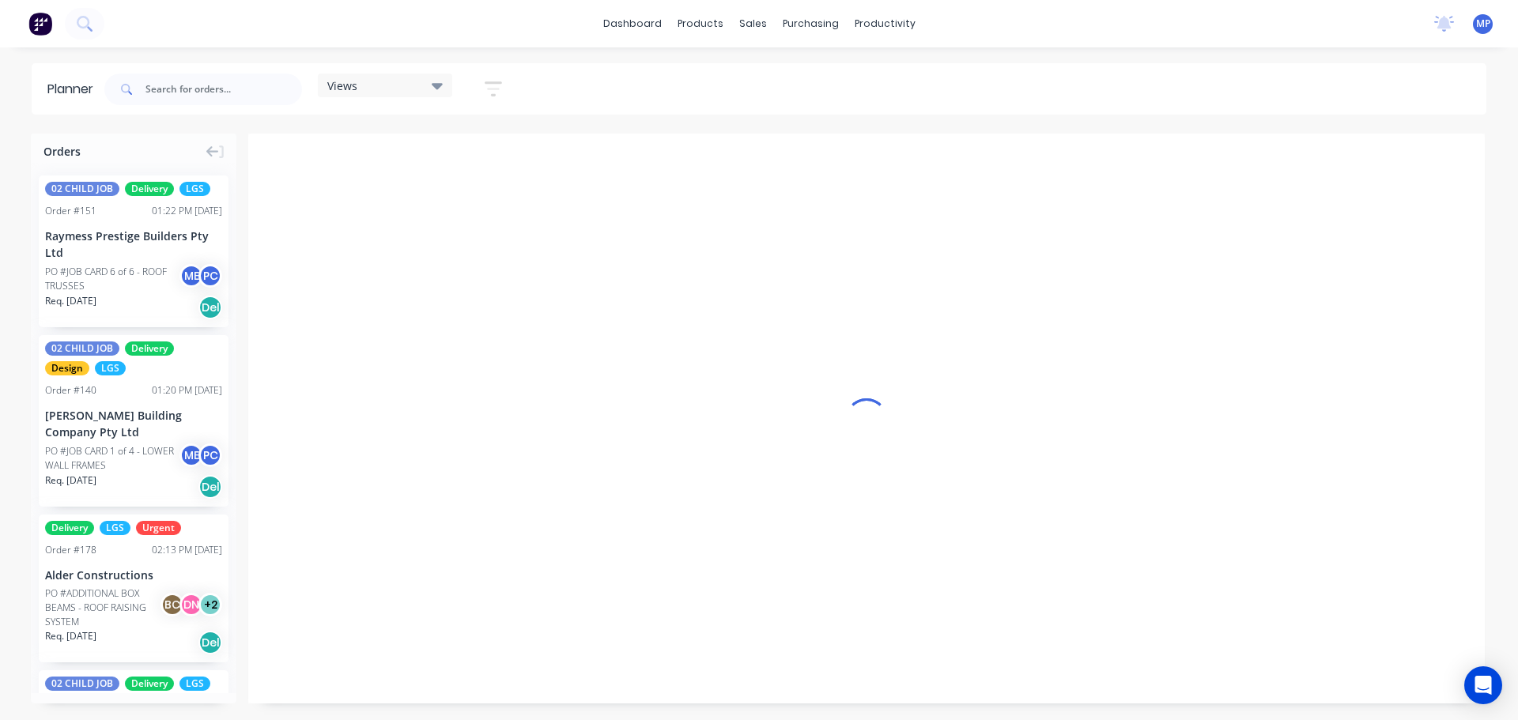
scroll to position [0, 1]
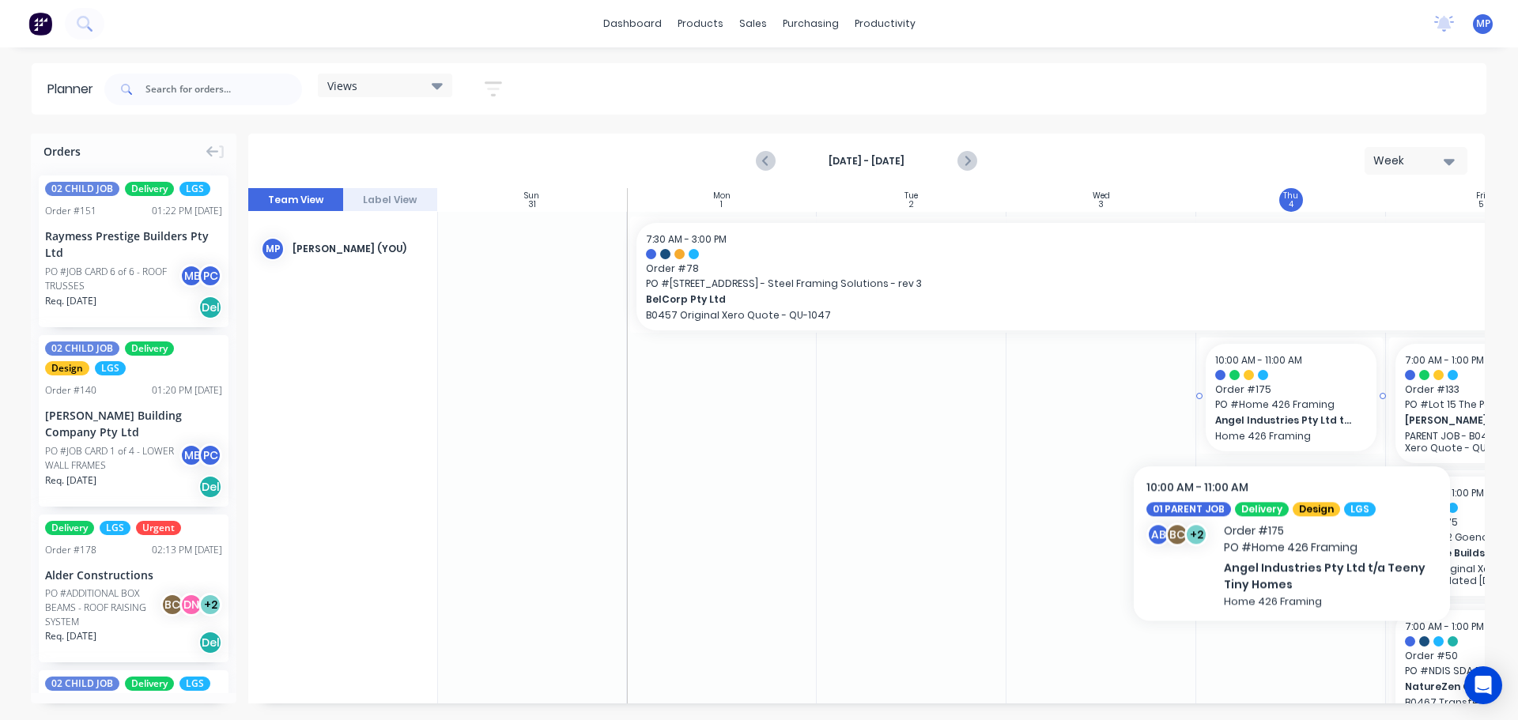
click at [1292, 407] on span "PO # Home 426 Framing" at bounding box center [1291, 405] width 152 height 14
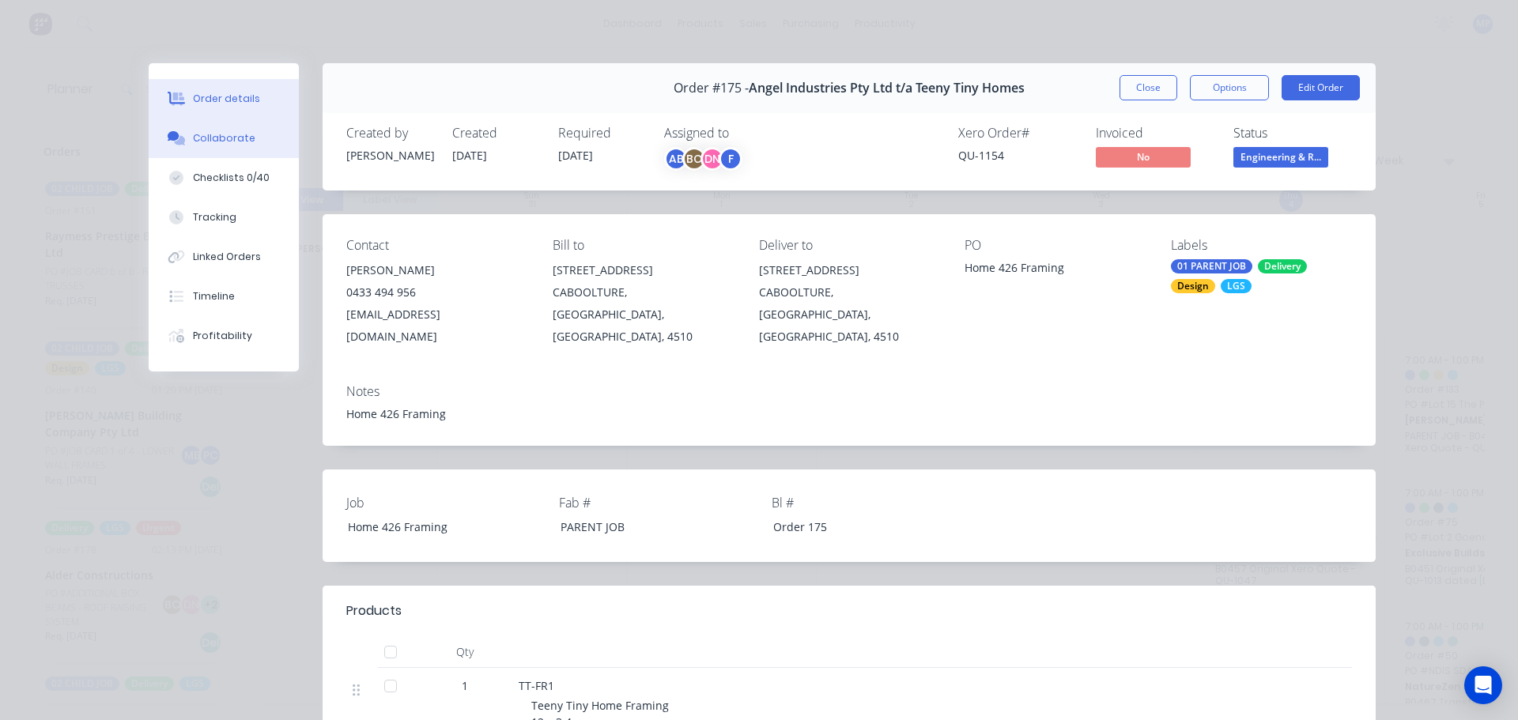
click at [253, 137] on button "Collaborate" at bounding box center [224, 139] width 150 height 40
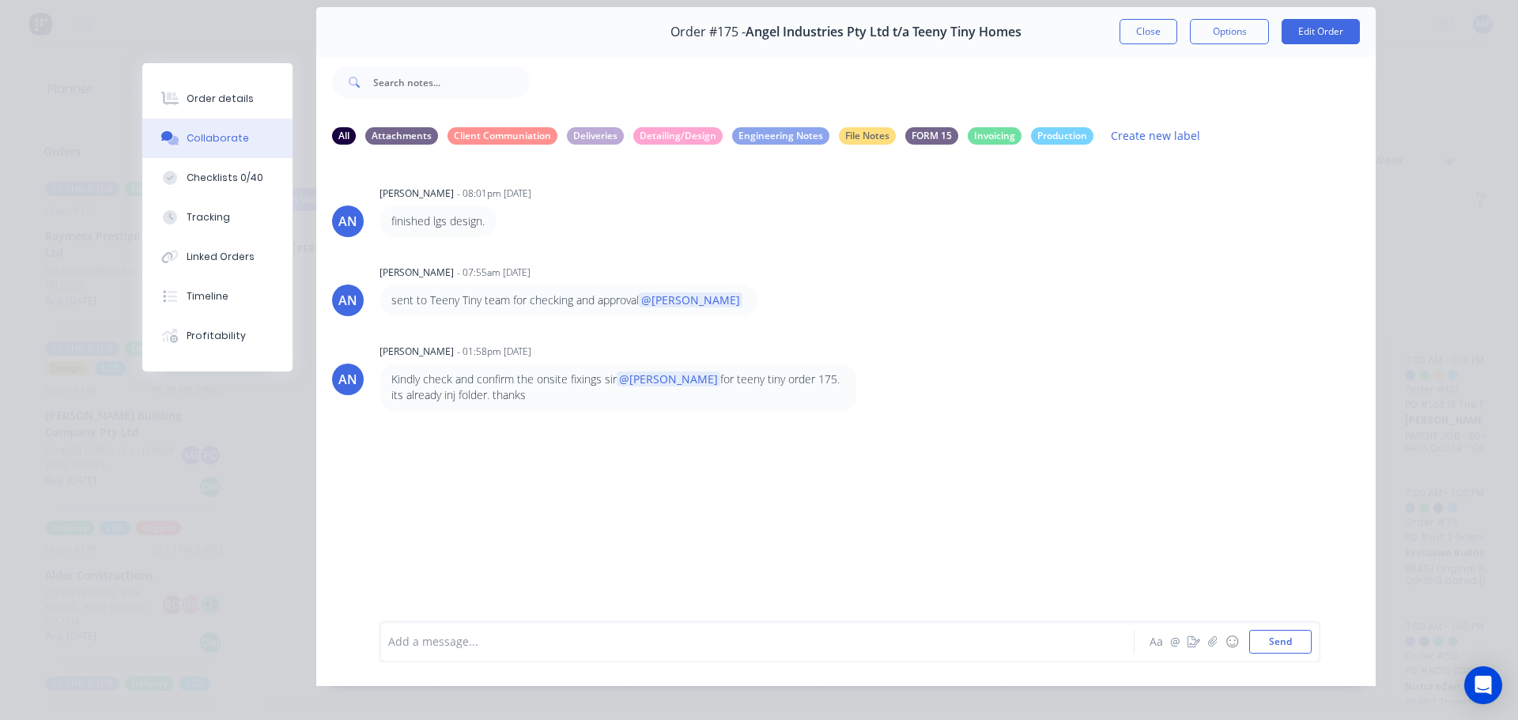
scroll to position [72, 0]
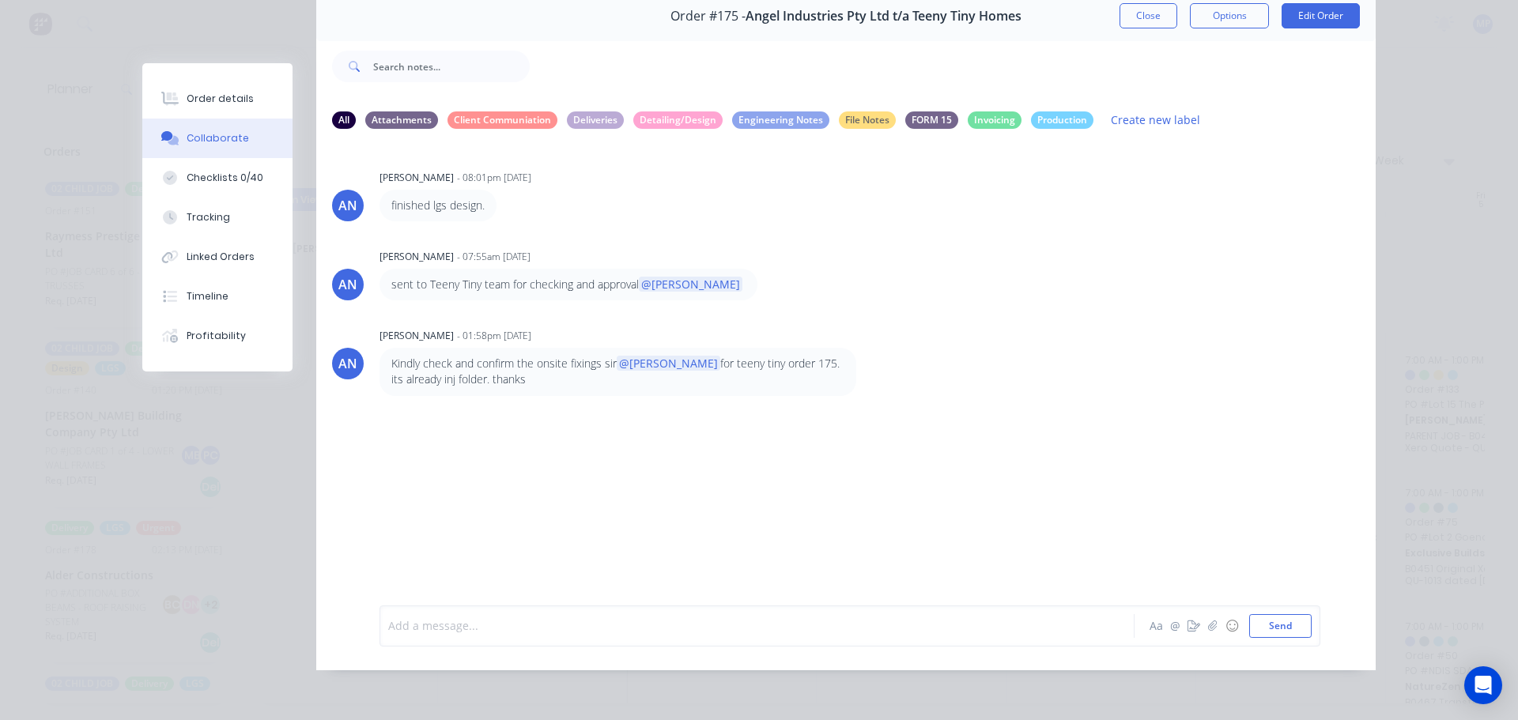
click at [565, 634] on div at bounding box center [735, 626] width 692 height 17
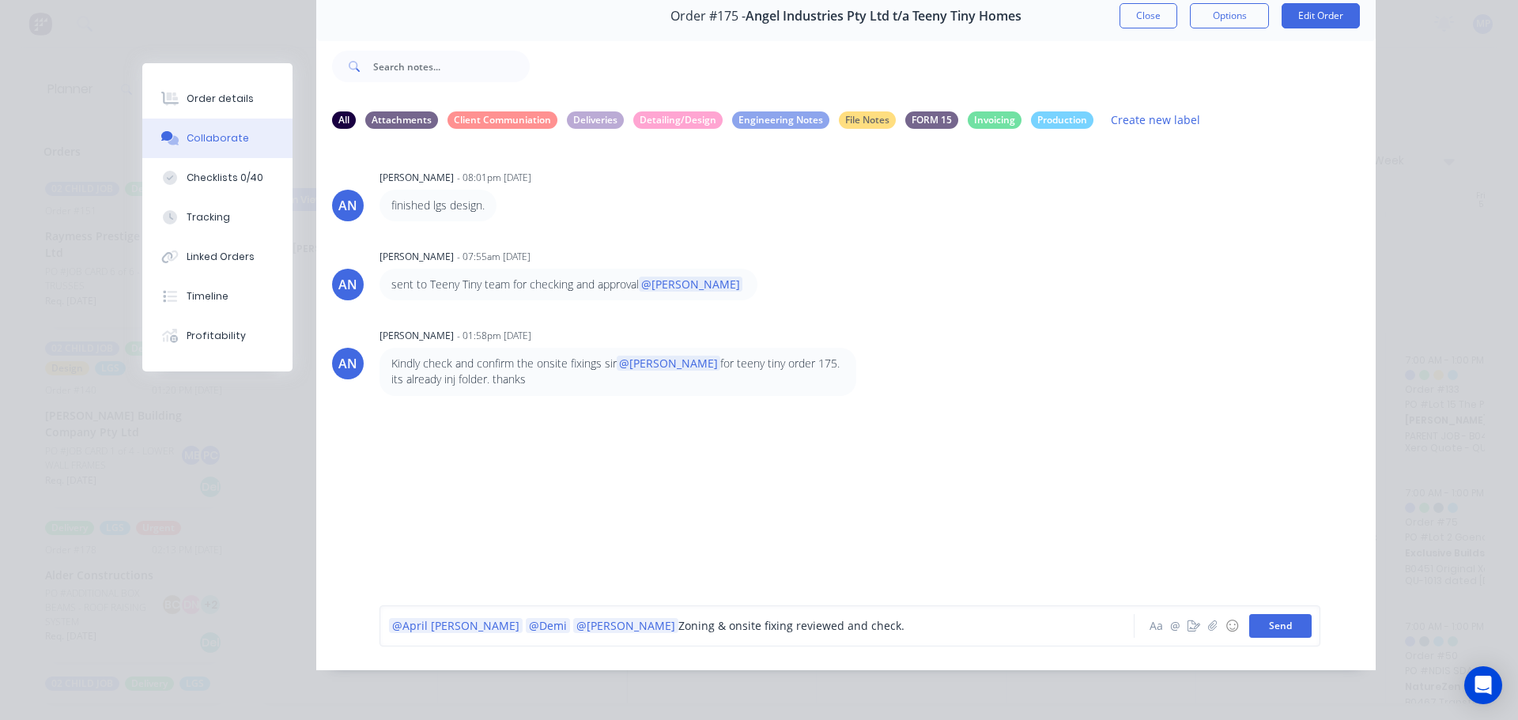
click at [1271, 627] on button "Send" at bounding box center [1280, 626] width 62 height 24
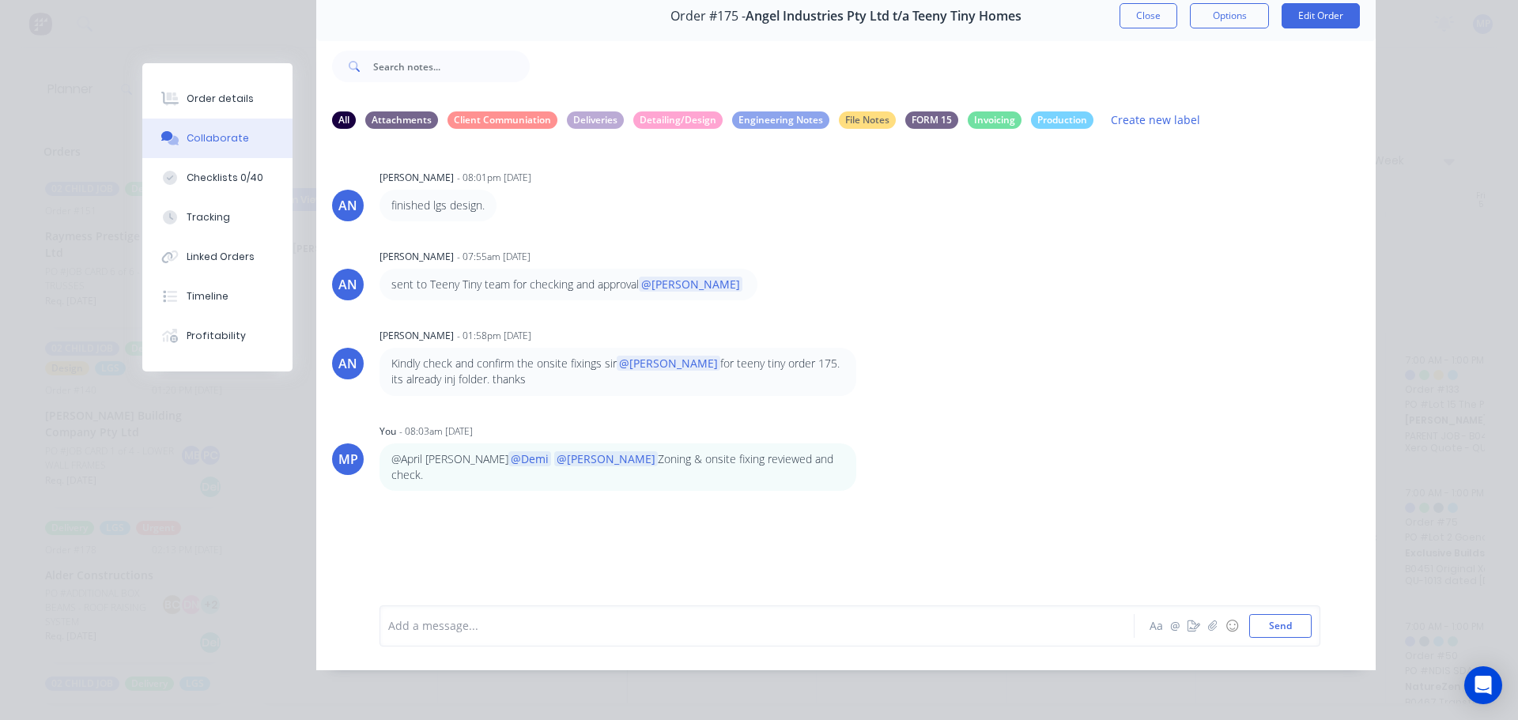
click at [1126, 249] on div "AN [PERSON_NAME] - 07:55am [DATE] sent to Teeny Tiny team for checking and appr…" at bounding box center [846, 272] width 1060 height 55
click at [1156, 20] on button "Close" at bounding box center [1149, 15] width 58 height 25
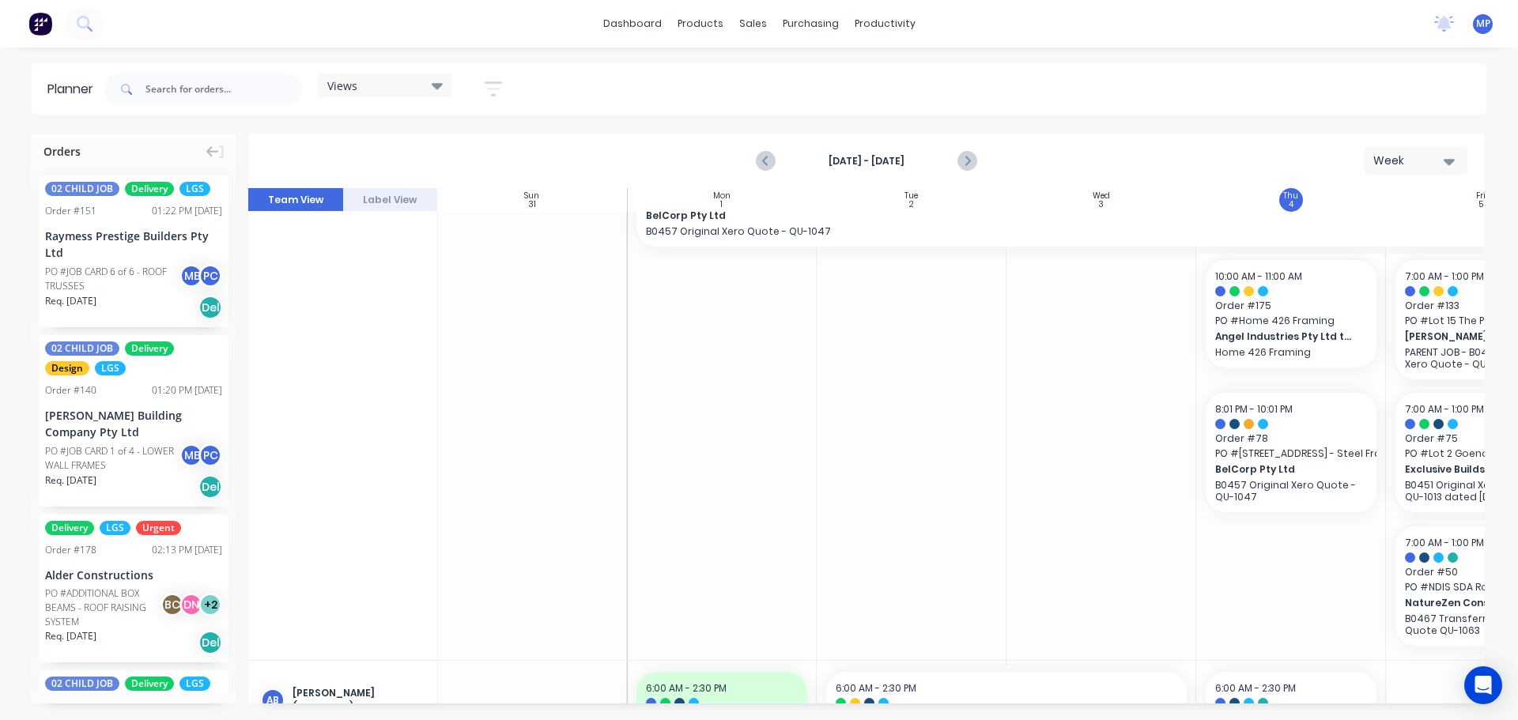
scroll to position [0, 1]
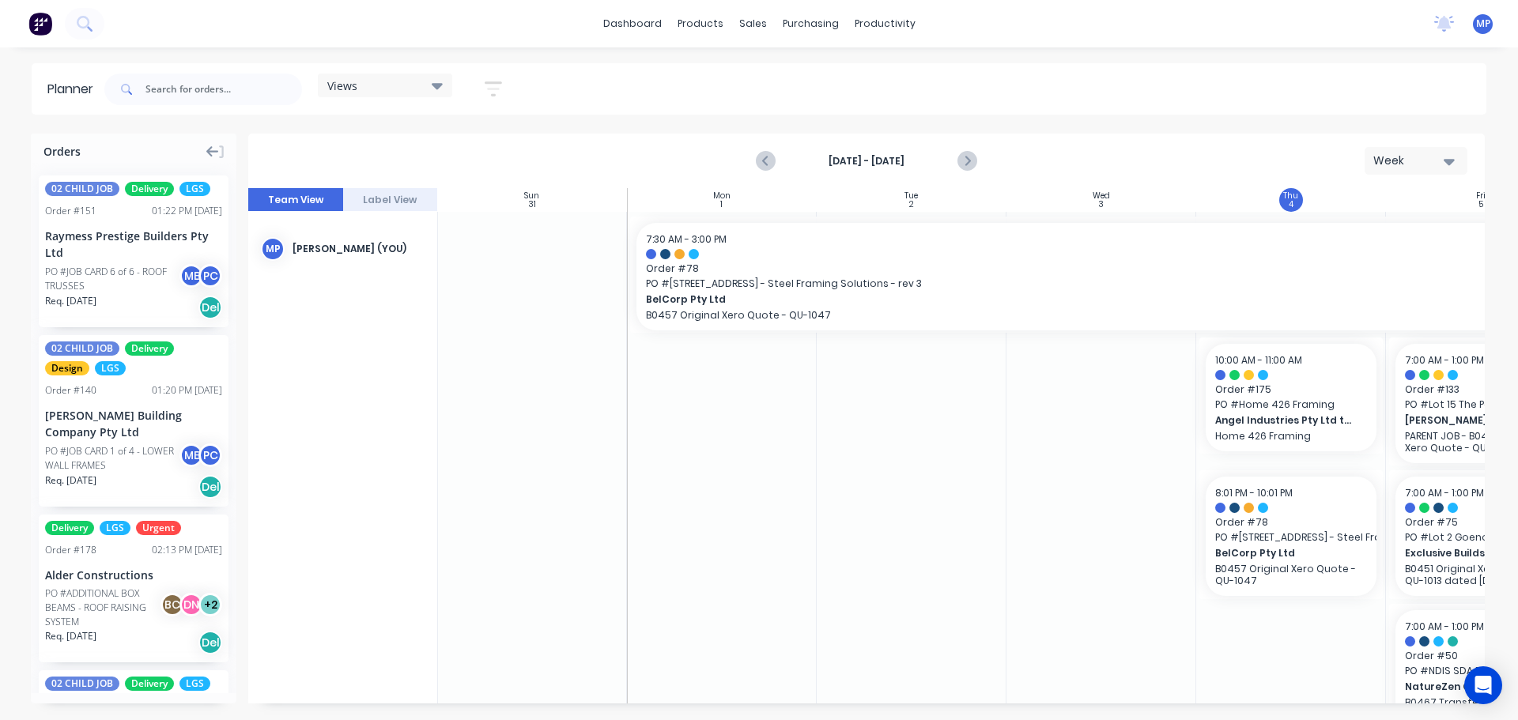
click at [212, 149] on icon at bounding box center [212, 152] width 13 height 14
